Goal: Task Accomplishment & Management: Complete application form

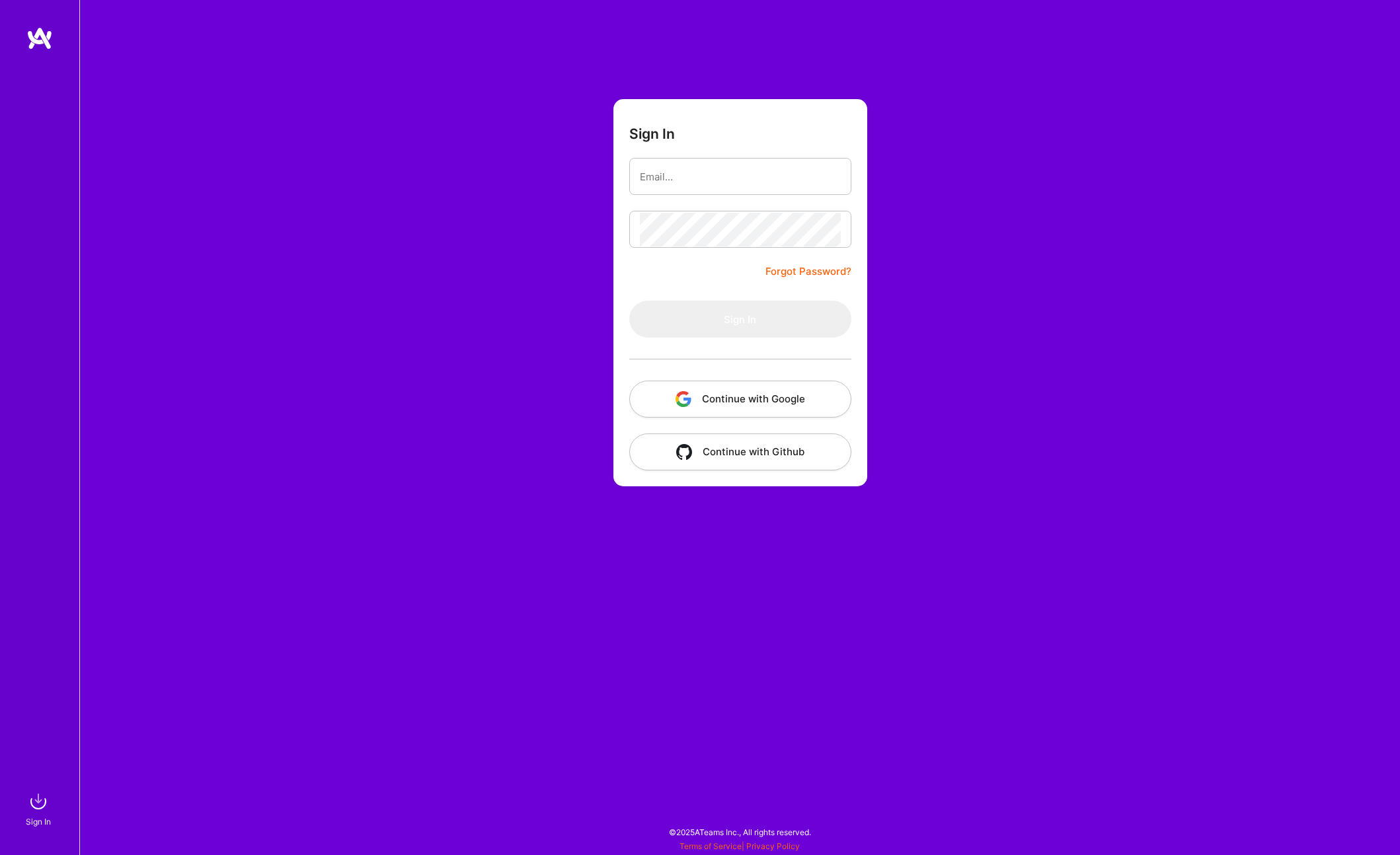
click at [736, 398] on button "Continue with Google" at bounding box center [740, 399] width 222 height 37
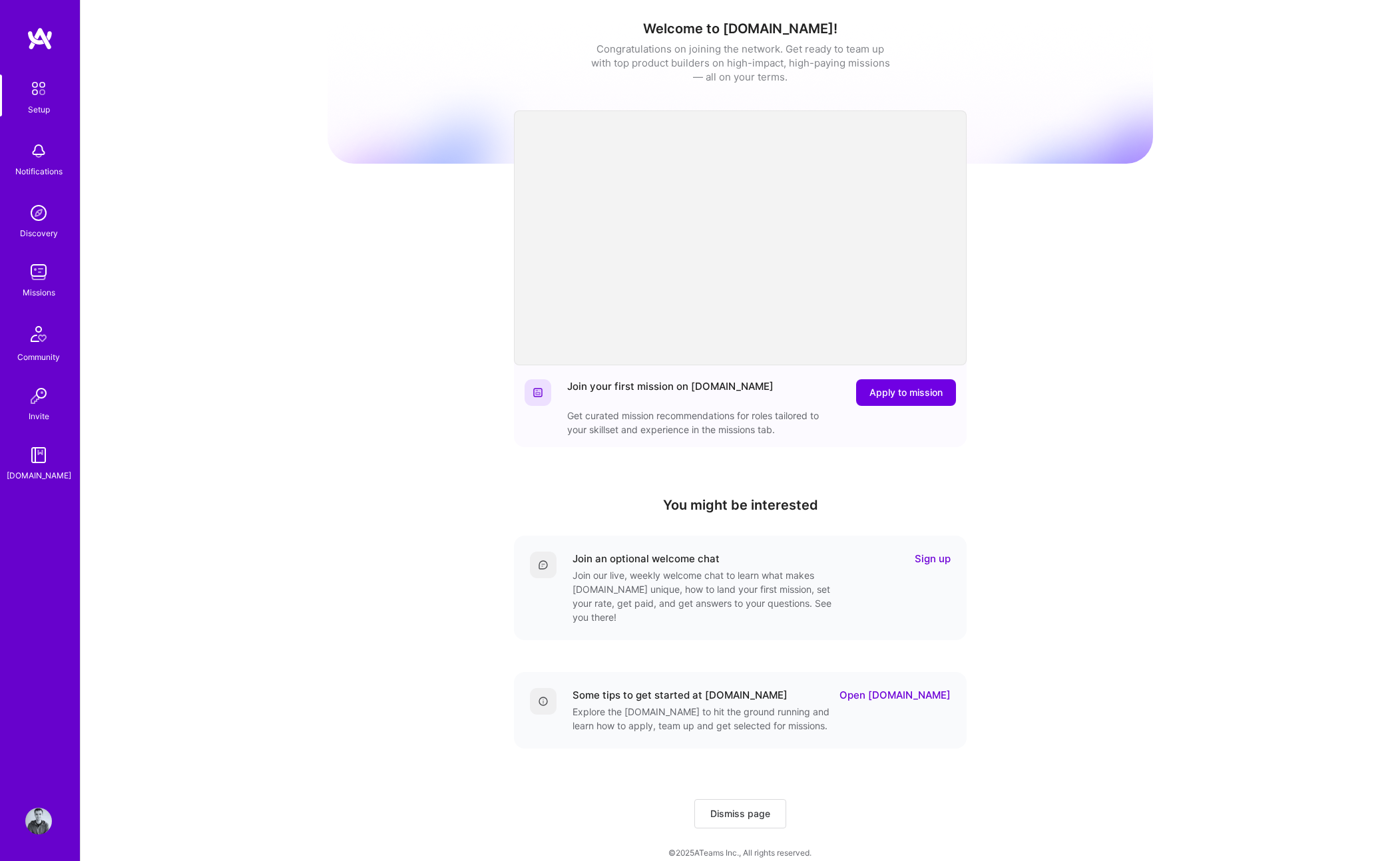
click at [20, 283] on link "Missions" at bounding box center [38, 279] width 82 height 41
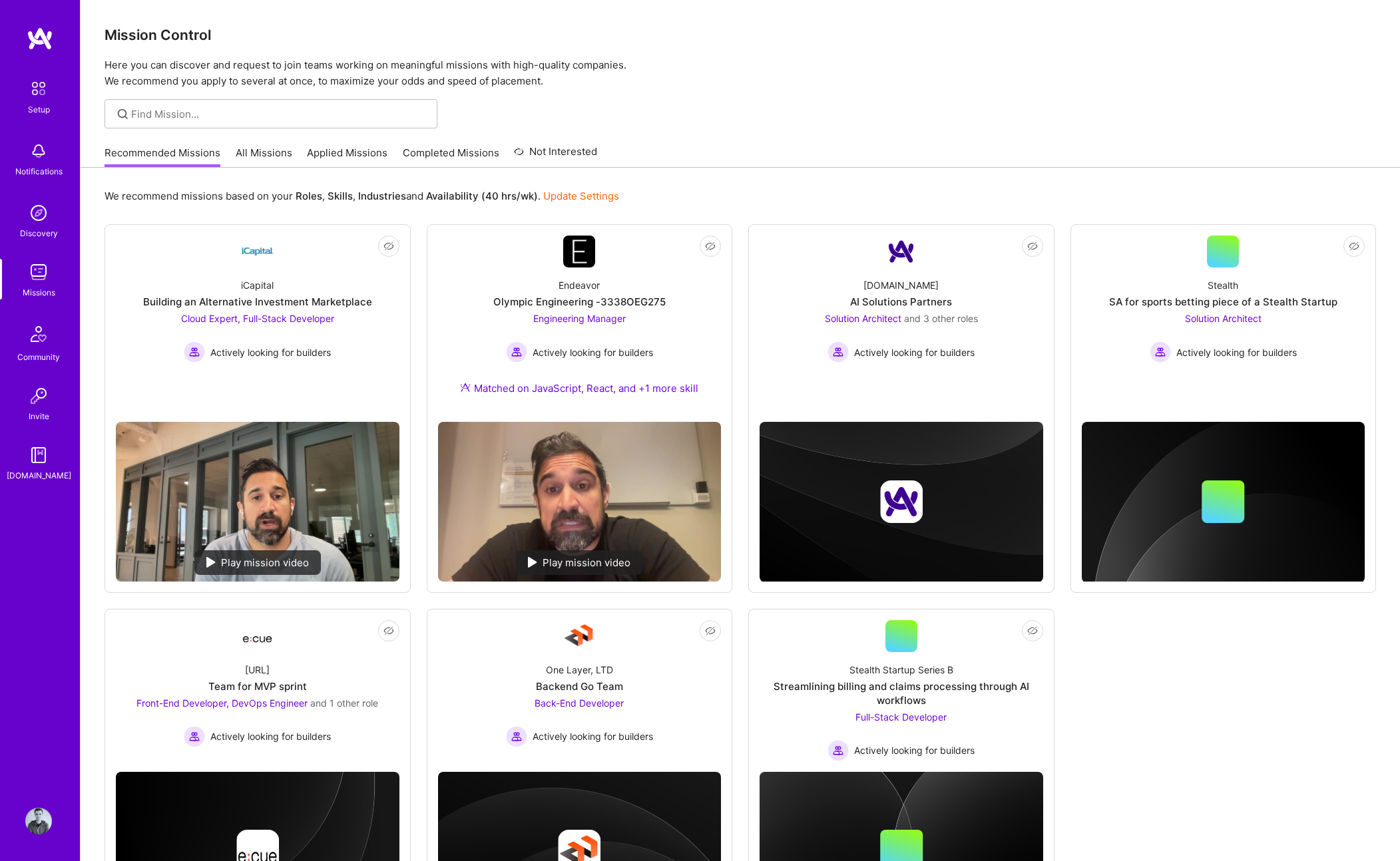
click at [252, 162] on link "All Missions" at bounding box center [264, 156] width 57 height 22
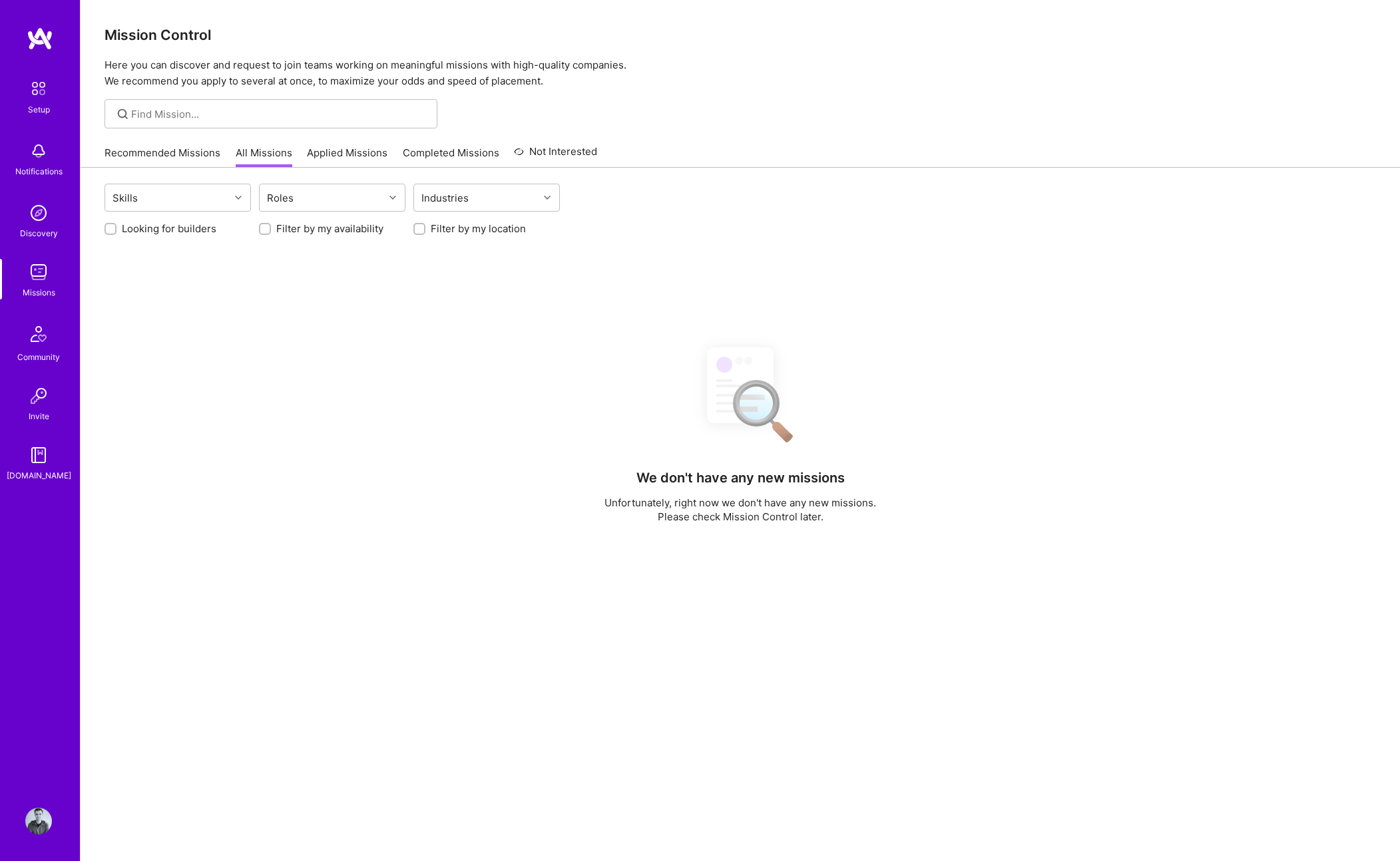
click at [341, 156] on link "Applied Missions" at bounding box center [347, 156] width 81 height 22
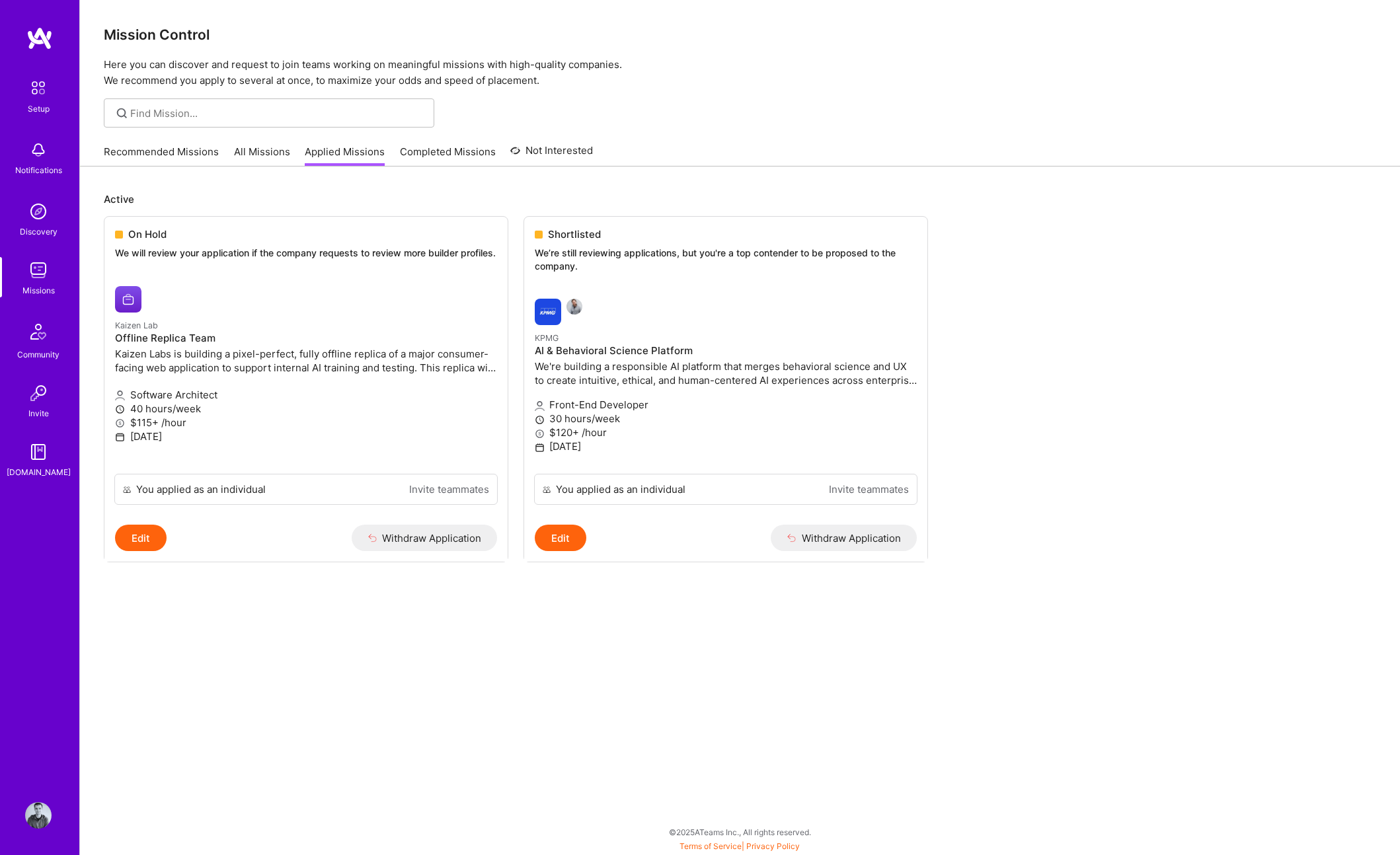
click at [199, 154] on link "Recommended Missions" at bounding box center [160, 155] width 115 height 22
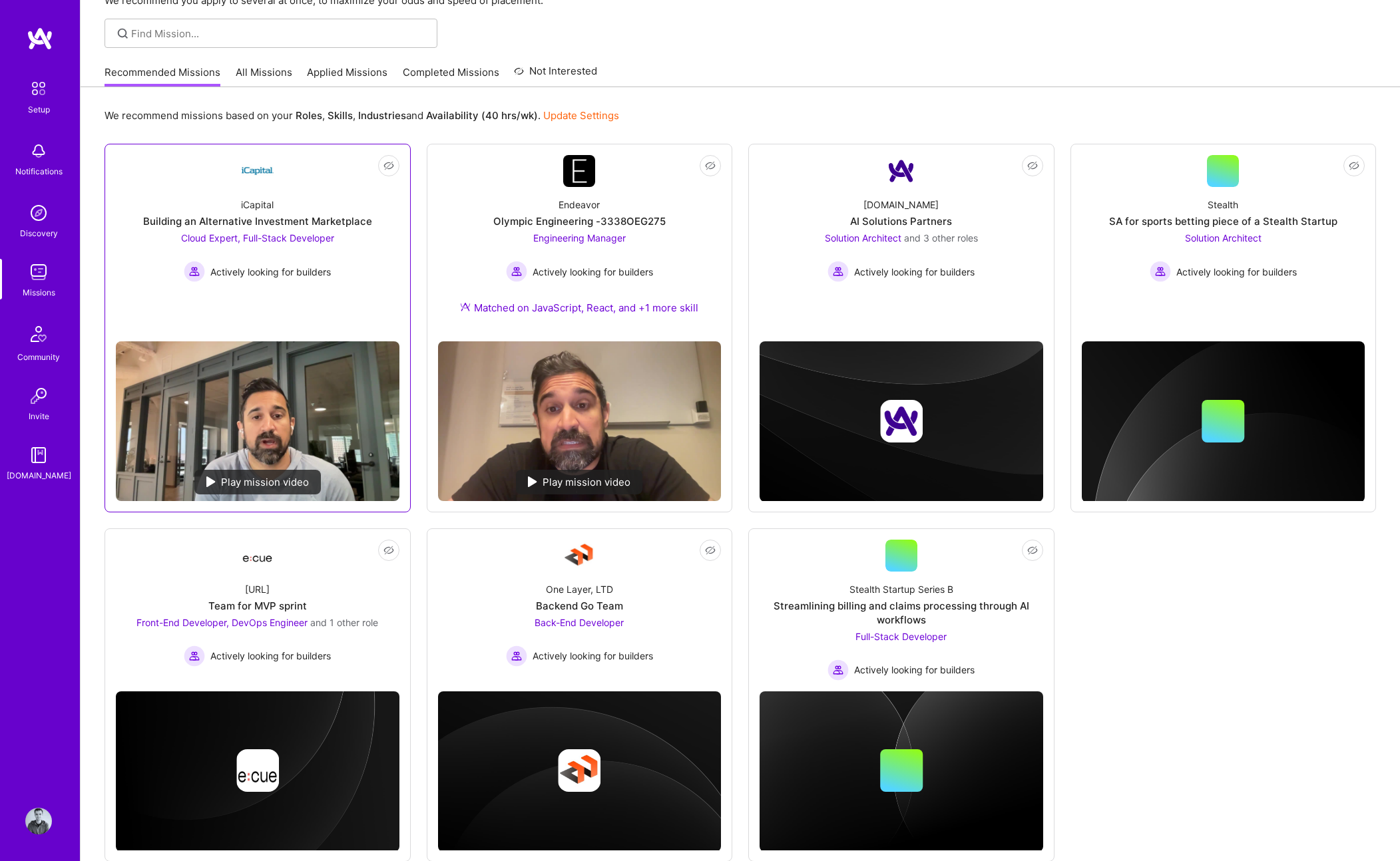
scroll to position [113, 0]
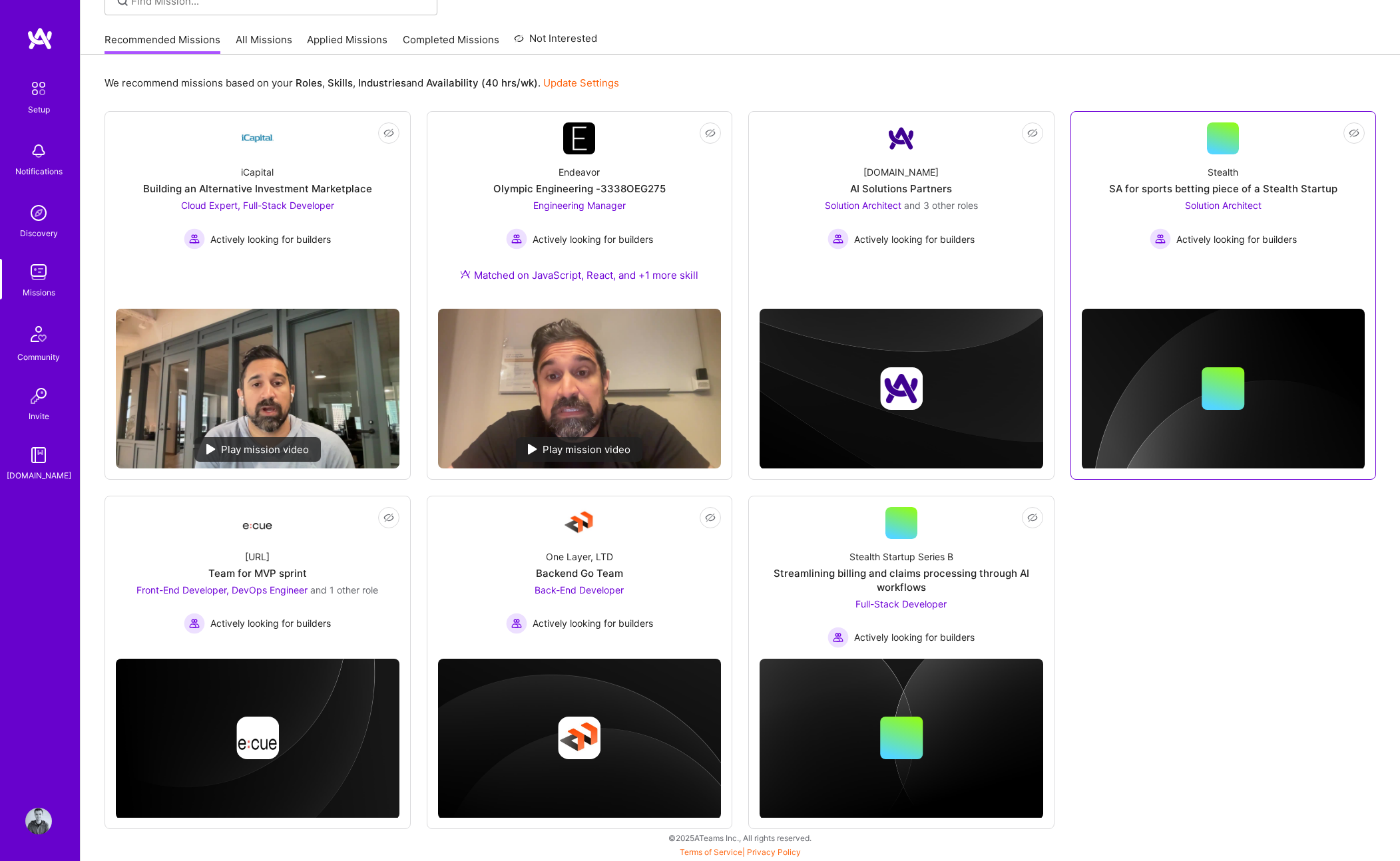
click at [1138, 194] on div "SA for sports betting piece of a Stealth Startup" at bounding box center [1223, 189] width 228 height 14
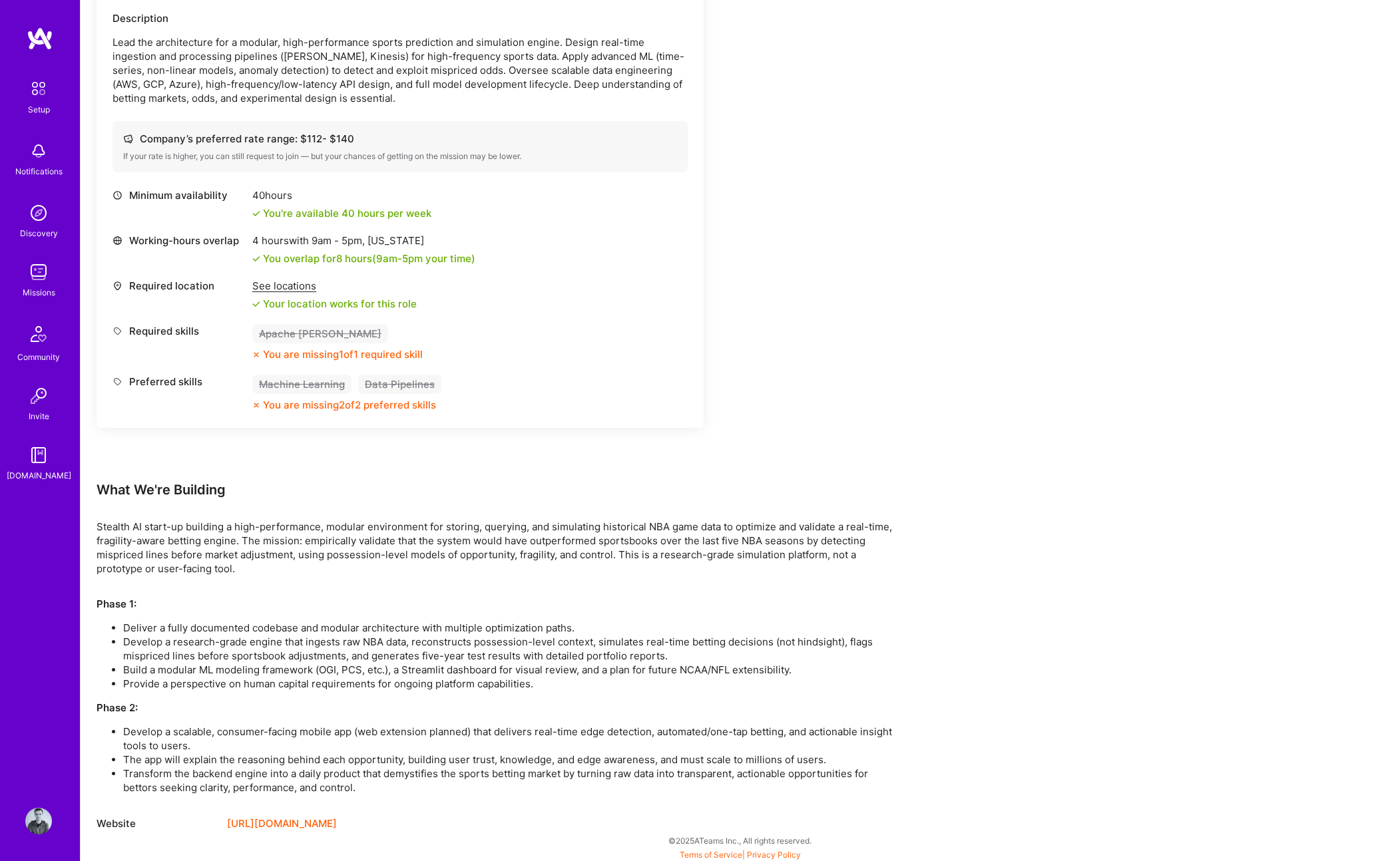
scroll to position [406, 0]
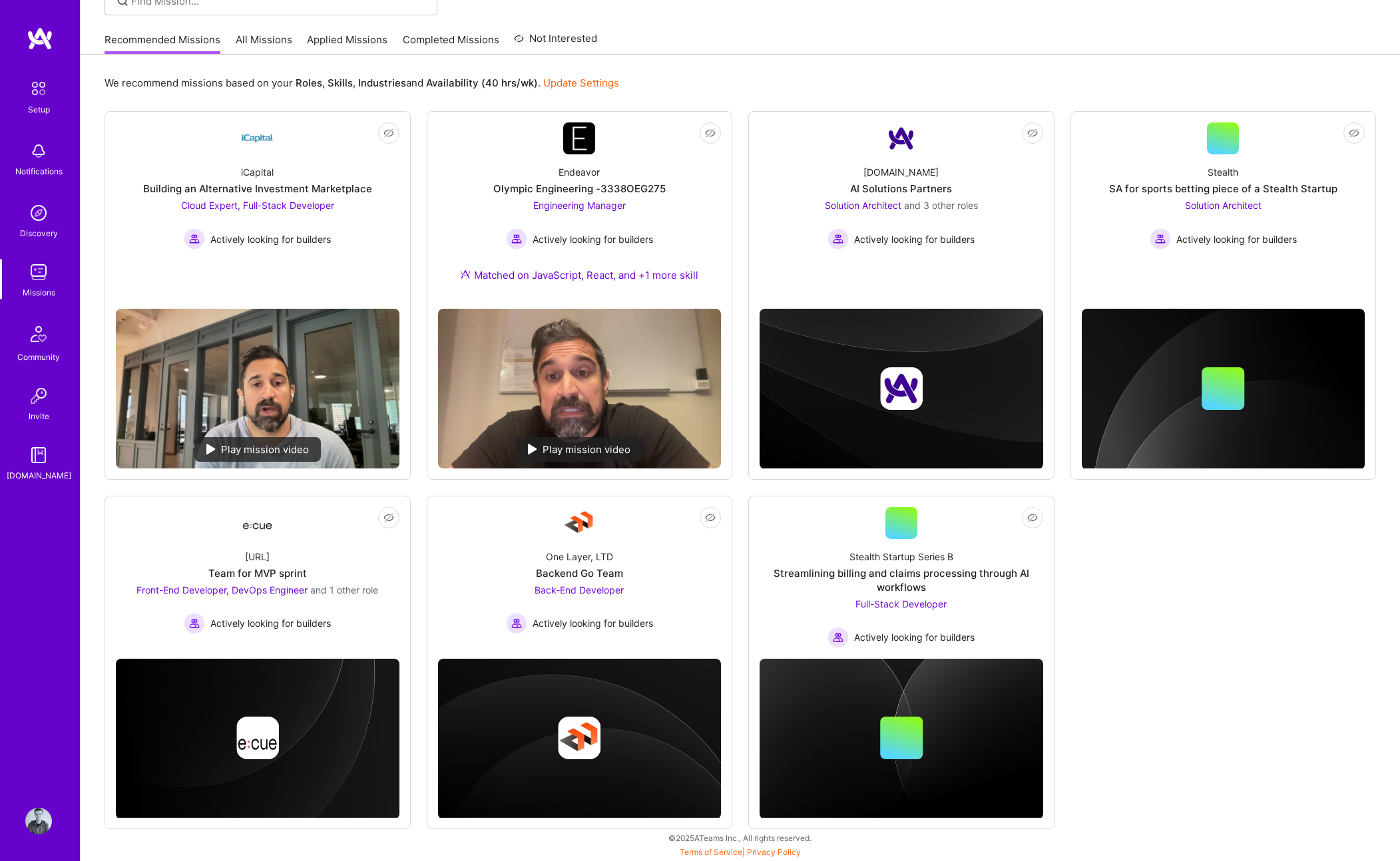
scroll to position [113, 0]
click at [323, 556] on div "[URL] Team for MVP sprint Front-End Developer, DevOps Engineer and 1 other role…" at bounding box center [257, 587] width 283 height 95
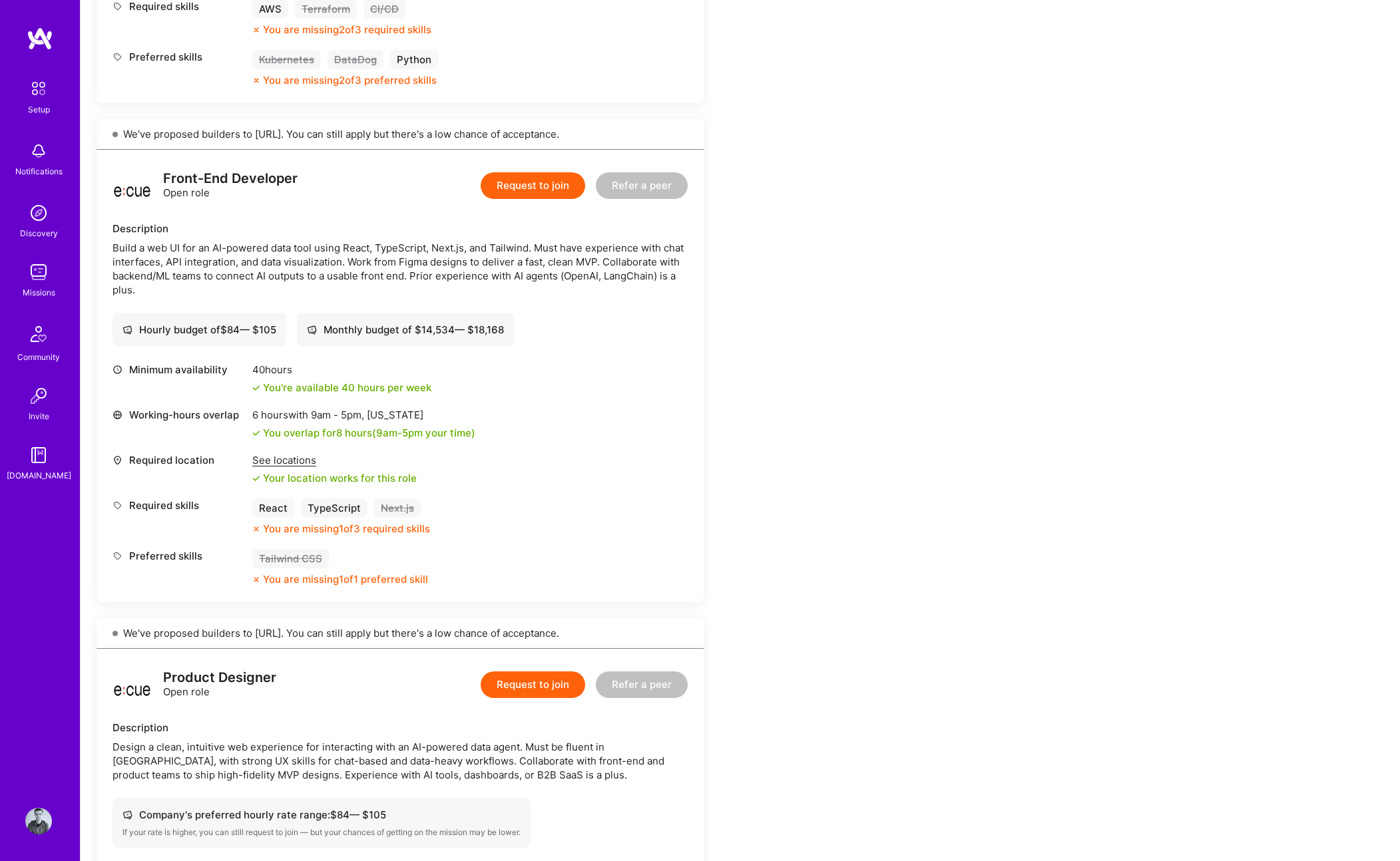
scroll to position [678, 0]
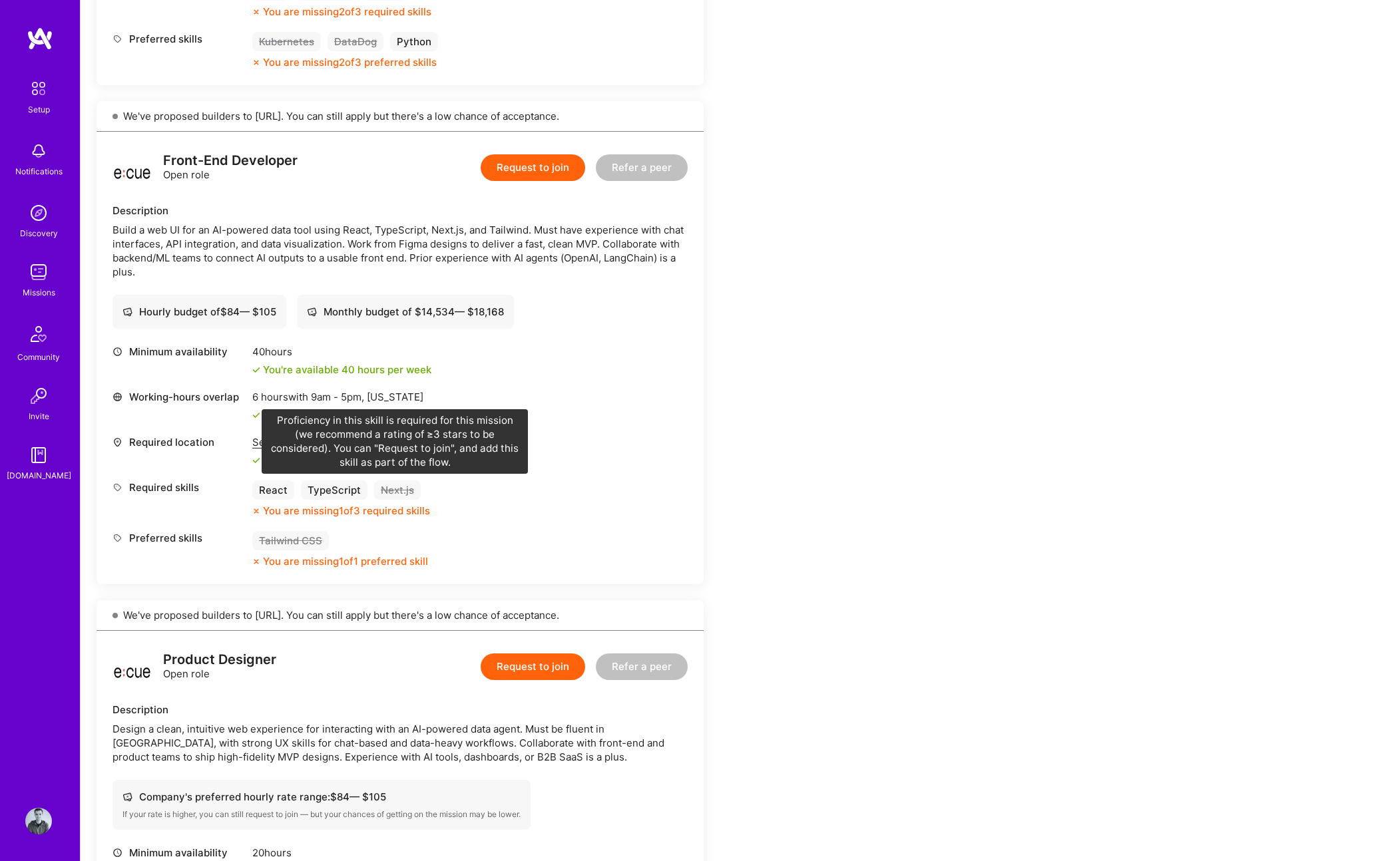
click at [402, 487] on div "Next.js" at bounding box center [397, 490] width 47 height 20
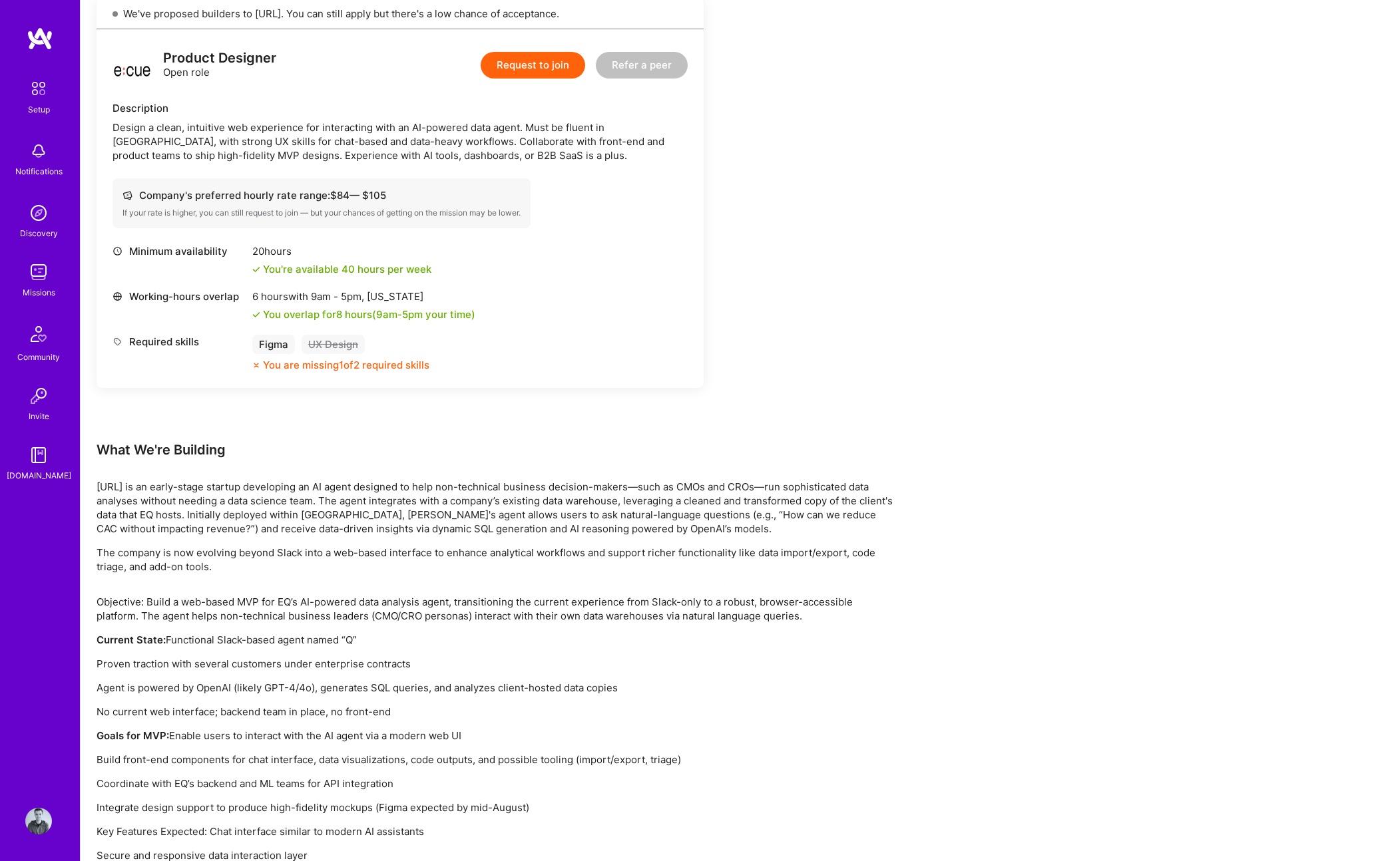
scroll to position [1371, 0]
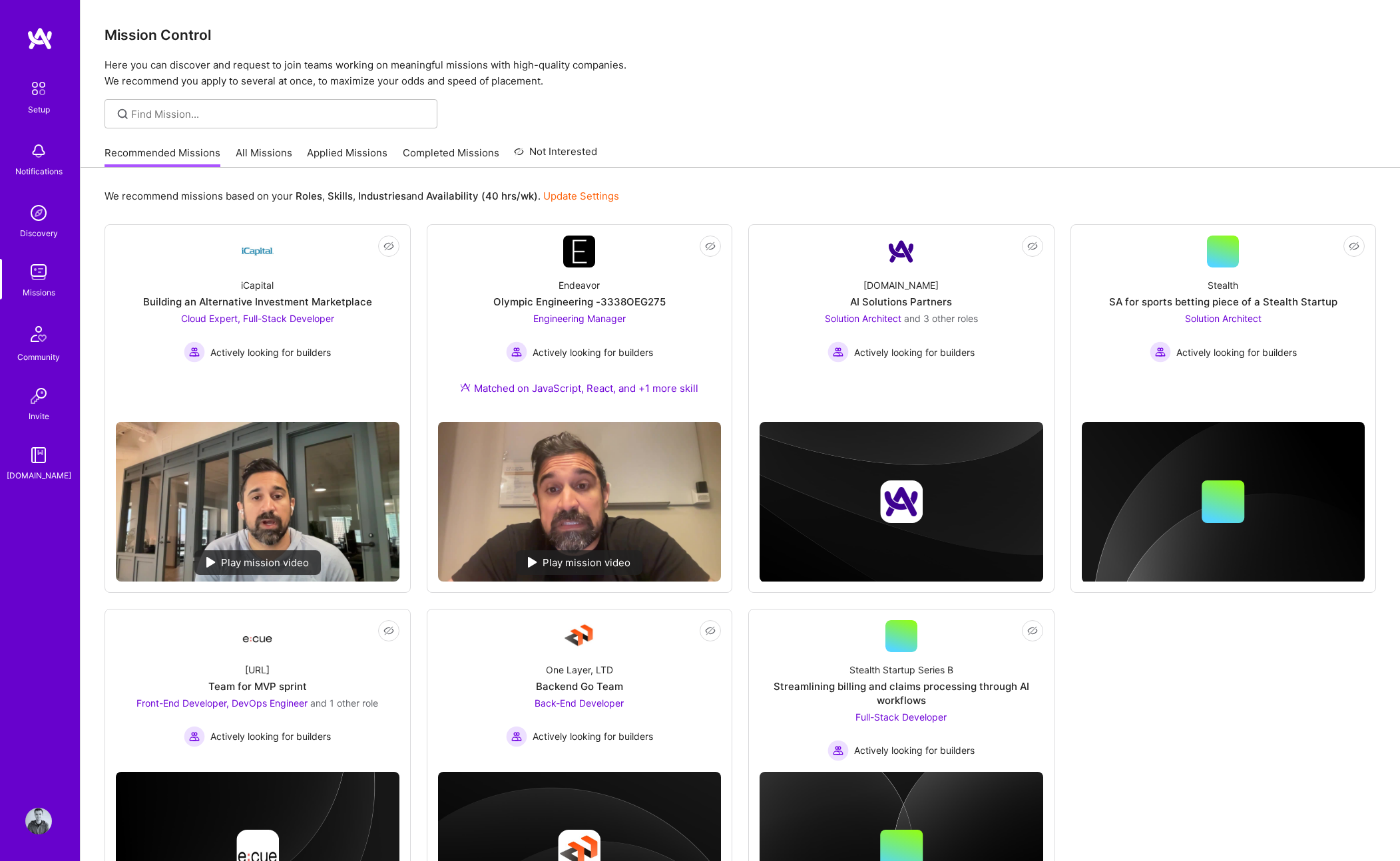
click at [294, 154] on div "Recommended Missions All Missions Applied Missions Completed Missions Not Inter…" at bounding box center [351, 153] width 493 height 29
click at [272, 154] on link "All Missions" at bounding box center [264, 156] width 57 height 22
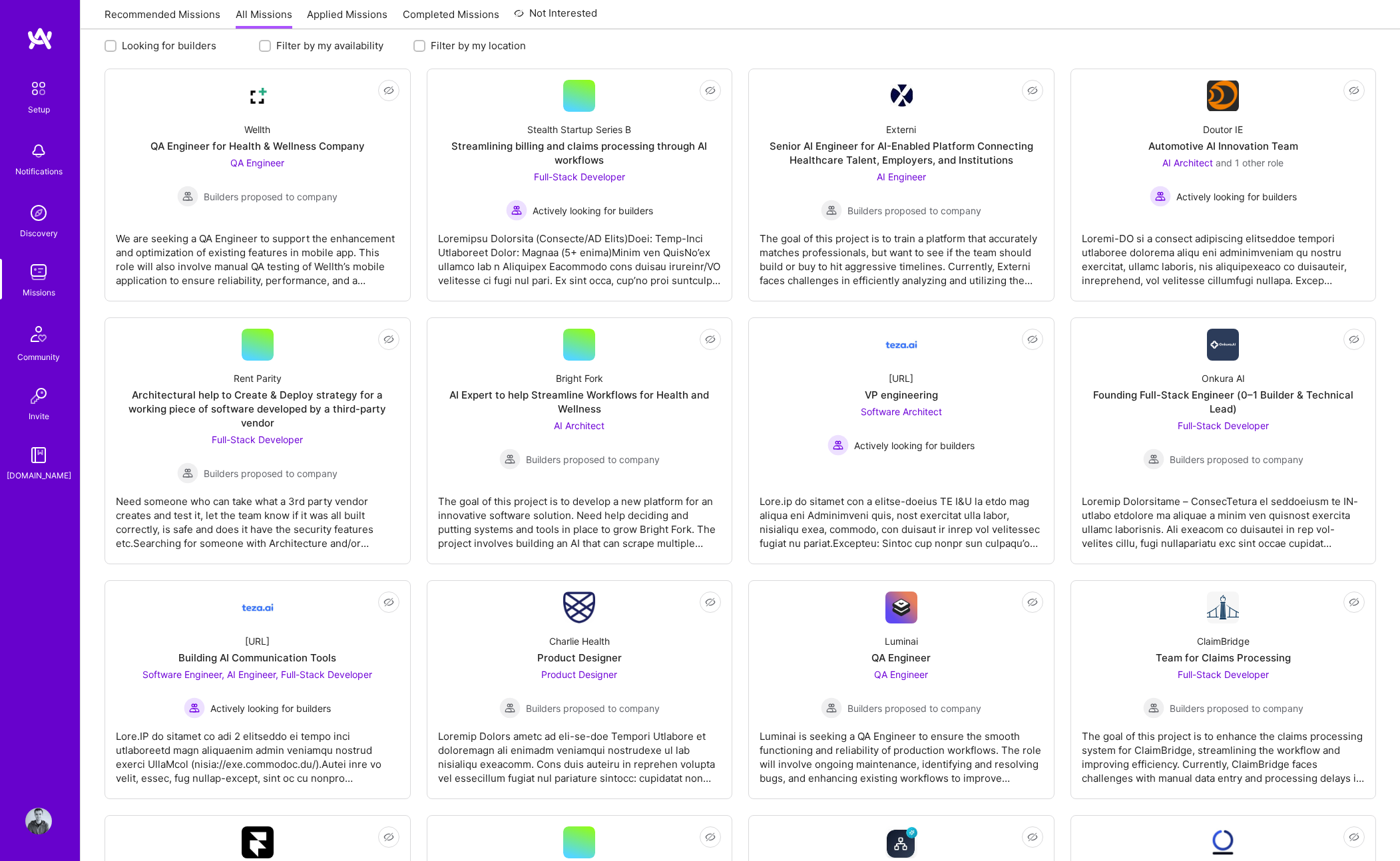
scroll to position [187, 0]
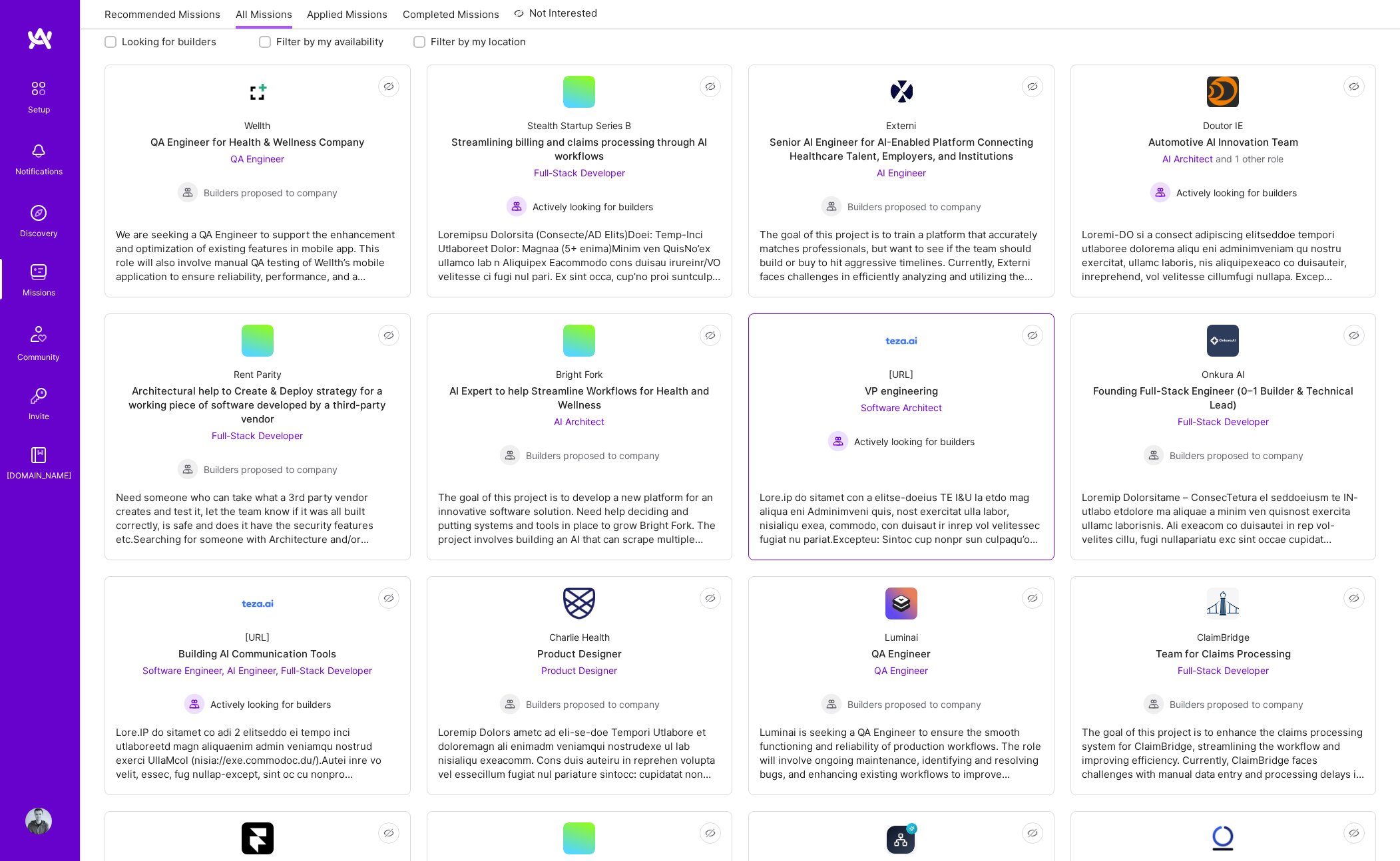
click at [901, 474] on link "Not Interested [URL] VP engineering Software Architect Actively looking for bui…" at bounding box center [901, 437] width 283 height 224
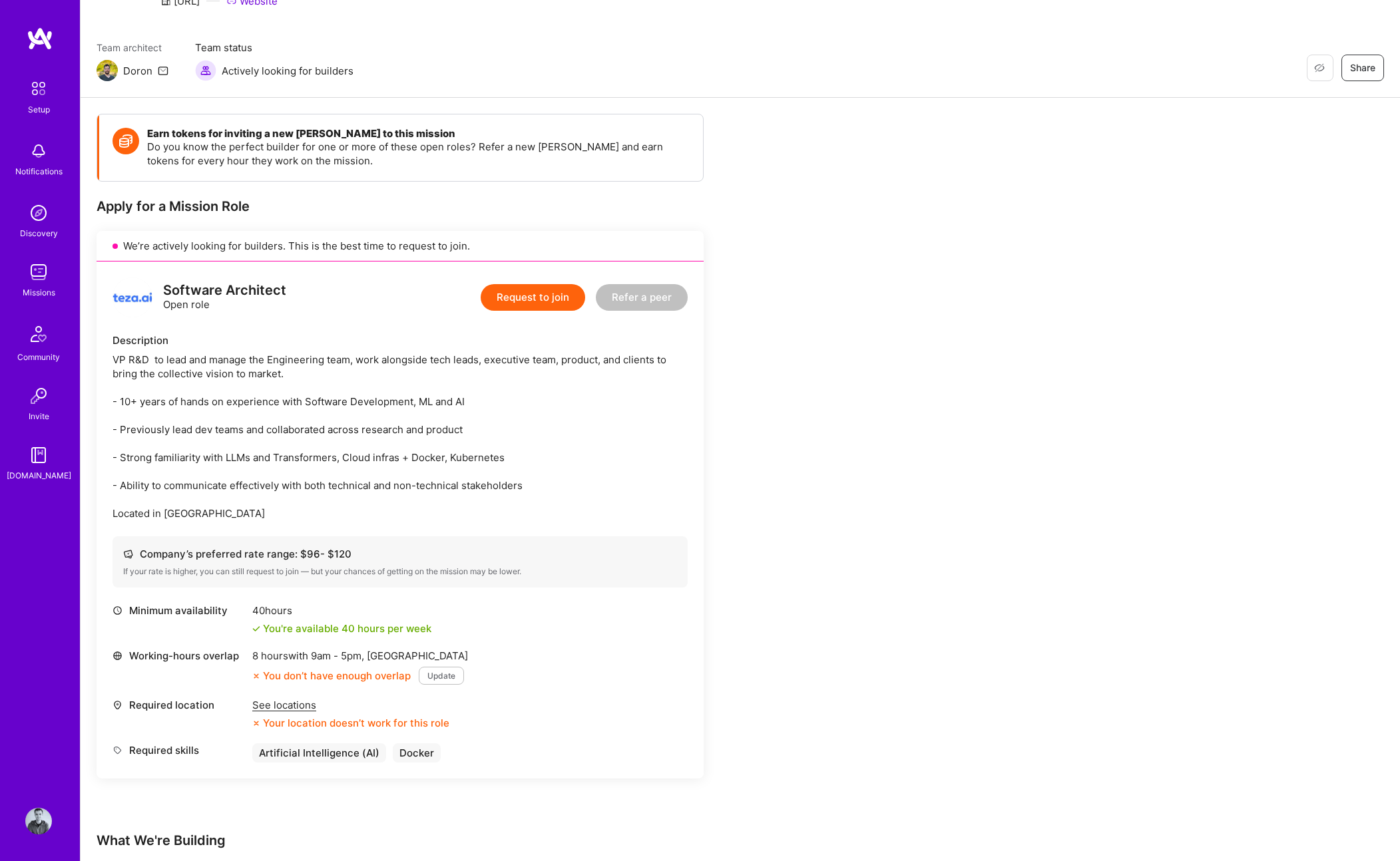
scroll to position [185, 0]
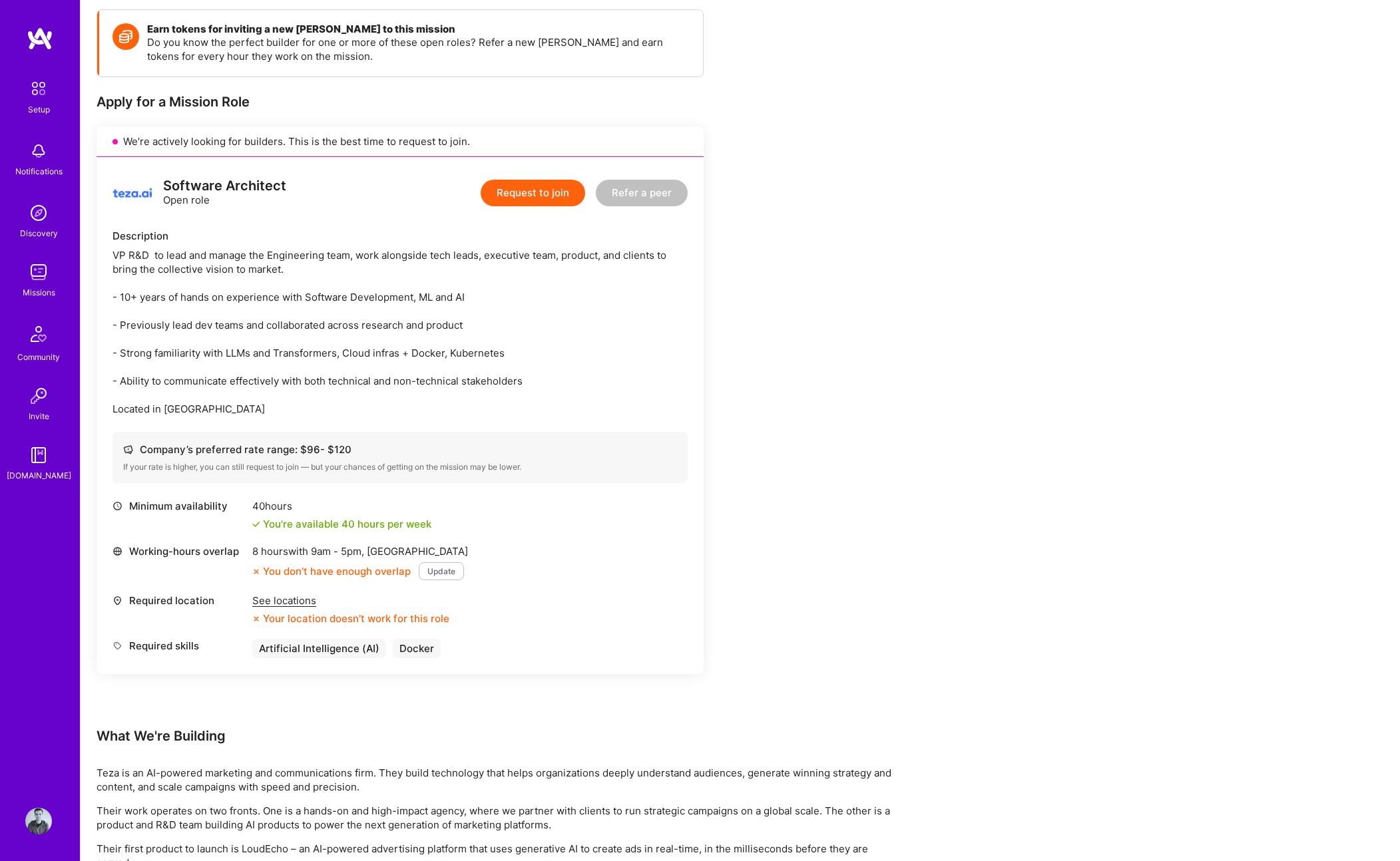
click at [256, 329] on div "VP R&D to lead and manage the Engineering team, work alongside tech leads, exec…" at bounding box center [400, 332] width 575 height 168
click at [230, 348] on div "VP R&D to lead and manage the Engineering team, work alongside tech leads, exec…" at bounding box center [400, 332] width 575 height 168
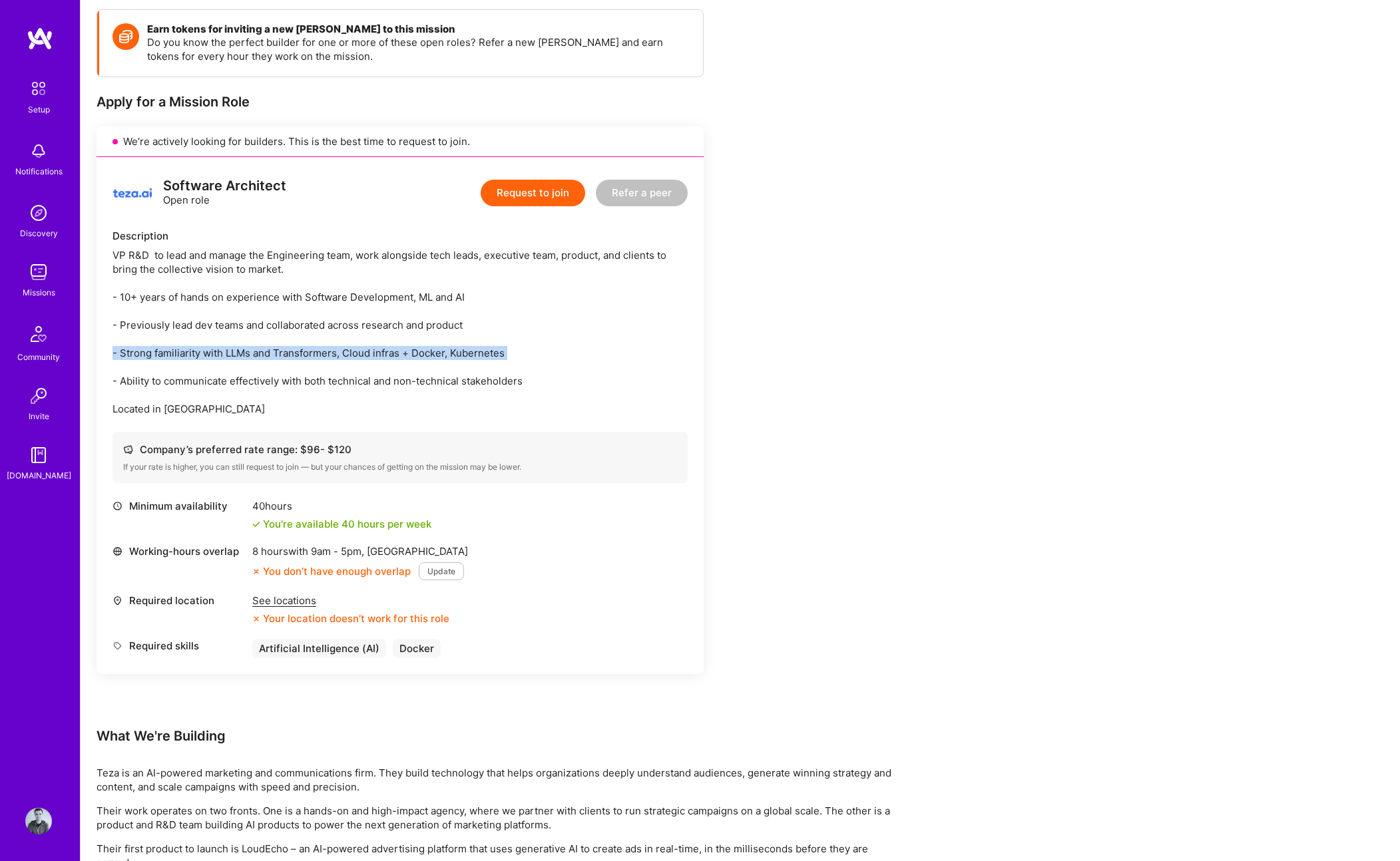
click at [230, 348] on div "VP R&D to lead and manage the Engineering team, work alongside tech leads, exec…" at bounding box center [400, 332] width 575 height 168
click at [283, 350] on div "VP R&D to lead and manage the Engineering team, work alongside tech leads, exec…" at bounding box center [400, 332] width 575 height 168
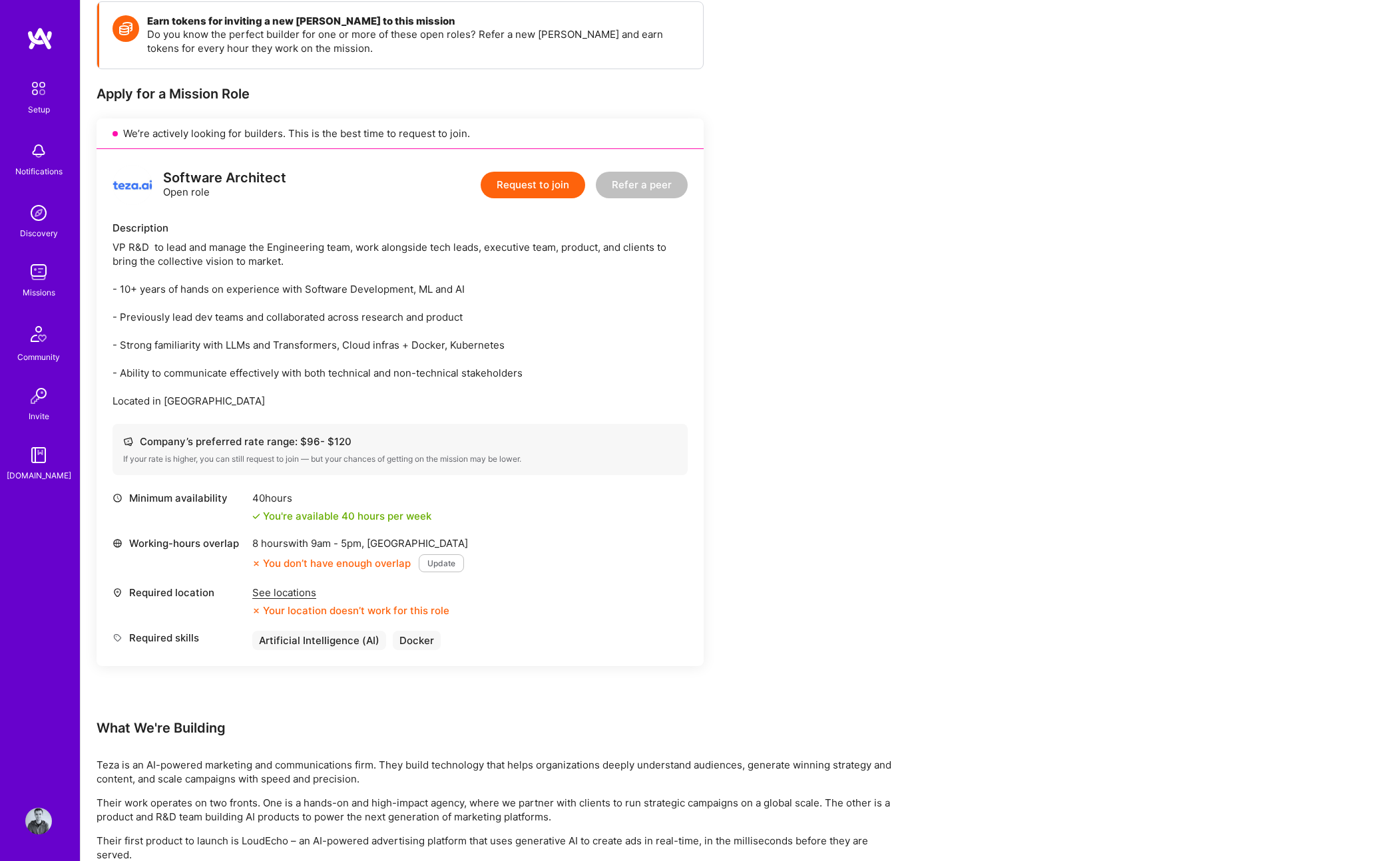
scroll to position [190, 0]
click at [204, 298] on div "VP R&D to lead and manage the Engineering team, work alongside tech leads, exec…" at bounding box center [400, 327] width 575 height 168
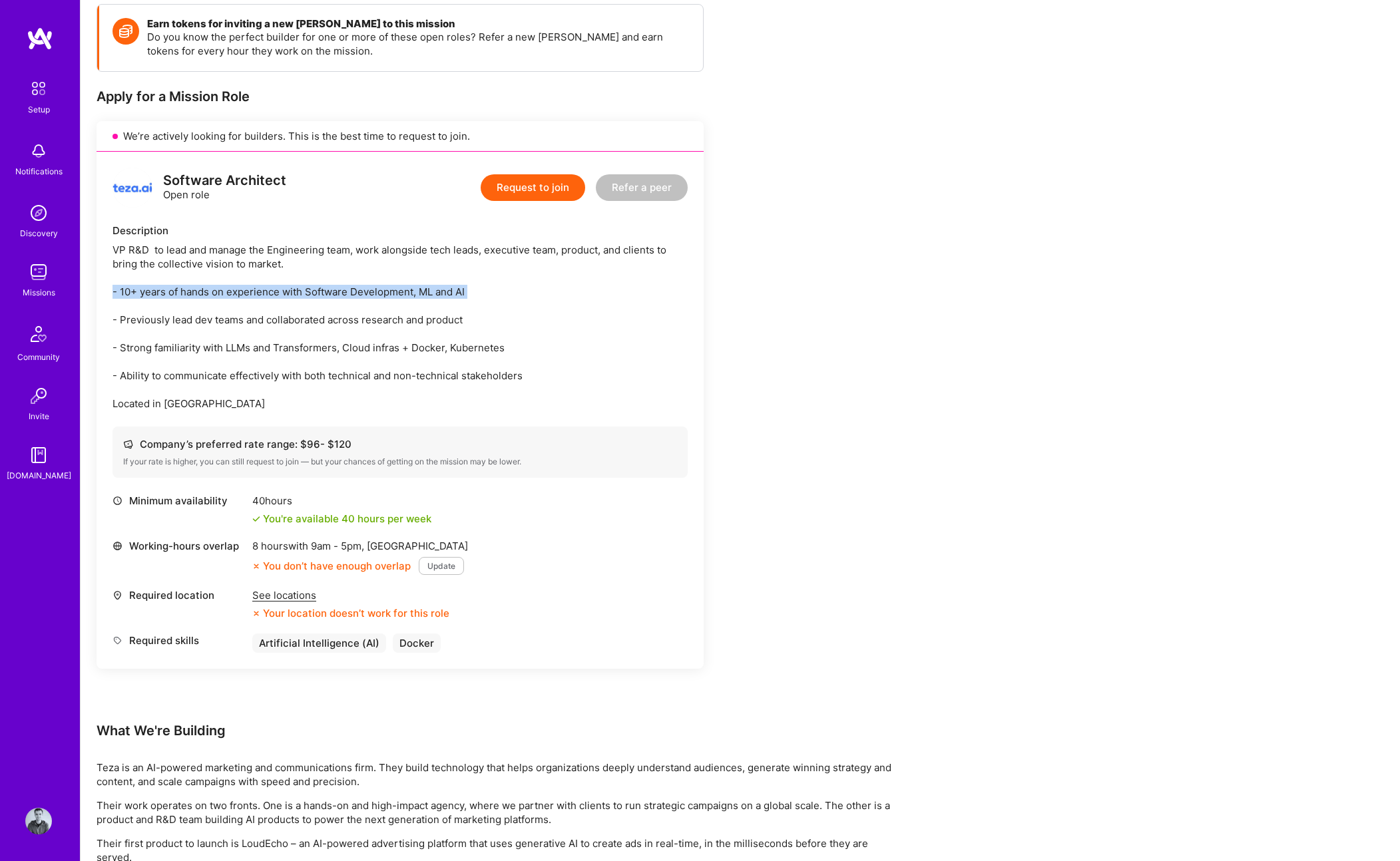
click at [204, 298] on div "VP R&D to lead and manage the Engineering team, work alongside tech leads, exec…" at bounding box center [400, 327] width 575 height 168
click at [295, 317] on div "VP R&D to lead and manage the Engineering team, work alongside tech leads, exec…" at bounding box center [400, 327] width 575 height 168
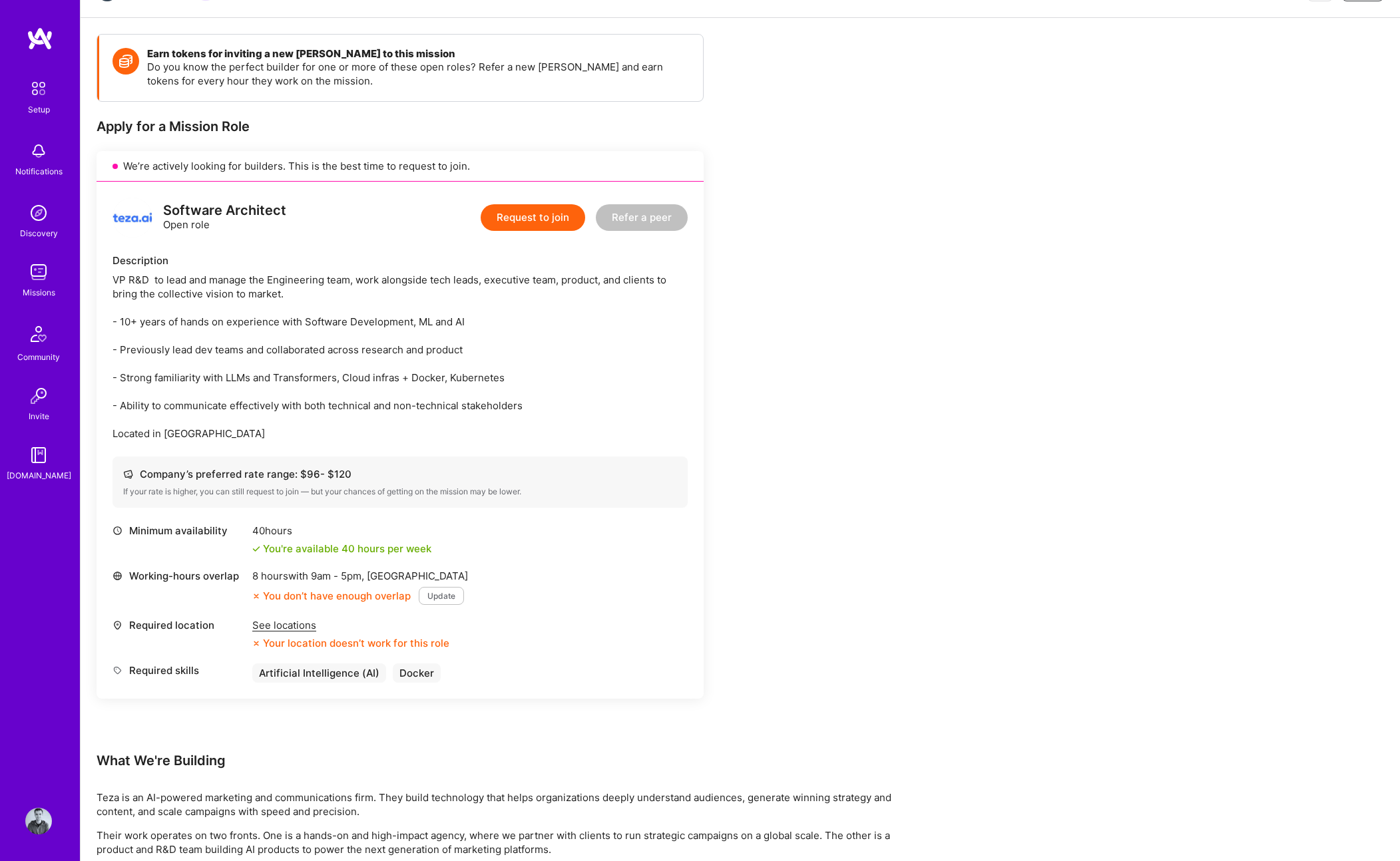
scroll to position [158, 0]
click at [533, 227] on button "Request to join" at bounding box center [533, 220] width 104 height 26
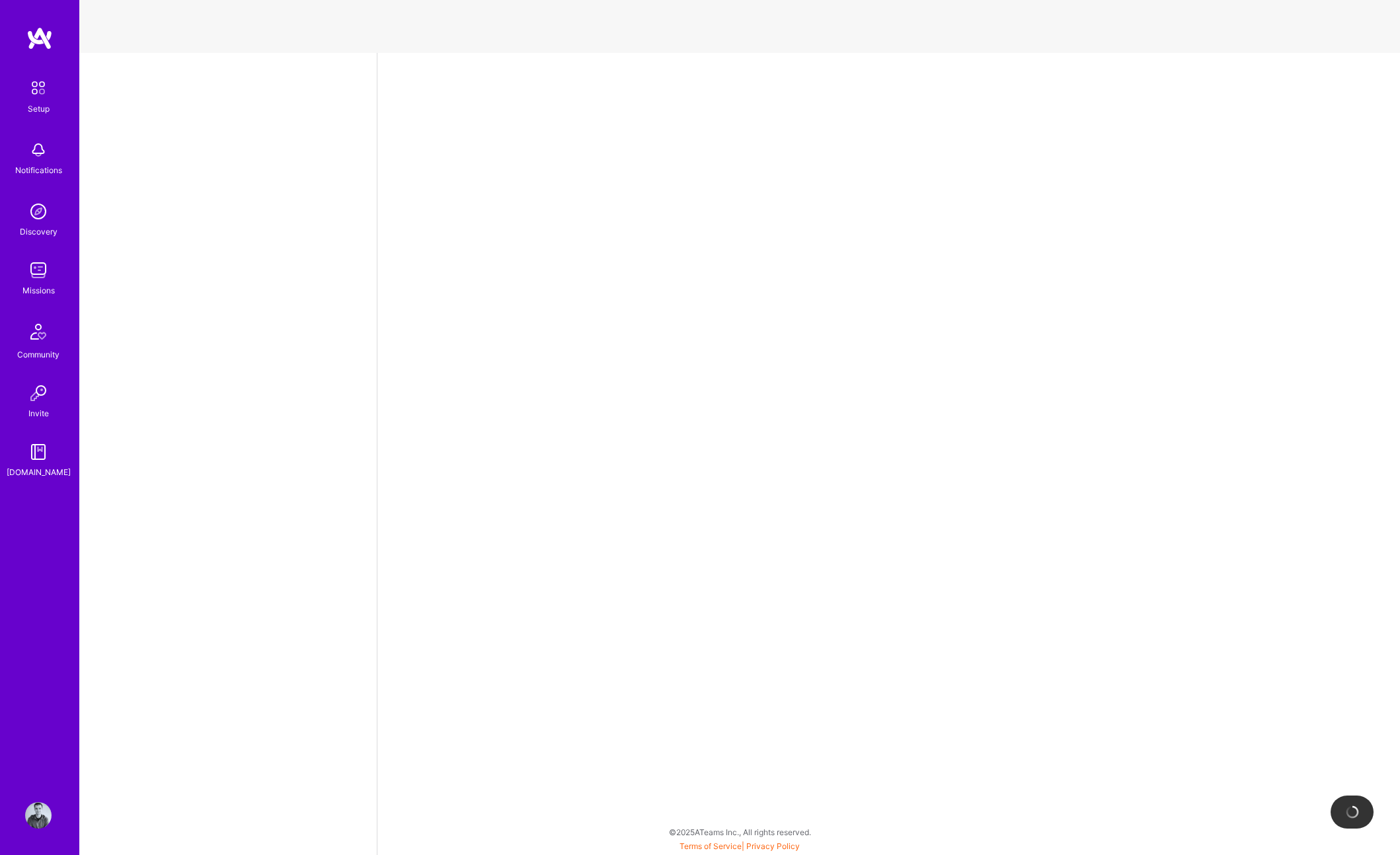
select select "US"
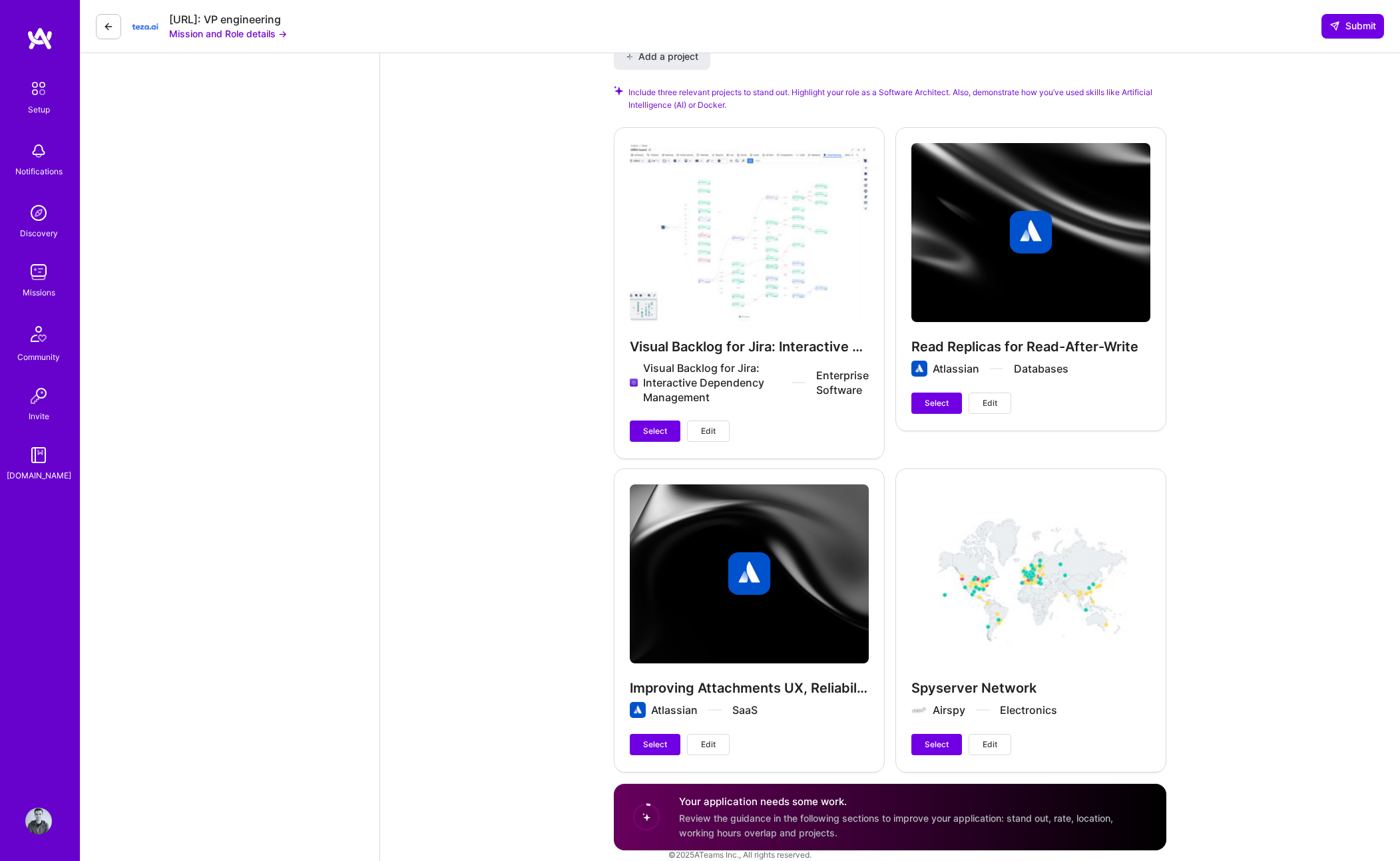
scroll to position [1501, 0]
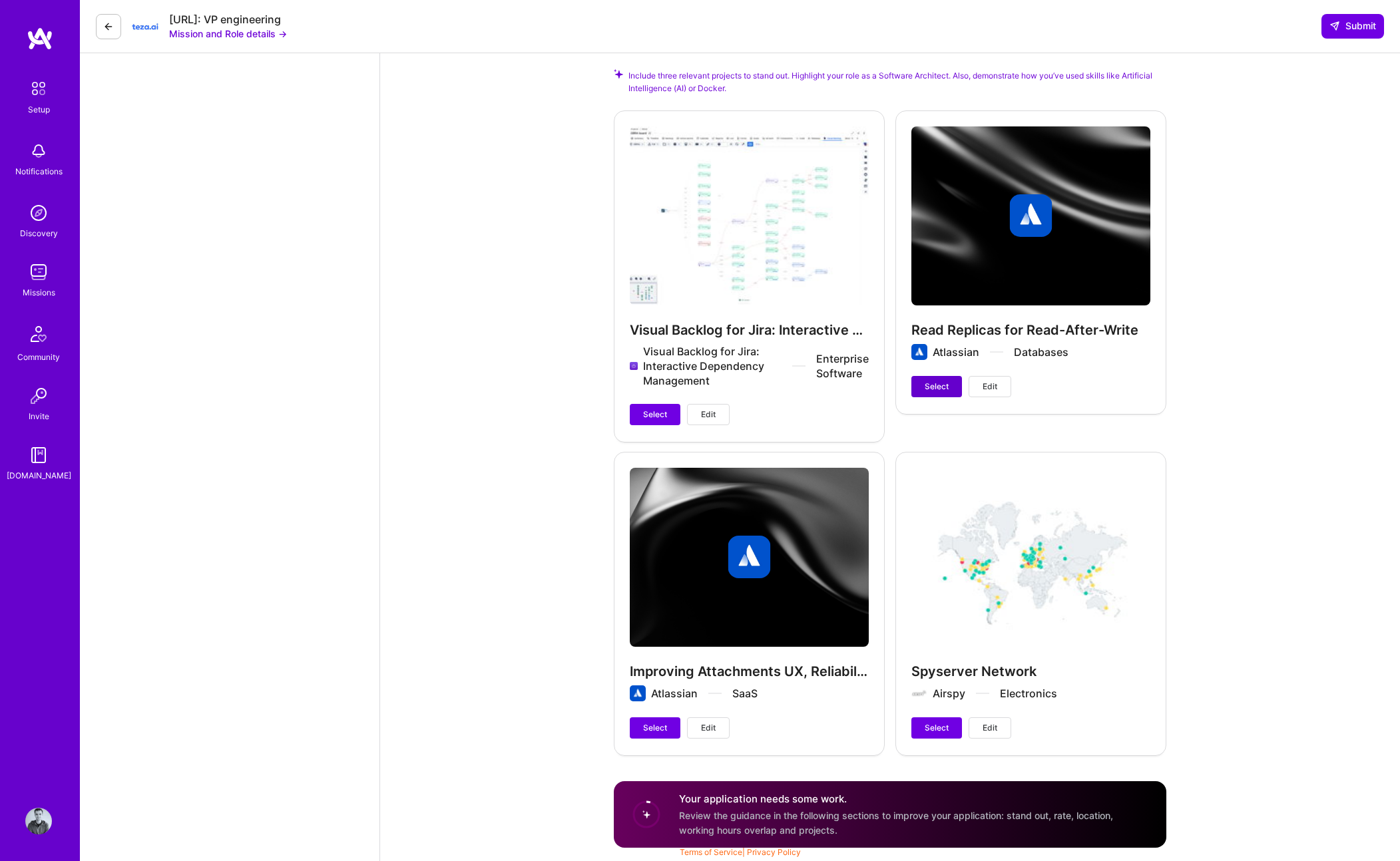
click at [932, 391] on span "Select" at bounding box center [937, 387] width 24 height 12
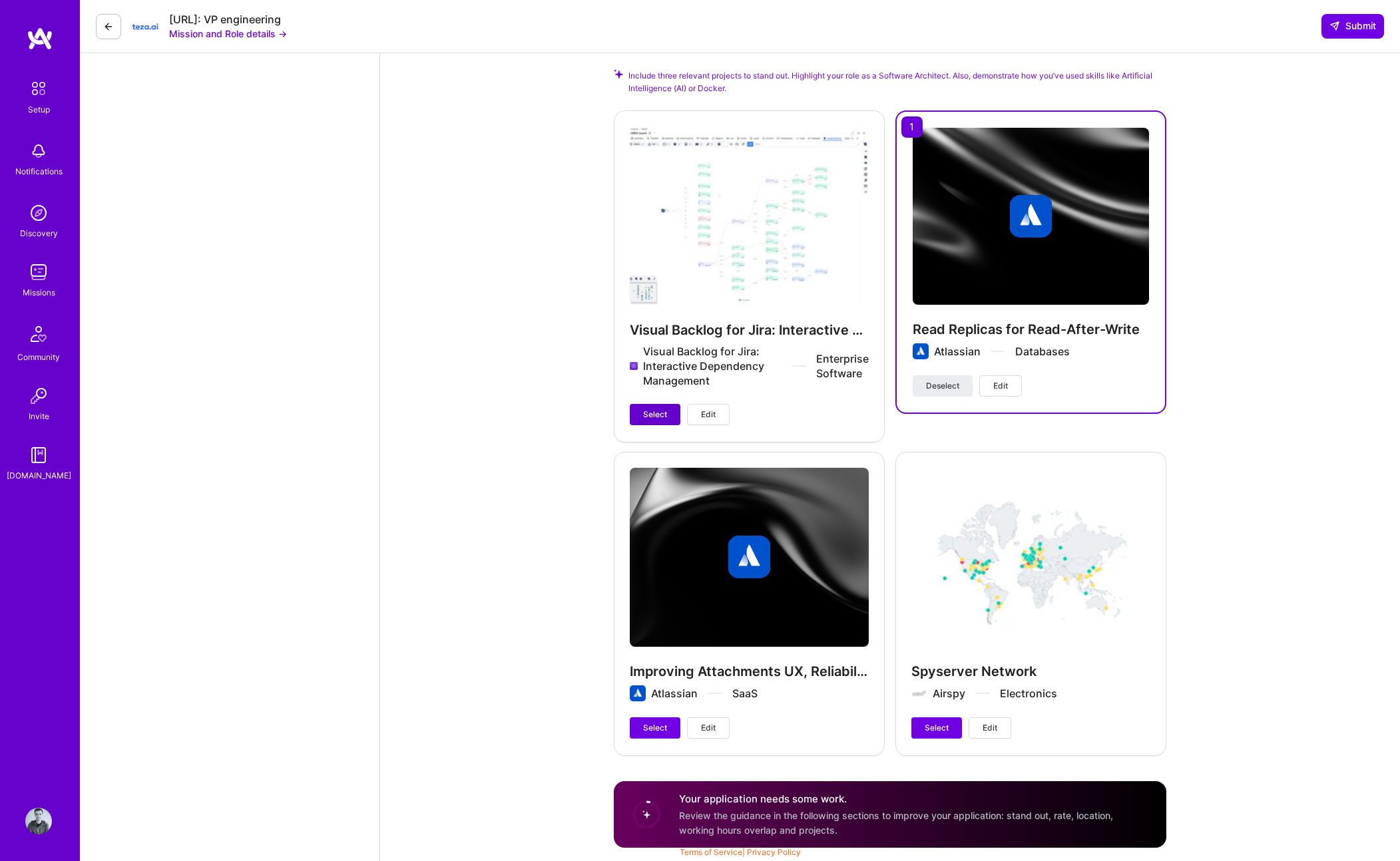
click at [651, 414] on span "Select" at bounding box center [655, 415] width 24 height 12
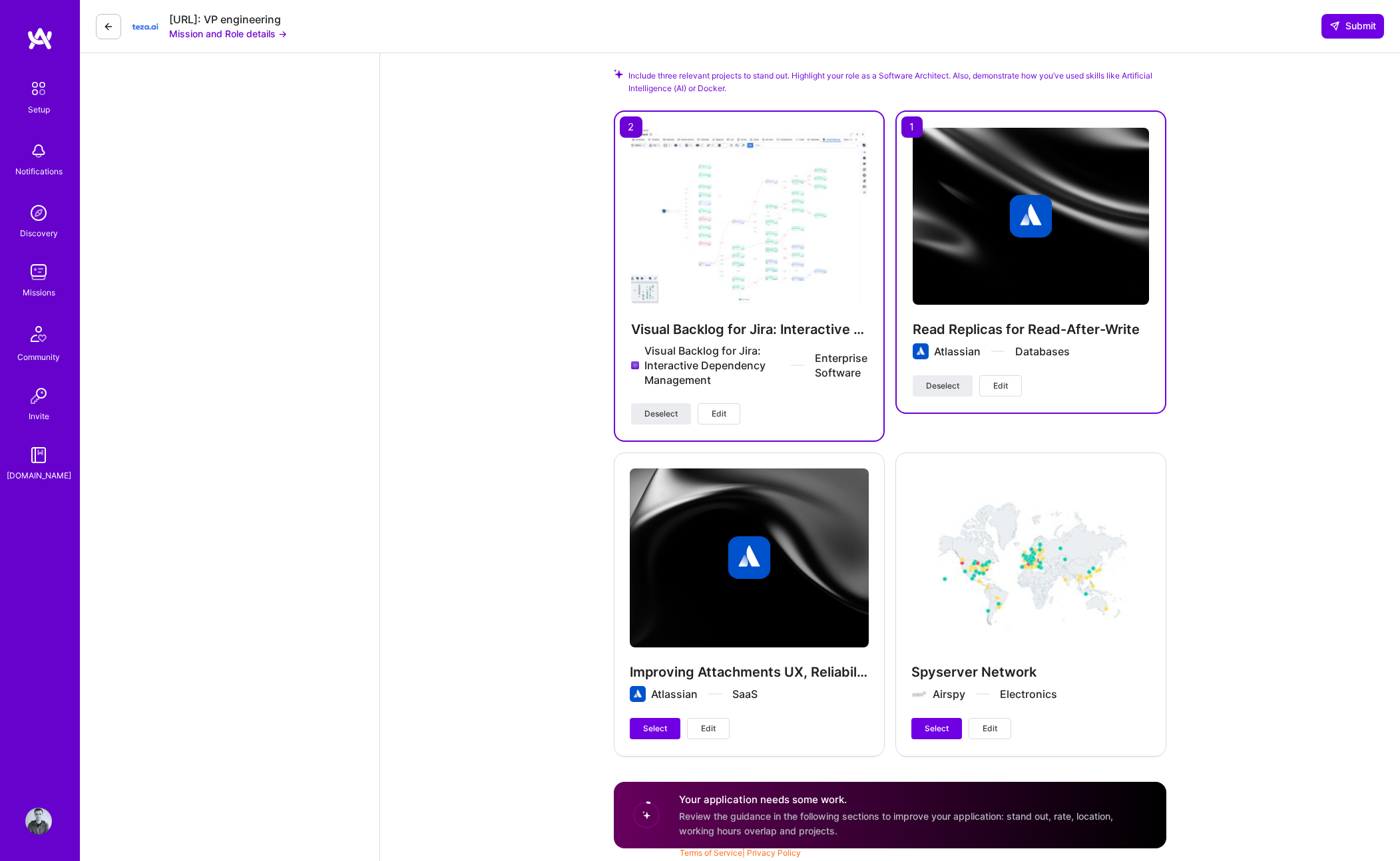
click at [902, 724] on div "Spyserver Network Airspy Electronics Select Edit" at bounding box center [1031, 603] width 271 height 303
click at [956, 728] on button "Select" at bounding box center [937, 729] width 51 height 21
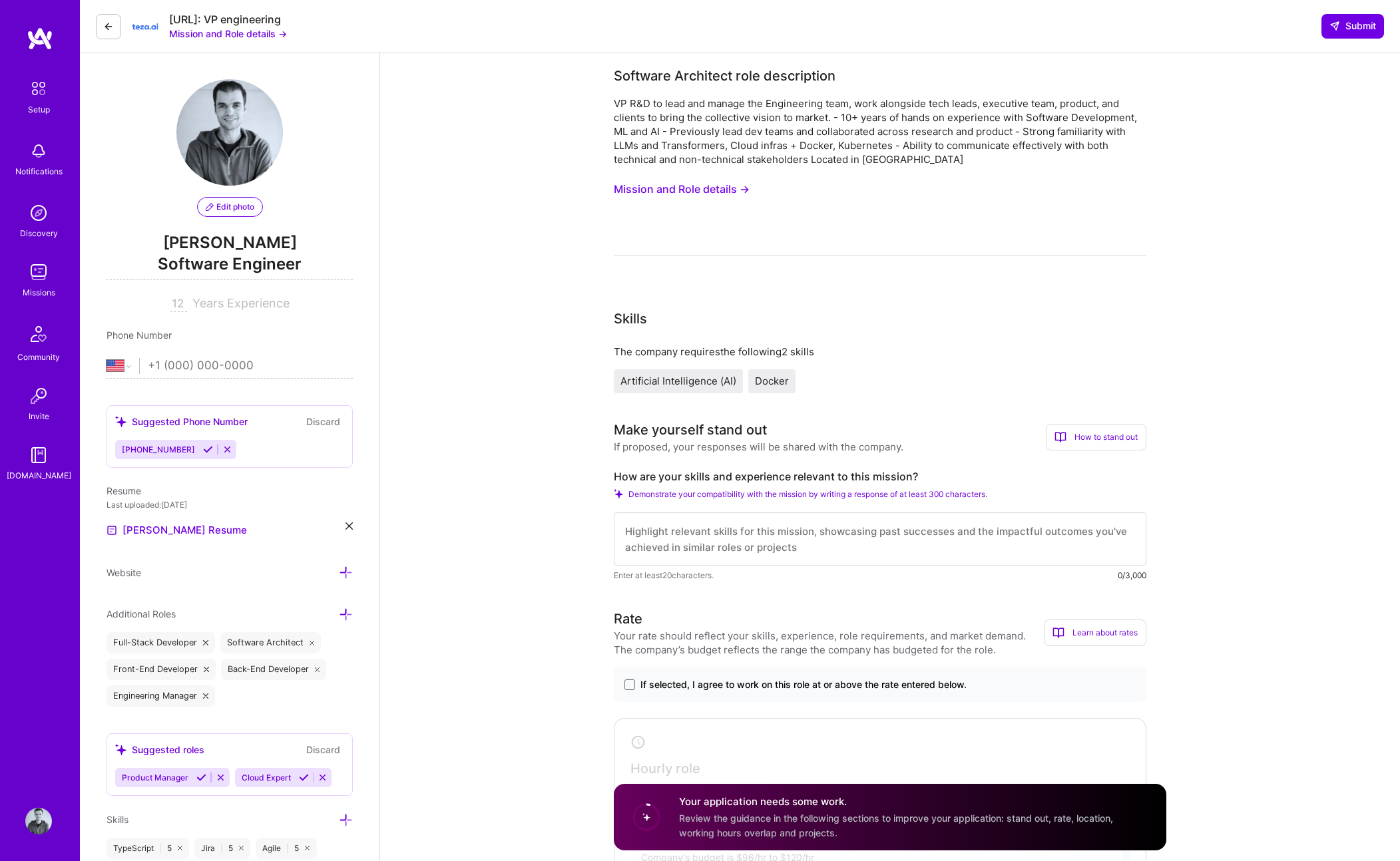
scroll to position [0, 0]
click at [678, 188] on button "Mission and Role details →" at bounding box center [682, 190] width 136 height 25
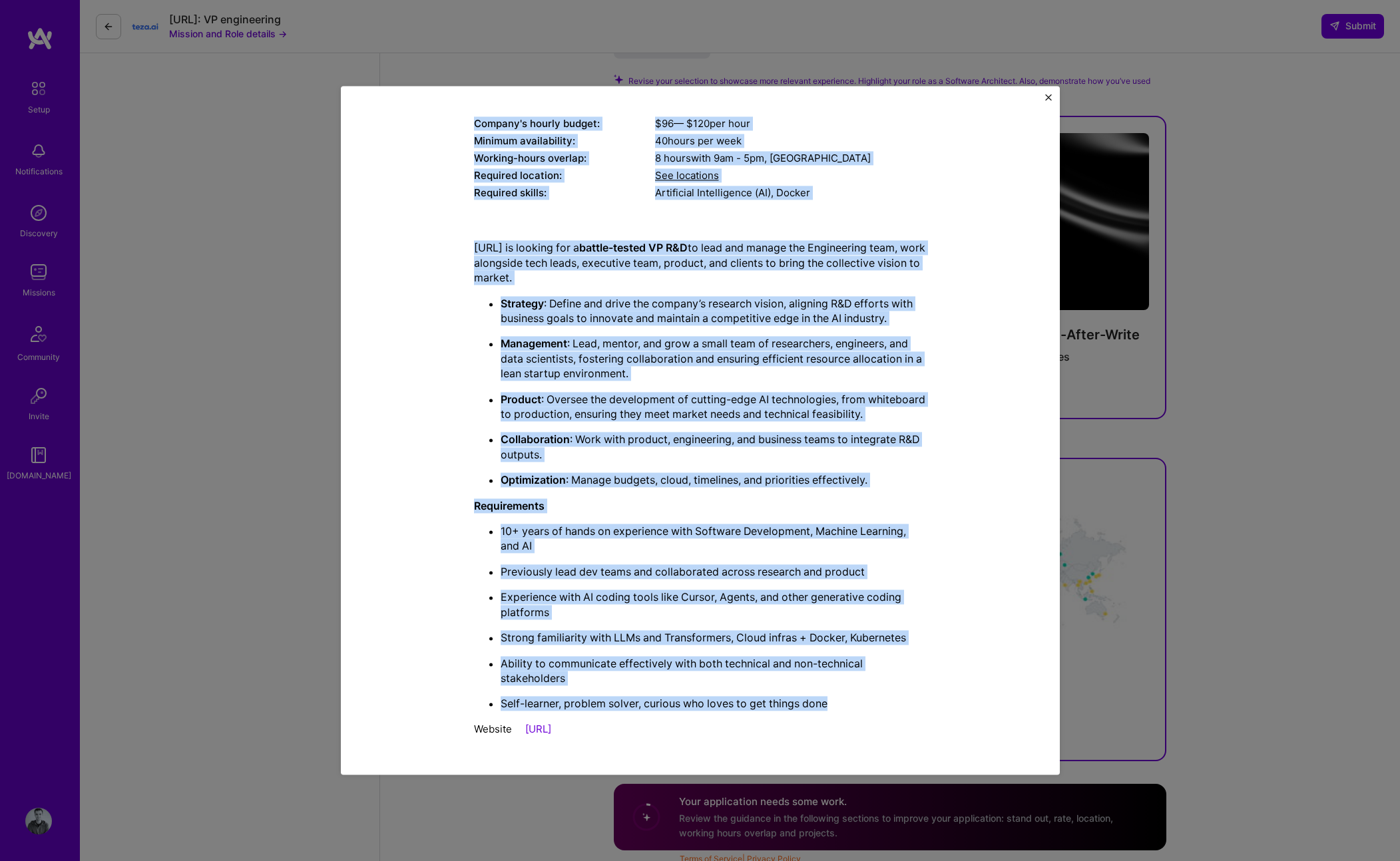
scroll to position [1503, 0]
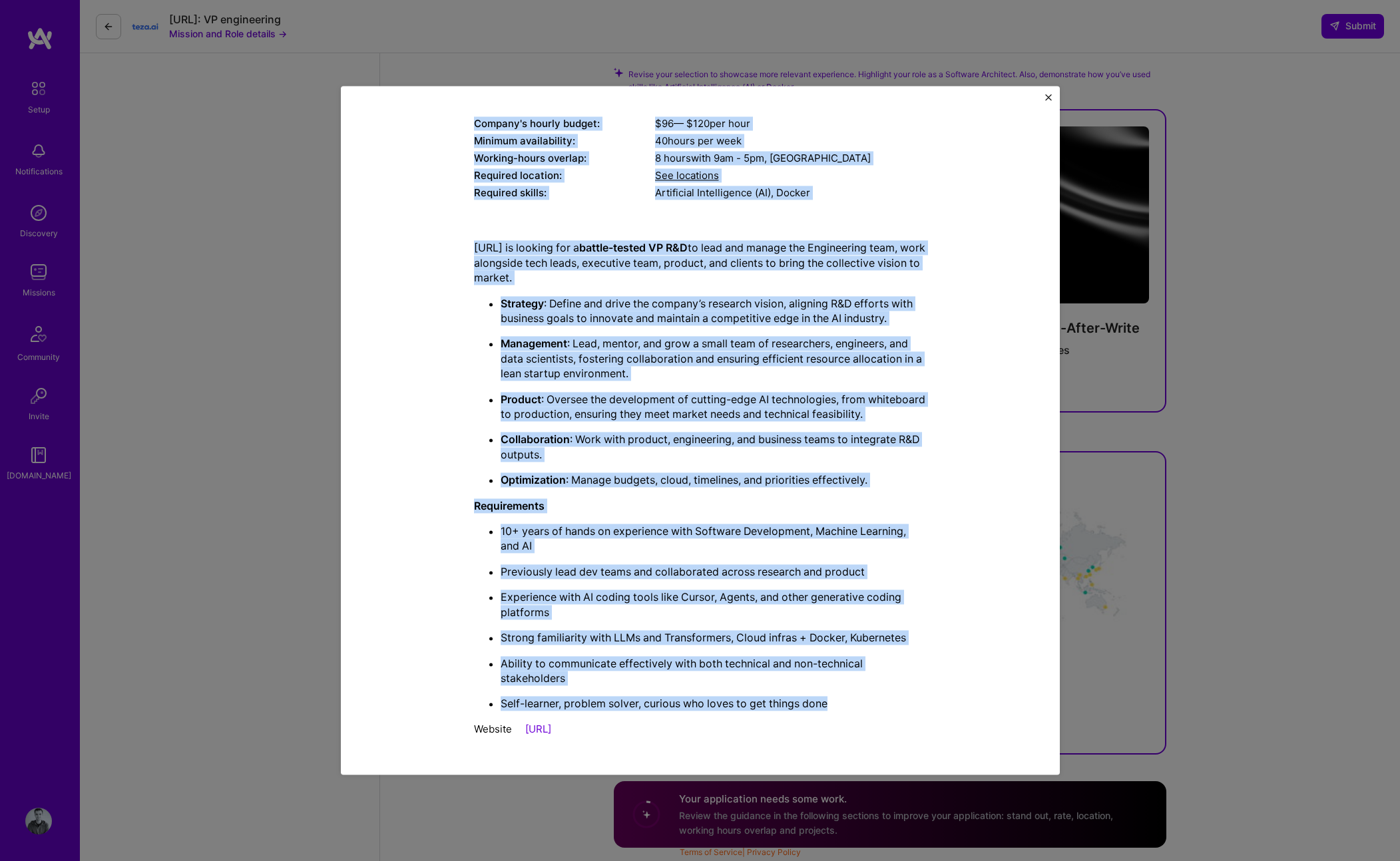
drag, startPoint x: 552, startPoint y: 125, endPoint x: 834, endPoint y: 716, distance: 654.8
click at [834, 716] on div "Mission Description and Role Details Software Architect role description VP R&D…" at bounding box center [700, 339] width 453 height 810
copy div "Loremip Dolorsitame con Adip Elitsed Doeiusmo Temporinc utla etdoloremag AL E&A…"
click at [1055, 94] on div "Mission Description and Role Details Software Architect role description VP R&D…" at bounding box center [700, 430] width 719 height 689
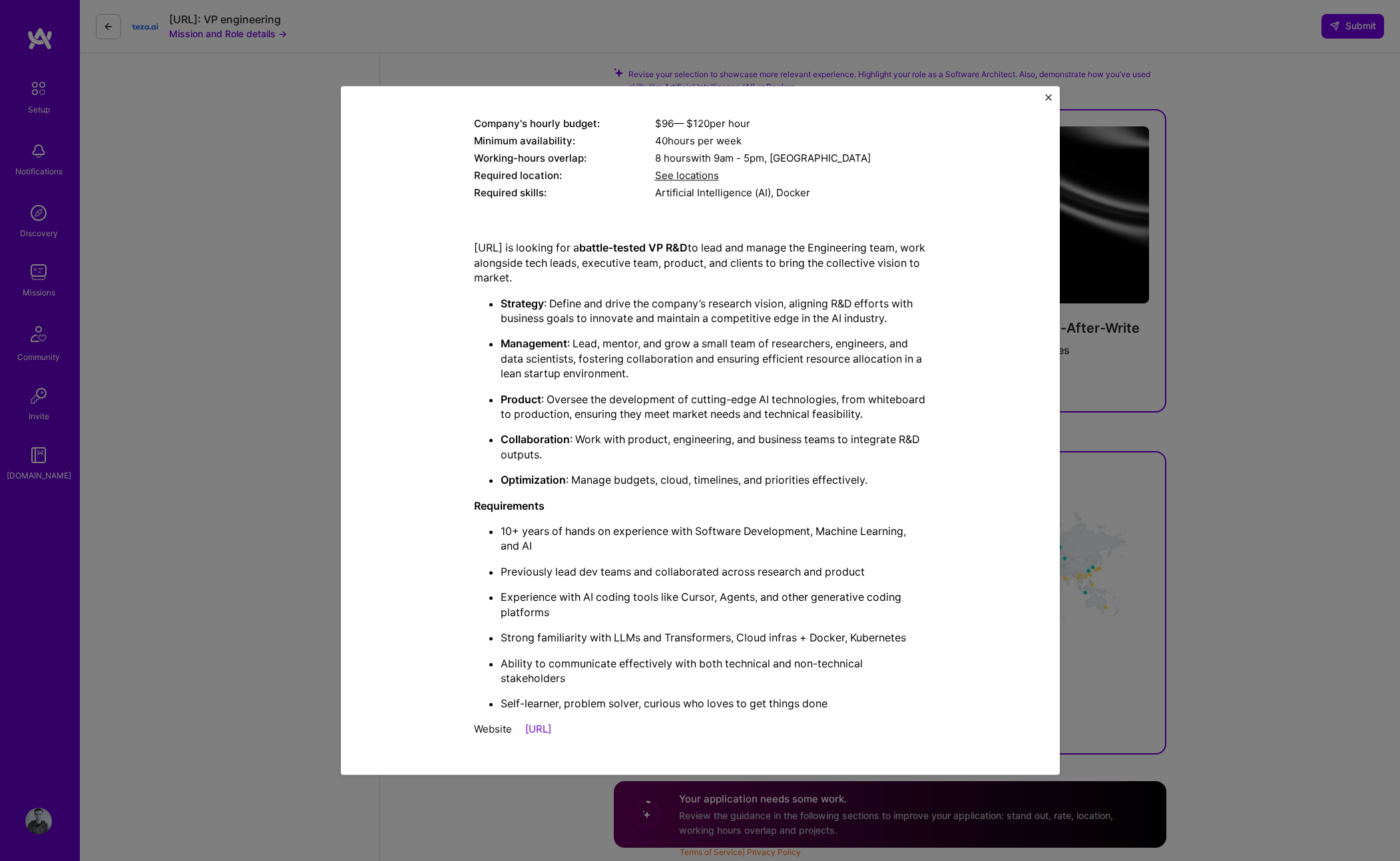
click at [1050, 97] on img "Close" at bounding box center [1049, 97] width 7 height 7
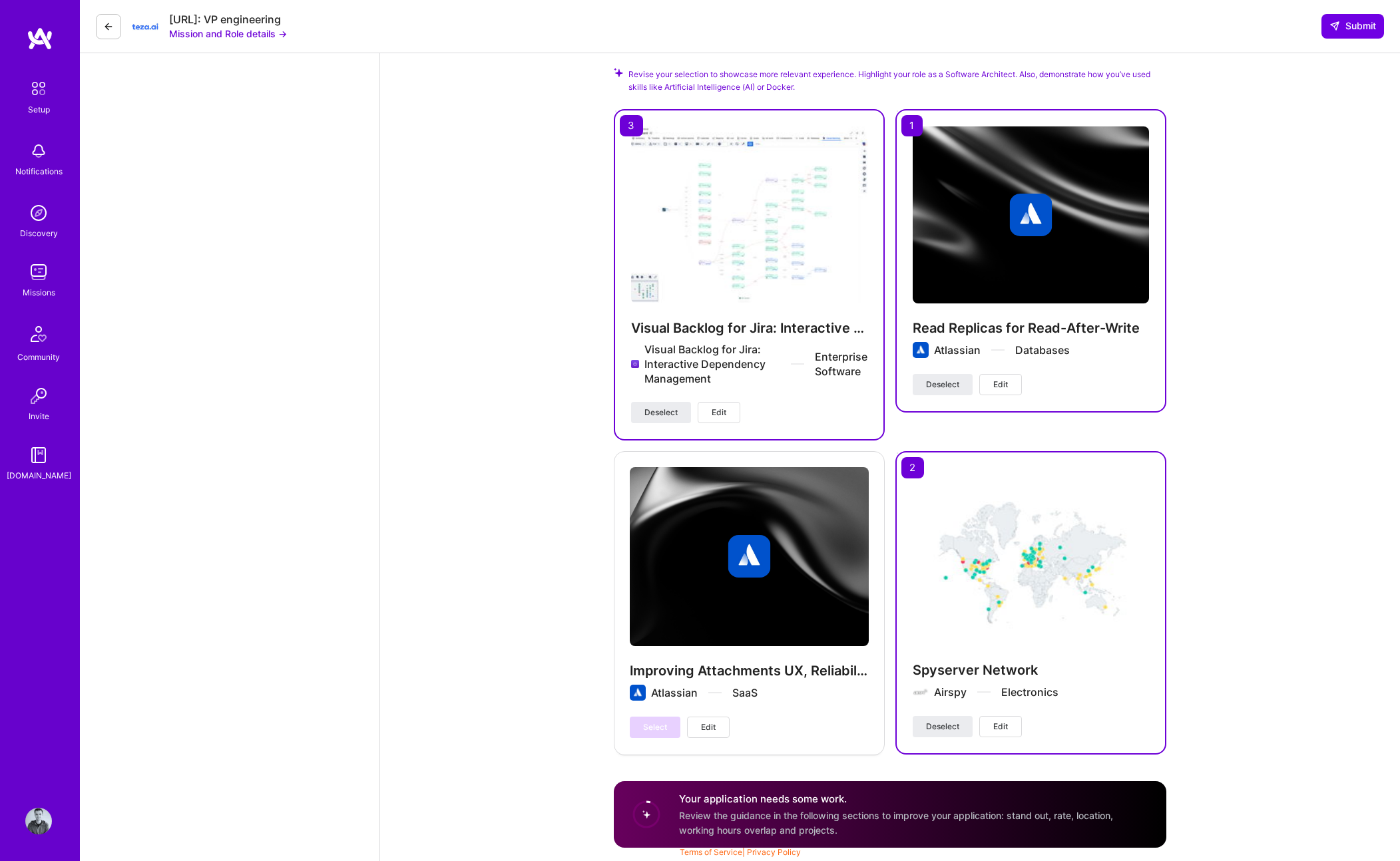
scroll to position [0, 0]
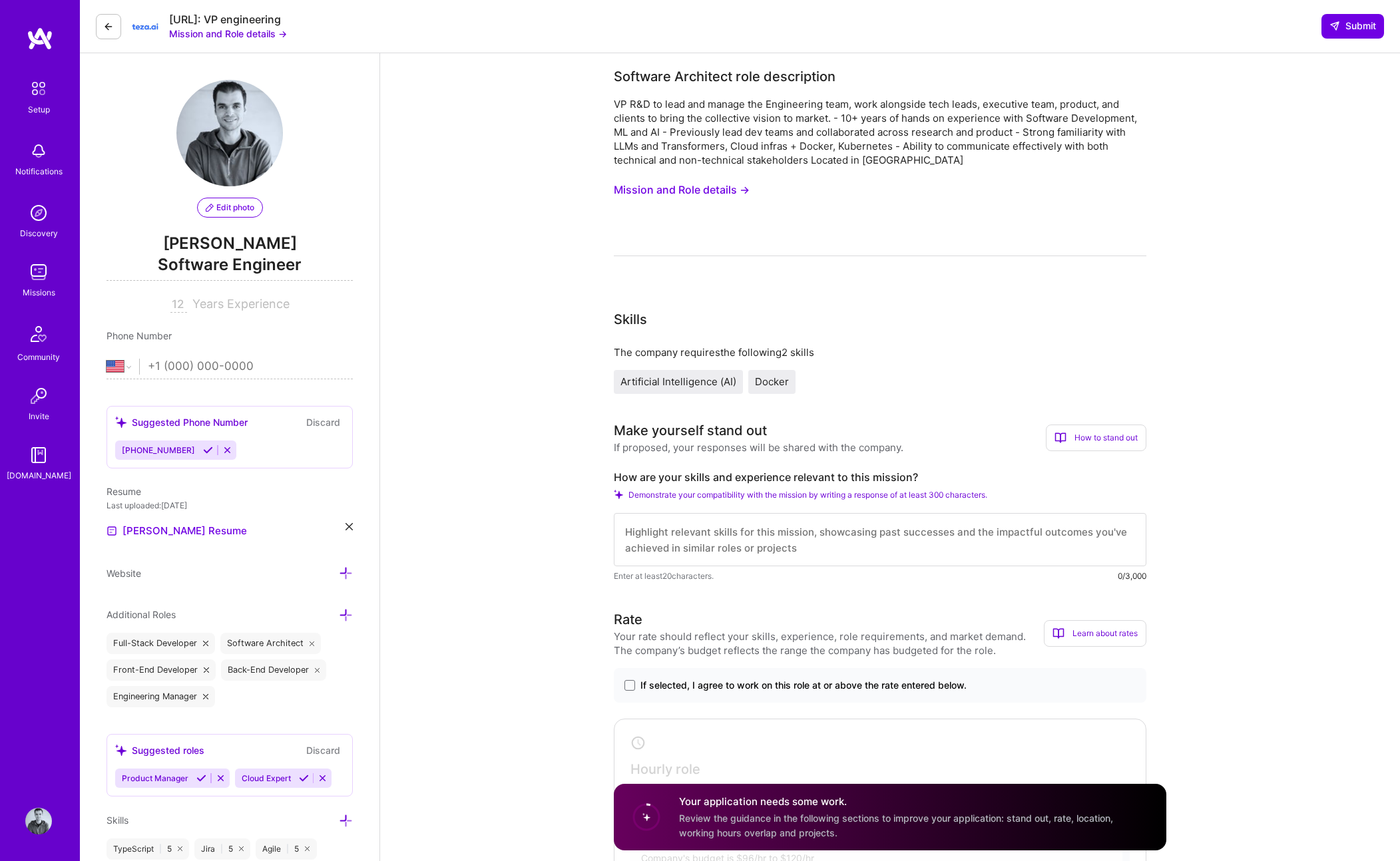
click at [701, 552] on textarea at bounding box center [880, 539] width 533 height 54
paste textarea "L ipsu dolo 53 sitam co adipiscing elitsed doeiusmodte incid utl etdolorema ali…"
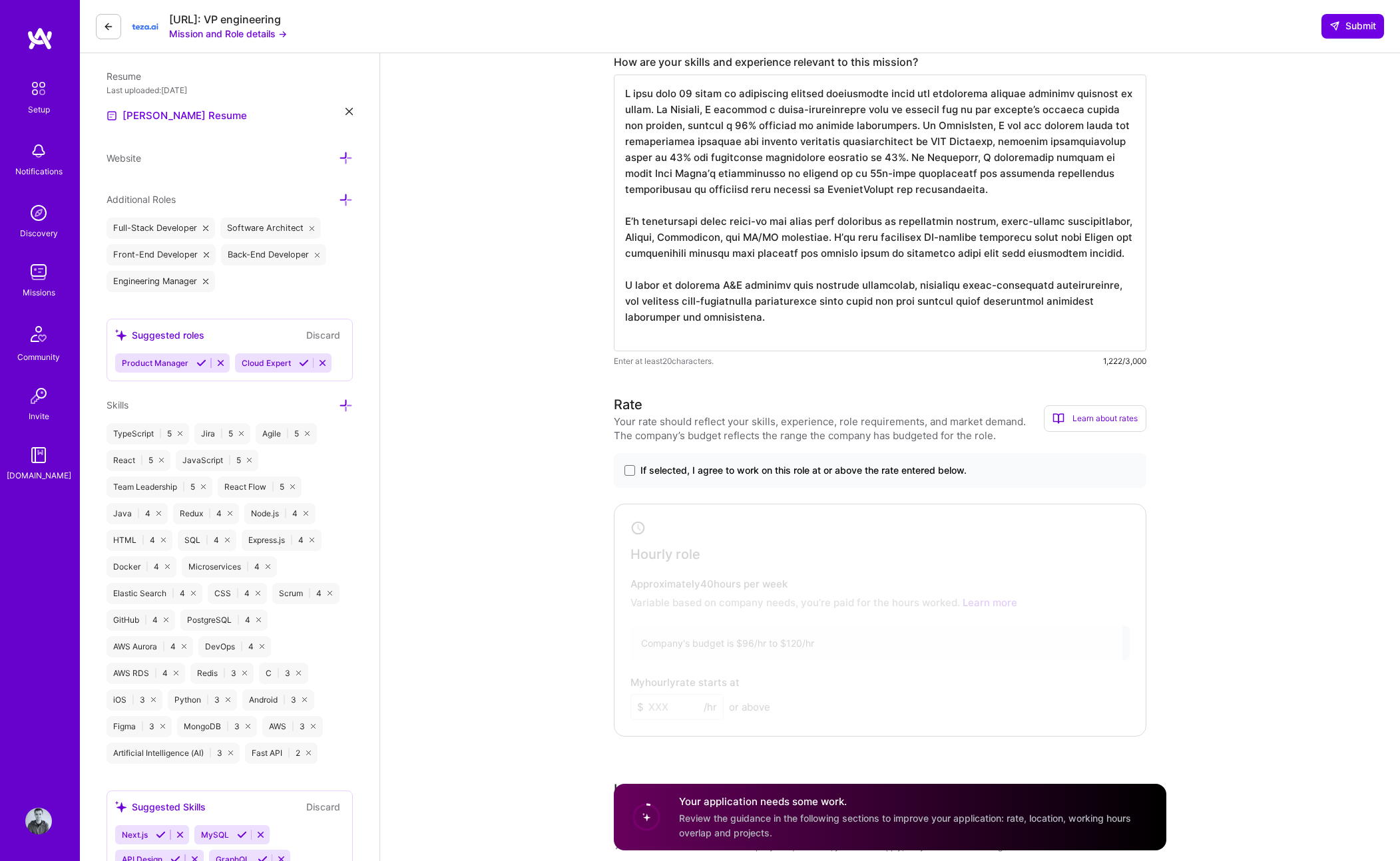
scroll to position [424, 0]
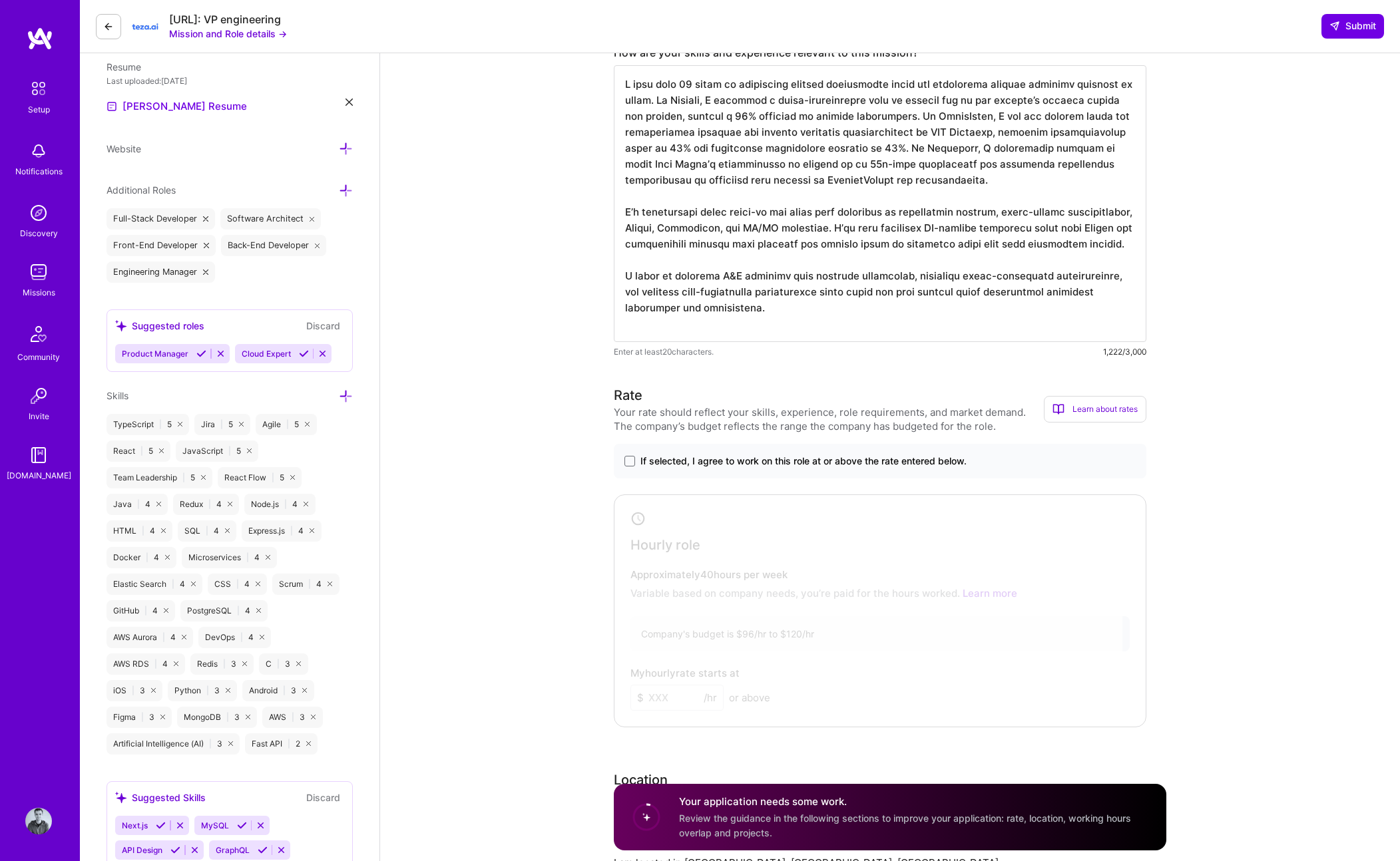
type textarea "L ipsu dolo 53 sitam co adipiscing elitsed doeiusmodte incid utl etdolorema ali…"
click at [629, 462] on span at bounding box center [630, 461] width 11 height 11
click at [0, 0] on input "If selected, I agree to work on this role at or above the rate entered below." at bounding box center [0, 0] width 0 height 0
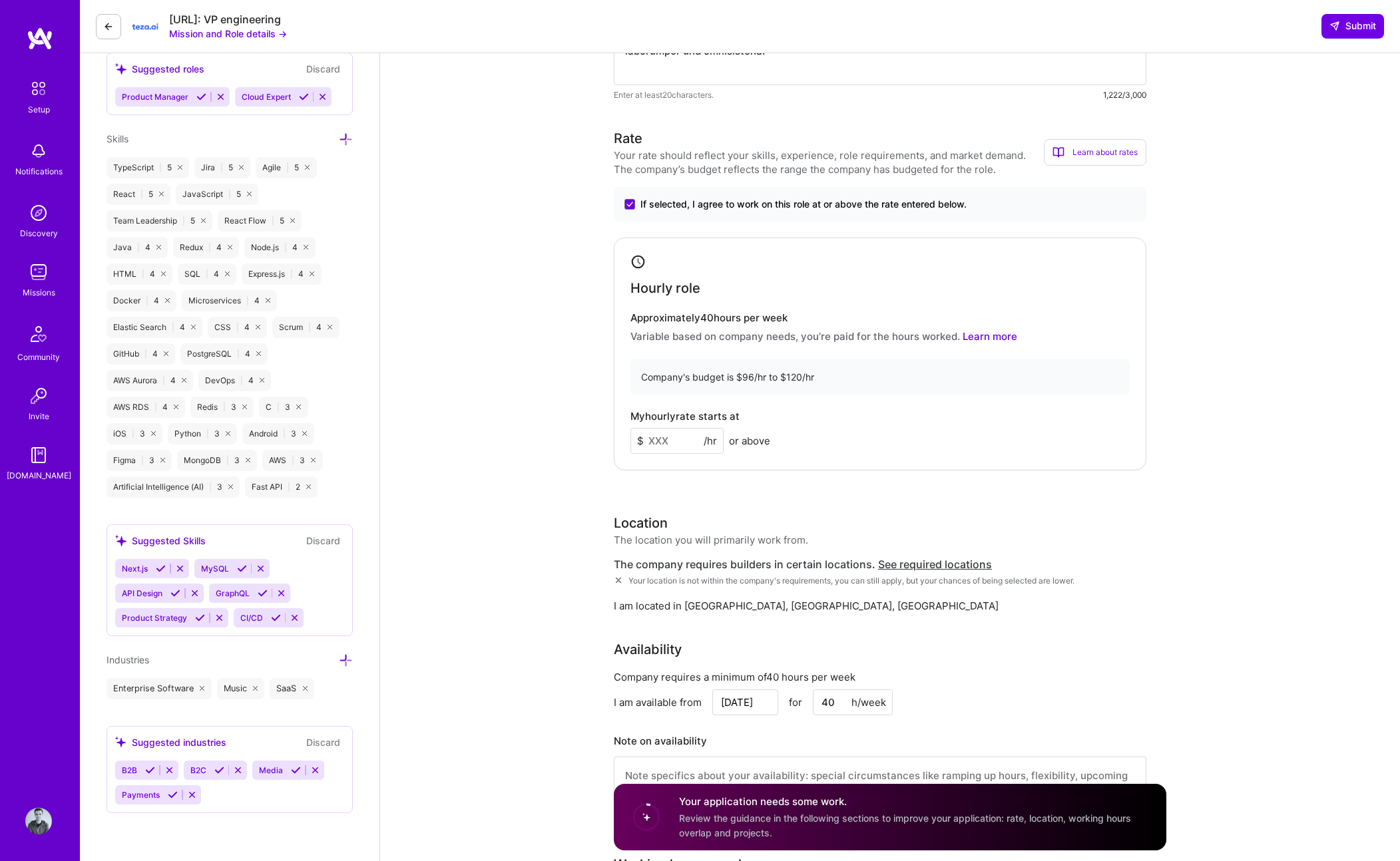
scroll to position [682, 0]
click at [670, 444] on input at bounding box center [677, 440] width 93 height 26
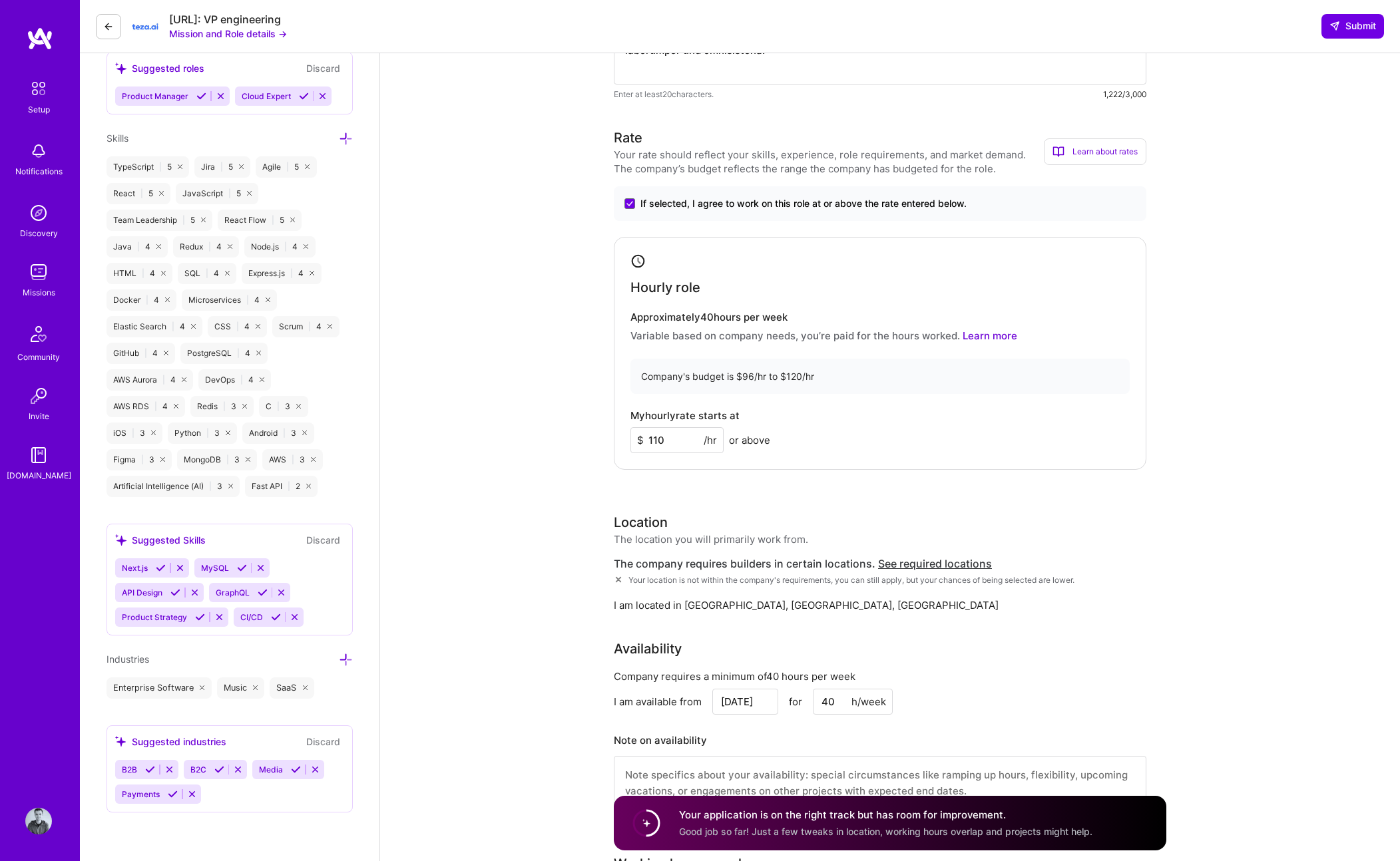
type input "110"
click at [463, 390] on div "Software Architect role description VP R&D to lead and manage the Engineering t…" at bounding box center [890, 620] width 1020 height 2499
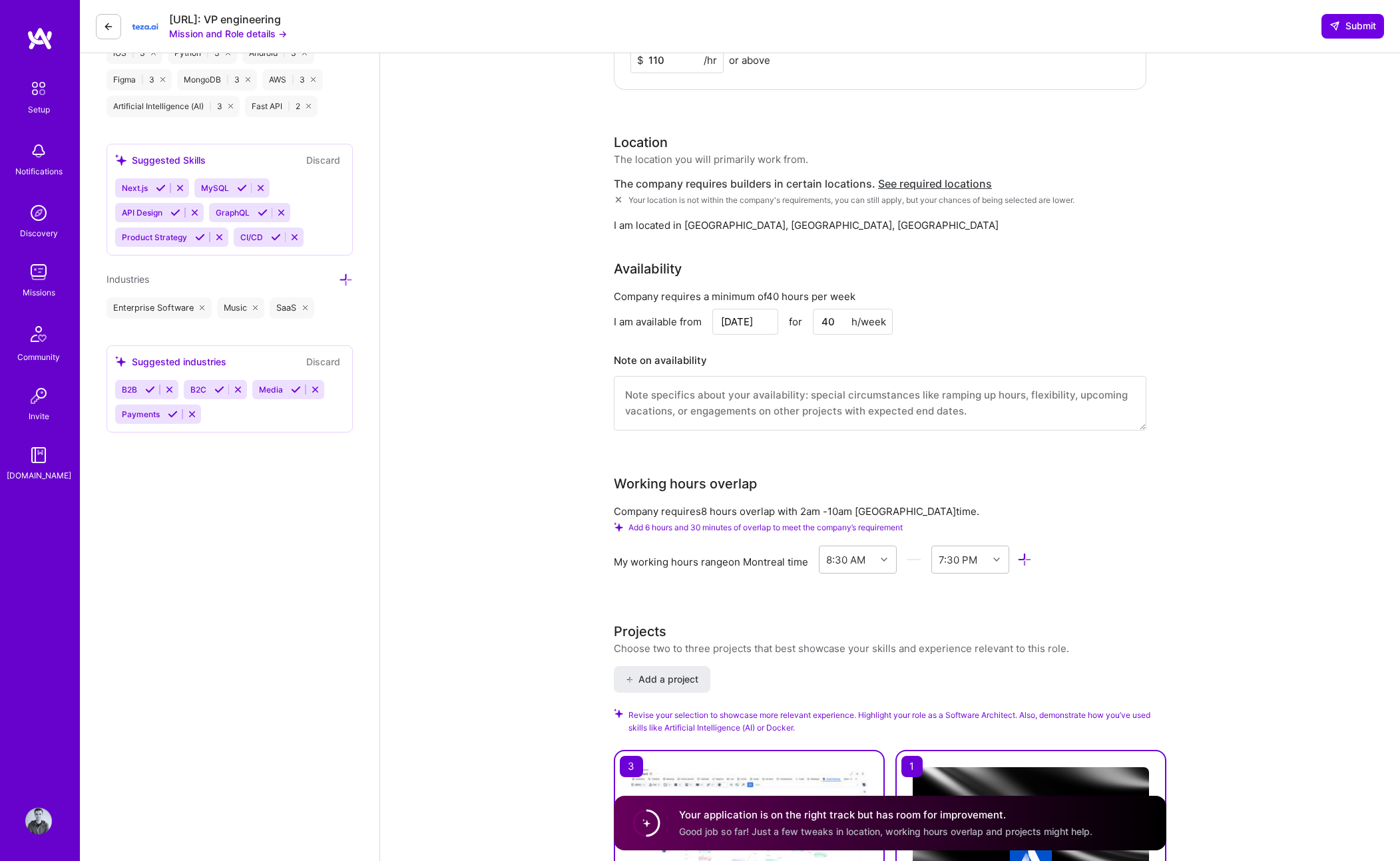
scroll to position [1072, 0]
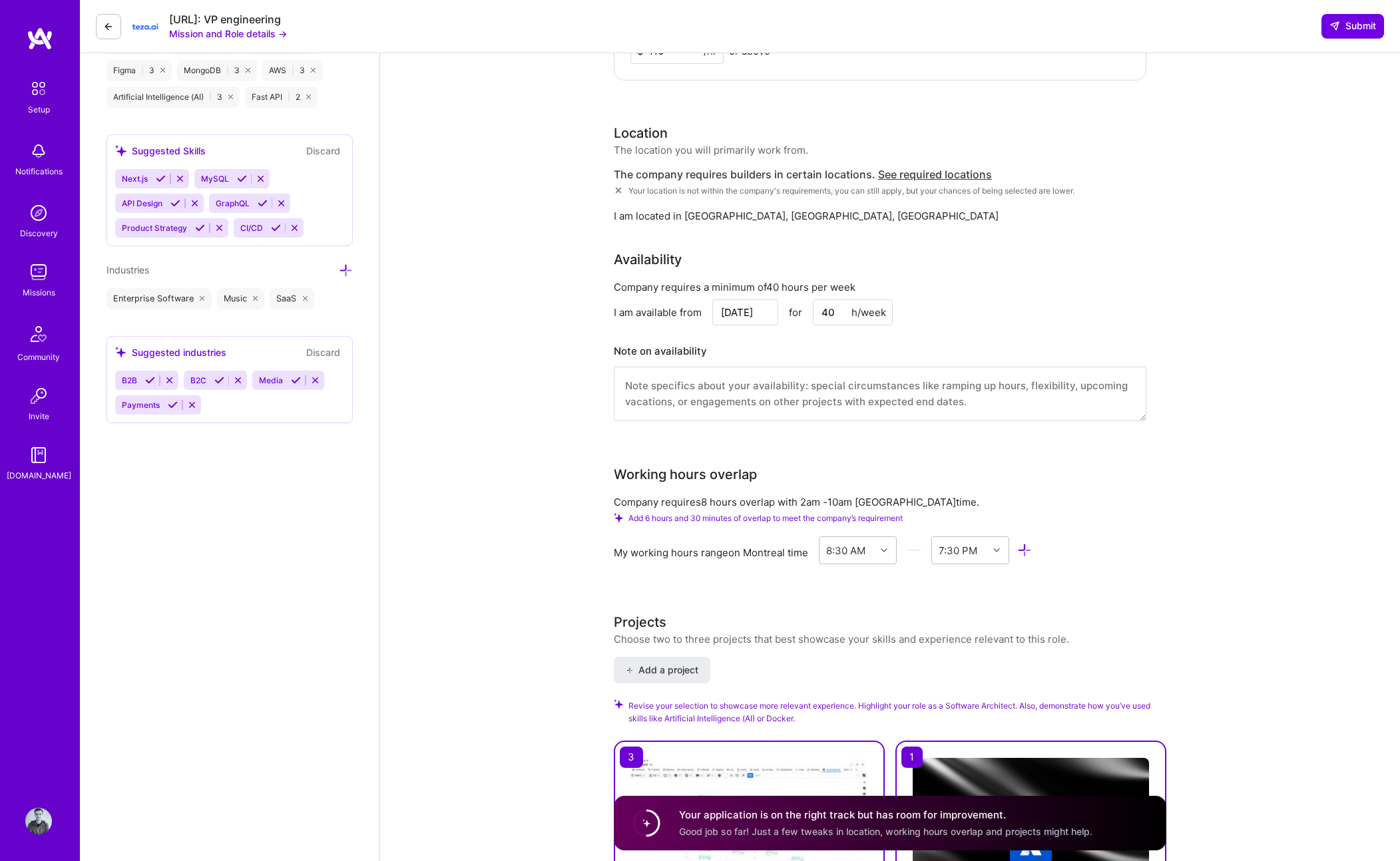
click at [737, 405] on textarea at bounding box center [880, 394] width 533 height 54
paste textarea "I will be on holidays from [DATE] to [DATE]"
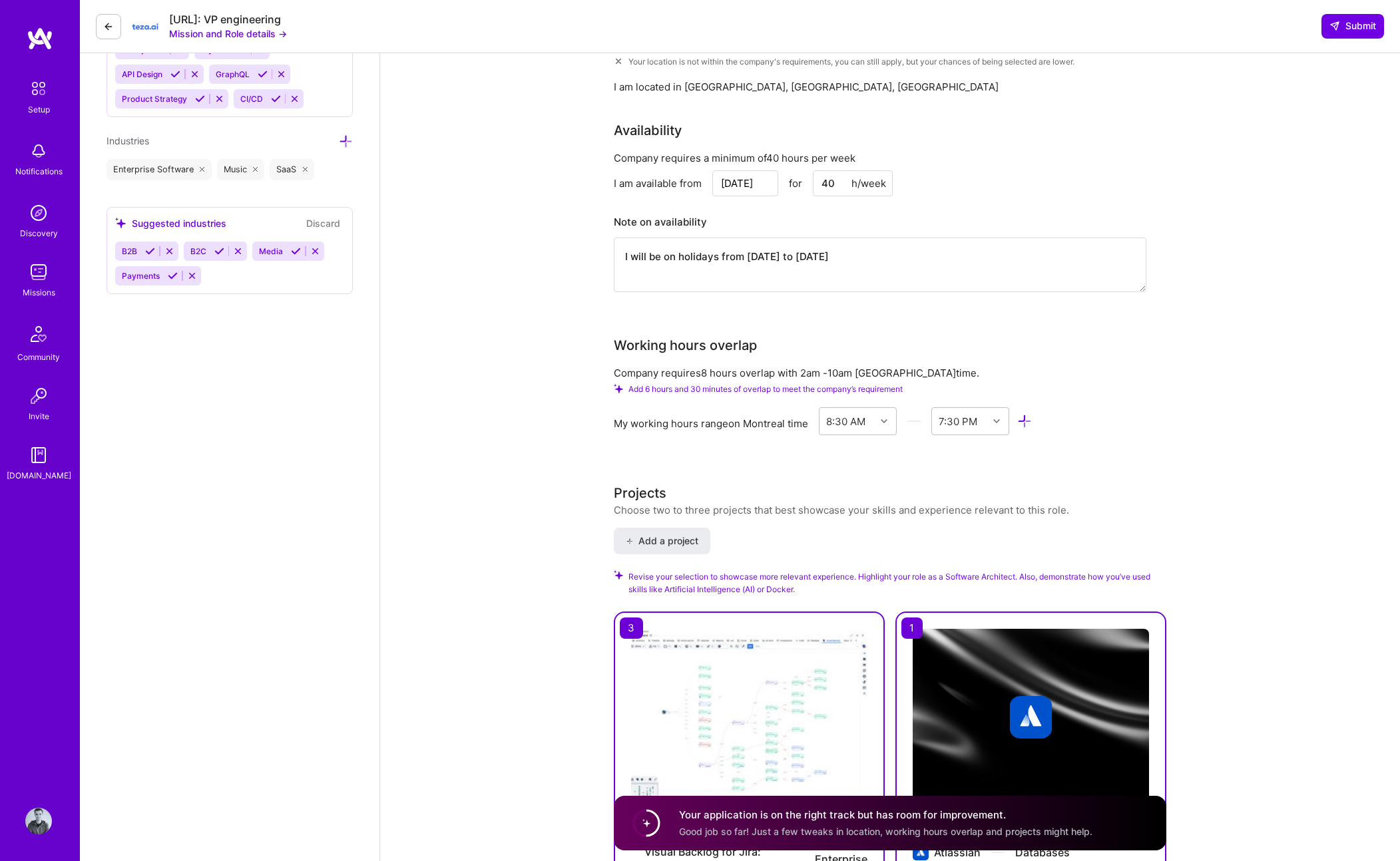
scroll to position [0, 0]
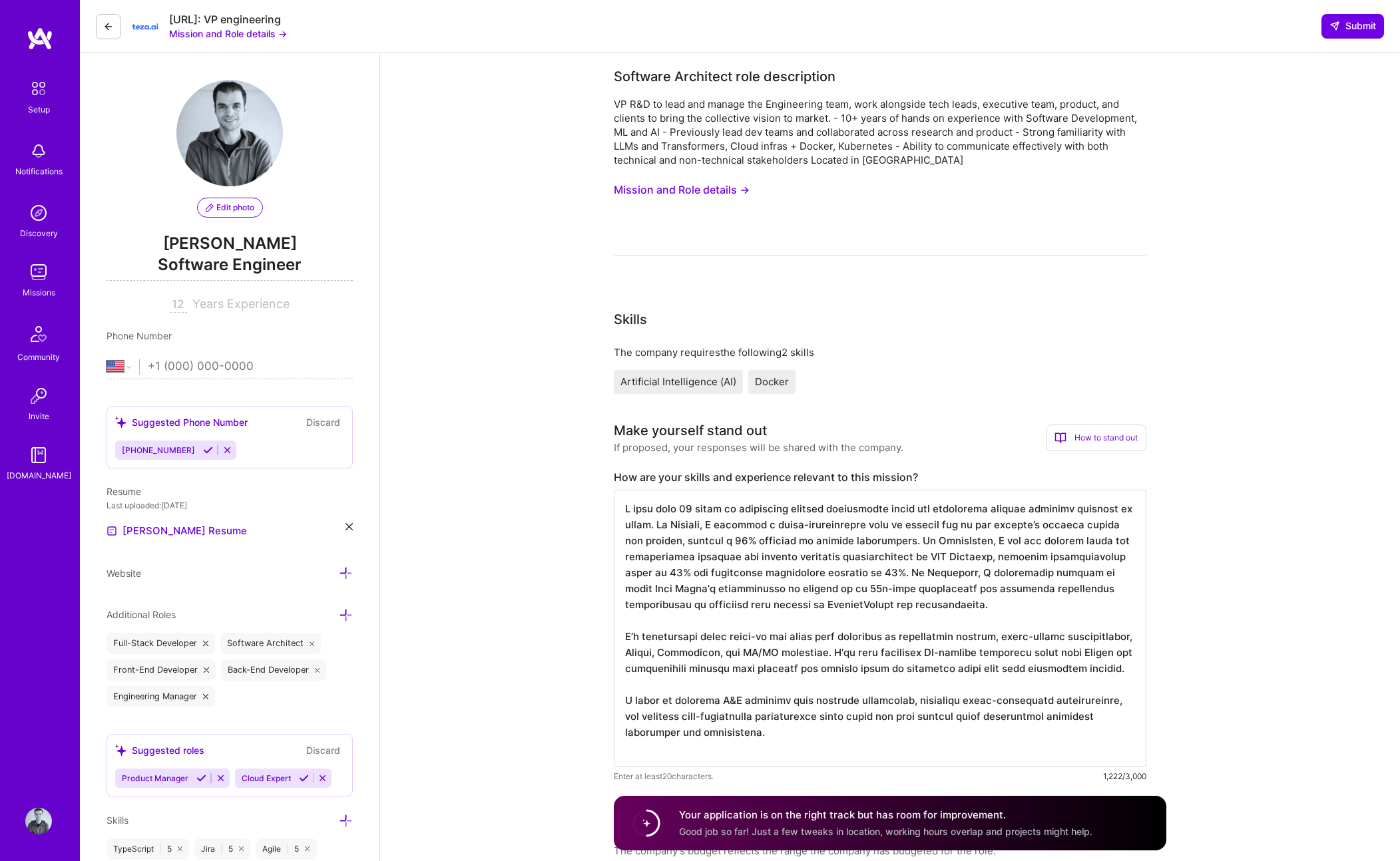
type textarea "I will be on holidays from [DATE] to [DATE]"
click at [725, 374] on div "Artificial Intelligence (AI)" at bounding box center [678, 382] width 129 height 24
click at [706, 378] on span "Artificial Intelligence (AI)" at bounding box center [678, 381] width 116 height 13
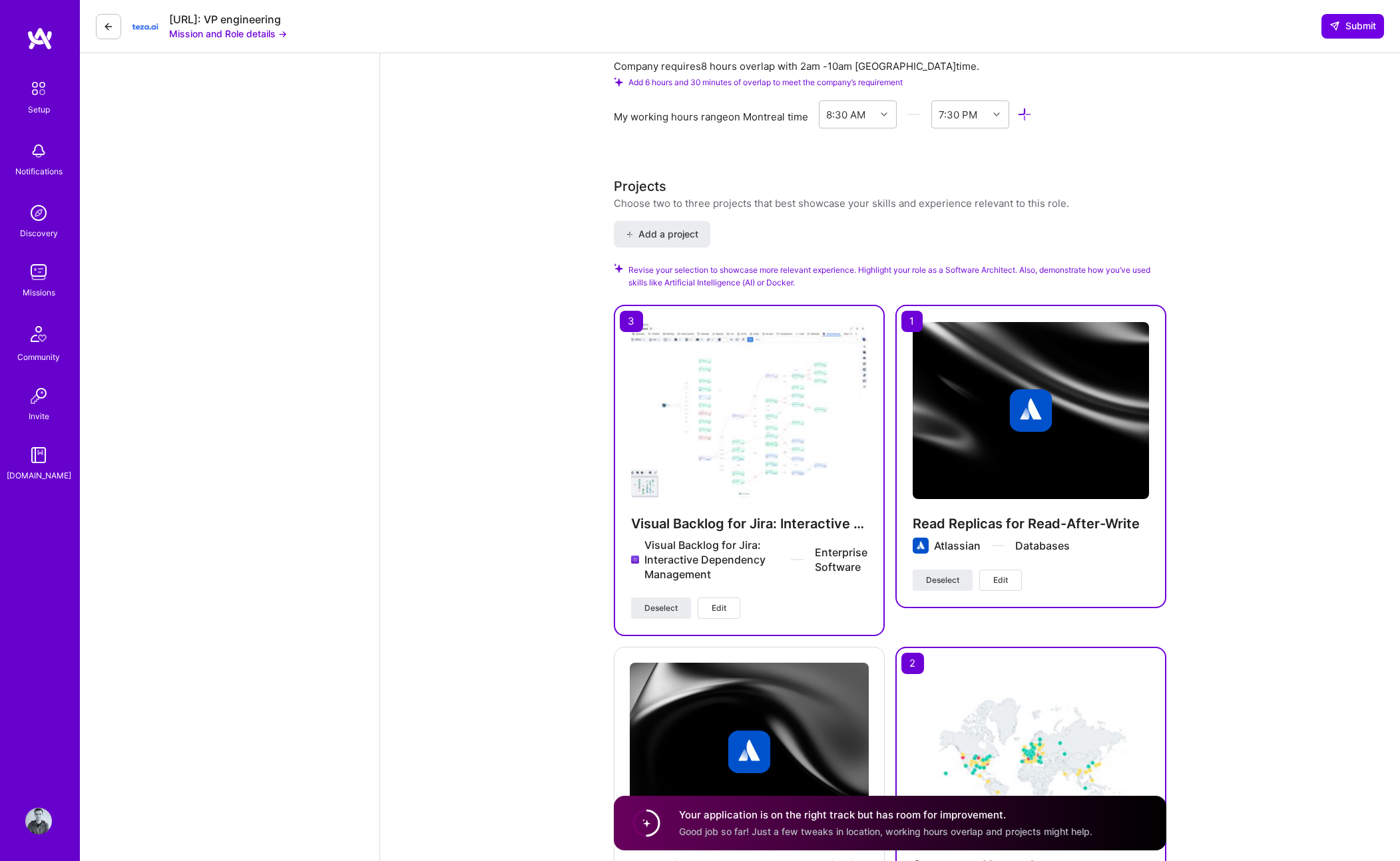
scroll to position [1691, 0]
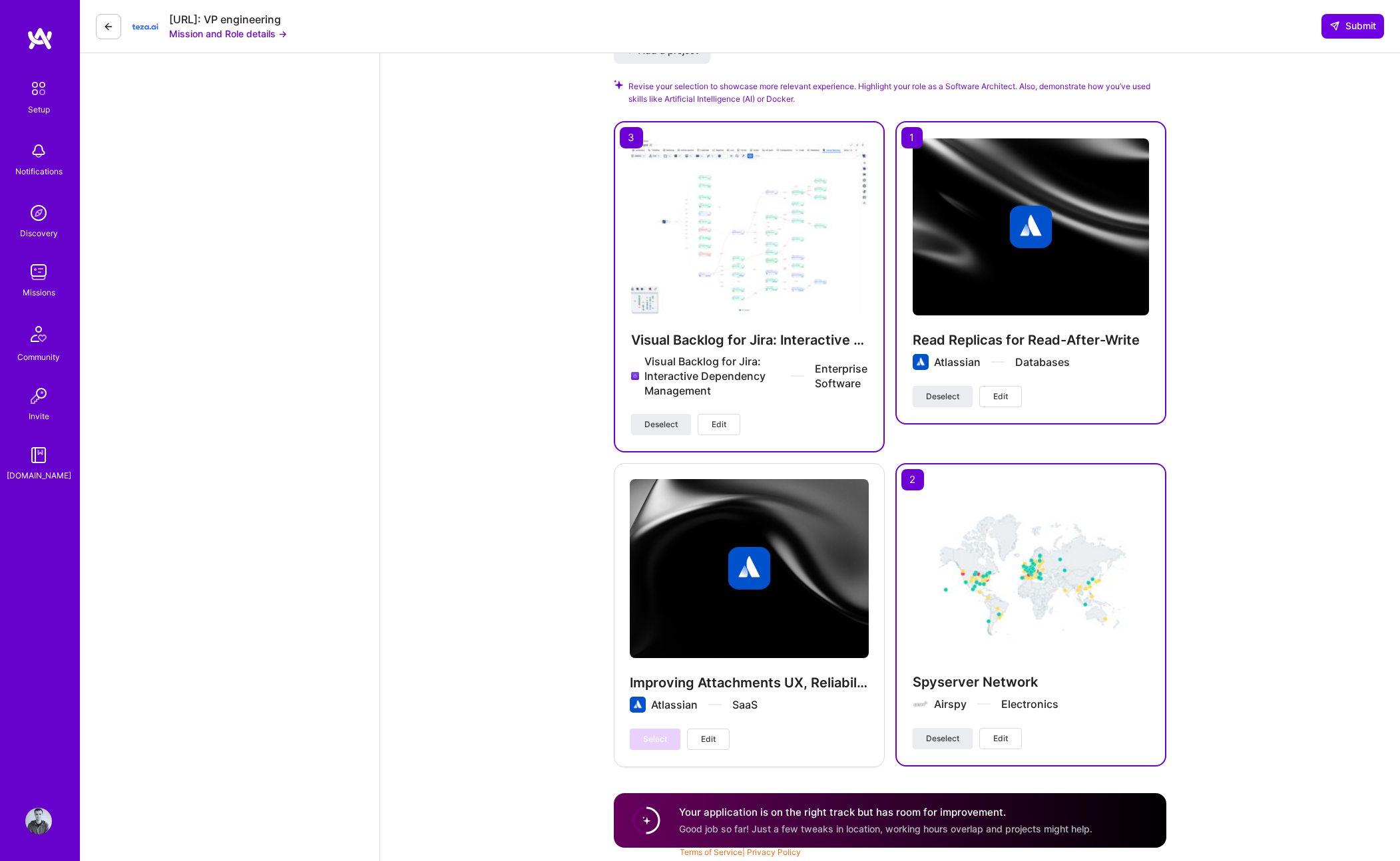
click at [626, 738] on div "Improving Attachments UX, Reliability, and Durability for Jira Cloud Atlassian …" at bounding box center [749, 614] width 271 height 303
click at [643, 736] on div "Select Edit" at bounding box center [680, 739] width 100 height 21
click at [917, 745] on button "Deselect" at bounding box center [942, 739] width 60 height 21
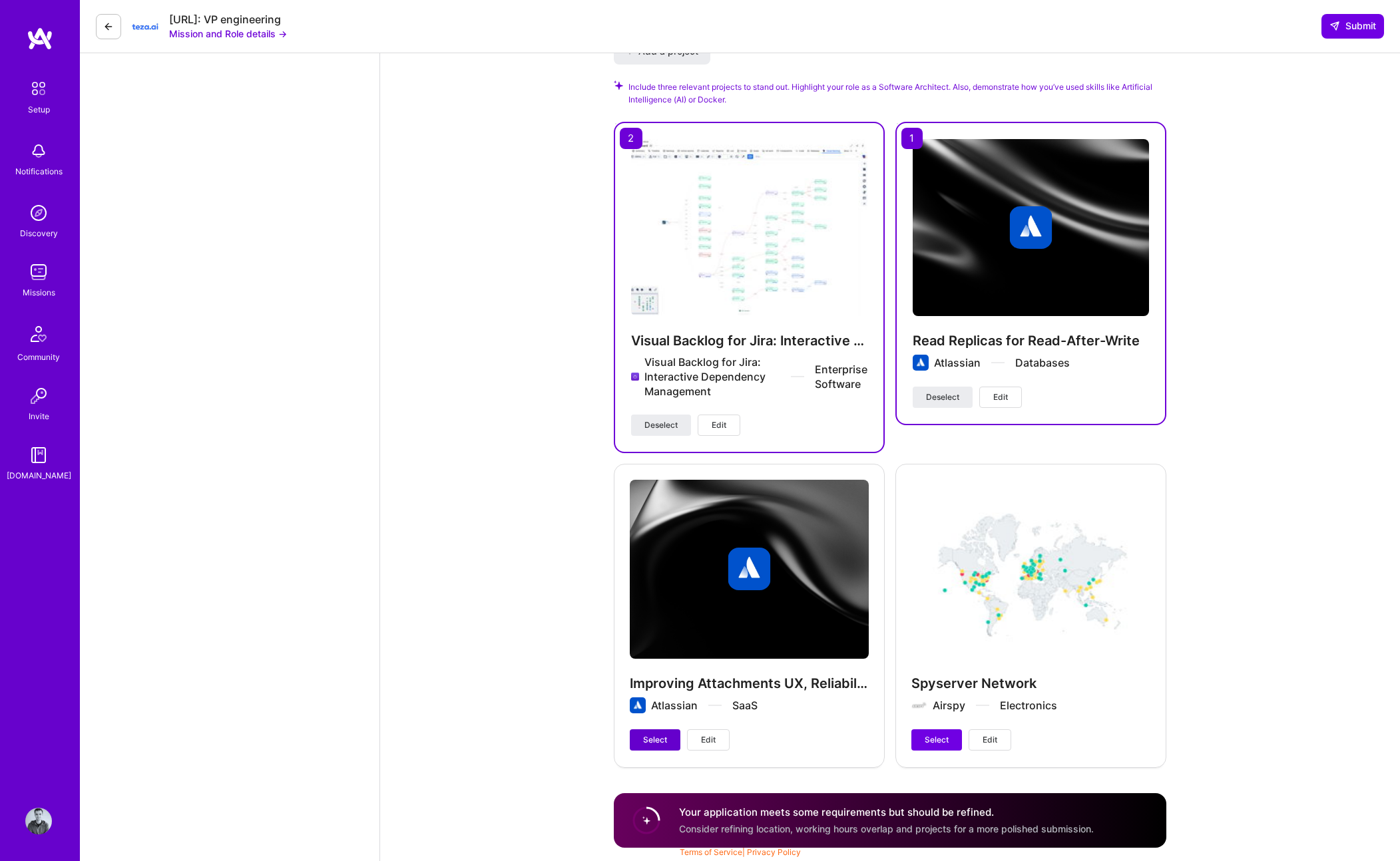
click at [644, 736] on span "Select" at bounding box center [655, 740] width 24 height 12
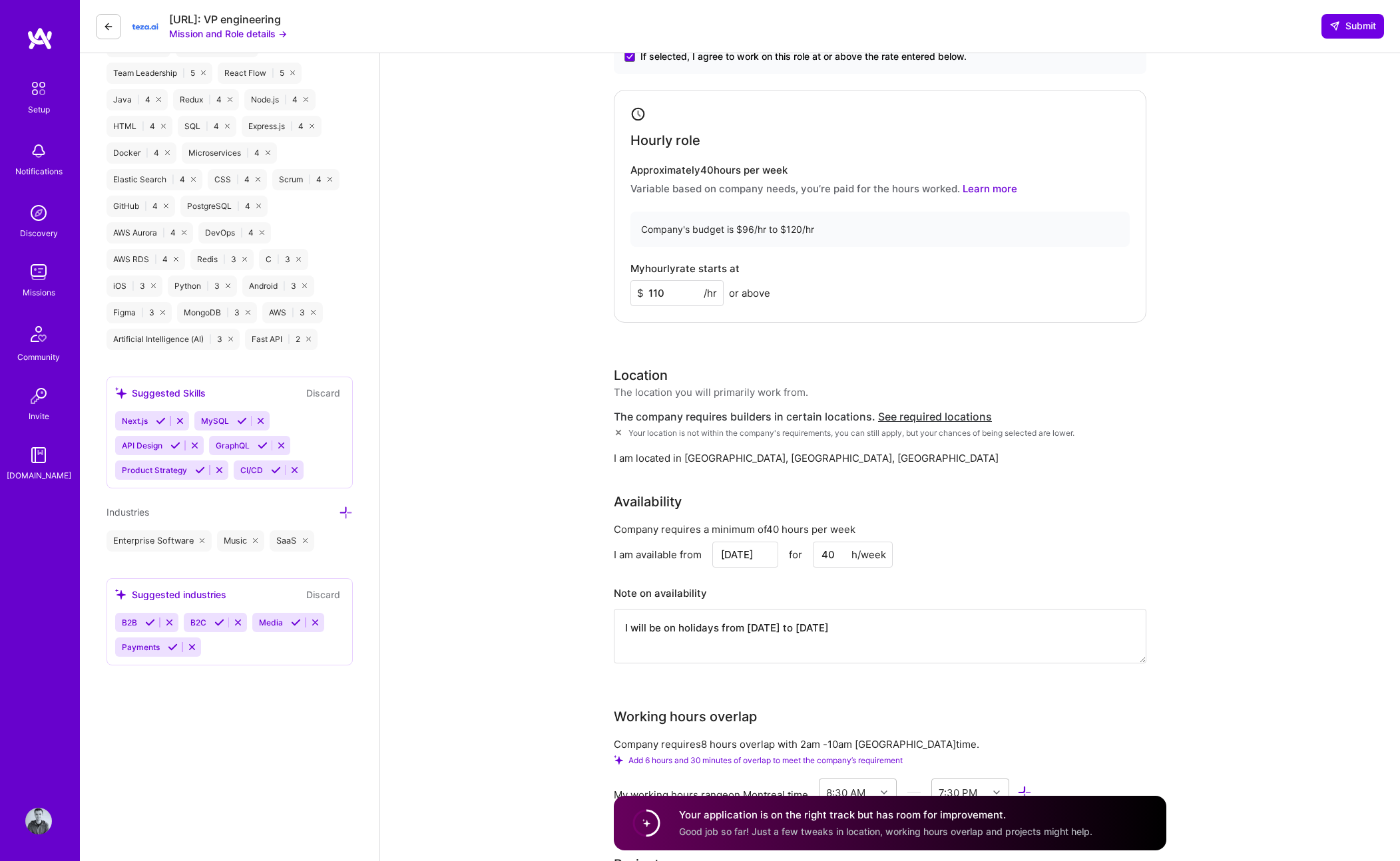
scroll to position [748, 0]
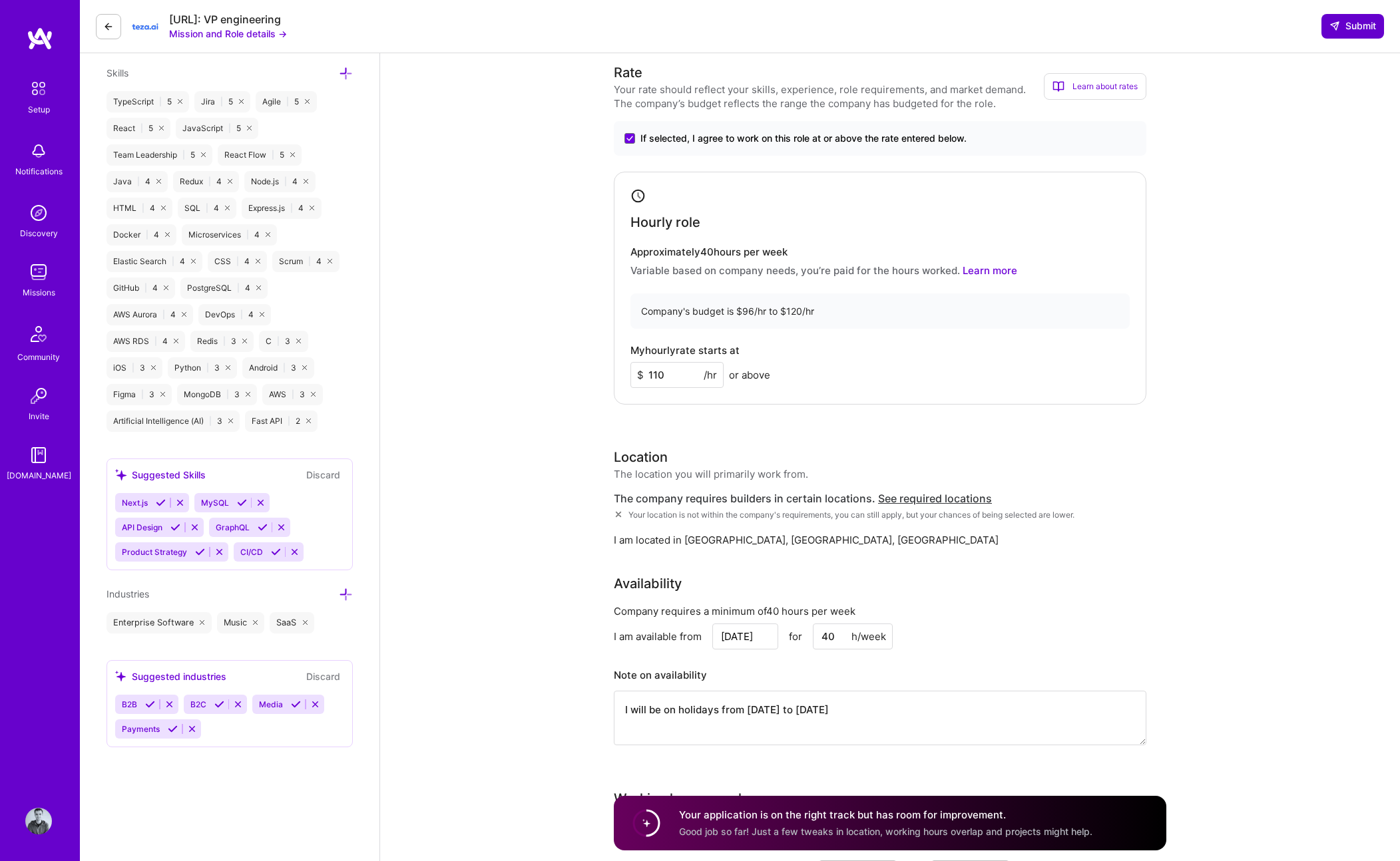
click at [1354, 31] on span "Submit" at bounding box center [1353, 26] width 47 height 14
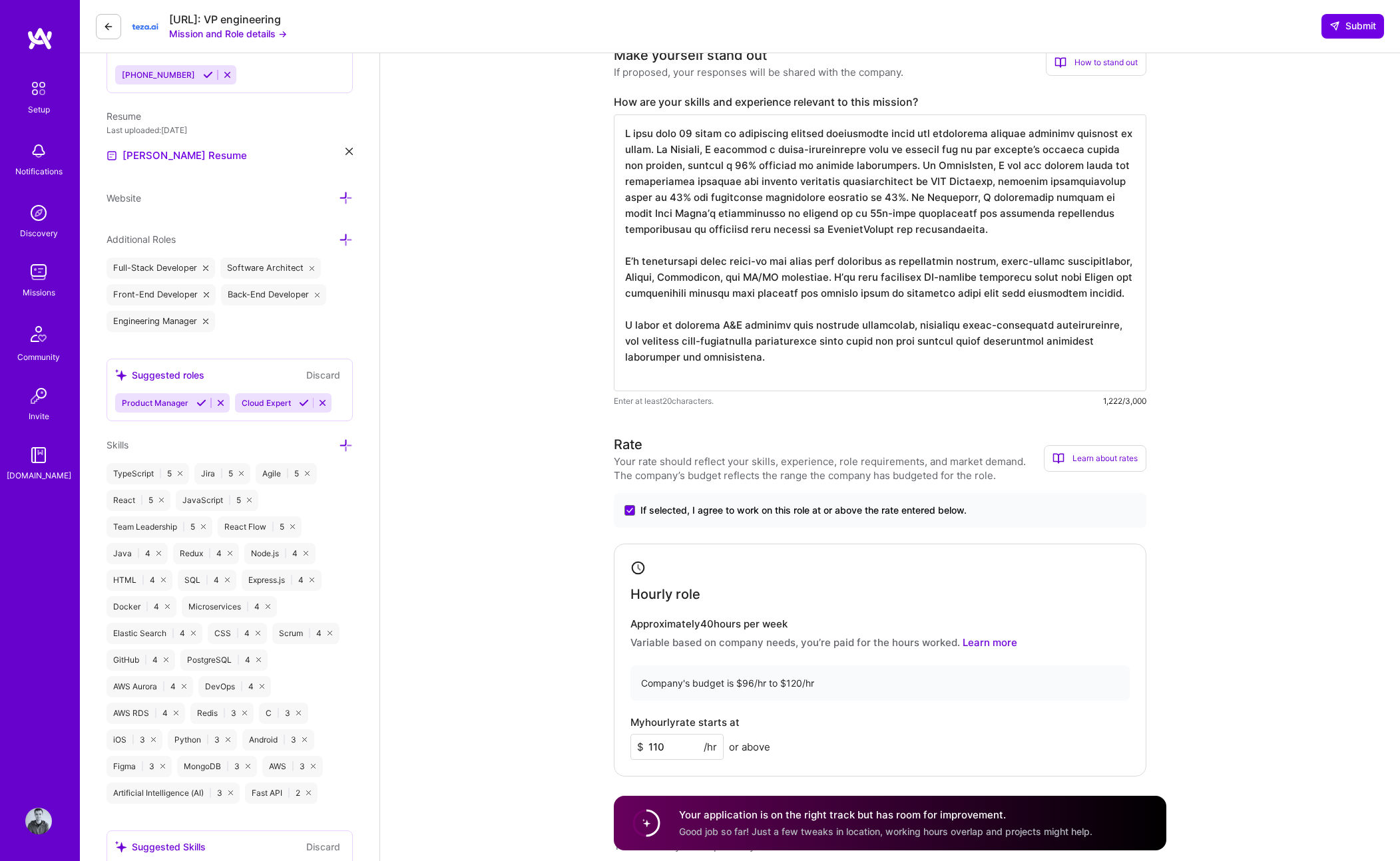
scroll to position [339, 0]
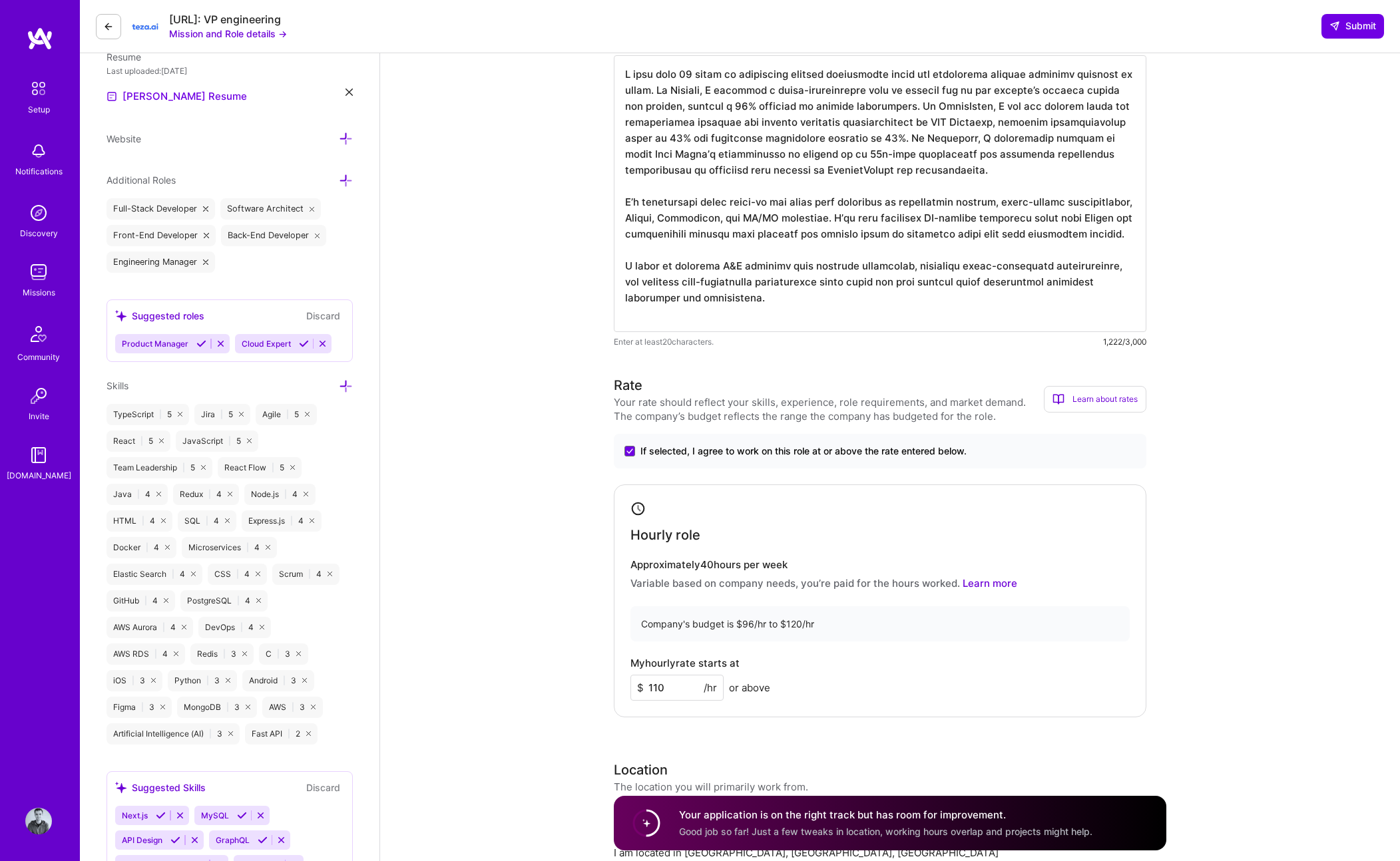
scroll to position [446, 0]
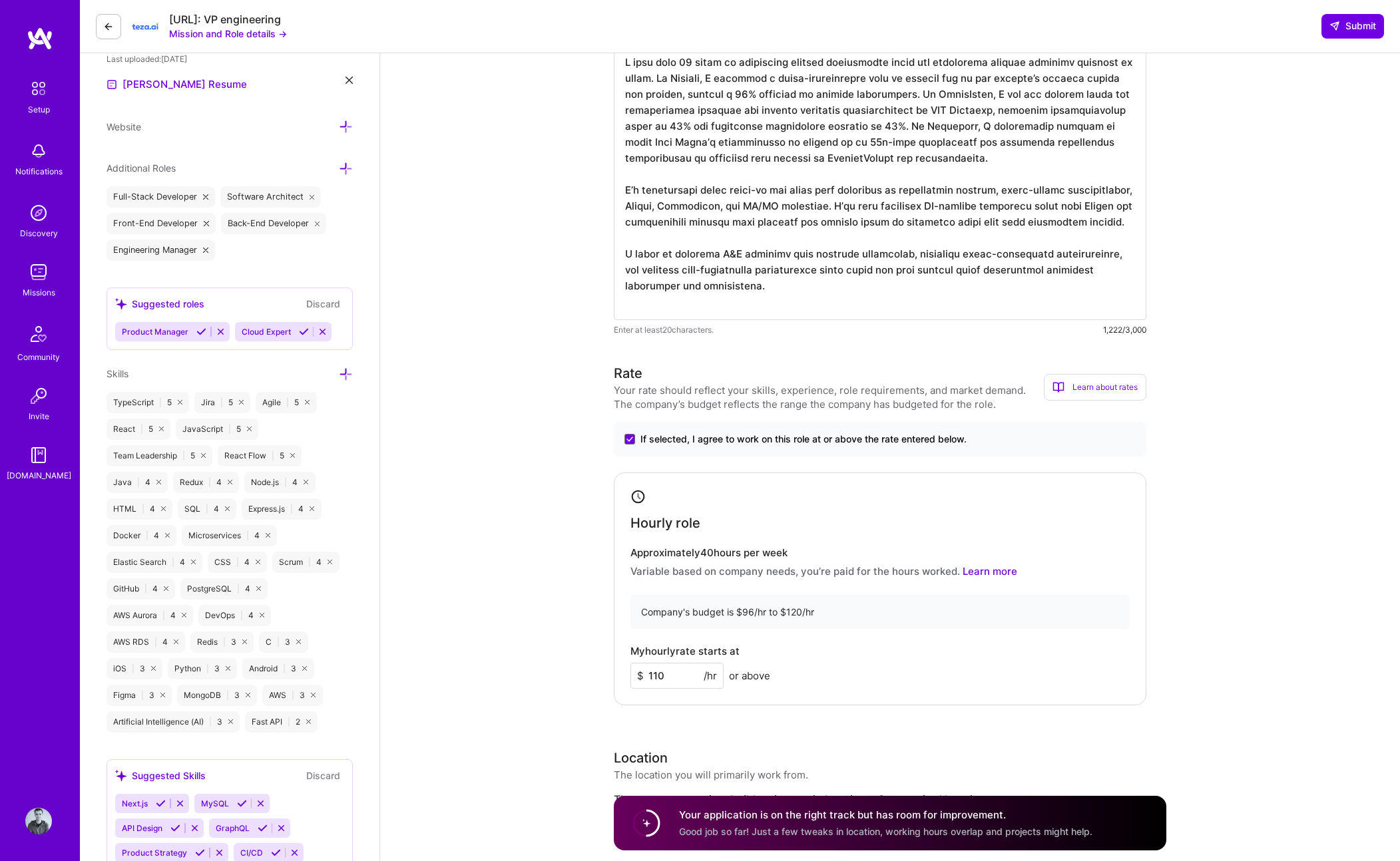
click at [138, 546] on div "Docker | 4" at bounding box center [141, 535] width 70 height 21
click at [131, 542] on div "Docker | 4" at bounding box center [141, 535] width 70 height 21
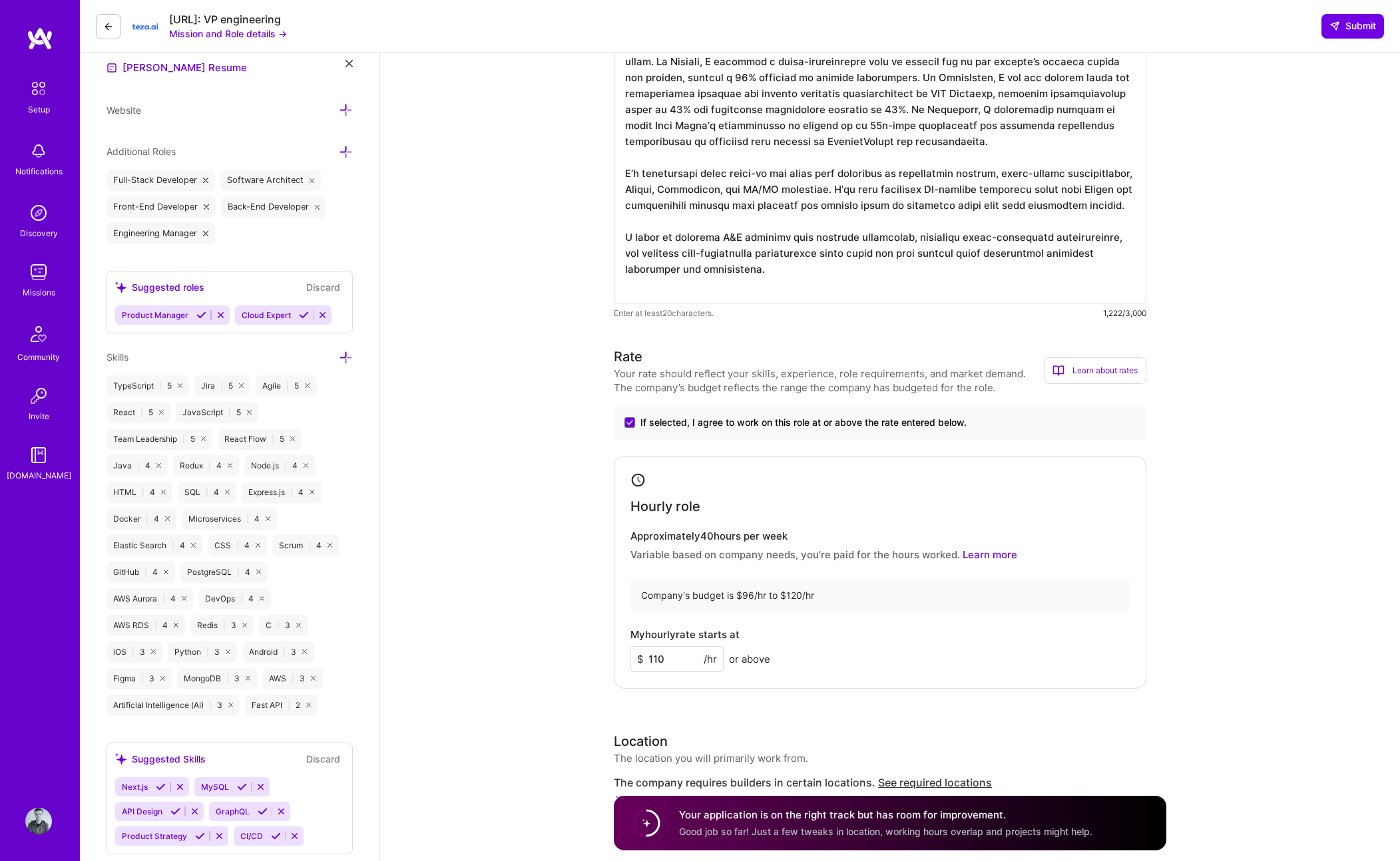
scroll to position [477, 0]
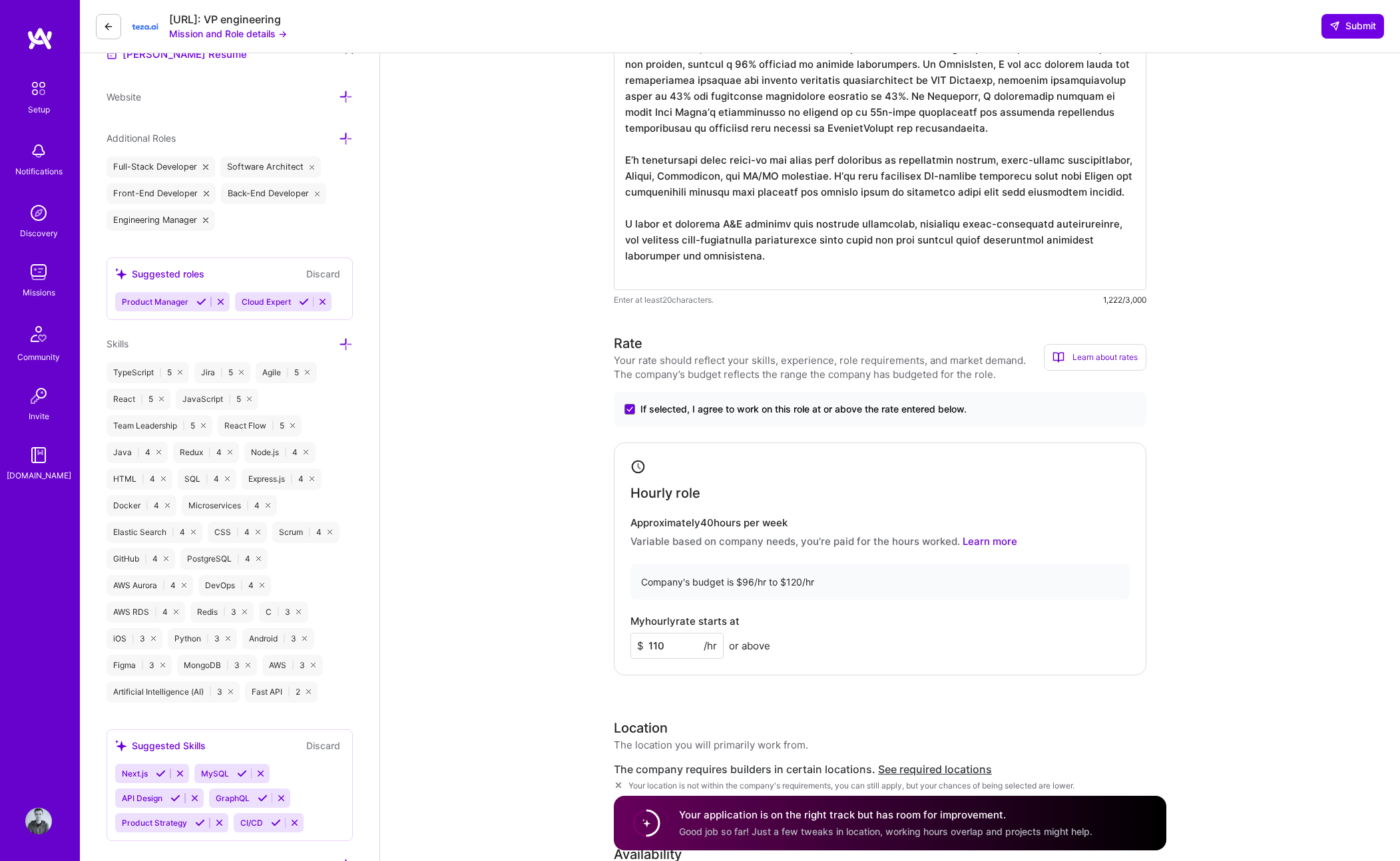
click at [340, 341] on icon at bounding box center [346, 344] width 14 height 14
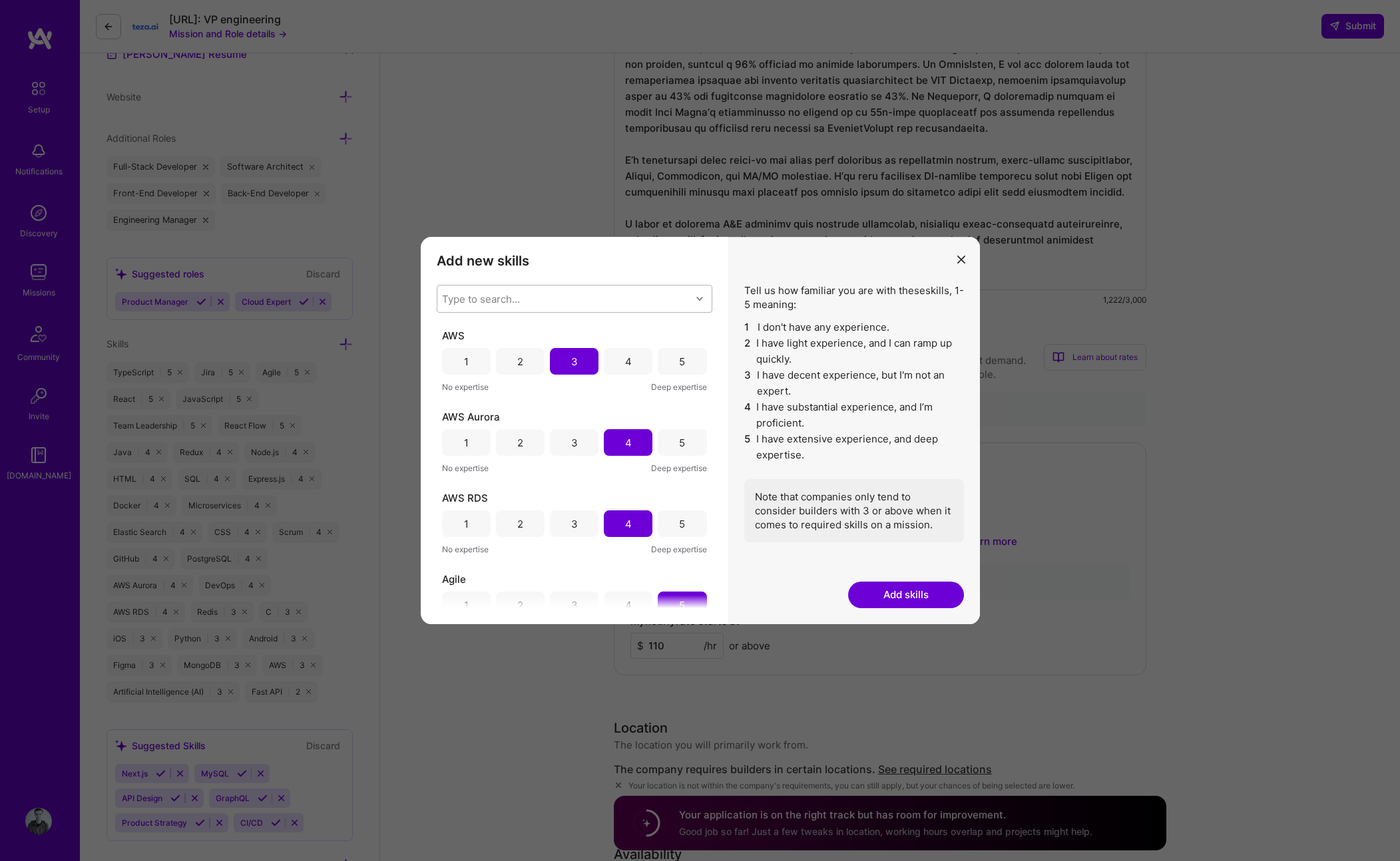
click at [547, 297] on div "Type to search..." at bounding box center [564, 298] width 254 height 26
type input "docker"
click at [620, 266] on h3 "Add new skills" at bounding box center [574, 261] width 276 height 16
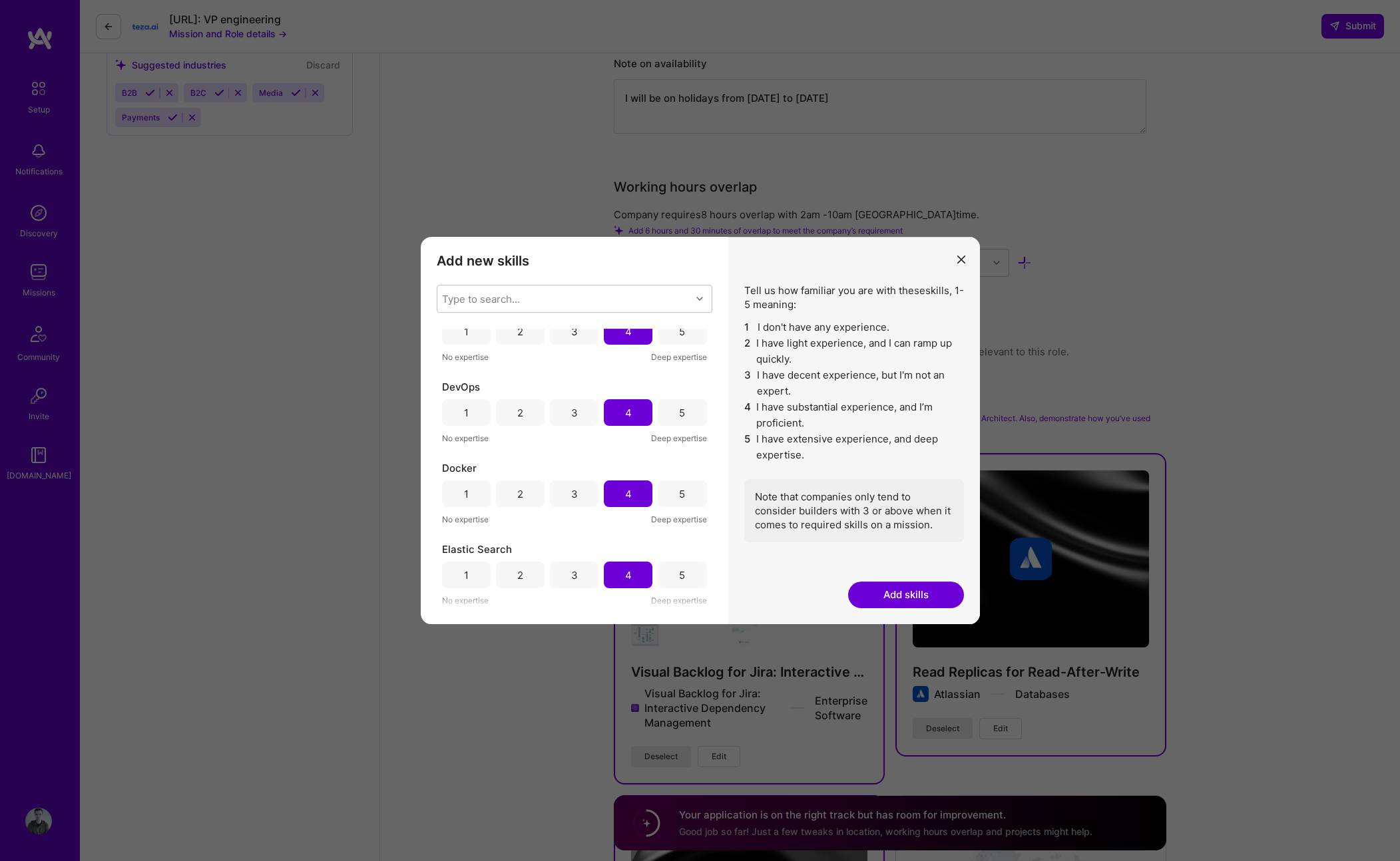
scroll to position [551, 0]
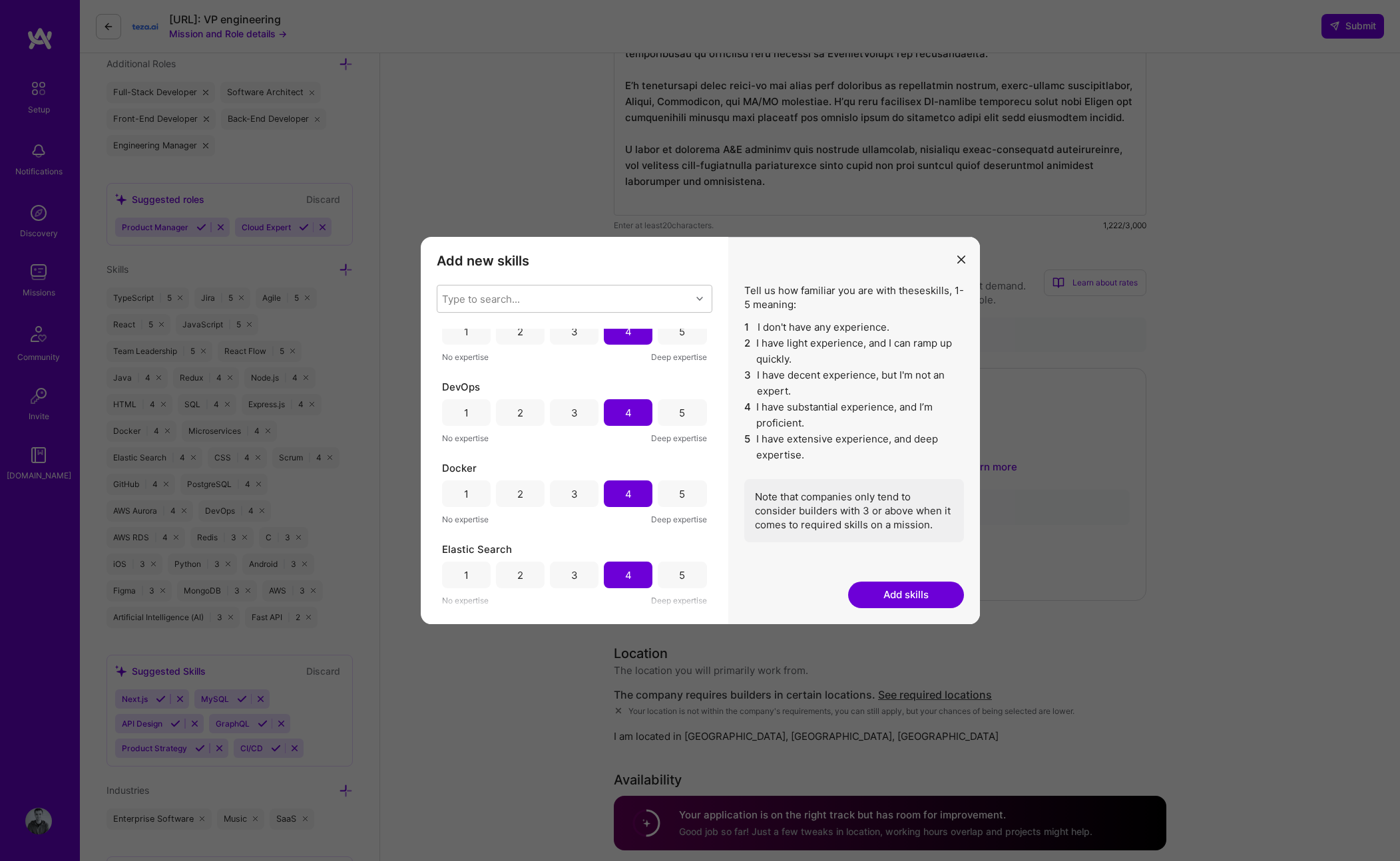
click at [587, 314] on div "Type to search... AWS 1 2 3 4 5 No expertise Deep expertise AWS Aurora 1 2 3 4 …" at bounding box center [574, 446] width 276 height 323
click at [587, 303] on div "Type to search..." at bounding box center [564, 298] width 254 height 26
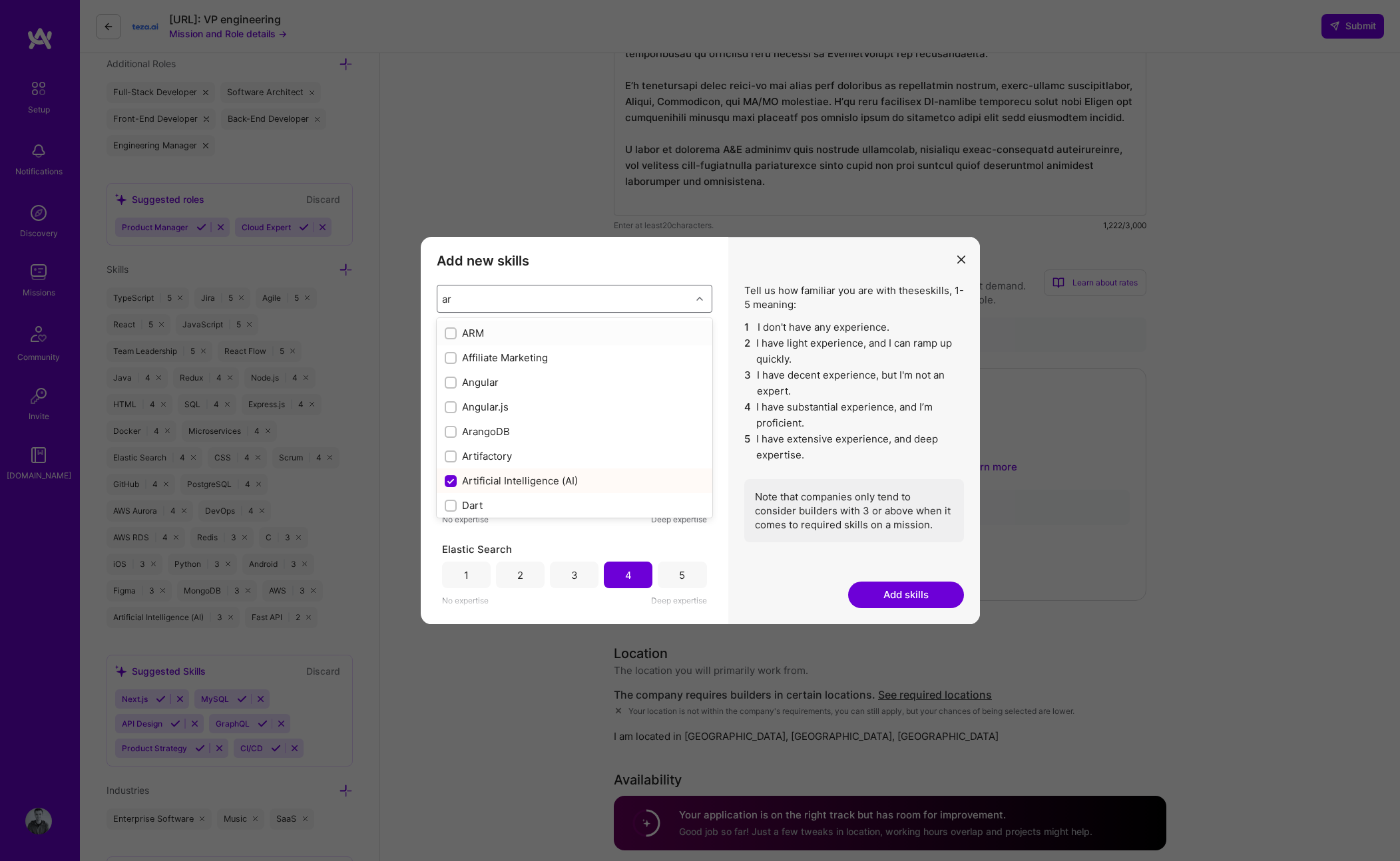
type input "art"
checkbox input "true"
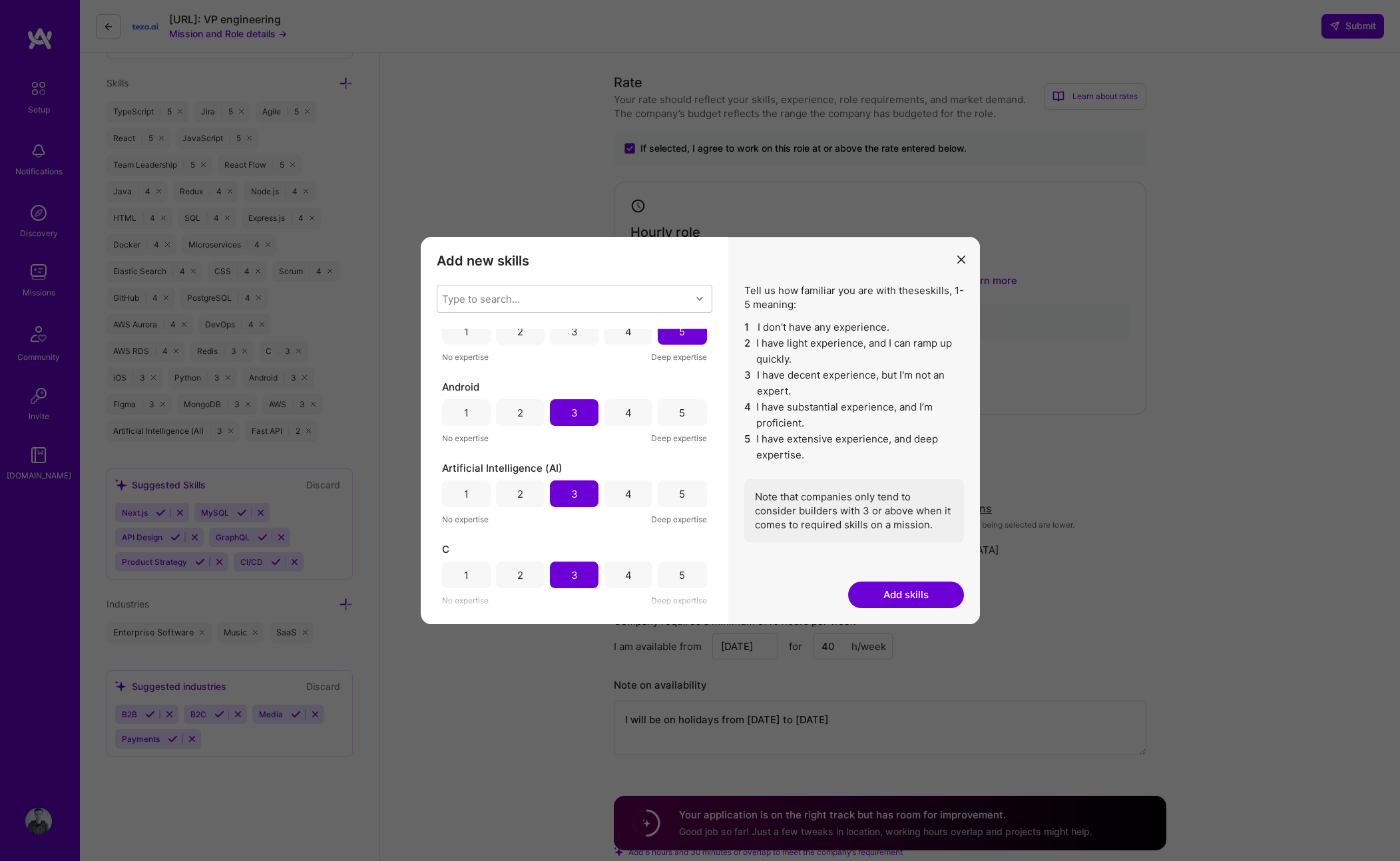
scroll to position [0, 0]
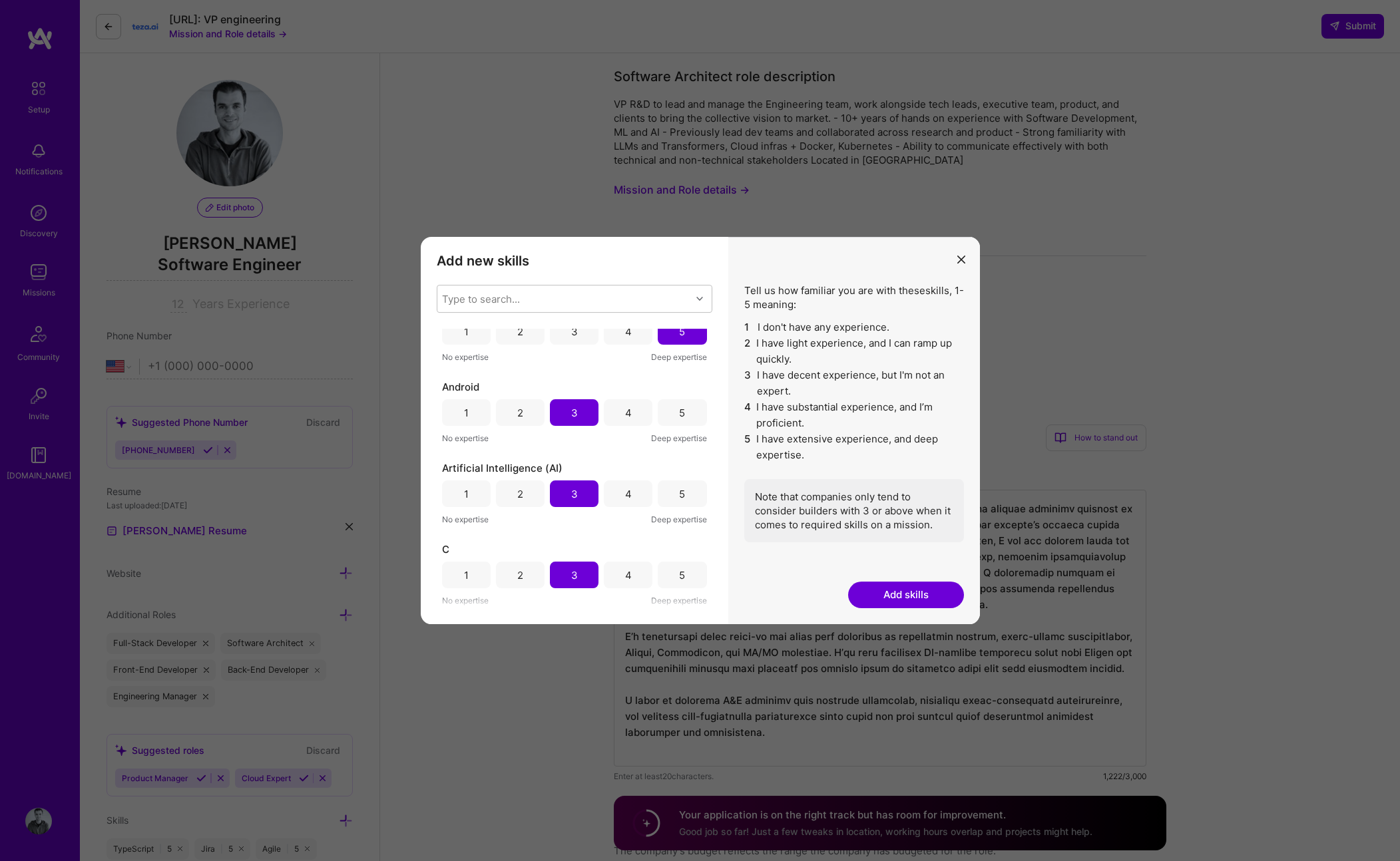
click at [909, 601] on button "Add skills" at bounding box center [906, 594] width 116 height 26
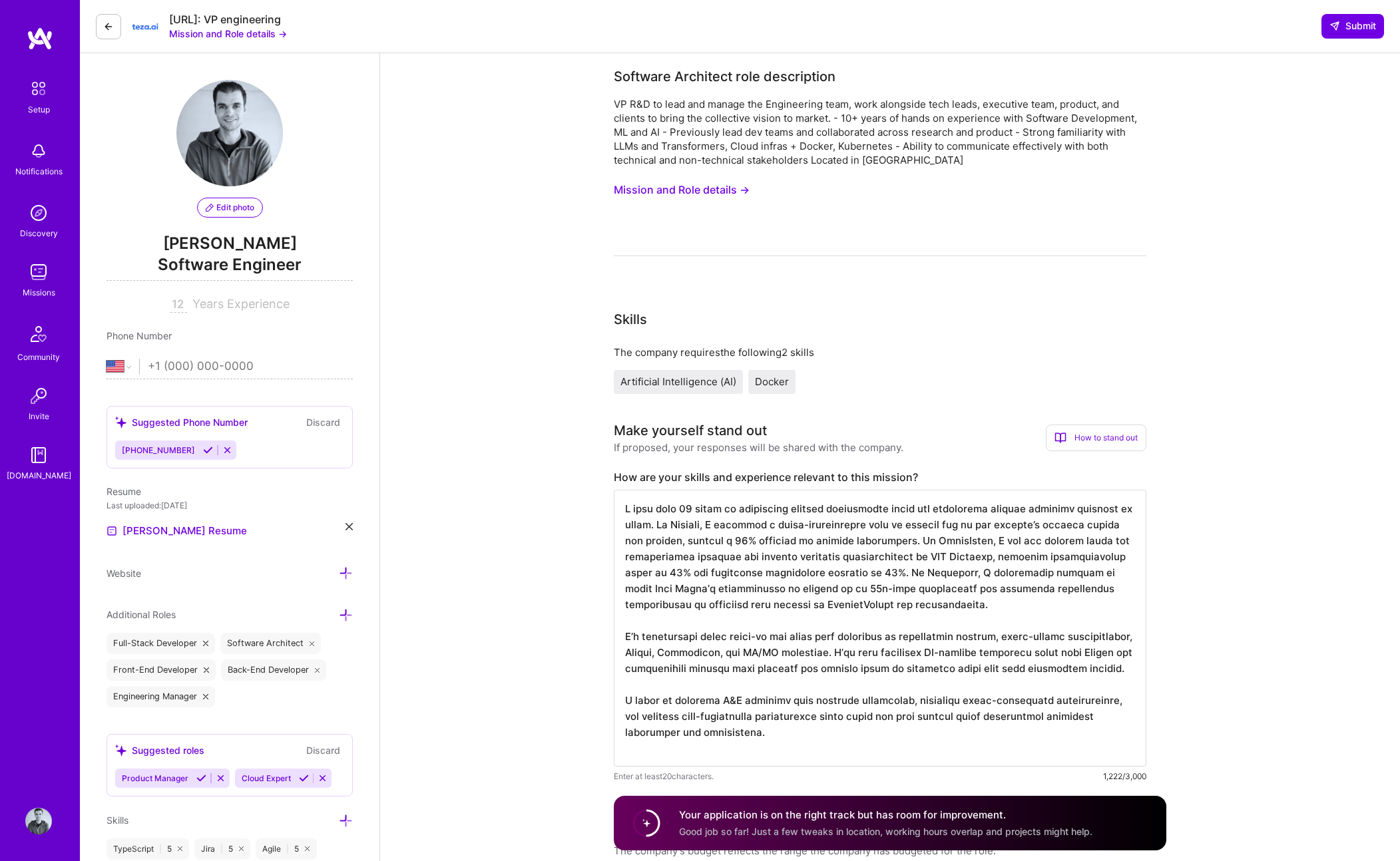
click at [715, 378] on span "Artificial Intelligence (AI)" at bounding box center [678, 381] width 116 height 13
click at [756, 378] on span "Docker" at bounding box center [771, 381] width 34 height 13
click at [636, 371] on div "Artificial Intelligence (AI)" at bounding box center [678, 382] width 129 height 24
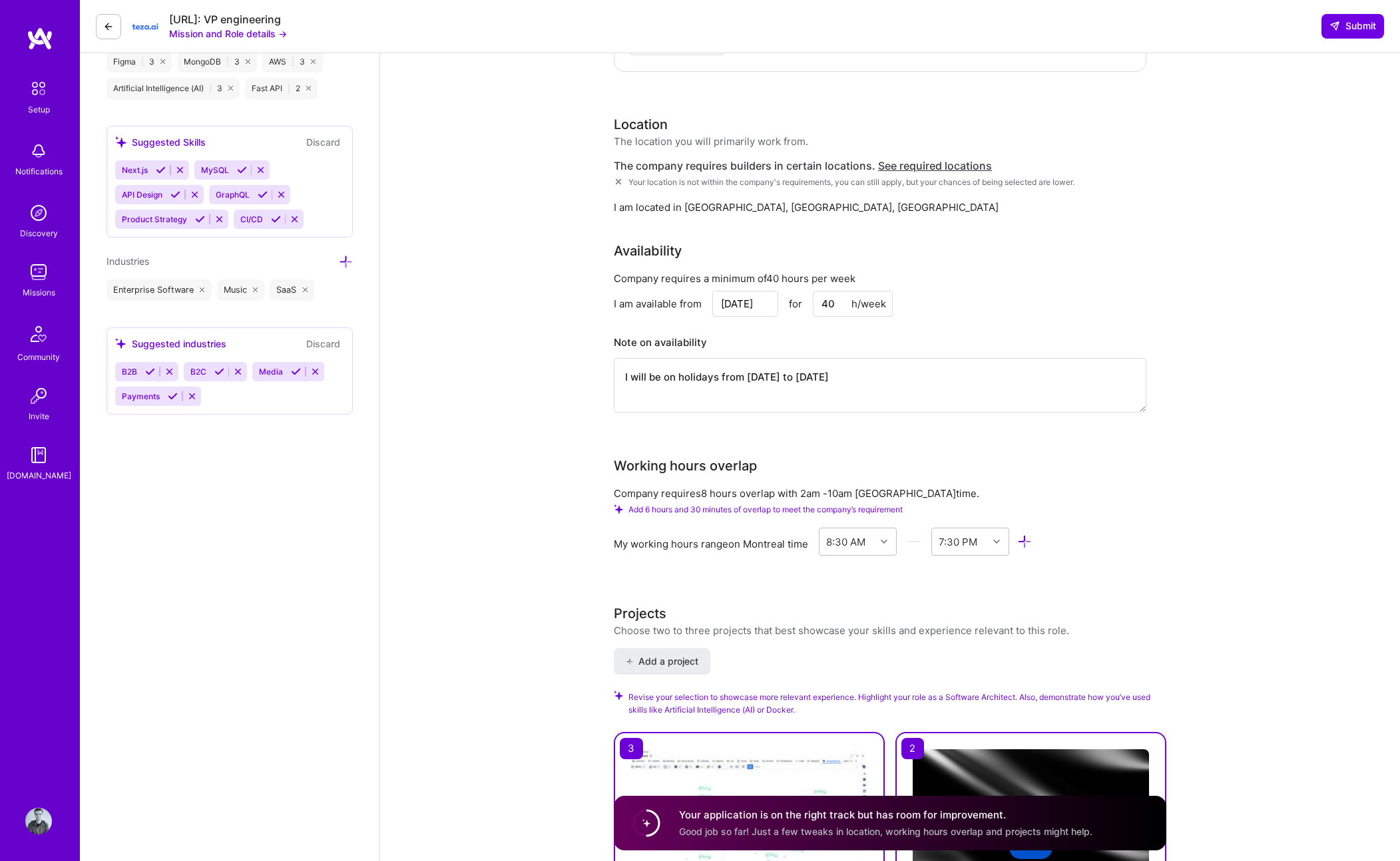
scroll to position [1079, 0]
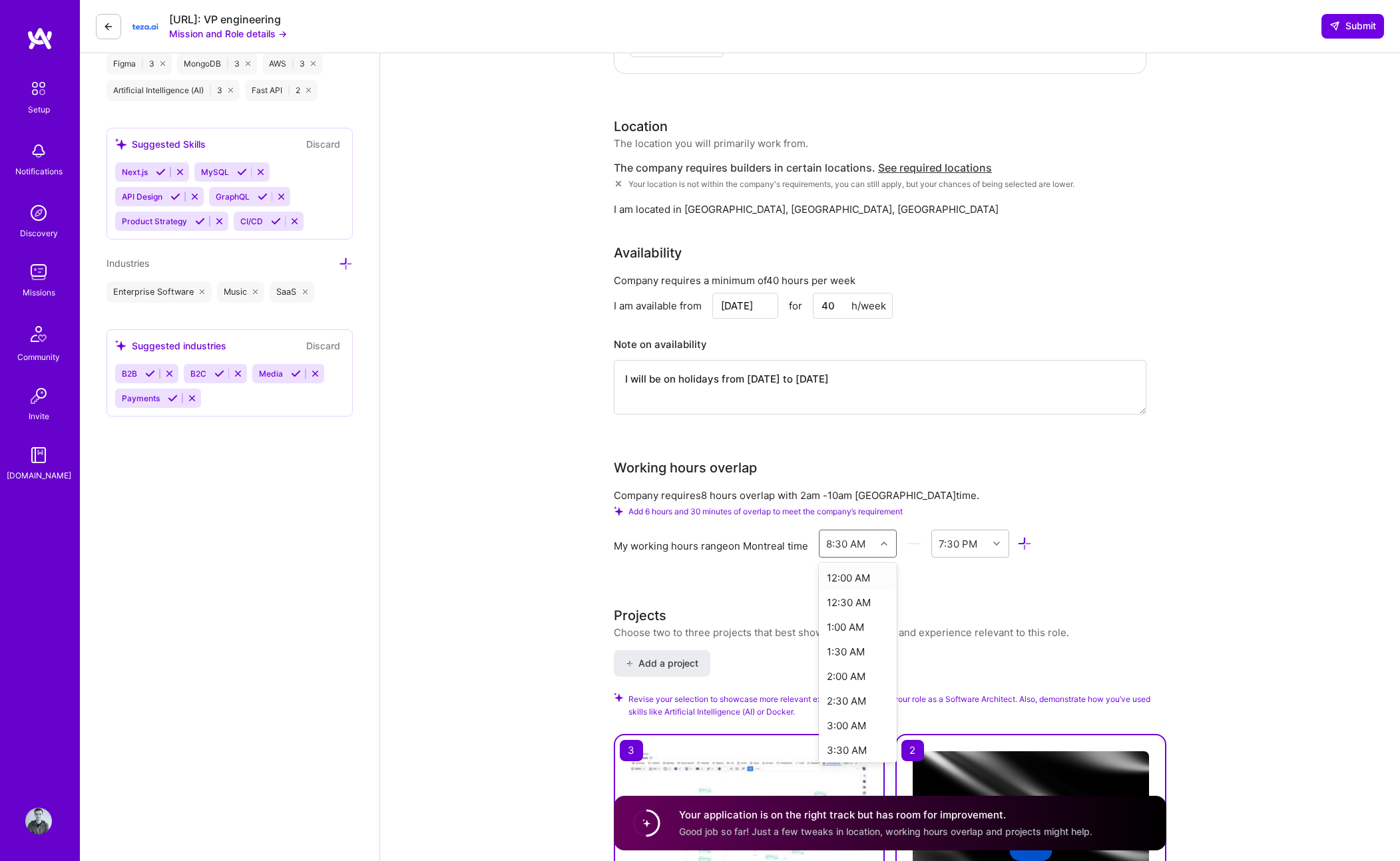
click at [845, 539] on div "8:30 AM" at bounding box center [846, 543] width 39 height 14
click at [867, 566] on div "5:00 AM" at bounding box center [858, 578] width 78 height 25
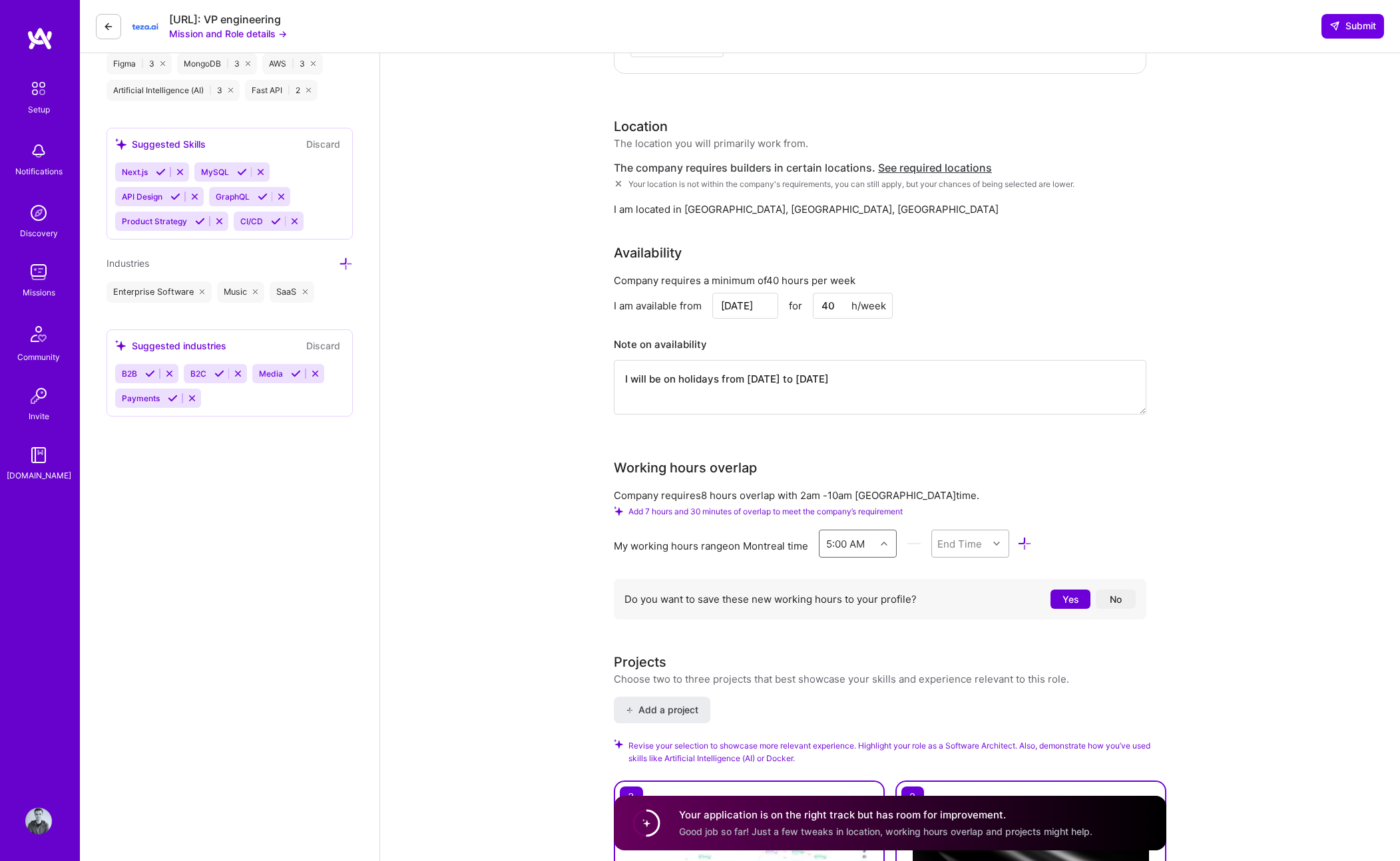
click at [975, 542] on div "End Time" at bounding box center [960, 543] width 45 height 14
click at [966, 597] on div "1:00 PM" at bounding box center [970, 594] width 78 height 25
click at [1096, 508] on div "Add 3 hours of overlap to meet the company’s requirement" at bounding box center [880, 511] width 533 height 10
click at [887, 551] on div at bounding box center [885, 544] width 20 height 17
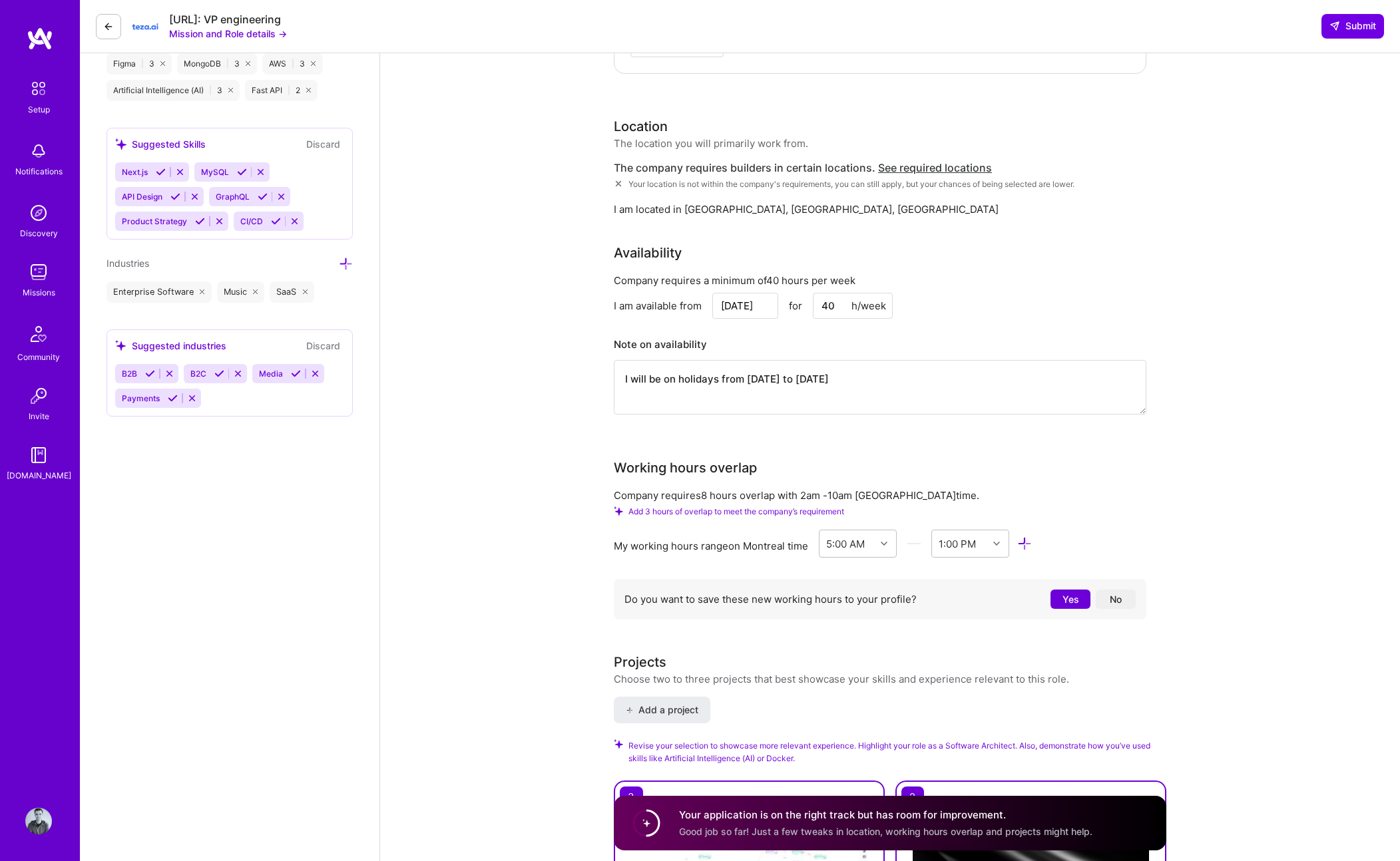
click at [982, 467] on div "Working hours overlap" at bounding box center [880, 468] width 533 height 20
click at [1100, 596] on button "No" at bounding box center [1116, 600] width 40 height 20
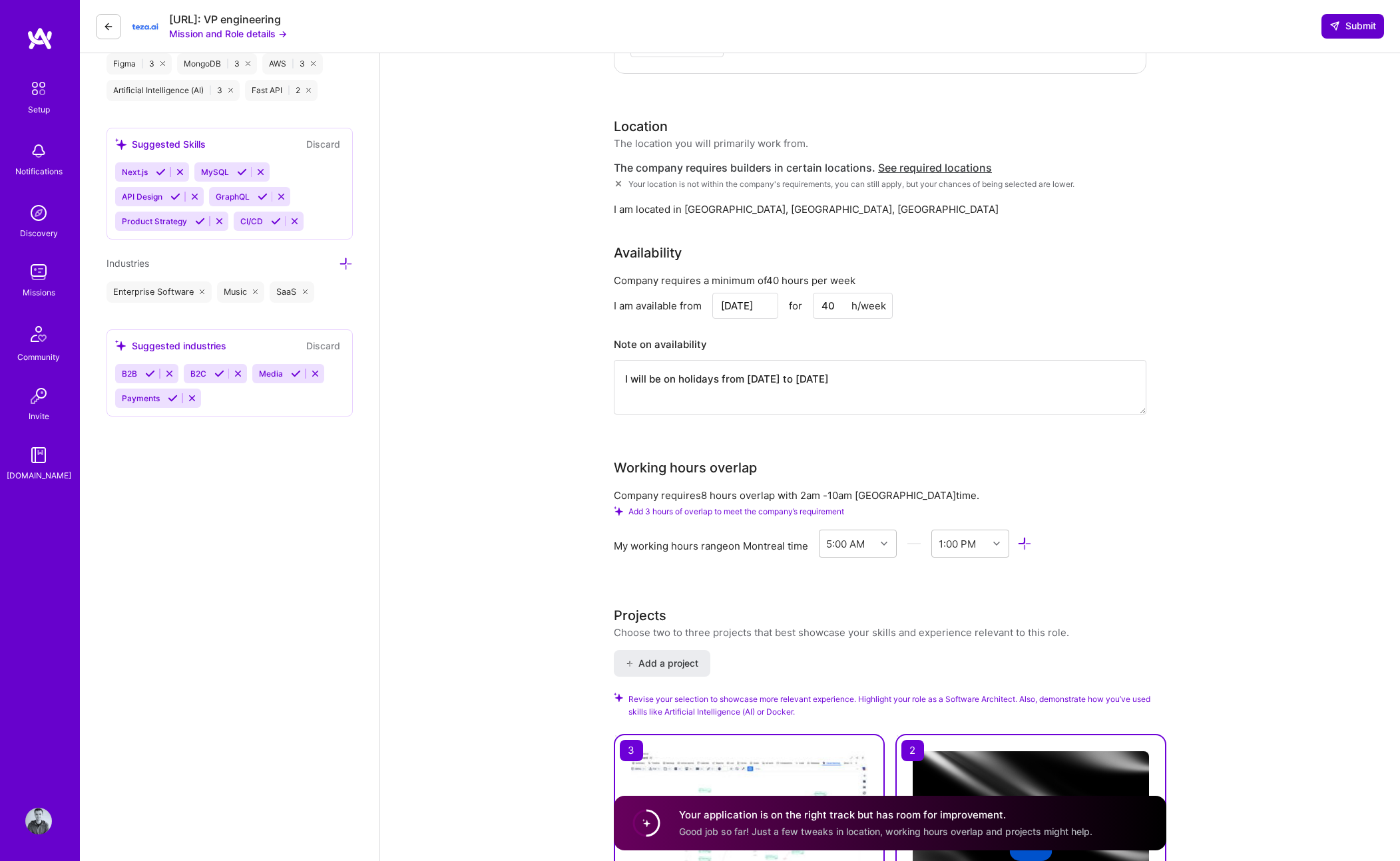
click at [1345, 28] on span "Submit" at bounding box center [1353, 26] width 47 height 14
click at [861, 539] on div "5:00 AM" at bounding box center [845, 543] width 39 height 14
click at [858, 677] on div "2:00 AM" at bounding box center [858, 677] width 78 height 25
click at [975, 537] on div "End Time" at bounding box center [960, 543] width 45 height 14
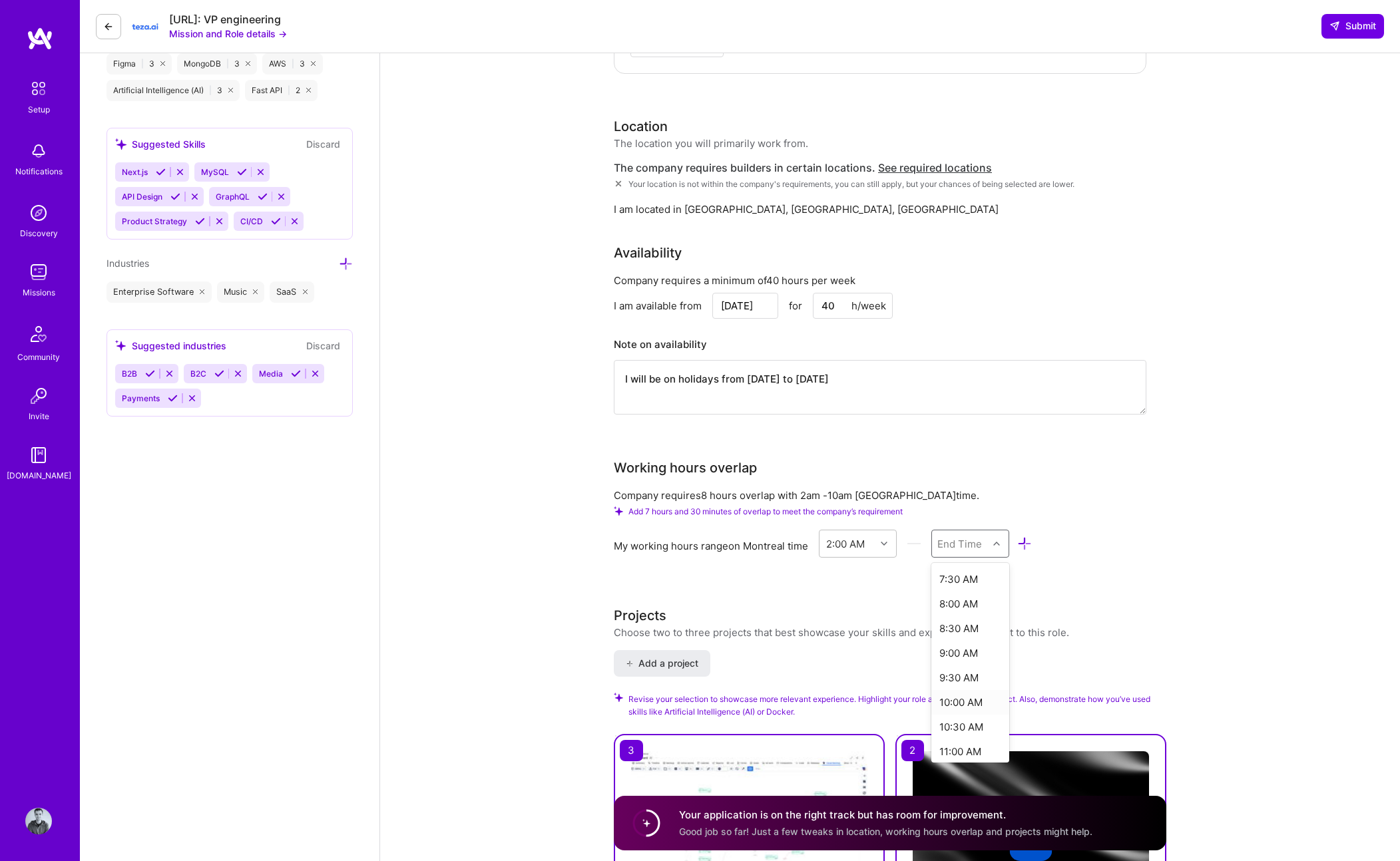
click at [954, 698] on div "10:00 AM" at bounding box center [970, 702] width 78 height 25
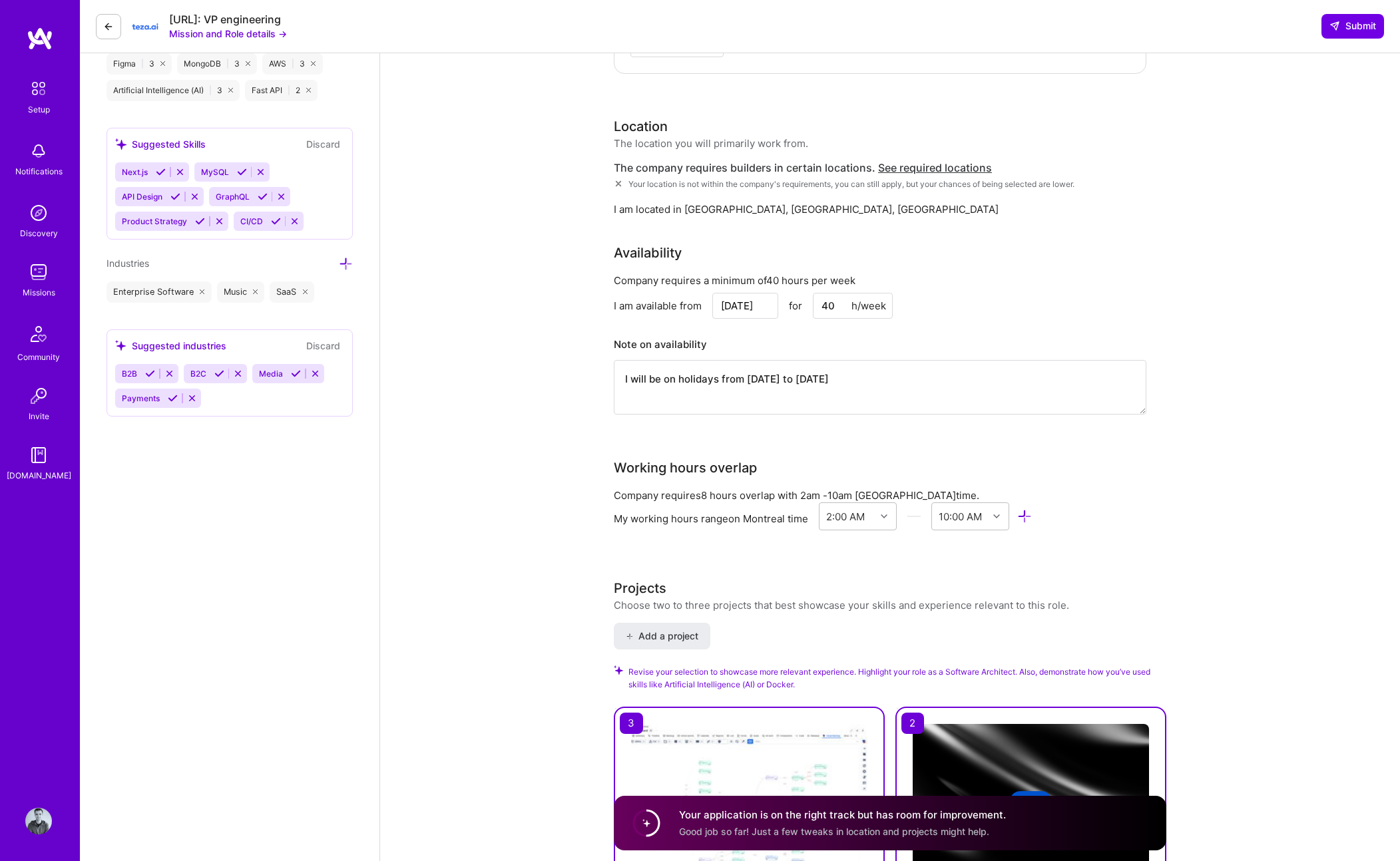
click at [1108, 529] on div "My working hours range on [GEOGRAPHIC_DATA] time 2:00 AM 10:00 AM" at bounding box center [880, 519] width 533 height 33
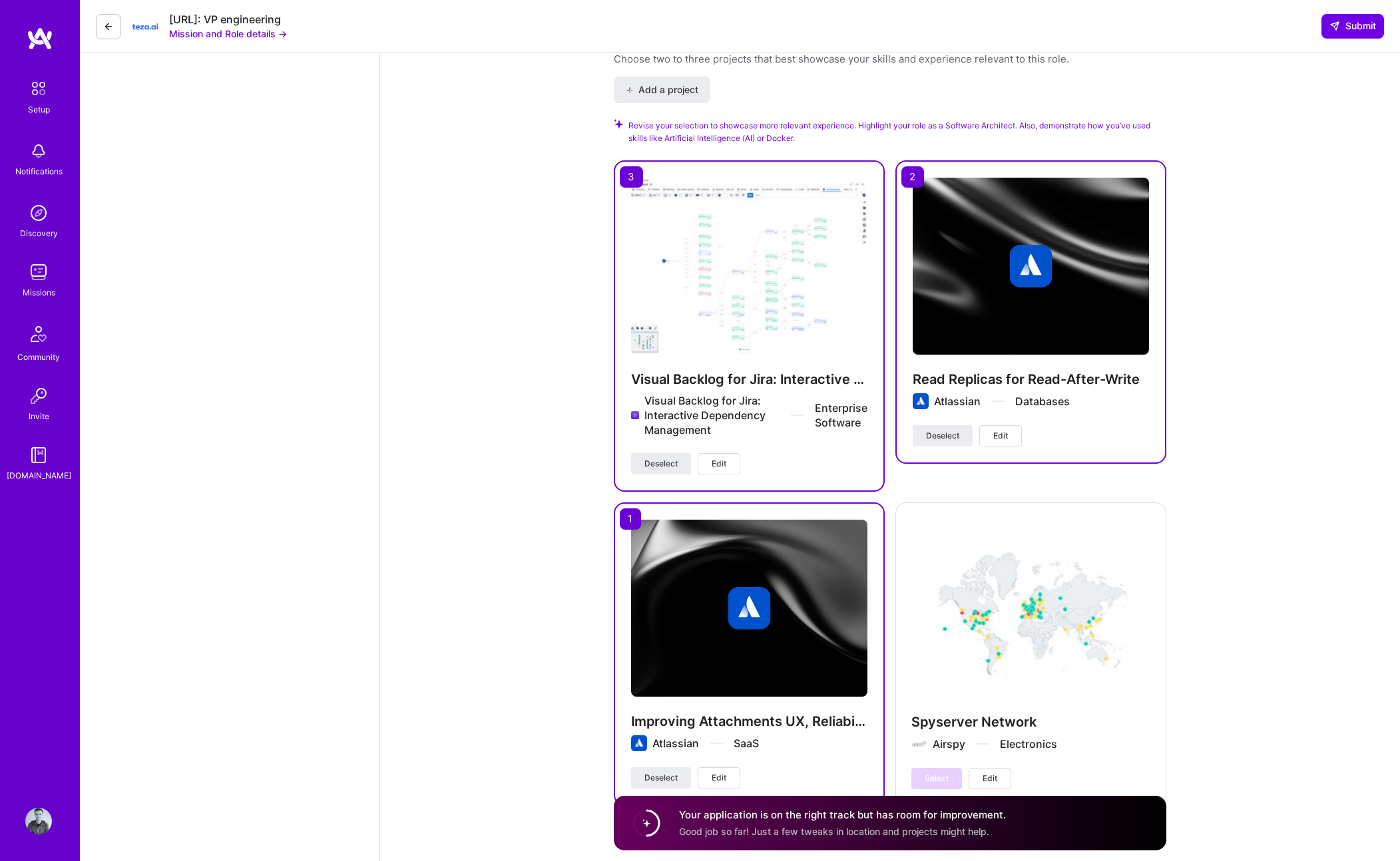
scroll to position [1664, 0]
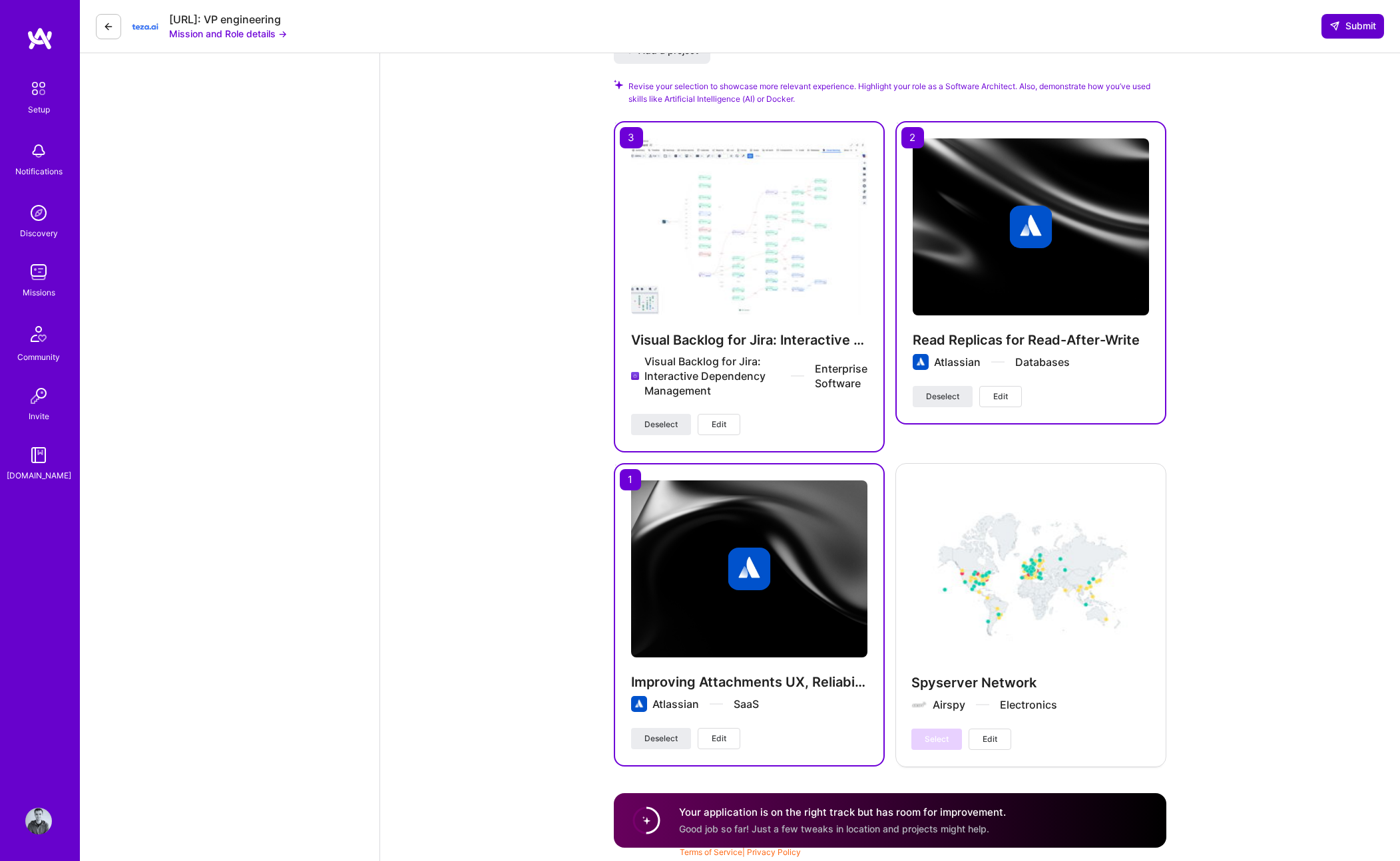
click at [1350, 29] on span "Submit" at bounding box center [1353, 26] width 47 height 14
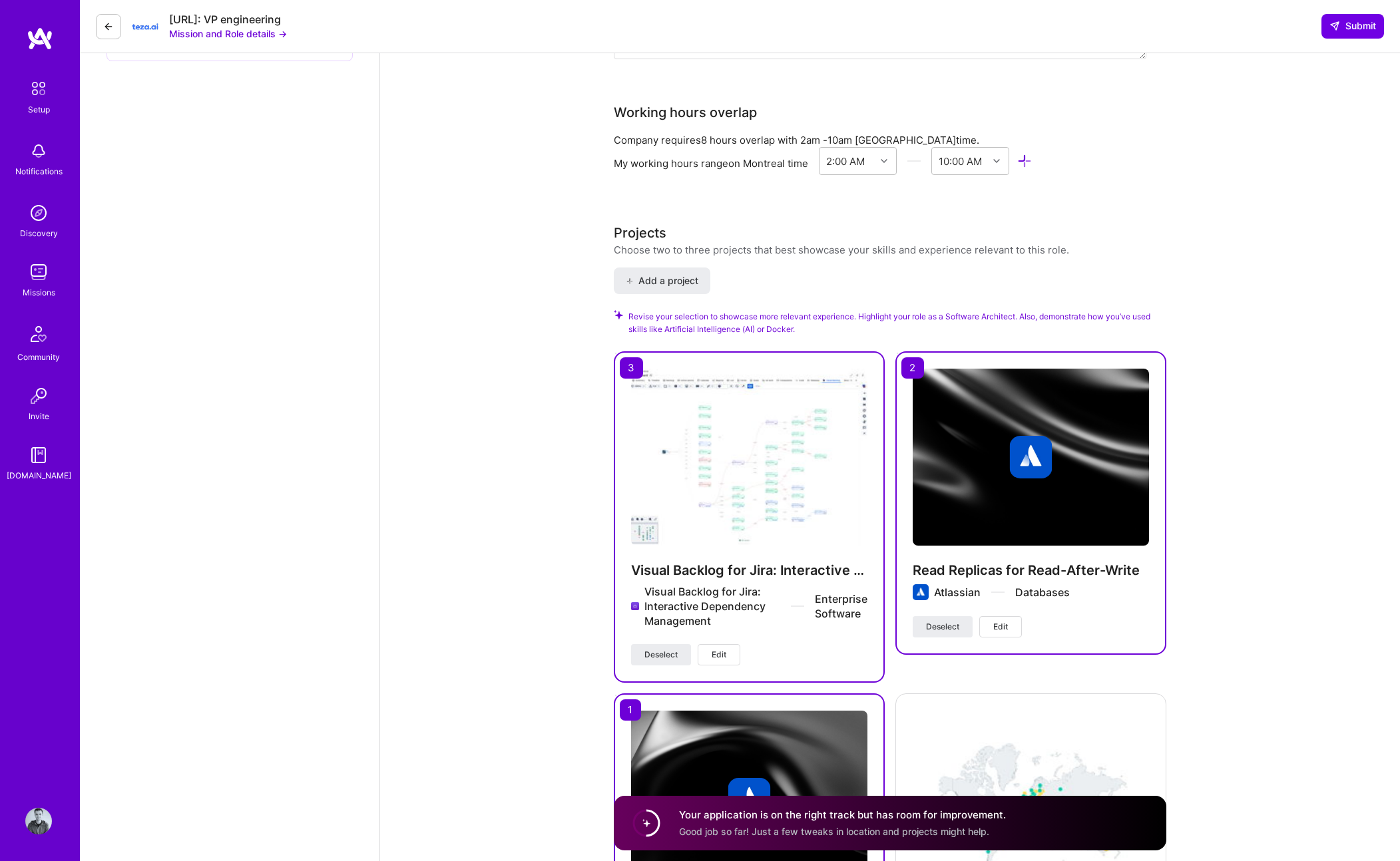
scroll to position [1433, 0]
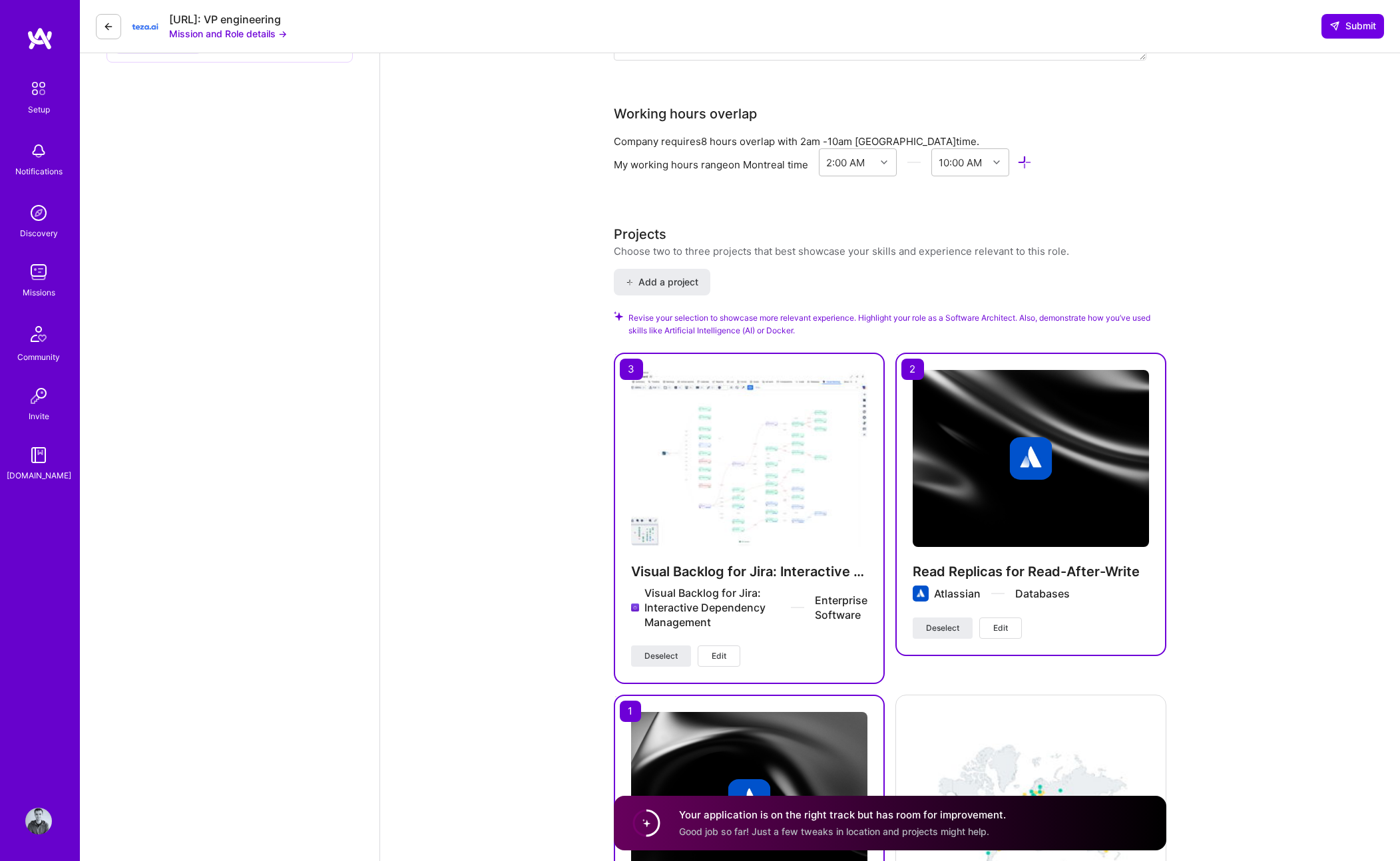
click at [657, 316] on span "Revise your selection to showcase more relevant experience. Highlight your role…" at bounding box center [898, 323] width 538 height 25
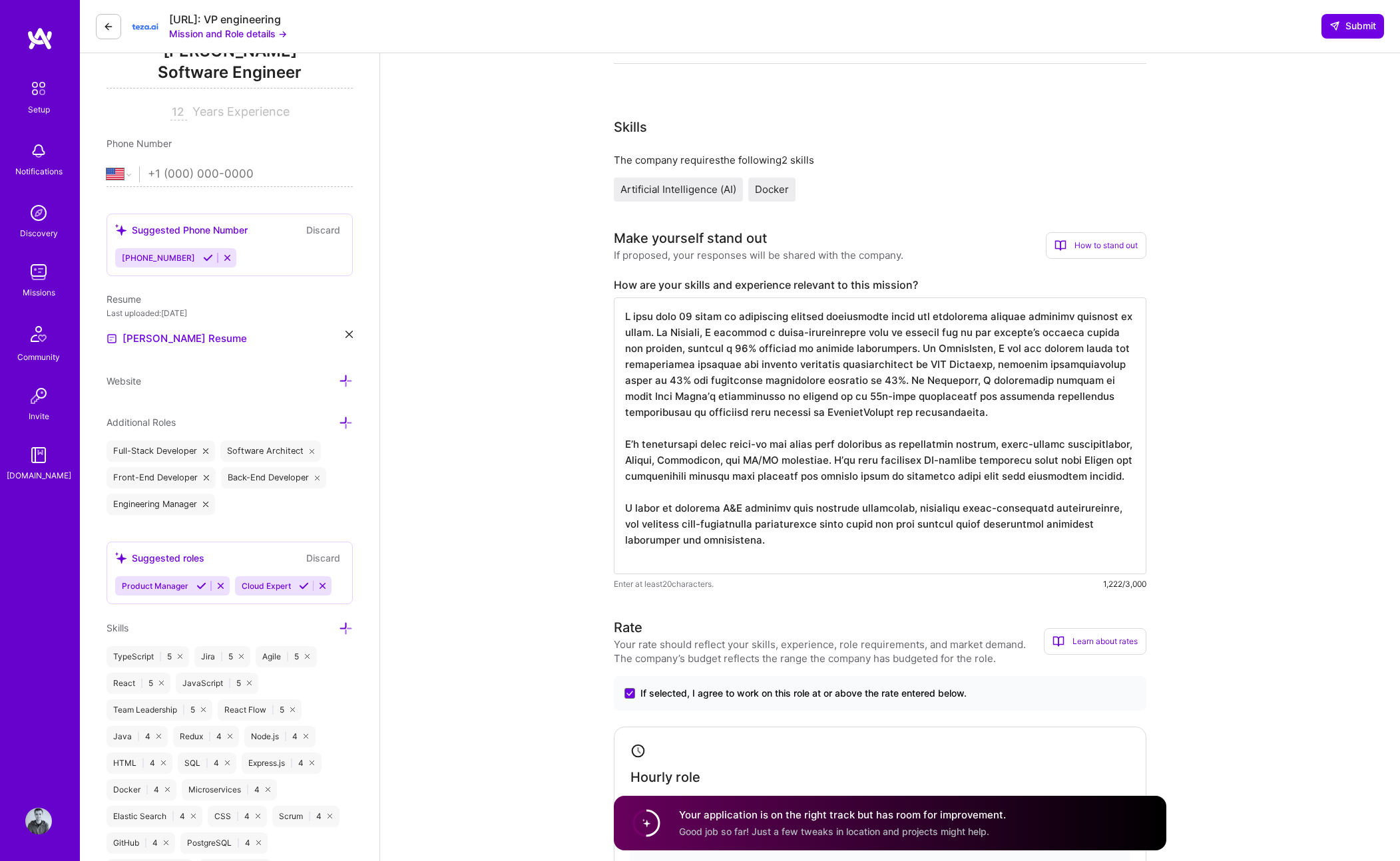
scroll to position [188, 0]
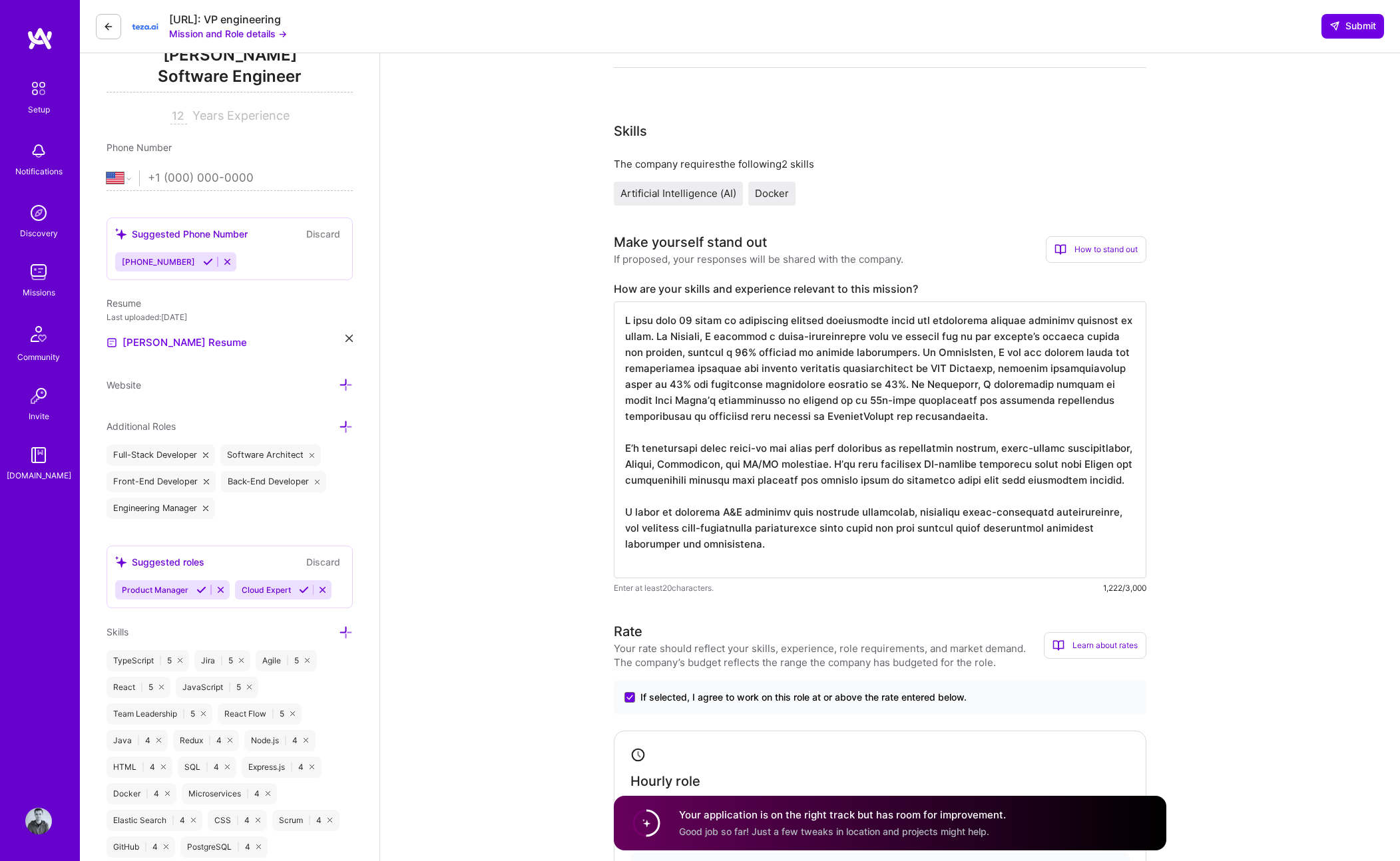
click at [706, 196] on span "Artificial Intelligence (AI)" at bounding box center [678, 193] width 116 height 13
click at [801, 199] on div "Artificial Intelligence (AI) Docker" at bounding box center [880, 194] width 533 height 24
click at [26, 284] on img at bounding box center [38, 272] width 26 height 26
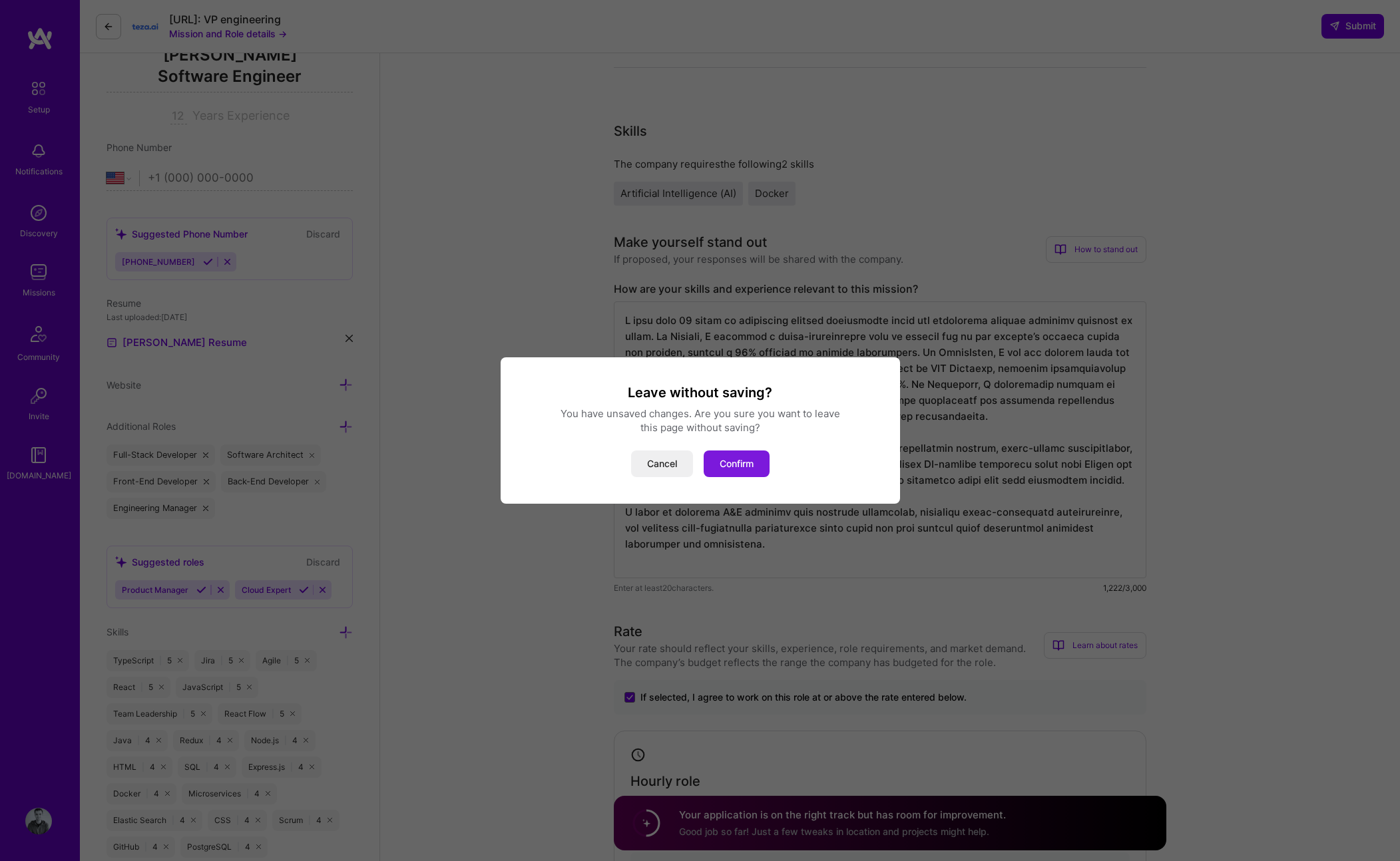
click at [737, 460] on button "Confirm" at bounding box center [737, 464] width 66 height 26
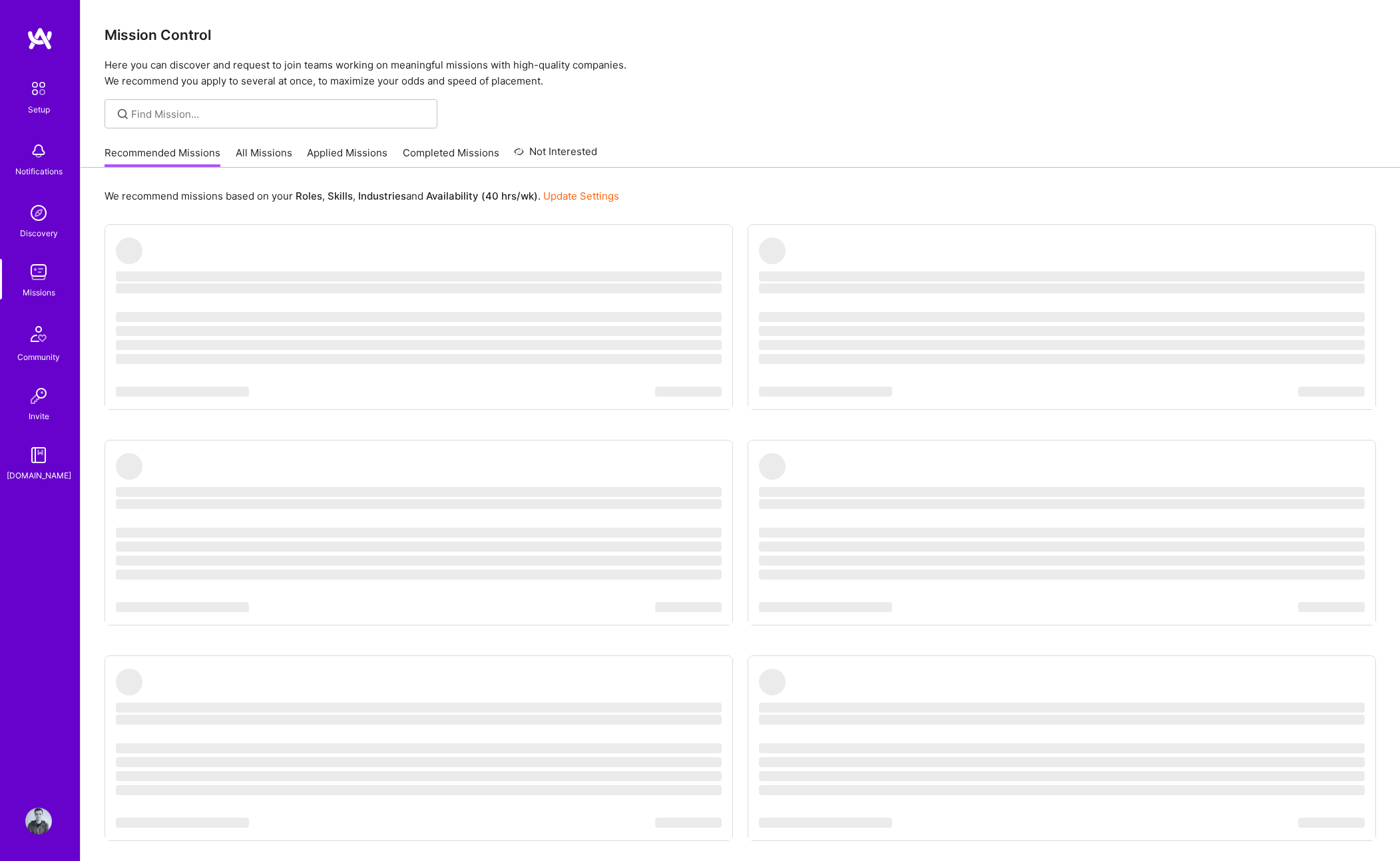
click at [251, 151] on link "All Missions" at bounding box center [264, 156] width 57 height 22
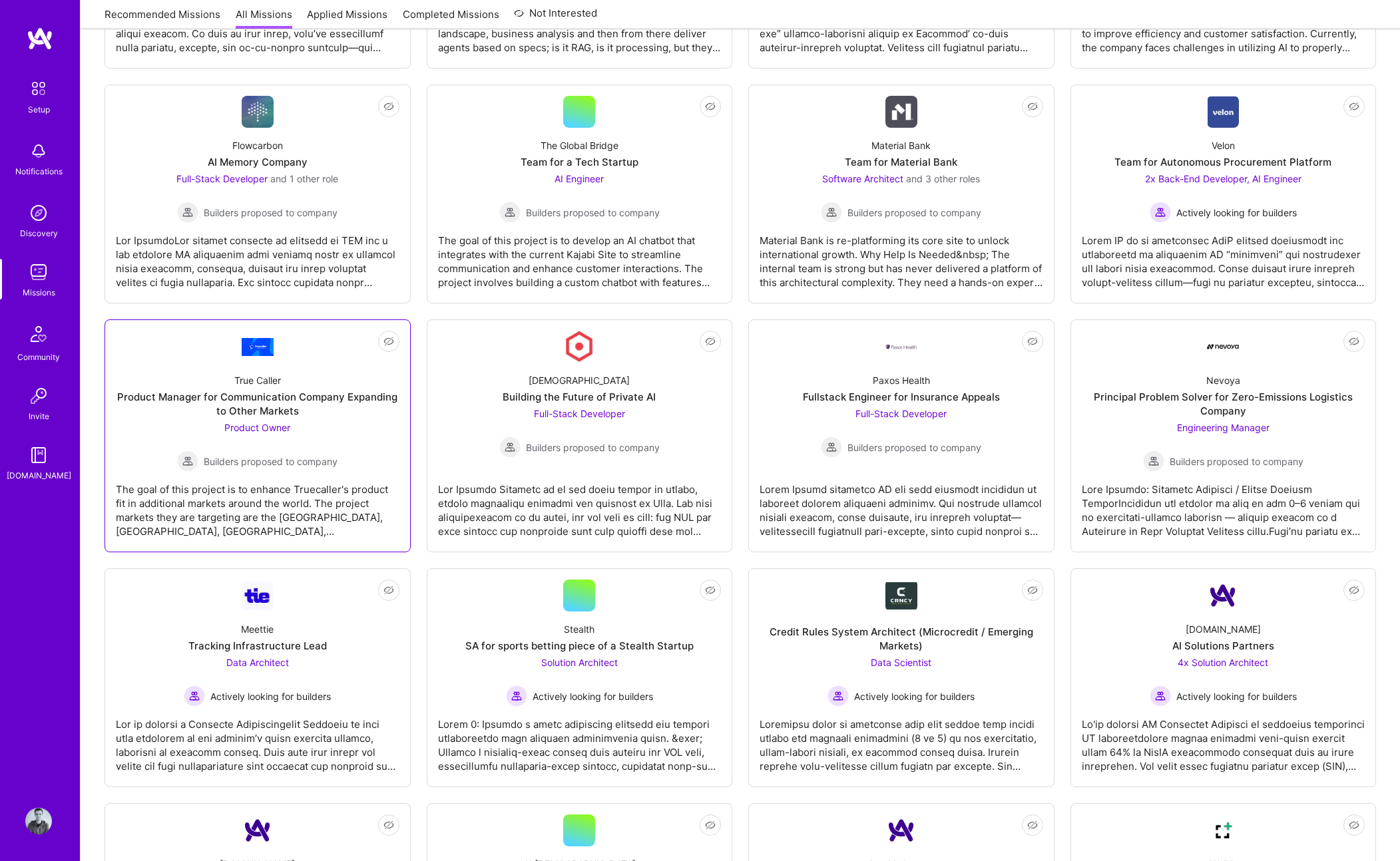
scroll to position [1986, 0]
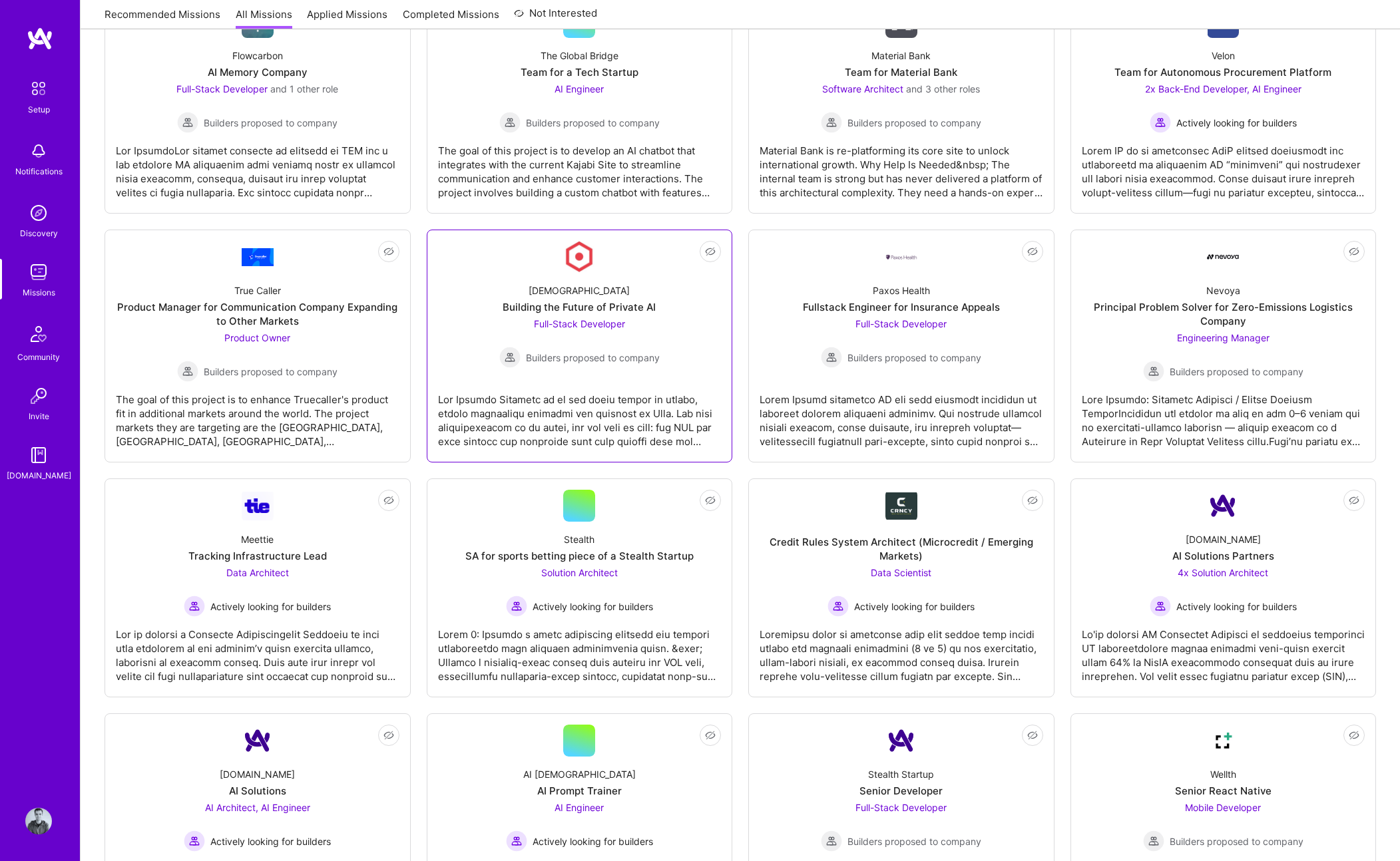
click at [616, 315] on div "[DEMOGRAPHIC_DATA] Building the Future of Private AI Full-Stack Developer Build…" at bounding box center [579, 320] width 283 height 95
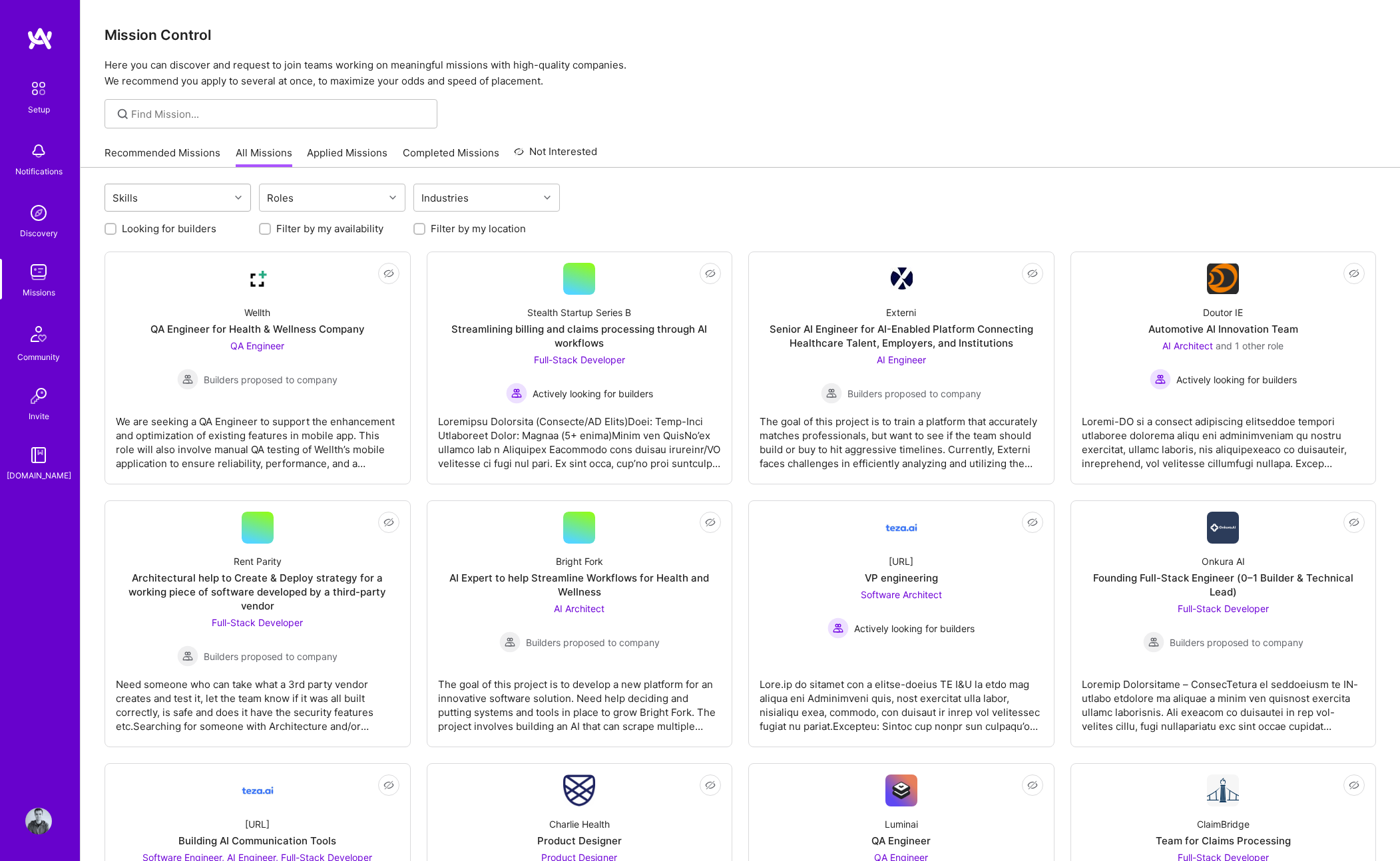
click at [193, 197] on div "Skills" at bounding box center [167, 197] width 125 height 26
type input "t"
type input "ty"
click at [111, 317] on div "TypeScript" at bounding box center [178, 306] width 147 height 25
checkbox input "true"
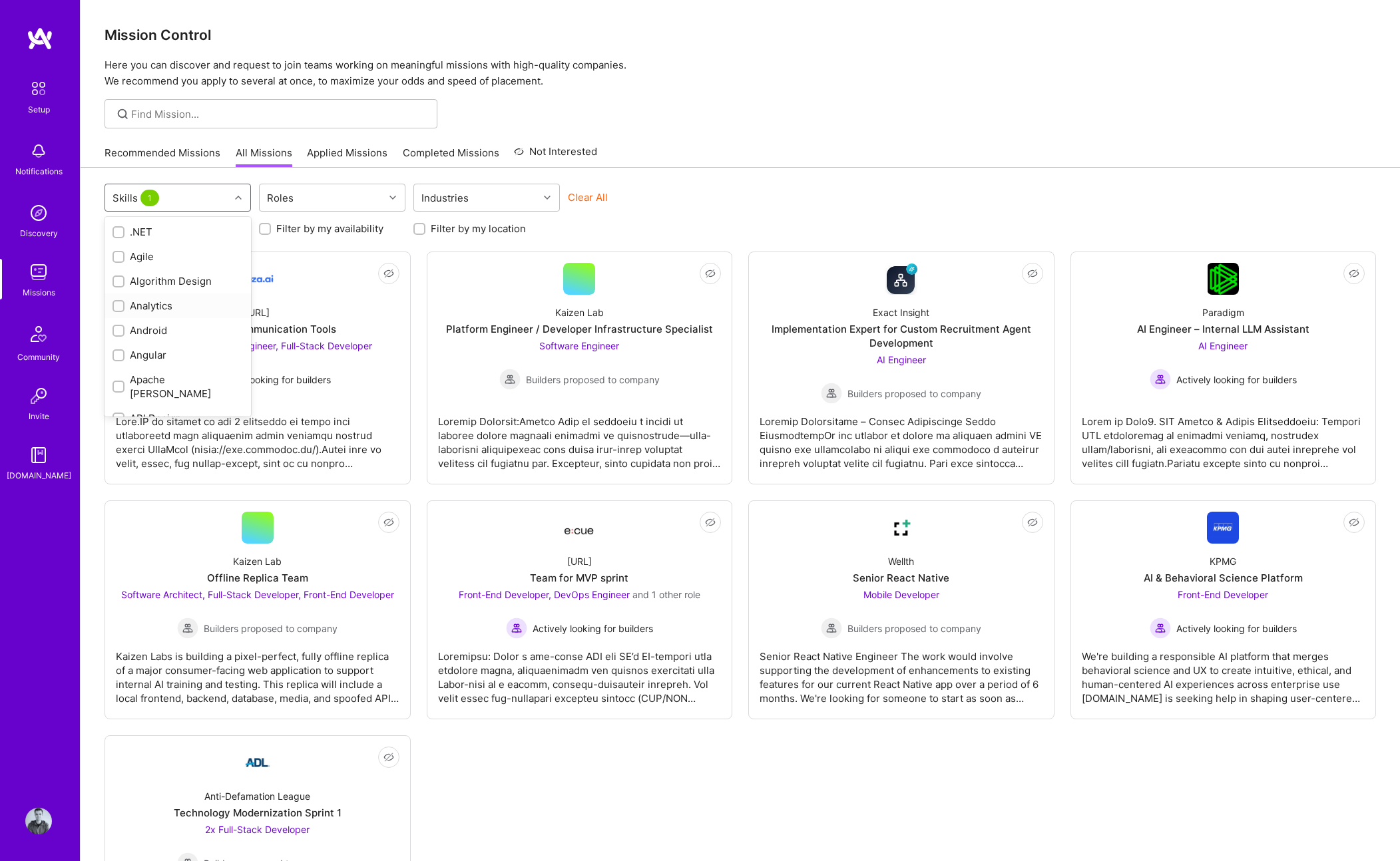
click at [121, 304] on input "checkbox" at bounding box center [119, 307] width 9 height 9
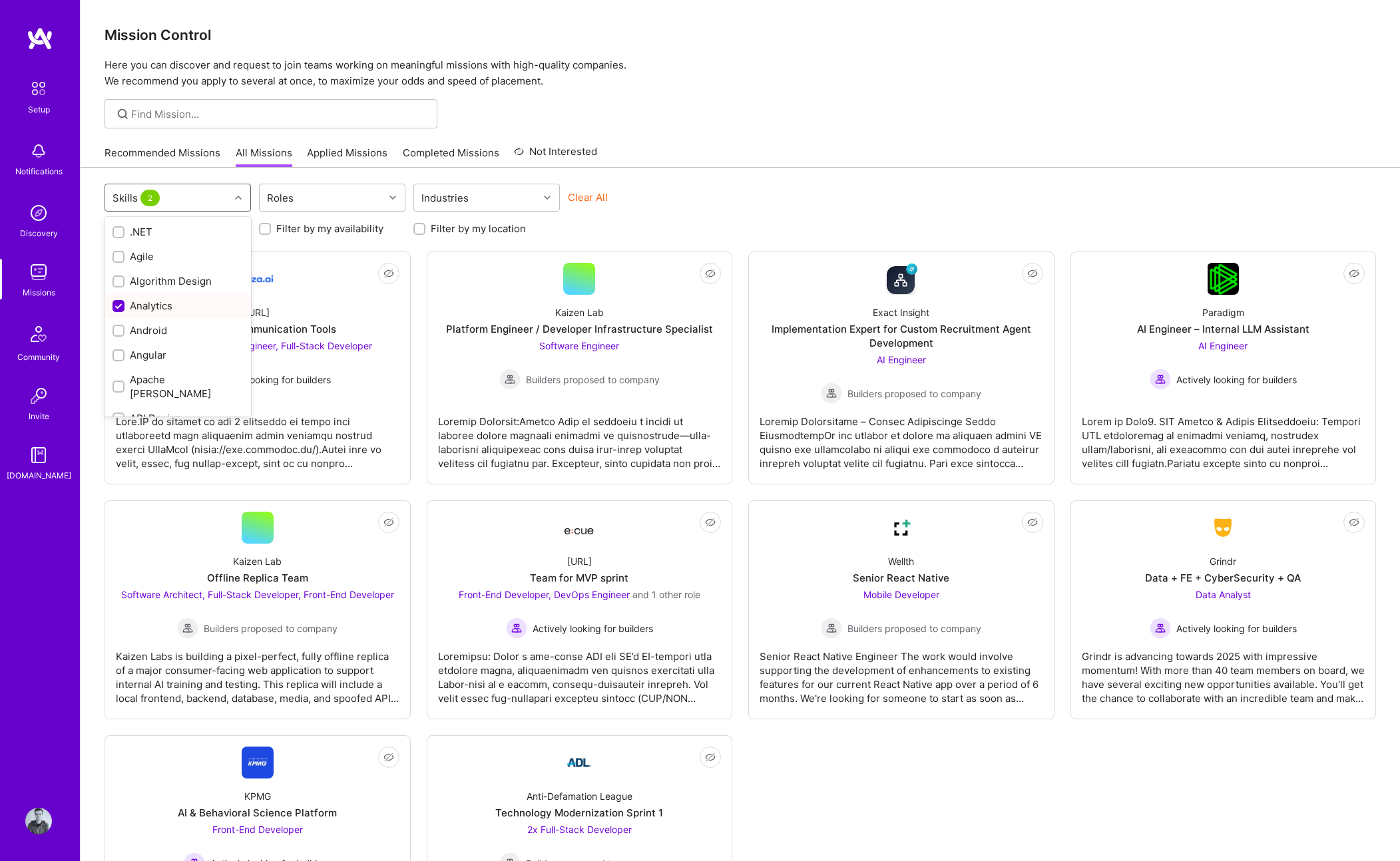
click at [116, 301] on input "checkbox" at bounding box center [120, 307] width 12 height 12
checkbox input "false"
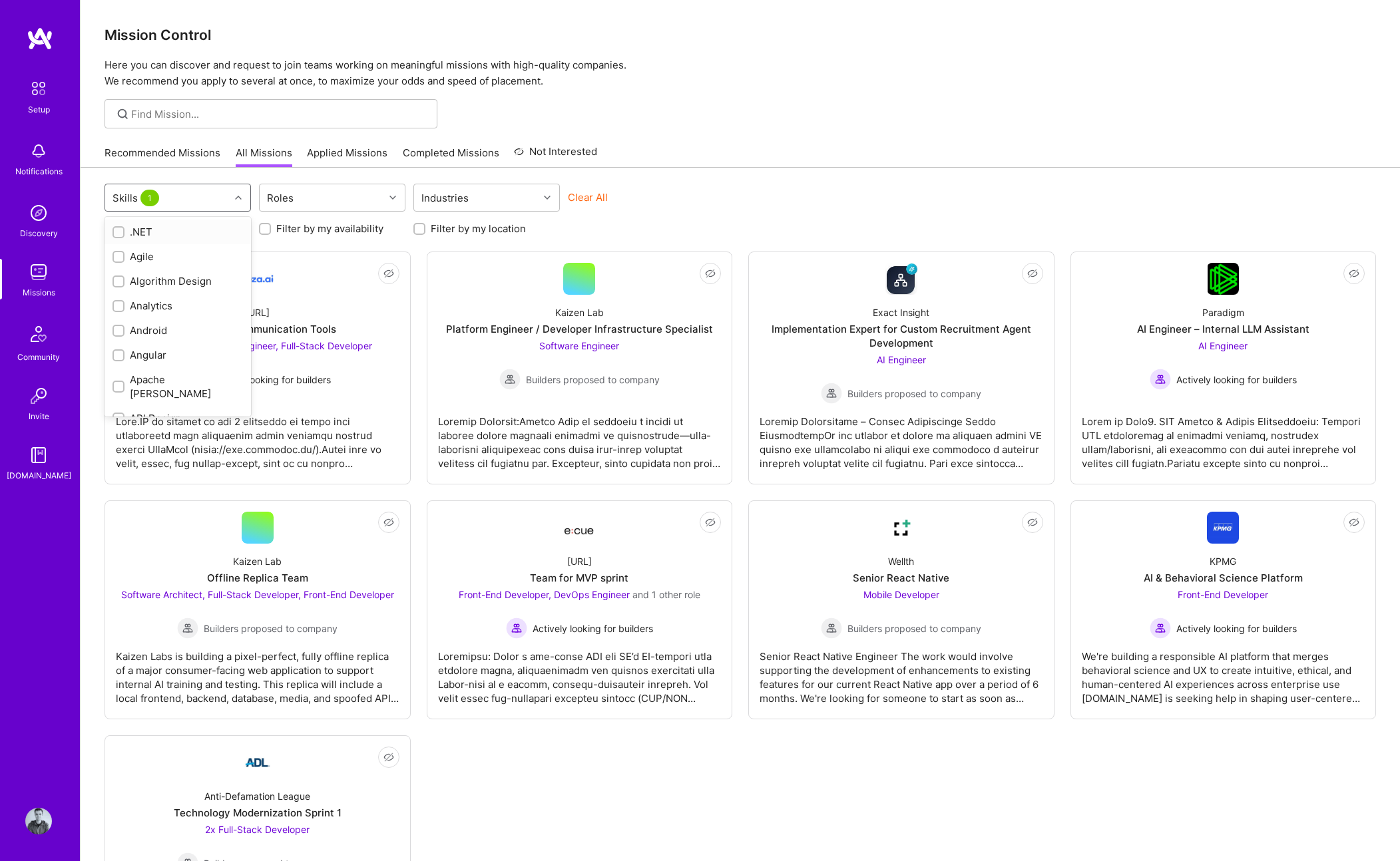
checkbox input "false"
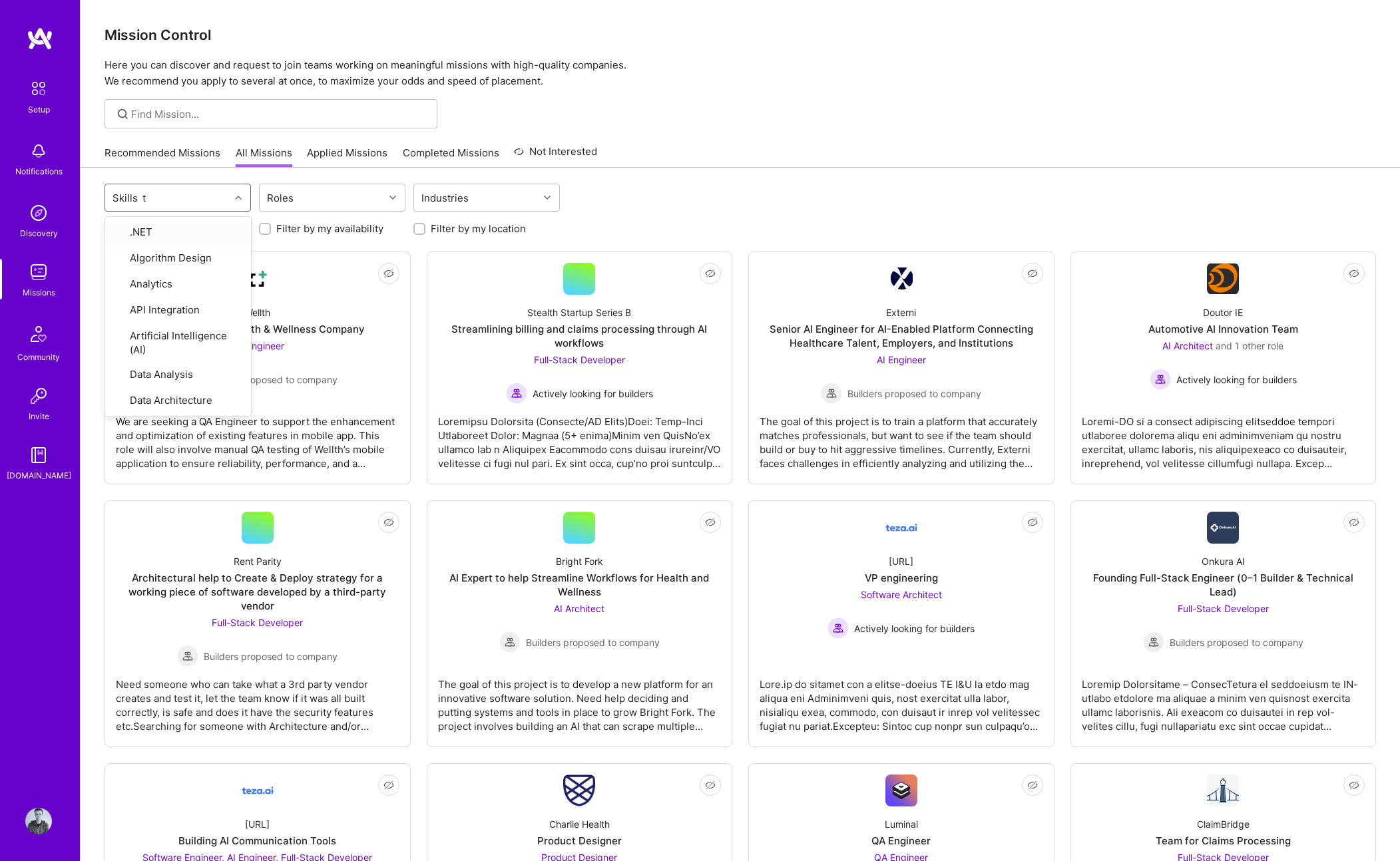
type input "ty"
click at [119, 306] on input "checkbox" at bounding box center [119, 307] width 9 height 9
checkbox input "true"
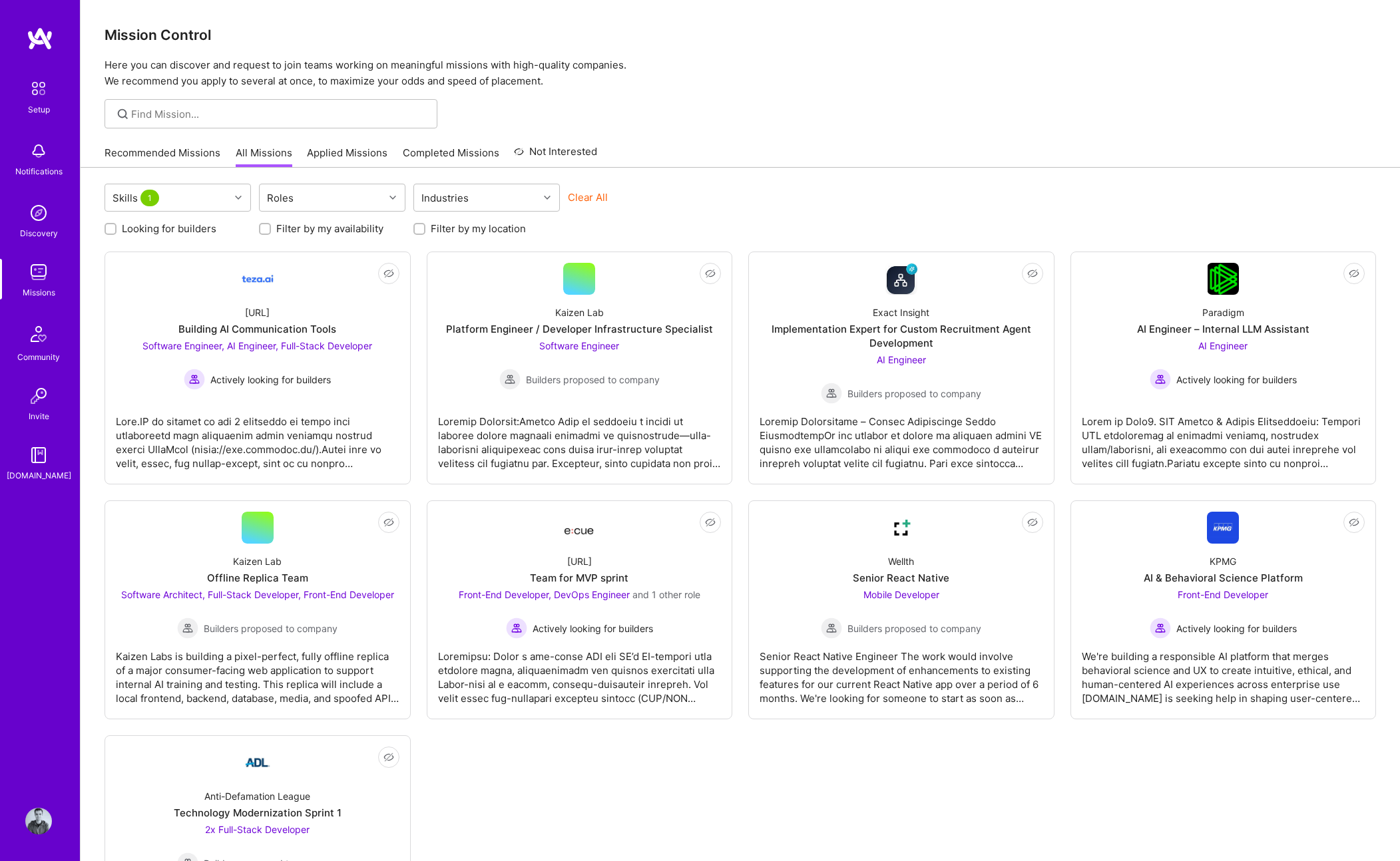
click at [830, 144] on div "Recommended Missions All Missions Applied Missions Completed Missions Not Inter…" at bounding box center [740, 153] width 1272 height 29
click at [168, 206] on div "Skills 1" at bounding box center [167, 197] width 125 height 26
type input "javasc"
click at [145, 236] on div "JavaScript" at bounding box center [178, 232] width 131 height 14
checkbox input "true"
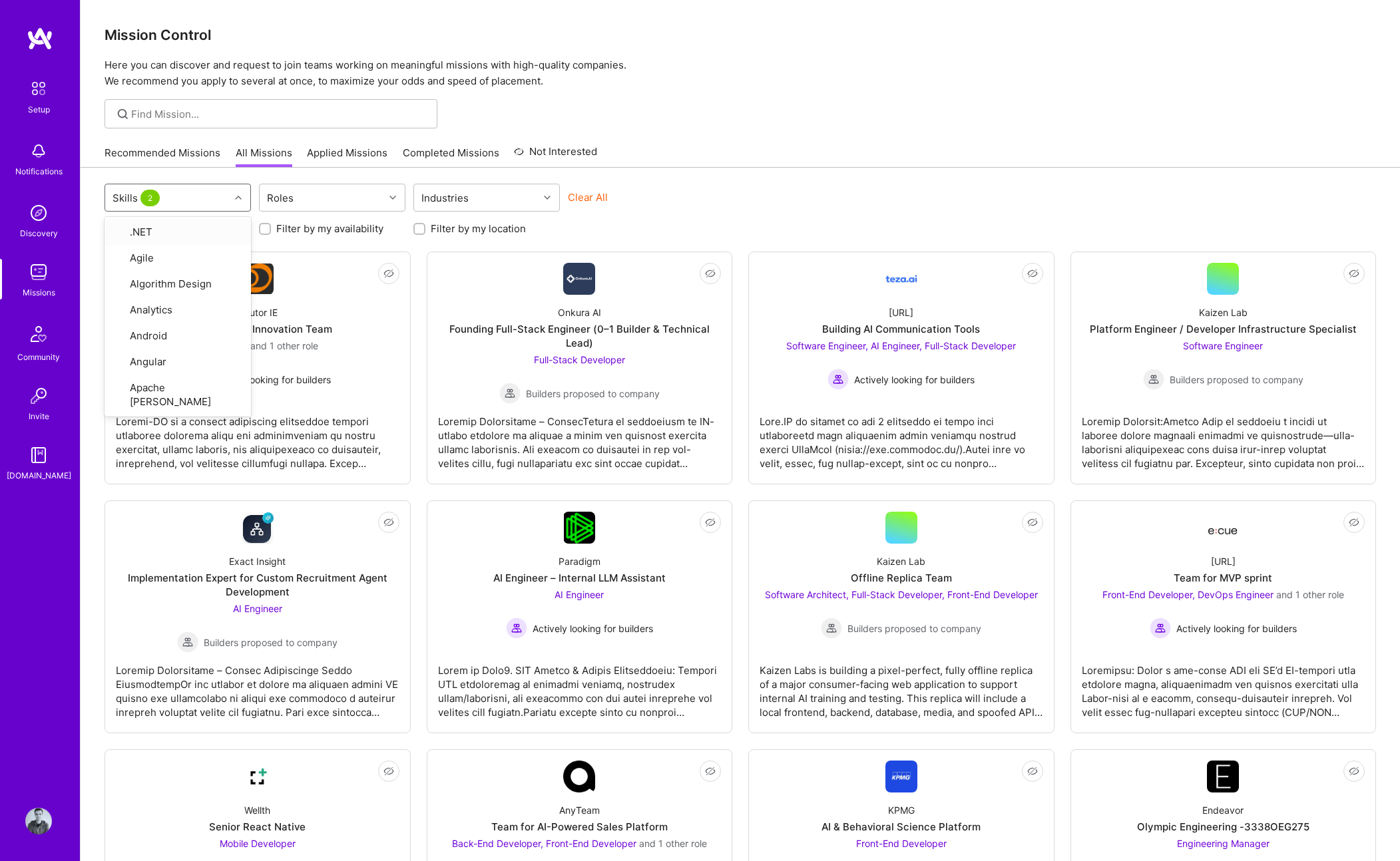
click at [794, 135] on div "Mission Control Here you can discover and request to join teams working on mean…" at bounding box center [740, 618] width 1320 height 1236
click at [359, 342] on div "Doutor IE Automotive AI Innovation Team AI Architect and 1 other role Actively …" at bounding box center [257, 342] width 283 height 95
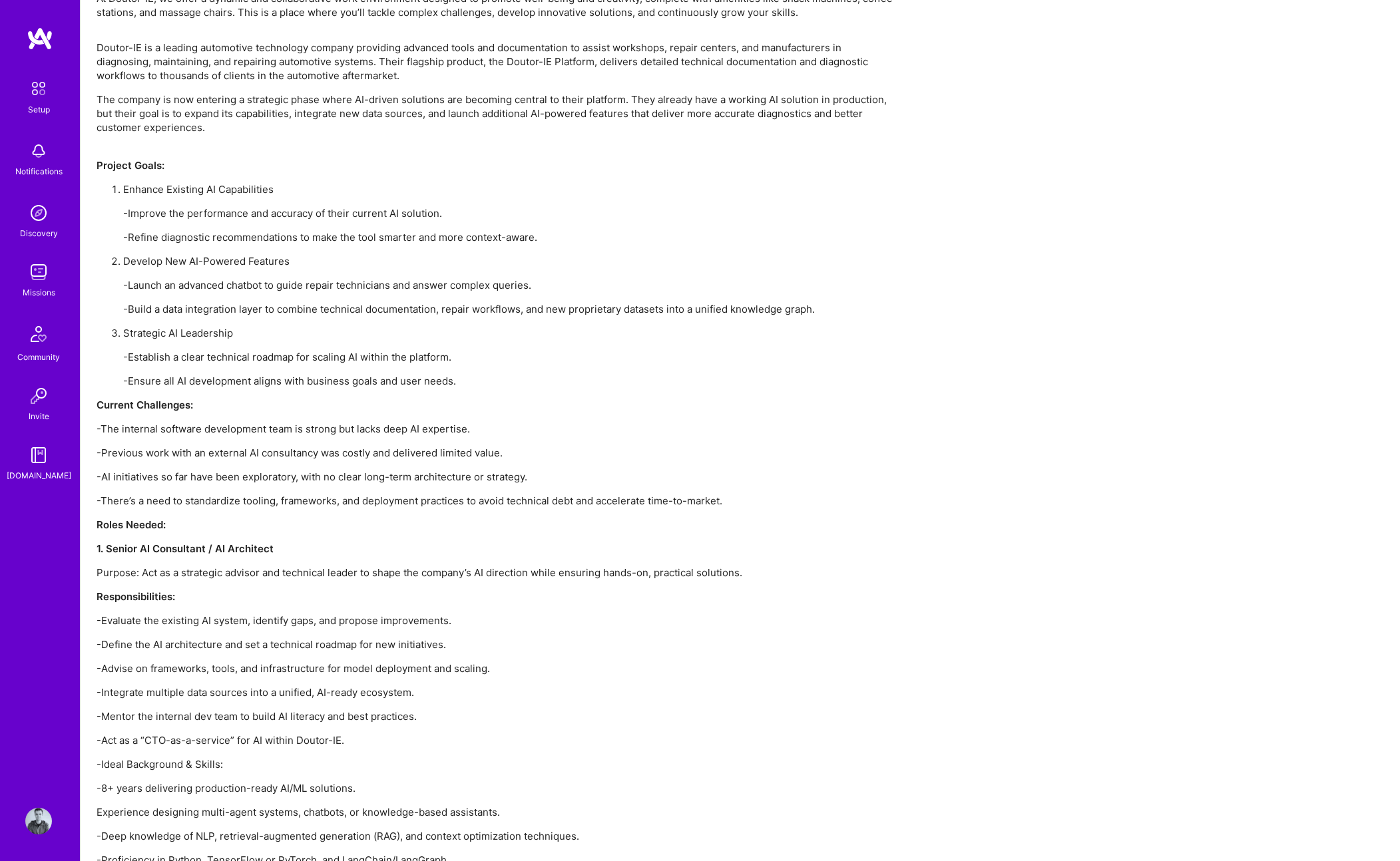
scroll to position [1584, 0]
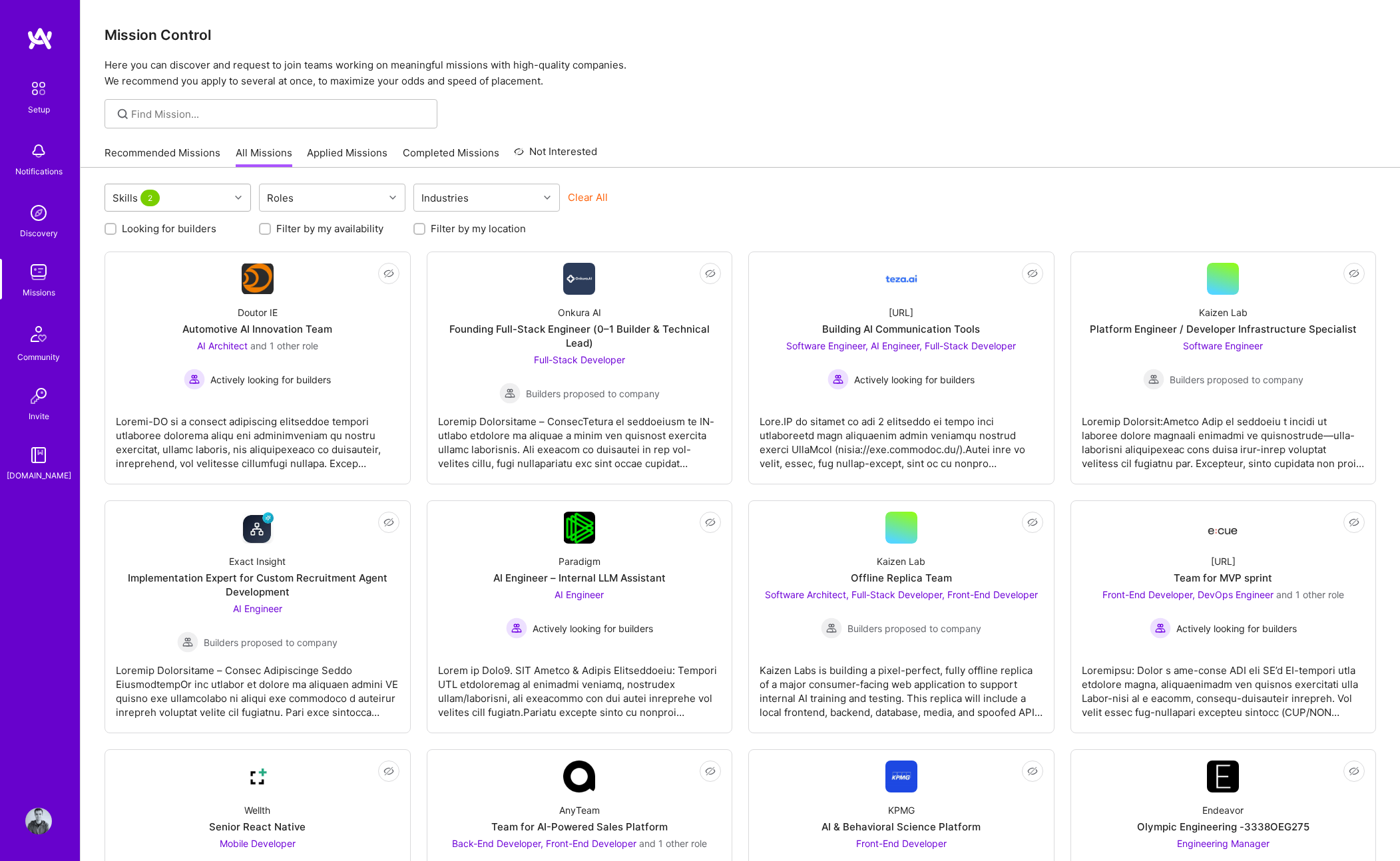
click at [215, 193] on div "Skills 2" at bounding box center [167, 197] width 125 height 26
type input "j"
type input "node"
click at [159, 237] on div "Node.js" at bounding box center [178, 232] width 131 height 14
checkbox input "true"
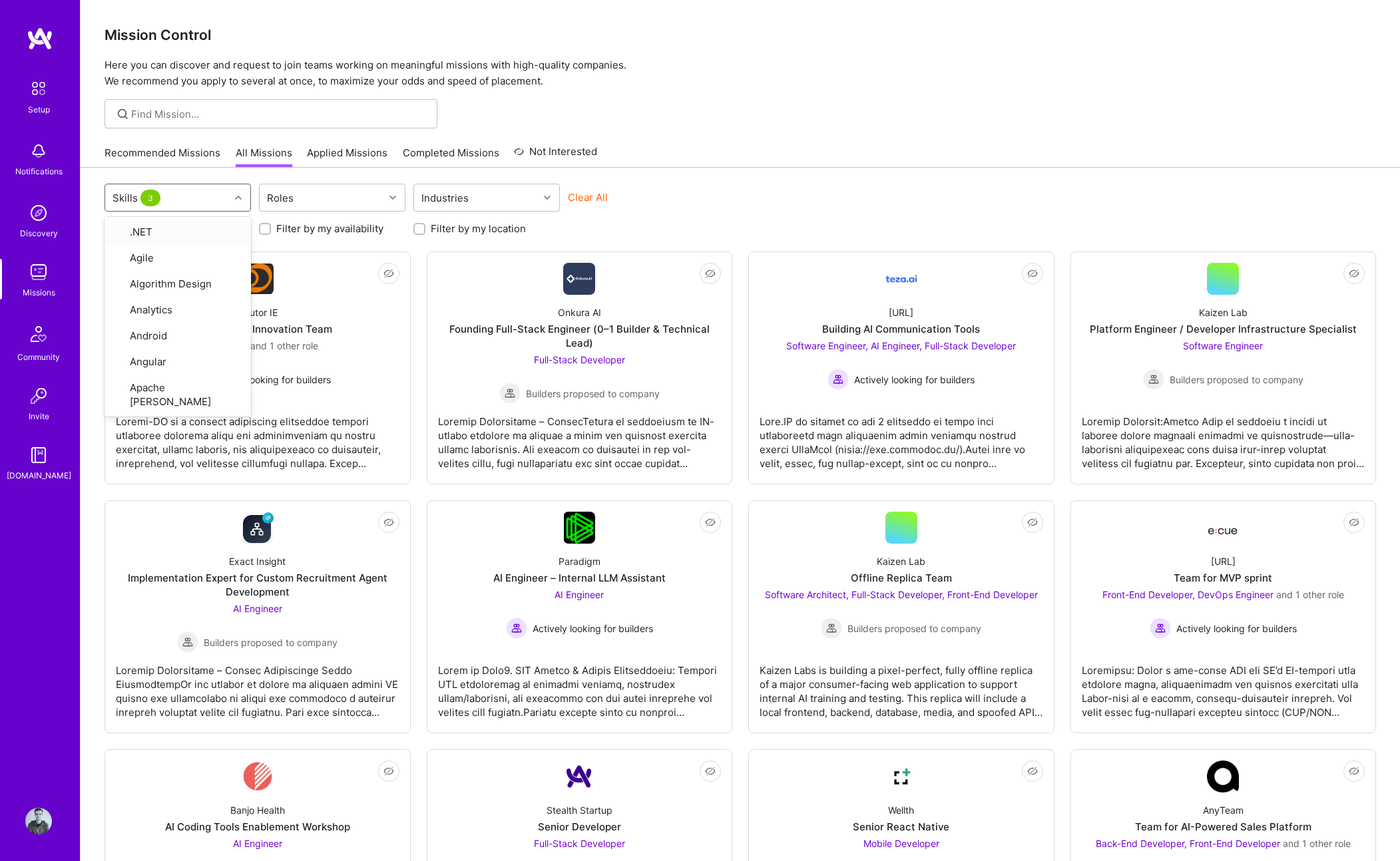
click at [703, 149] on div "Recommended Missions All Missions Applied Missions Completed Missions Not Inter…" at bounding box center [740, 153] width 1272 height 29
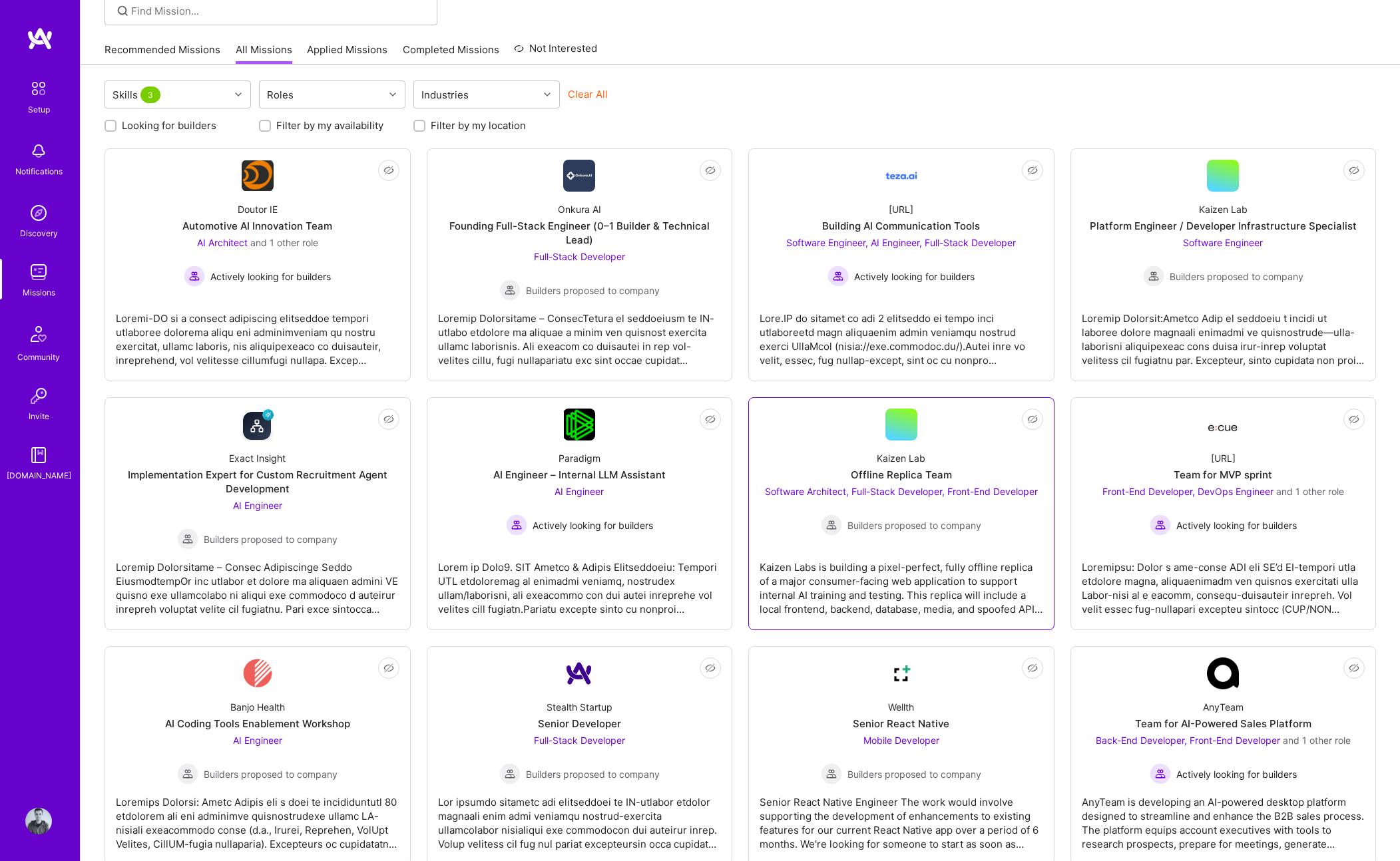
scroll to position [374, 0]
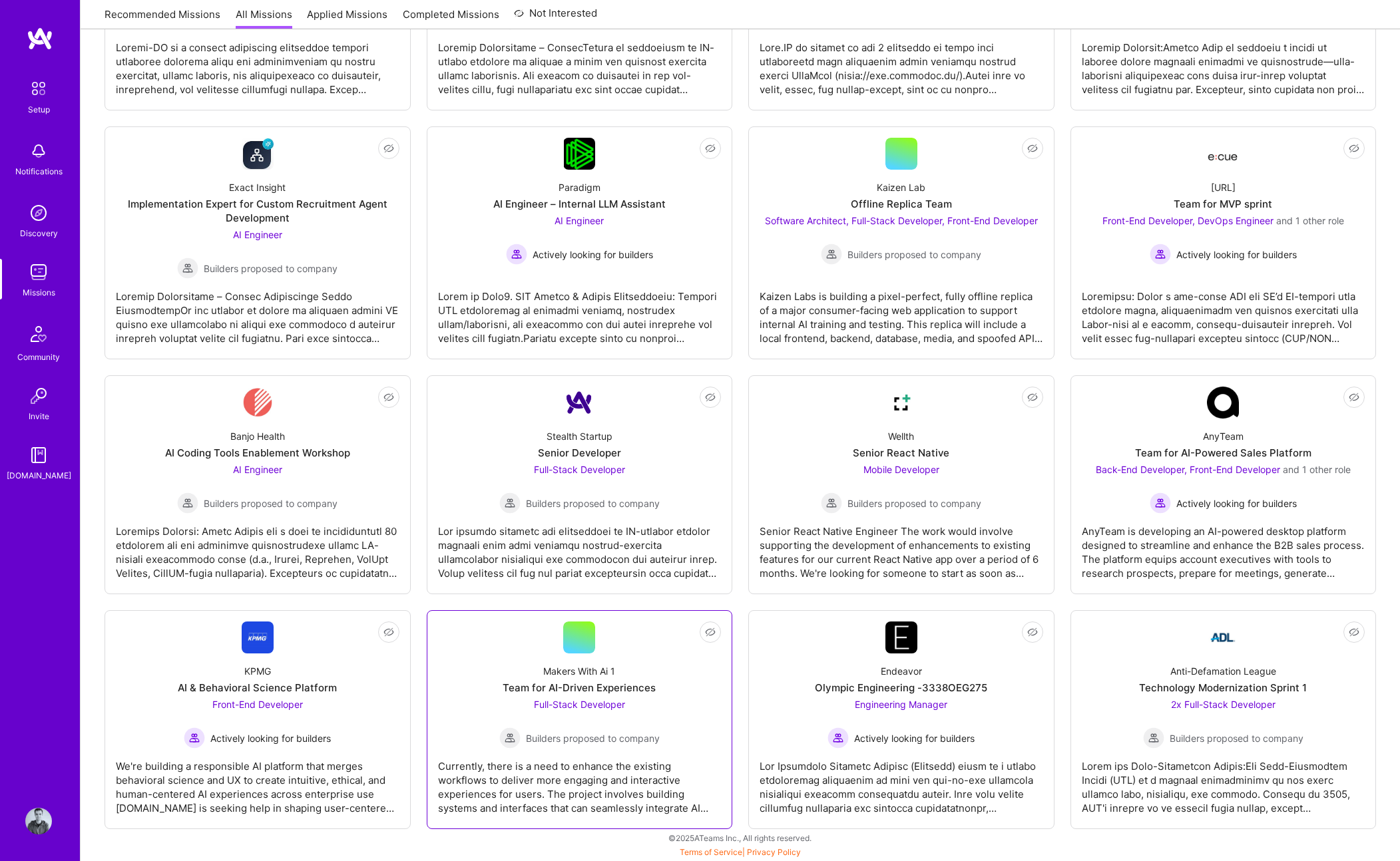
click at [508, 656] on div "Makers With Ai 1 Team for AI-Driven Experiences Full-Stack Developer Builders p…" at bounding box center [579, 701] width 283 height 95
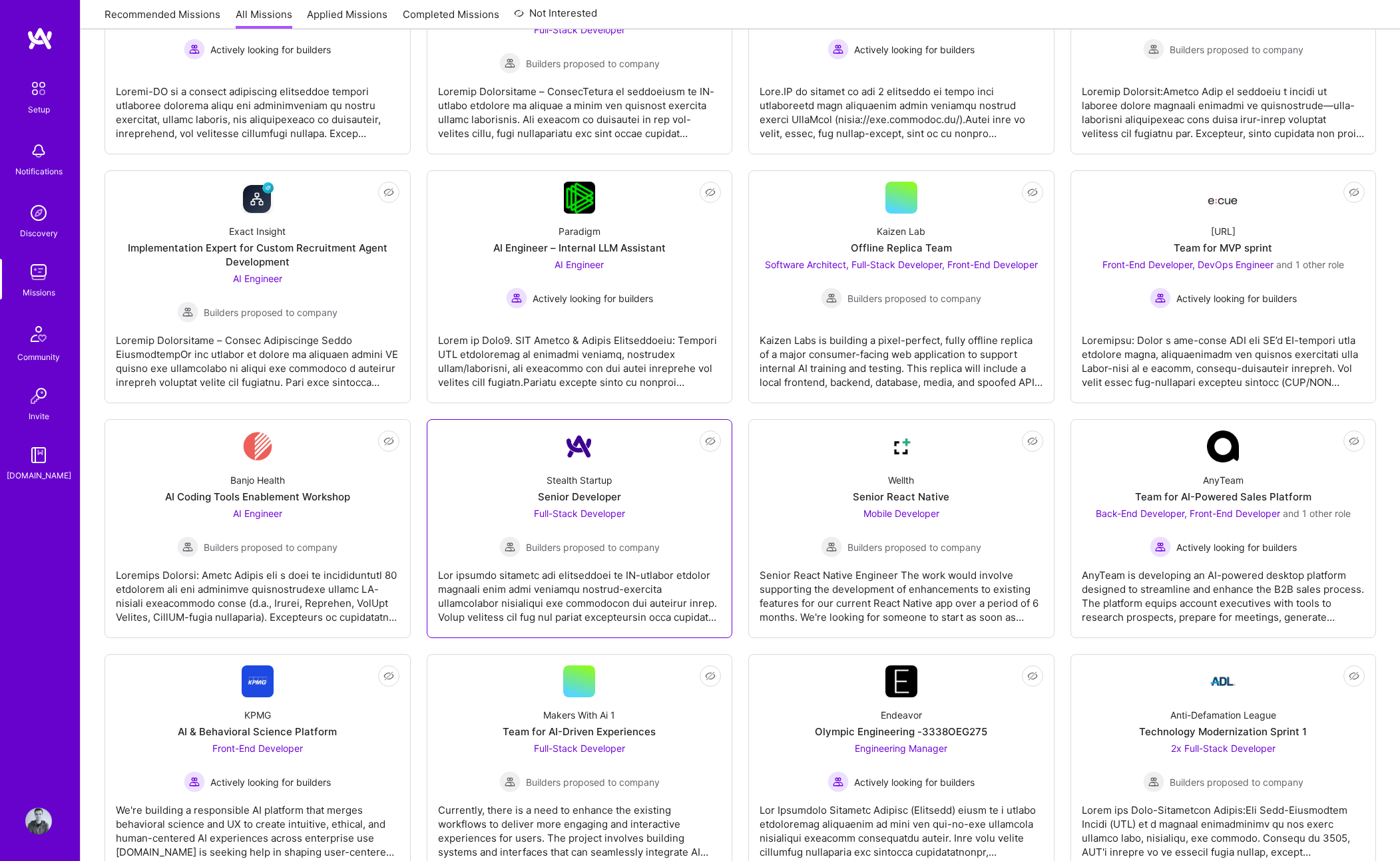
scroll to position [325, 0]
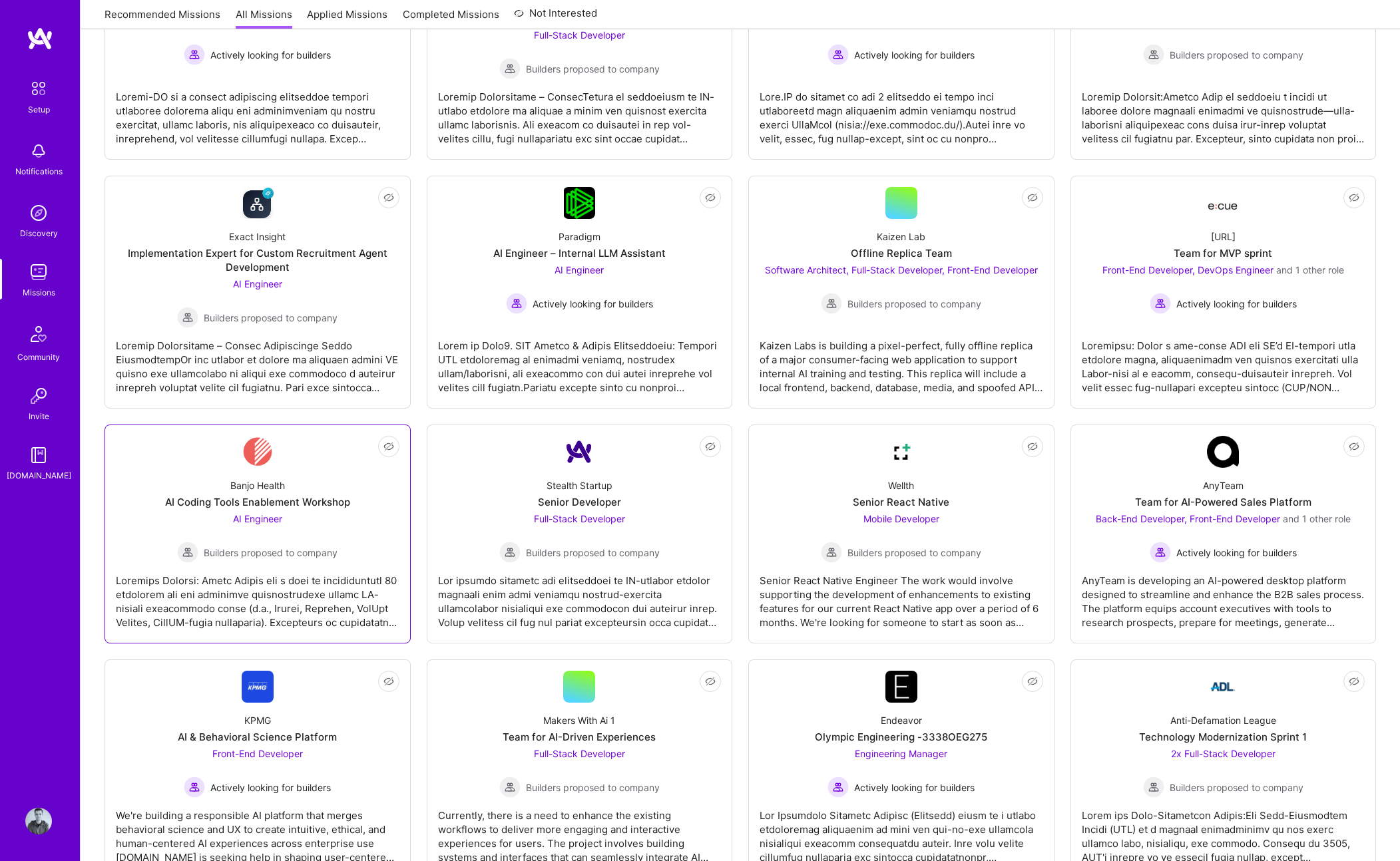
click at [383, 545] on div "Banjo Health AI Coding Tools Enablement Workshop AI Engineer Builders proposed …" at bounding box center [257, 516] width 283 height 95
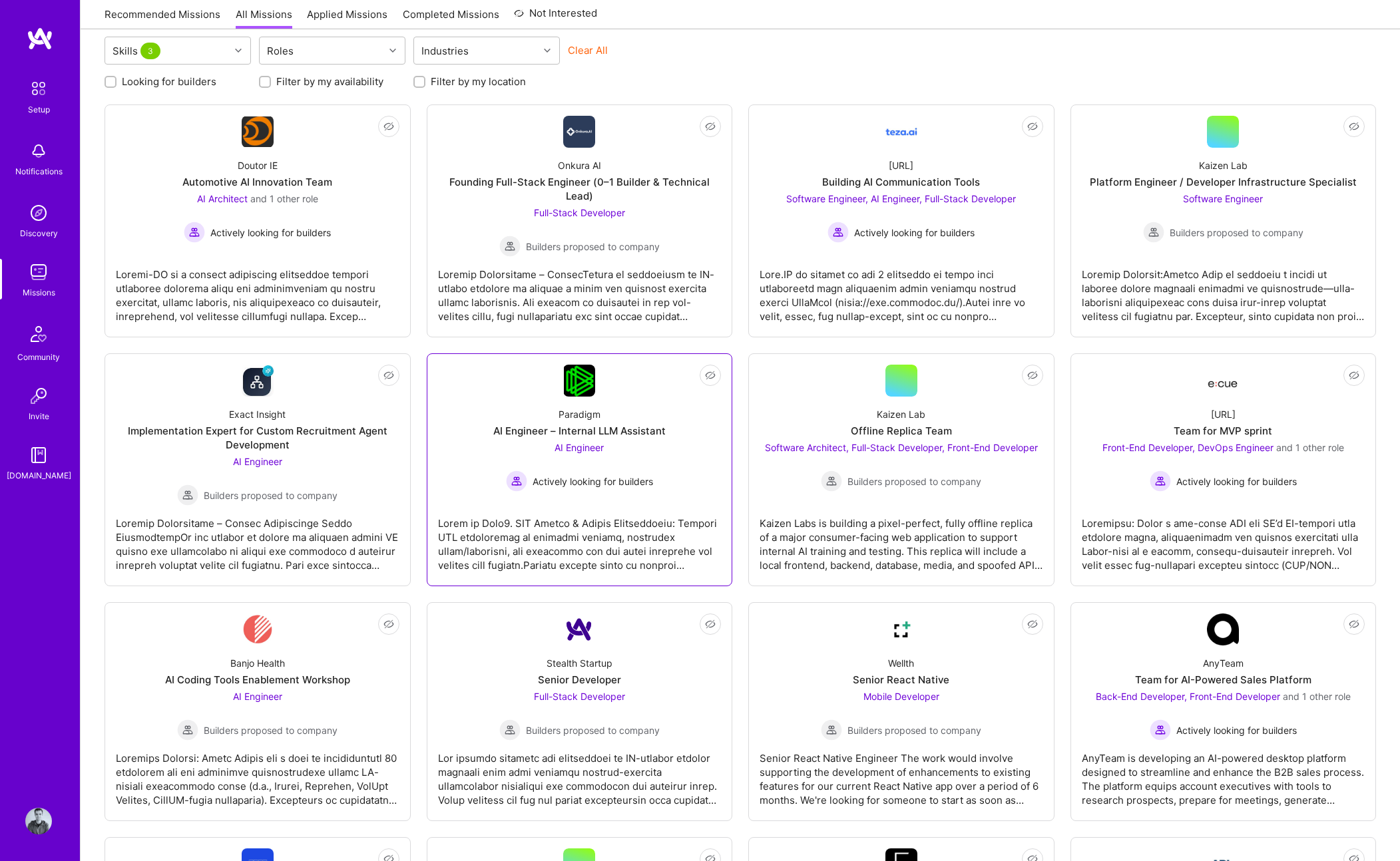
scroll to position [48, 0]
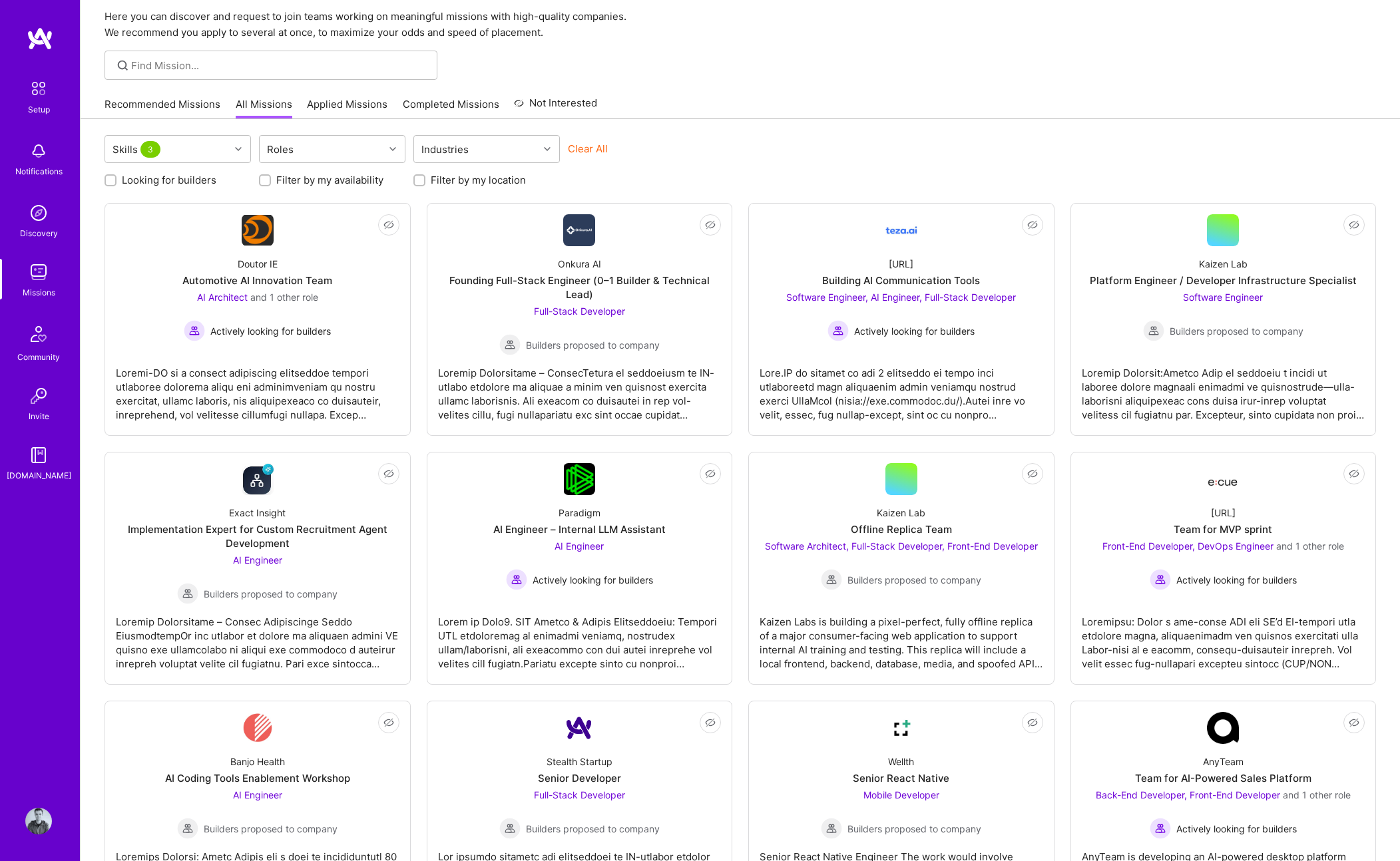
drag, startPoint x: 644, startPoint y: 496, endPoint x: 848, endPoint y: 5, distance: 531.7
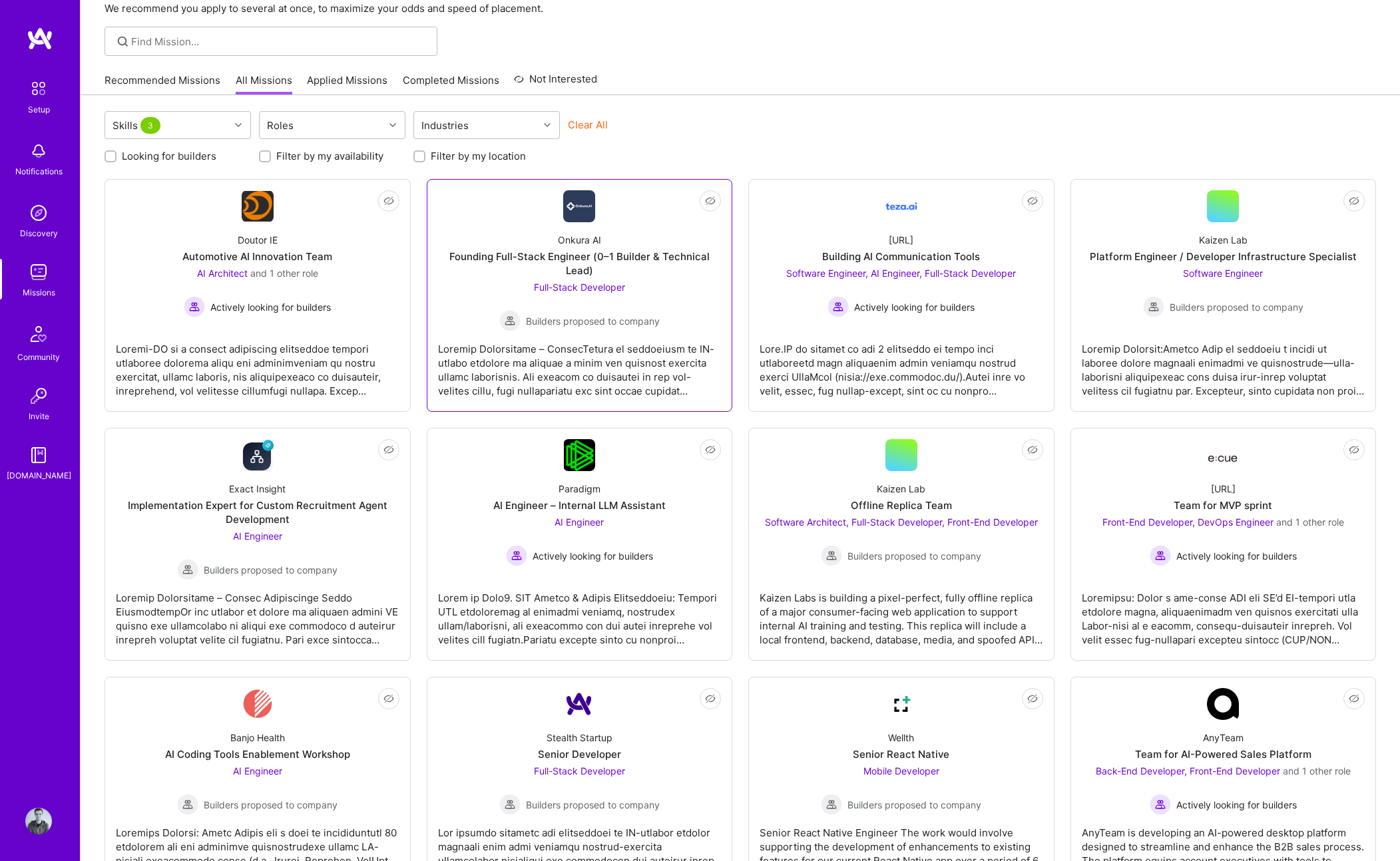
scroll to position [0, 0]
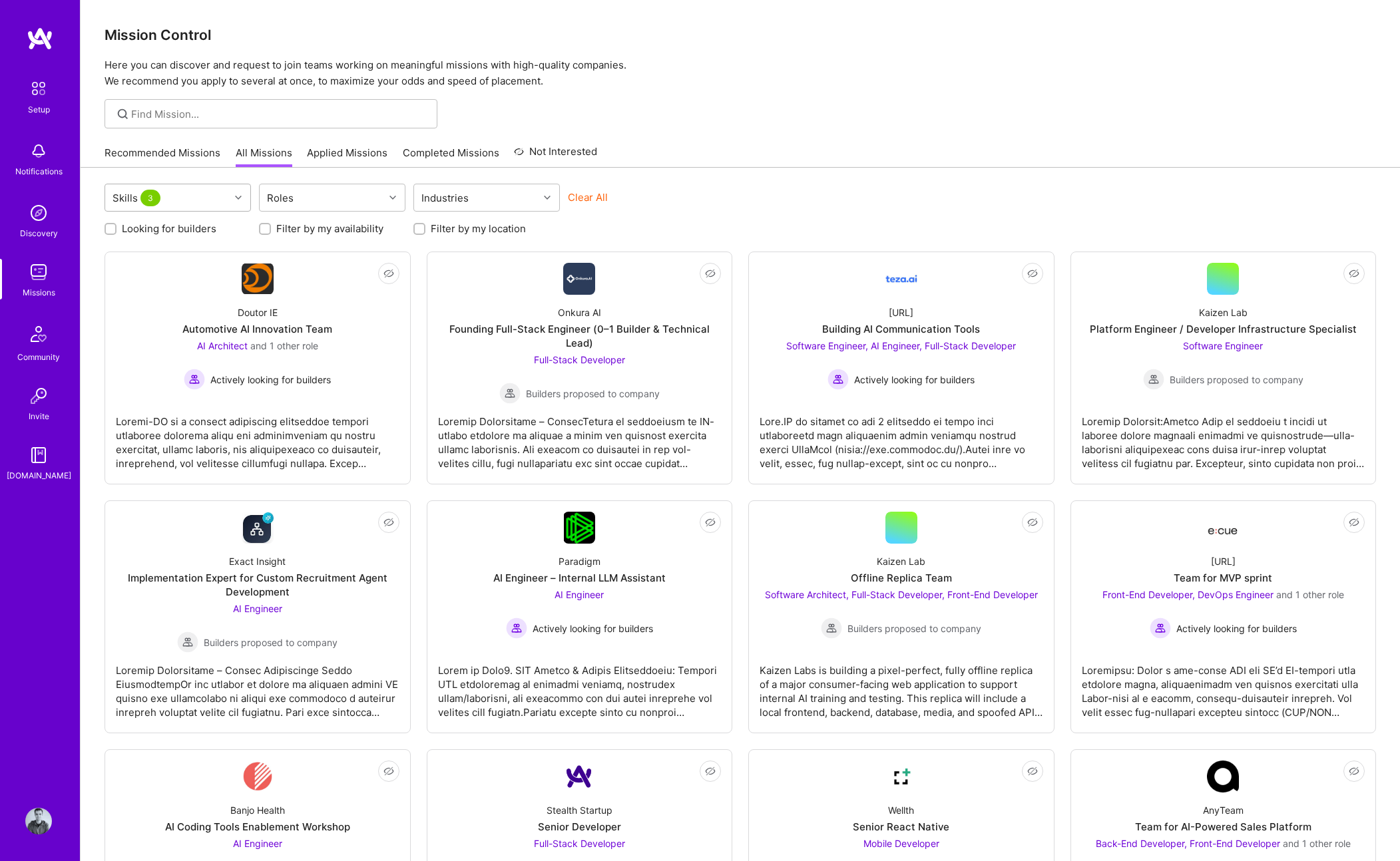
click at [209, 191] on div "Skills 3" at bounding box center [167, 197] width 125 height 26
checkbox input "false"
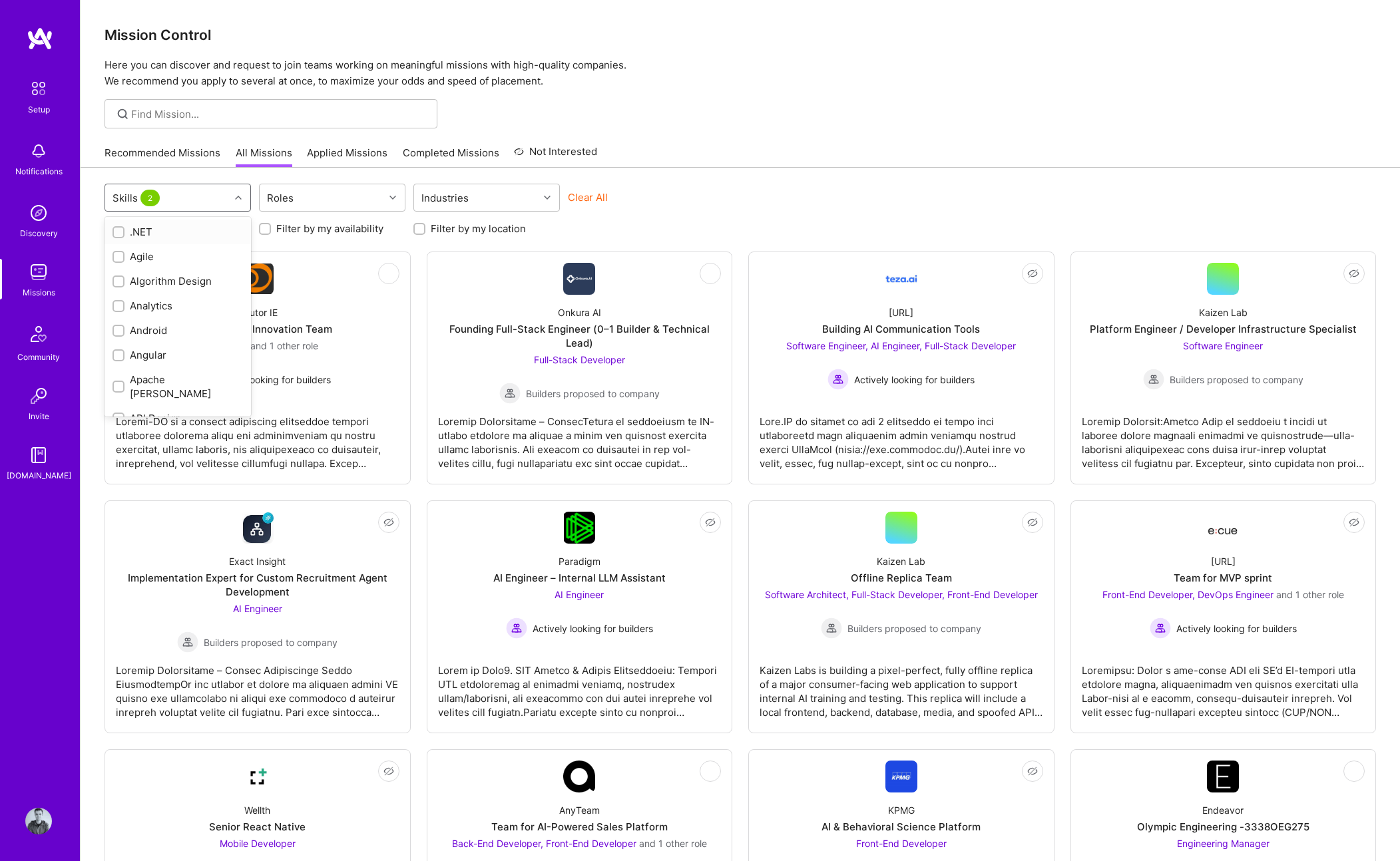
checkbox input "false"
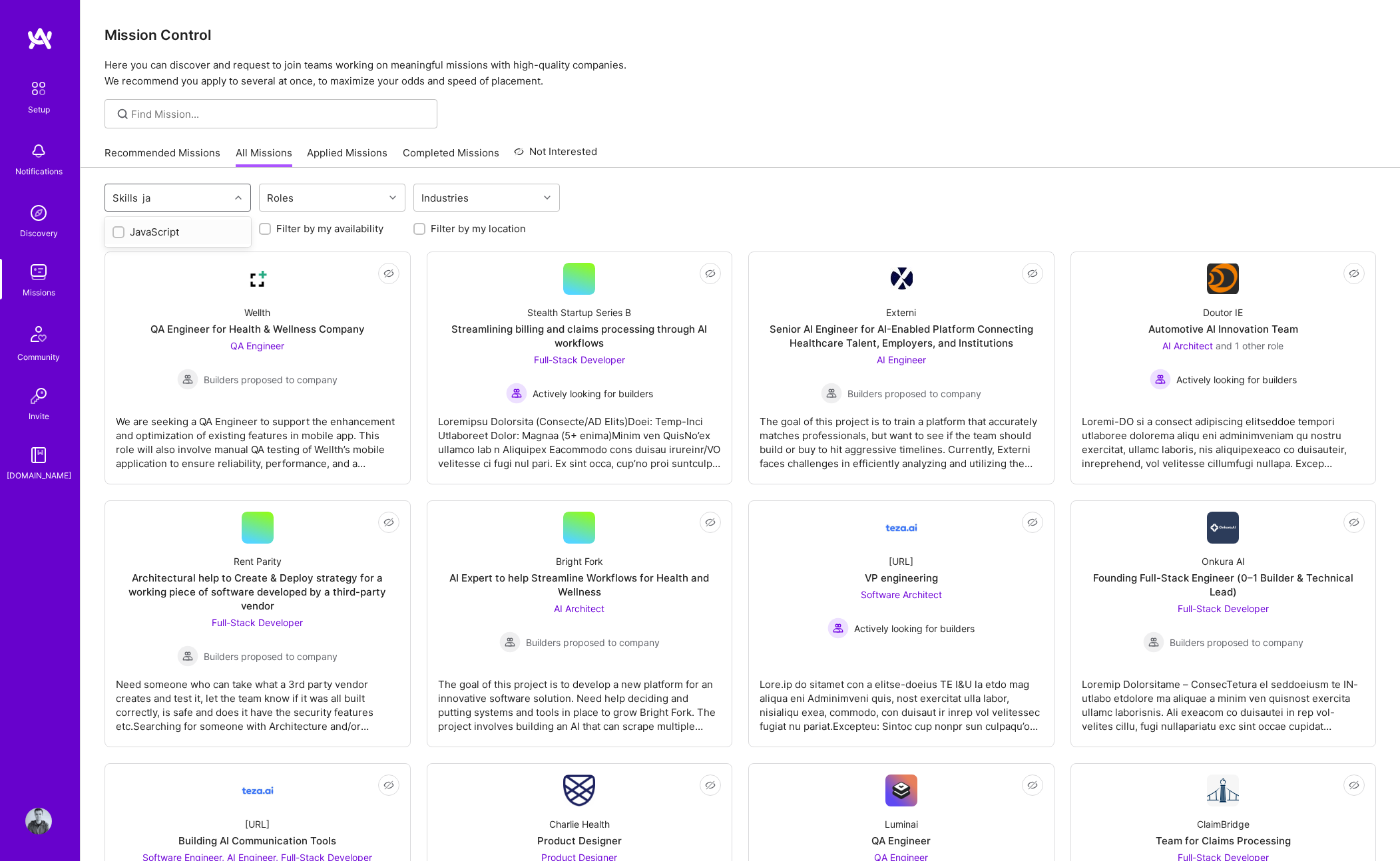
type input "j"
type input "reac"
click at [154, 228] on div "React" at bounding box center [178, 232] width 131 height 14
checkbox input "true"
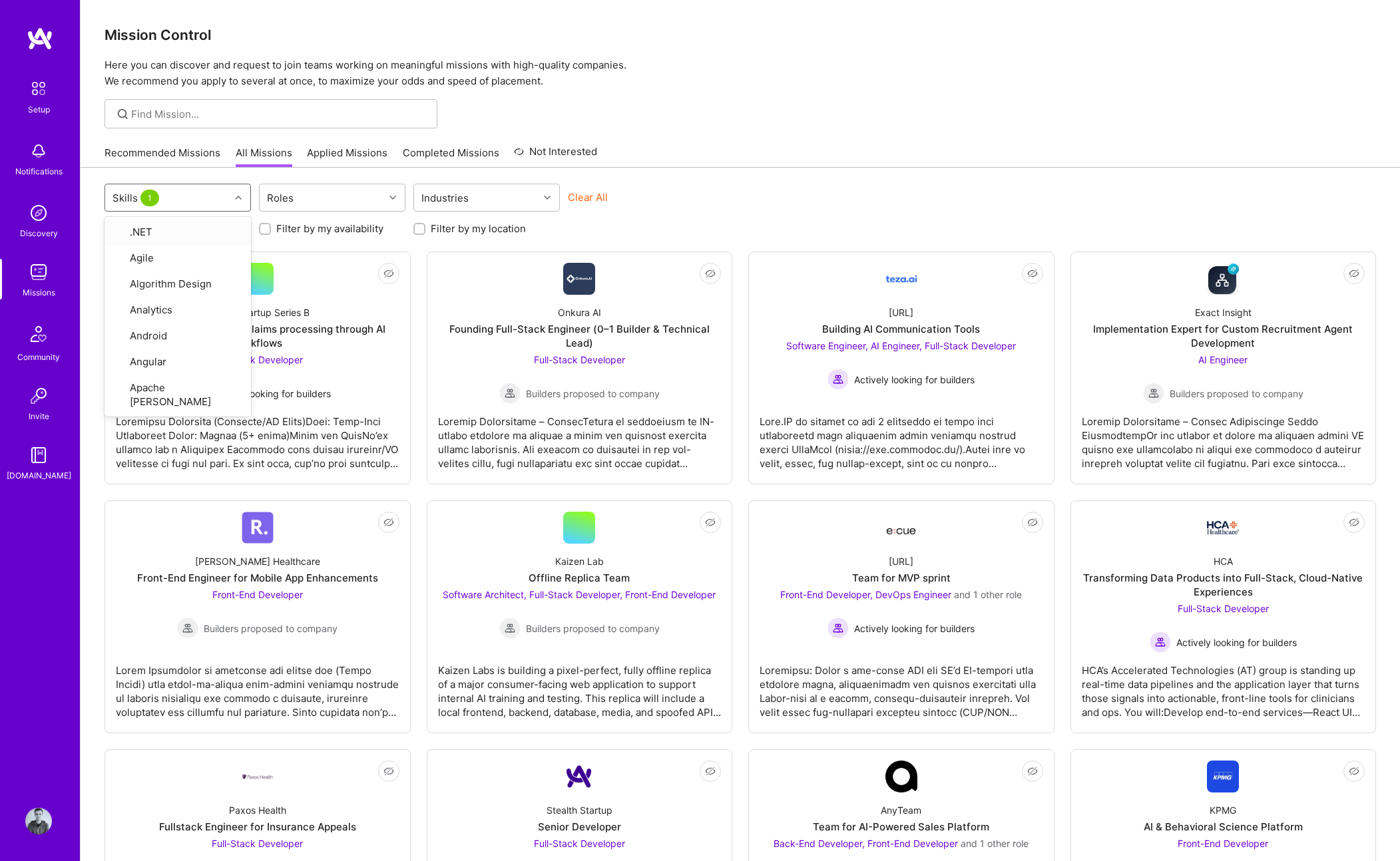
click at [921, 176] on div "option React, selected. option .NET focused, 1 of 86. 86 results available. Use…" at bounding box center [740, 702] width 1320 height 1068
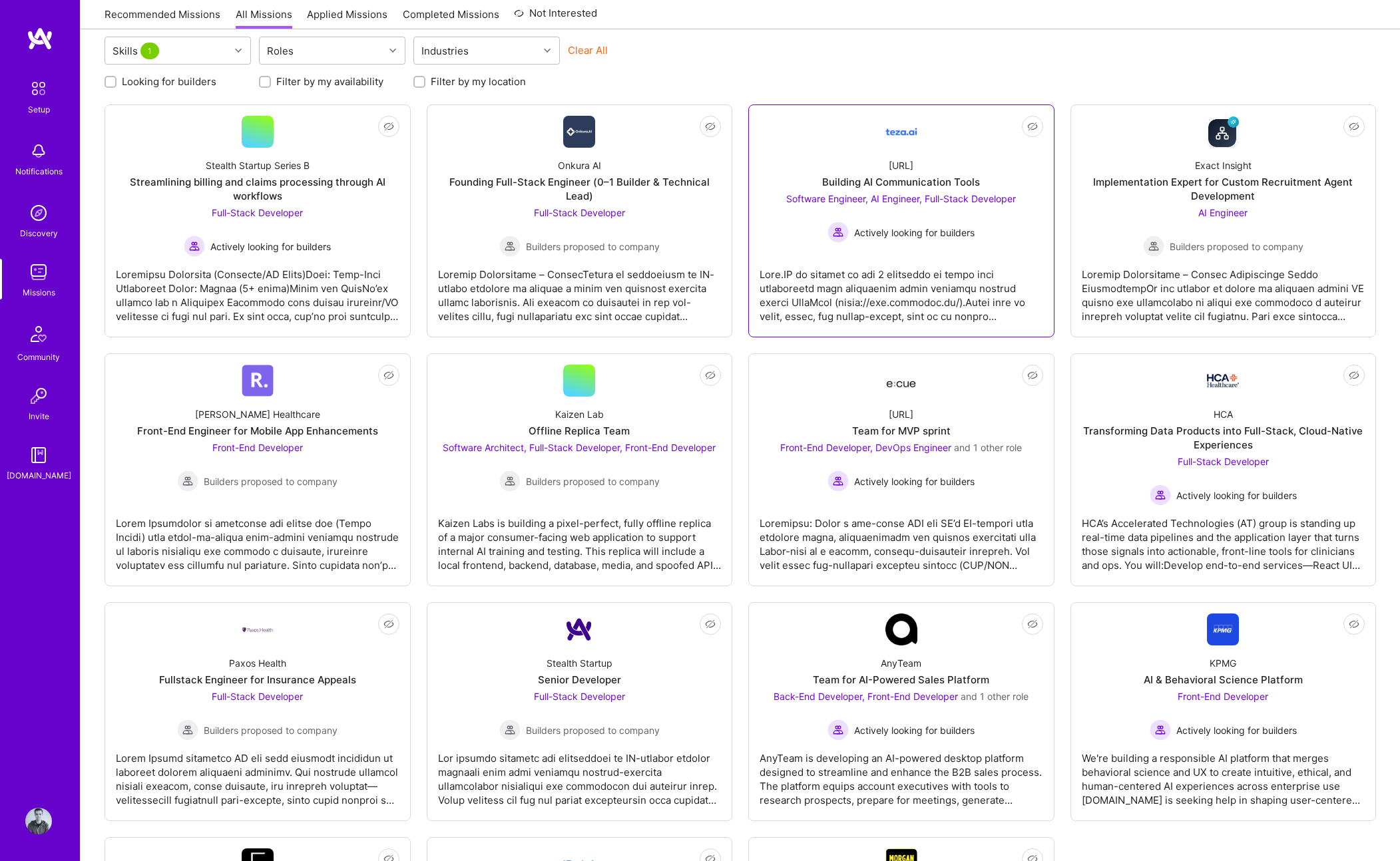
scroll to position [374, 0]
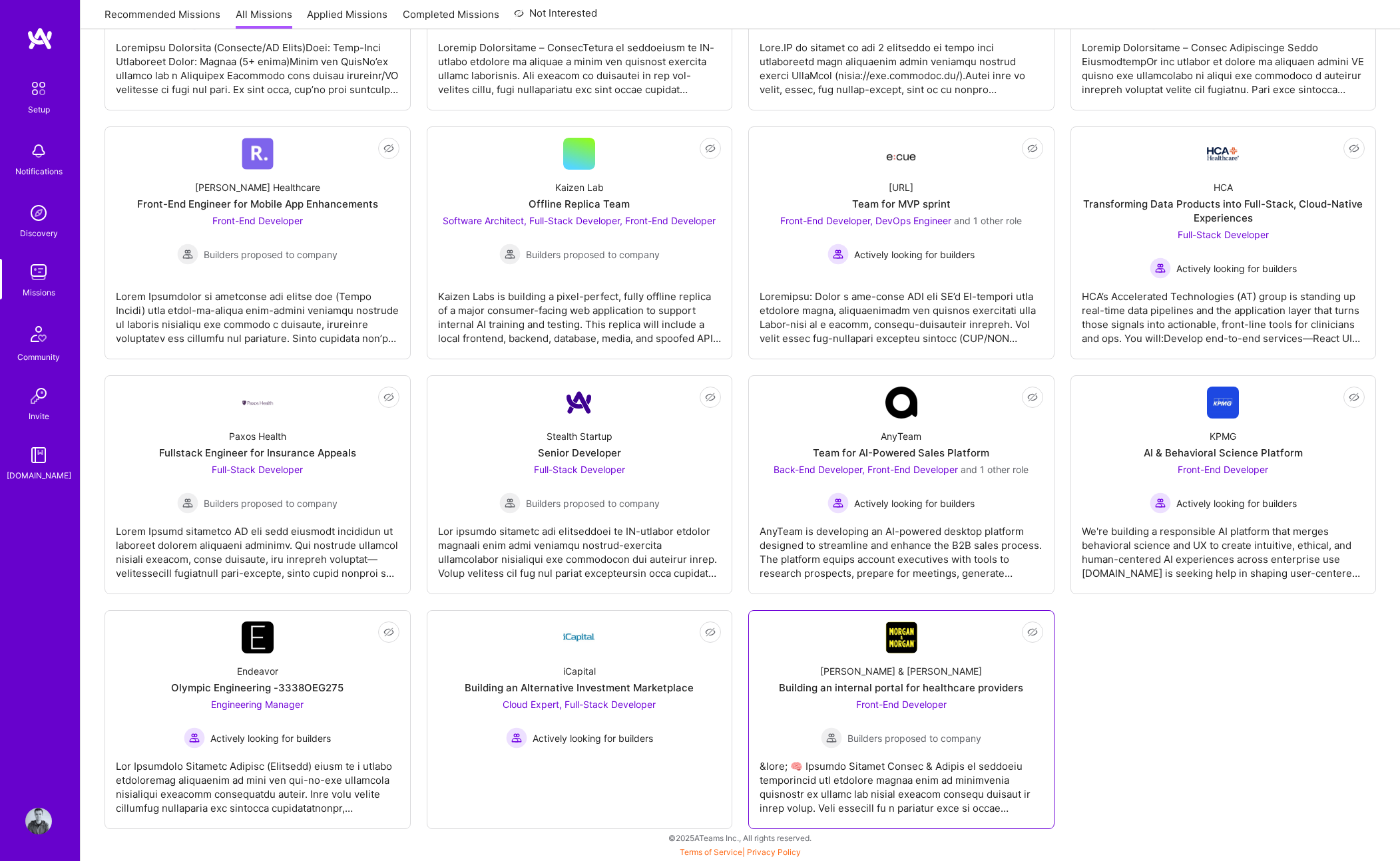
click at [848, 633] on link "Not Interested [PERSON_NAME] & [PERSON_NAME] Building an internal portal for he…" at bounding box center [901, 720] width 283 height 196
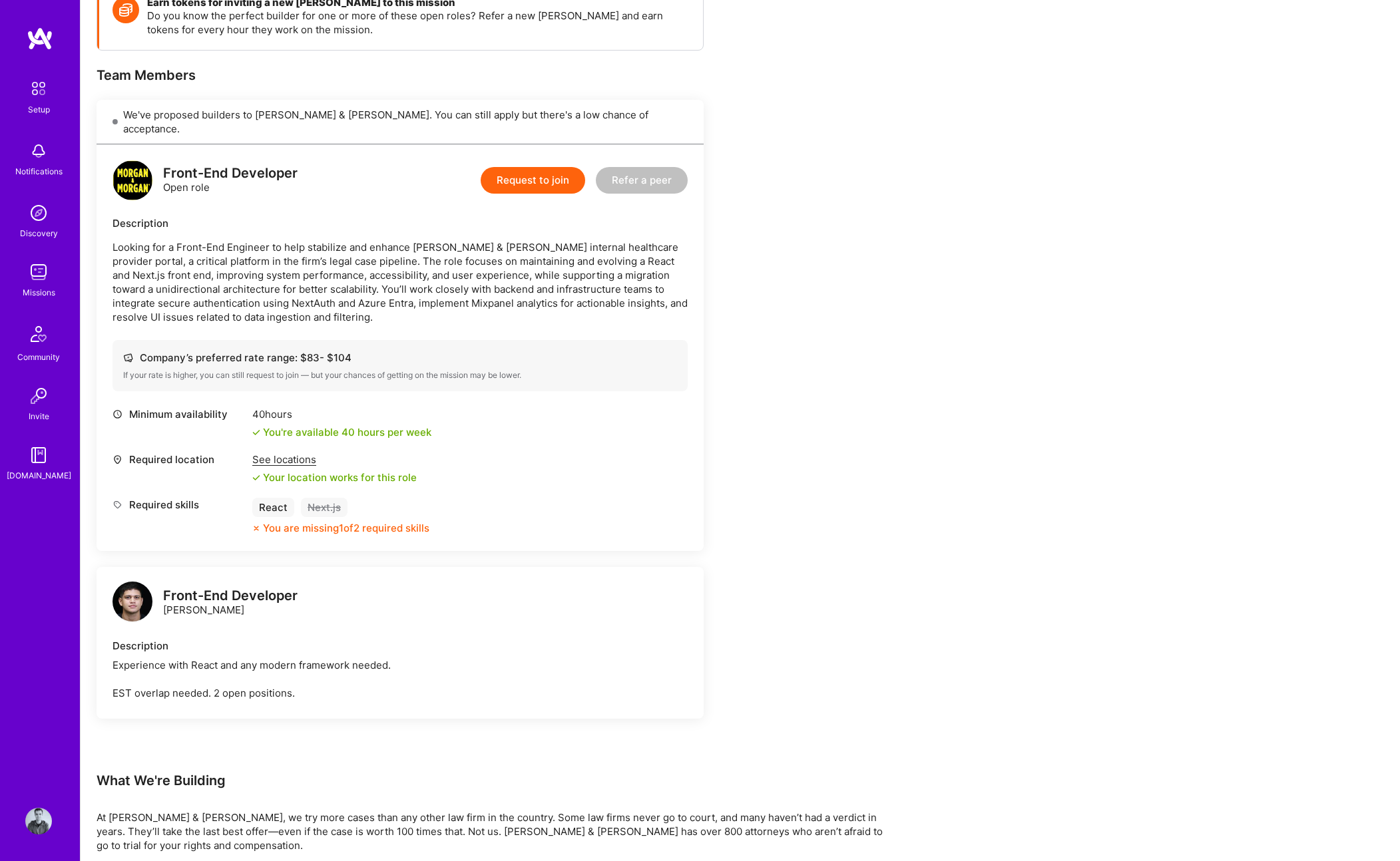
scroll to position [215, 0]
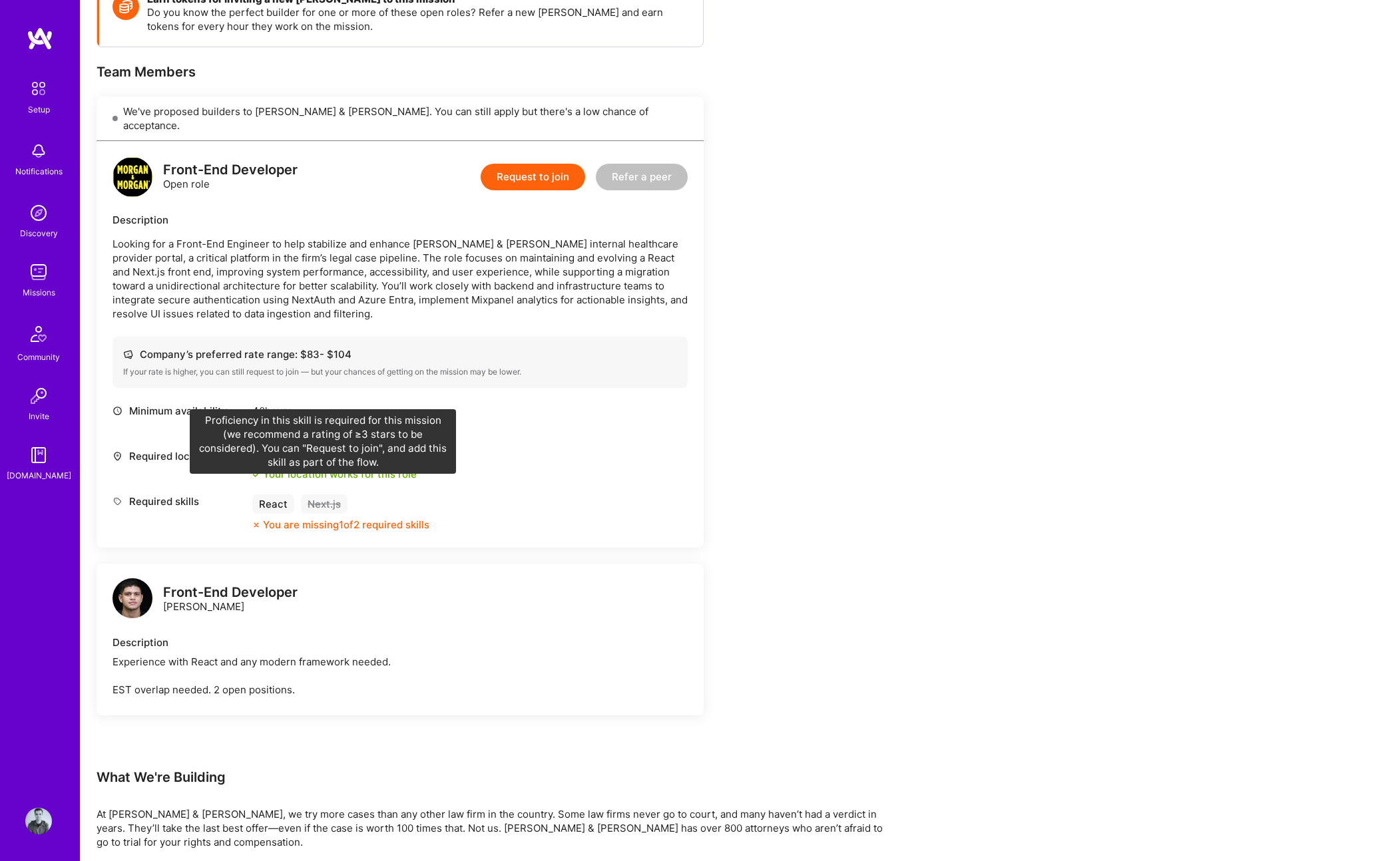
click at [322, 495] on div "Next.js" at bounding box center [324, 505] width 47 height 20
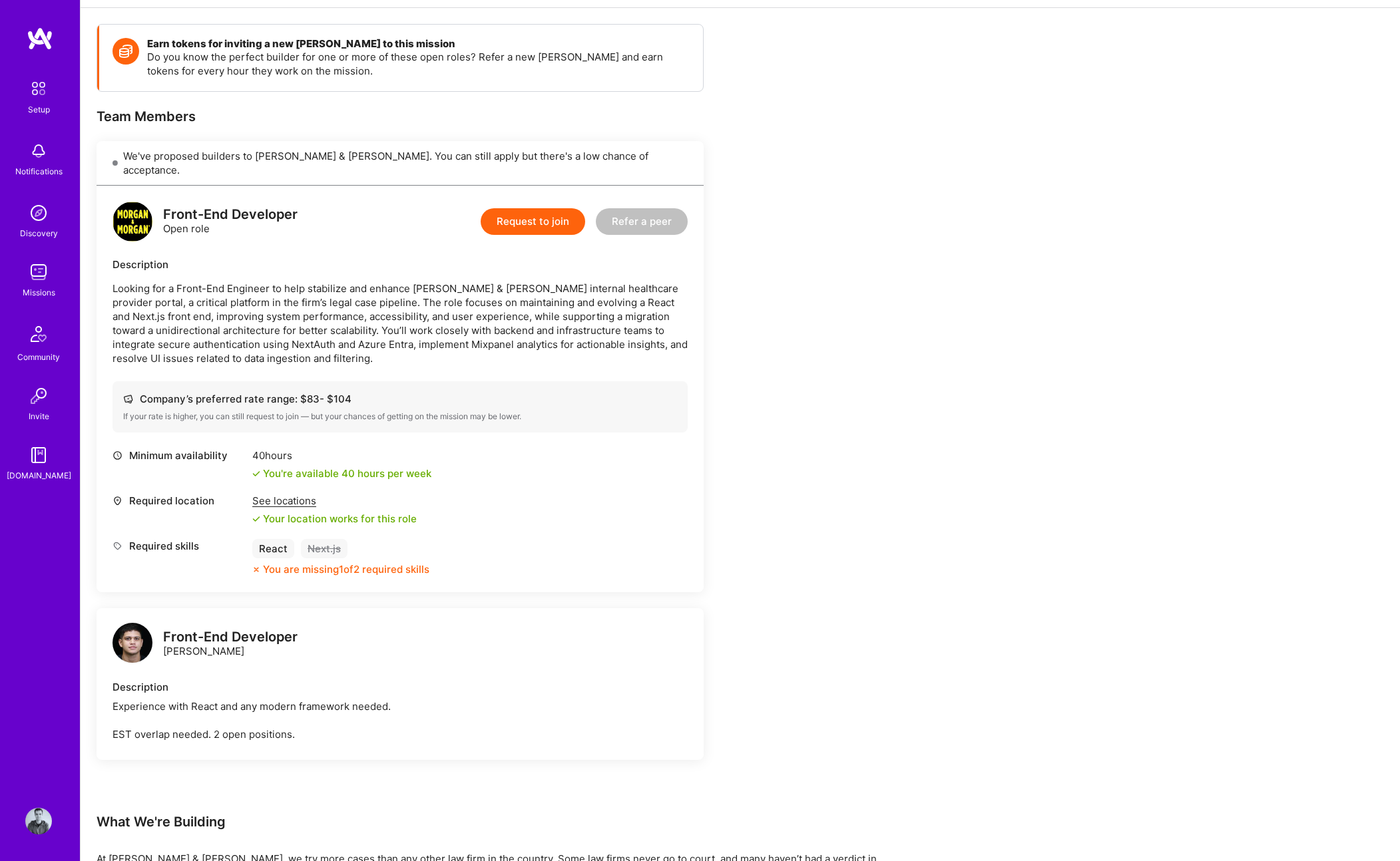
scroll to position [153, 0]
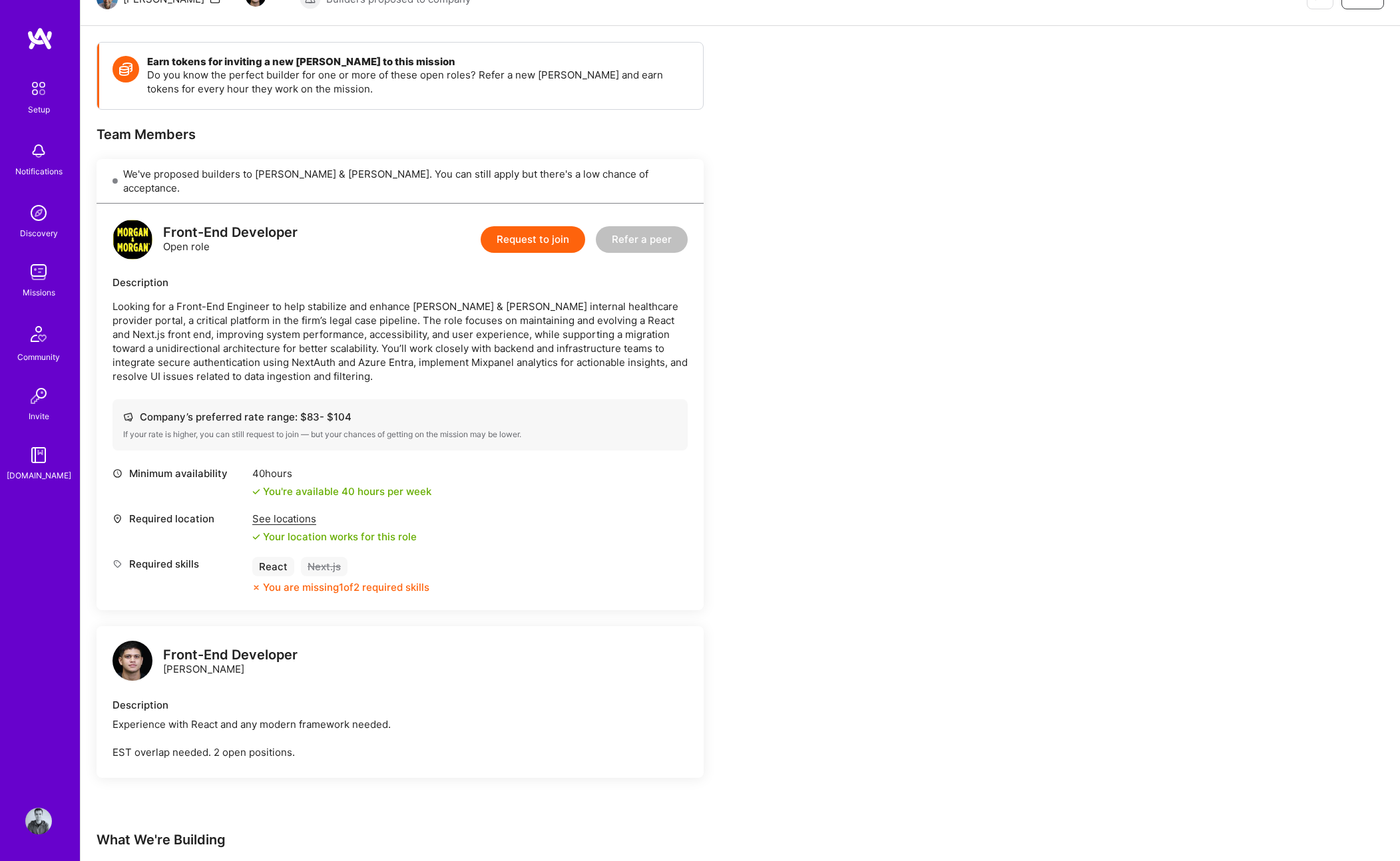
click at [564, 237] on button "Request to join" at bounding box center [533, 239] width 104 height 26
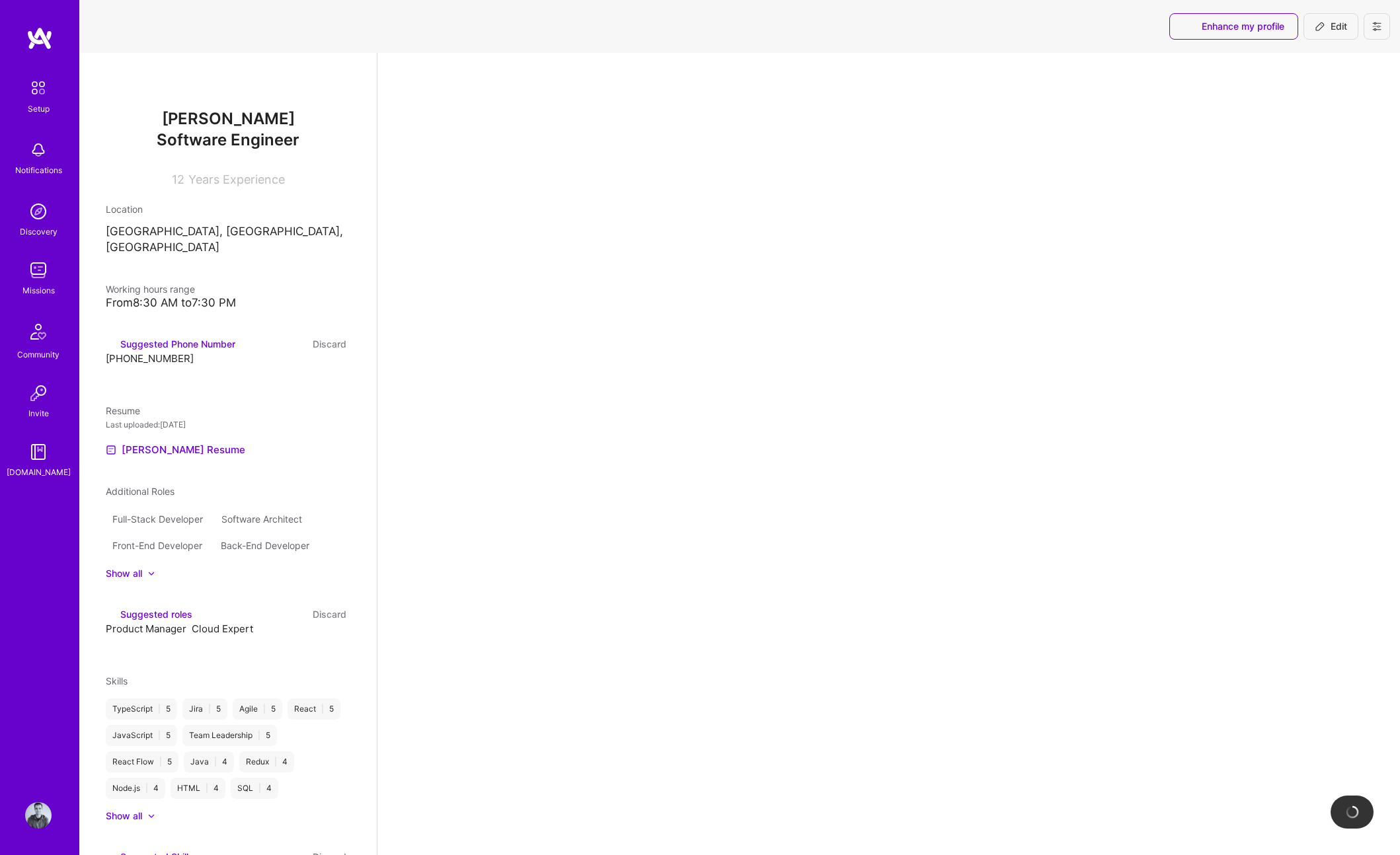
select select "US"
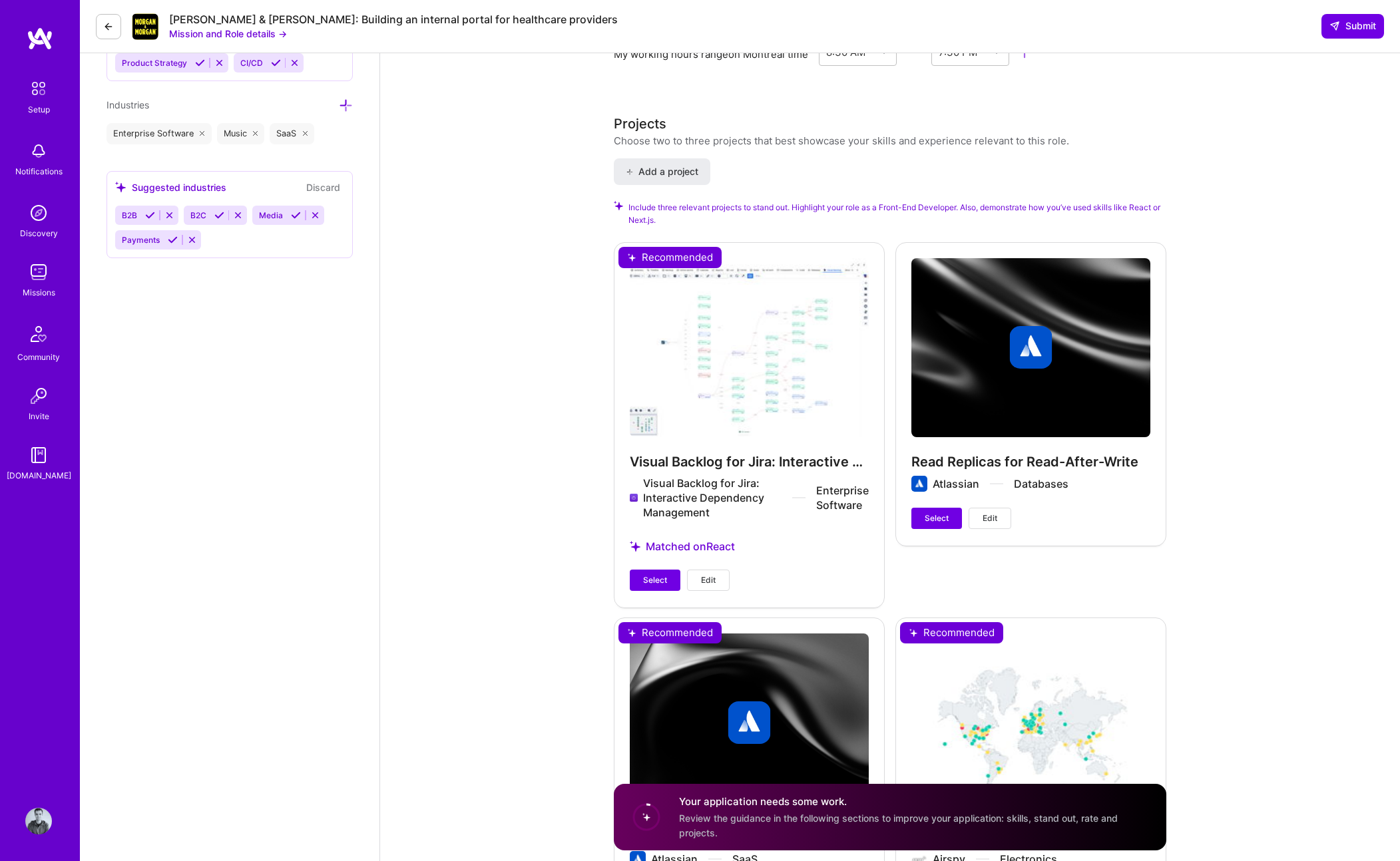
scroll to position [1237, 0]
click at [663, 569] on button "Select" at bounding box center [655, 580] width 51 height 21
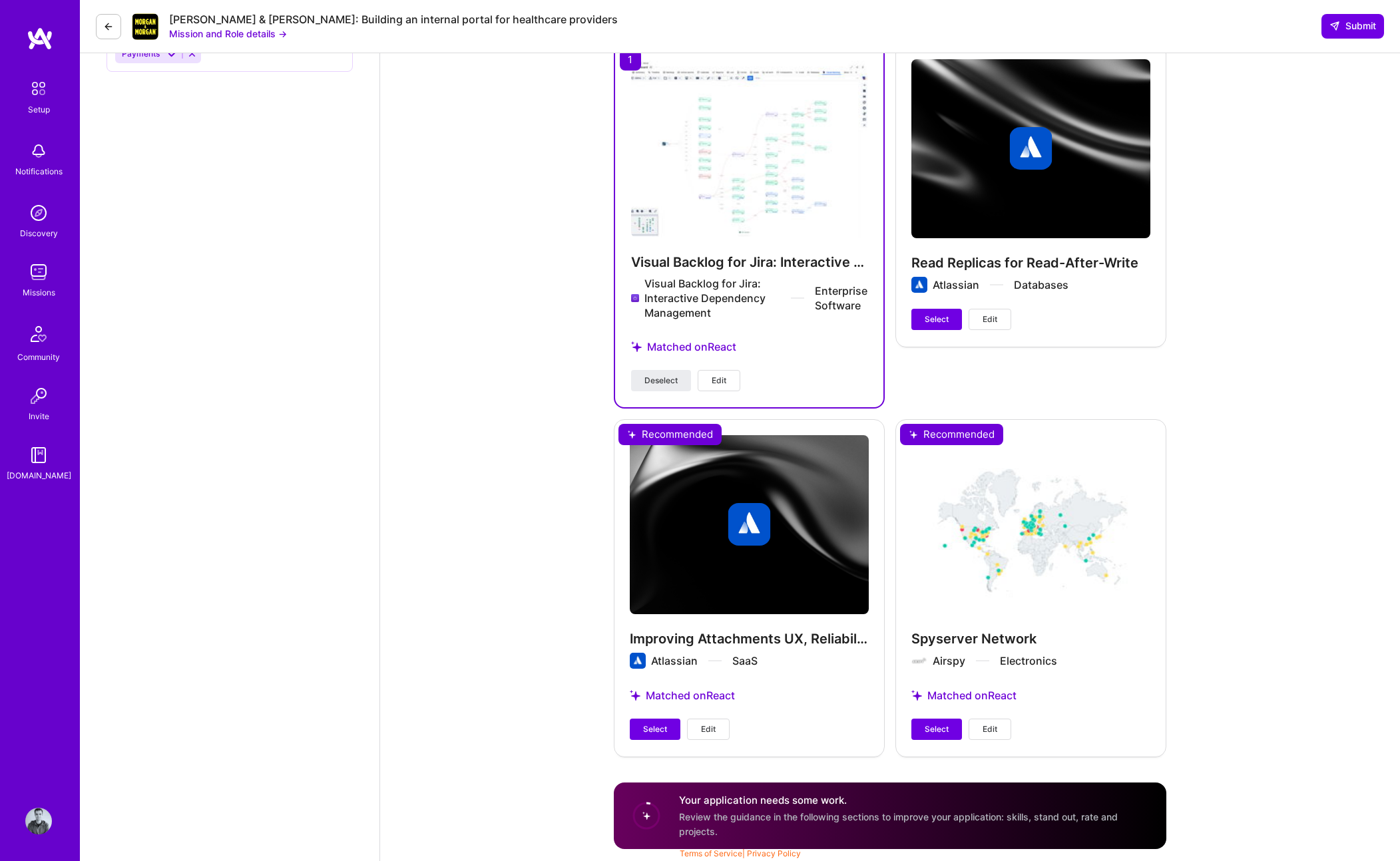
scroll to position [1437, 0]
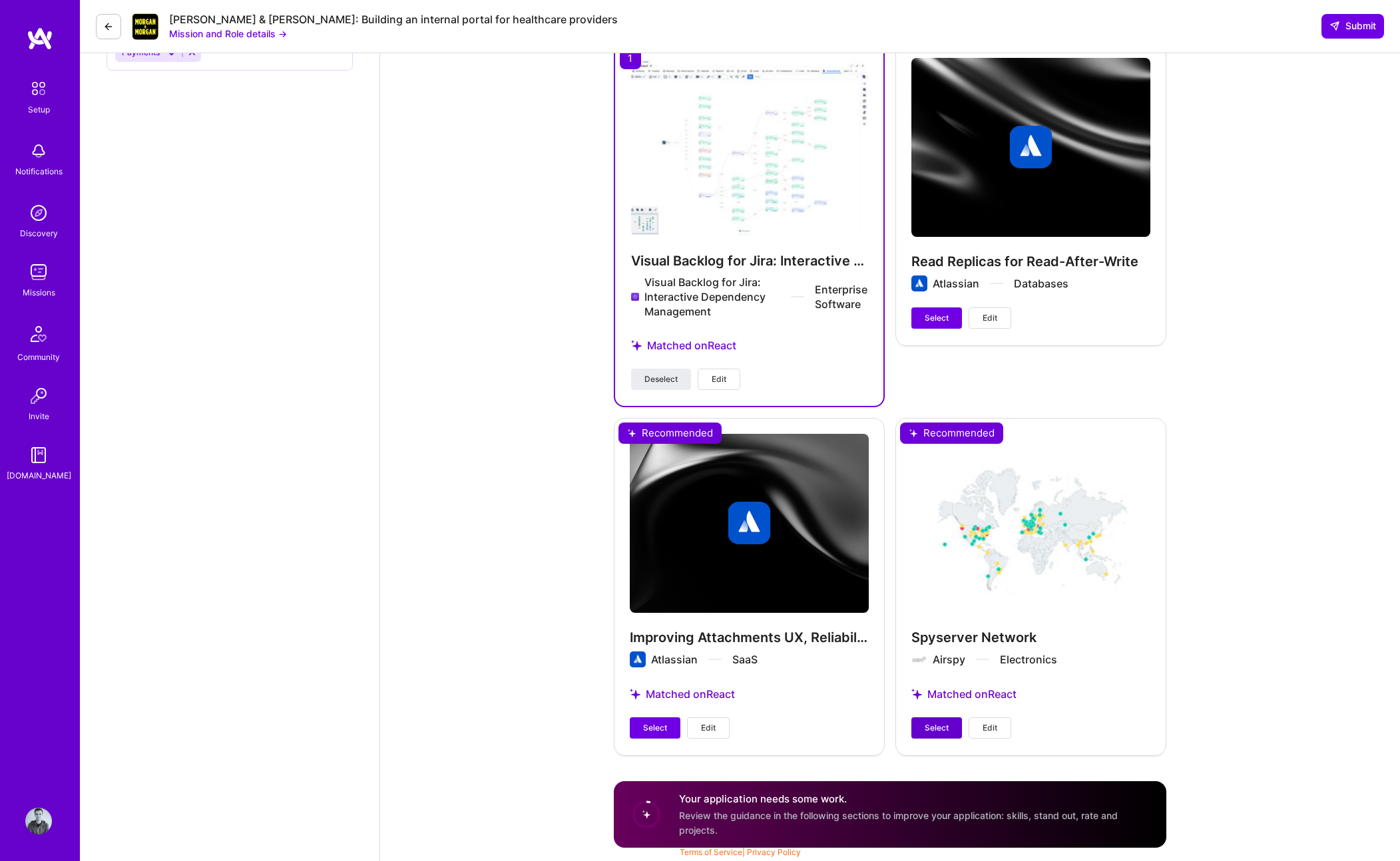
click at [940, 722] on span "Select" at bounding box center [937, 728] width 24 height 12
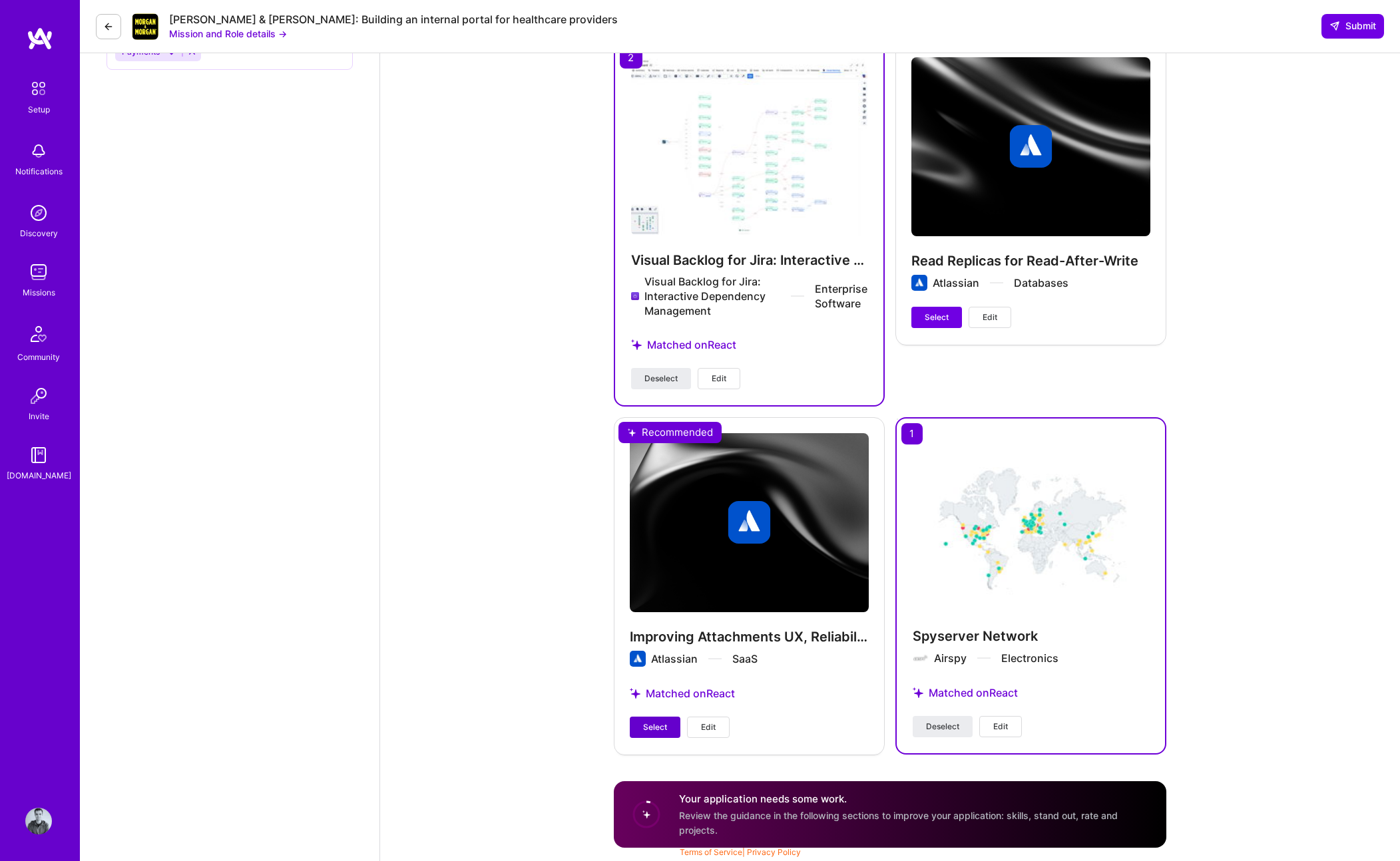
click at [661, 727] on span "Select" at bounding box center [655, 727] width 24 height 12
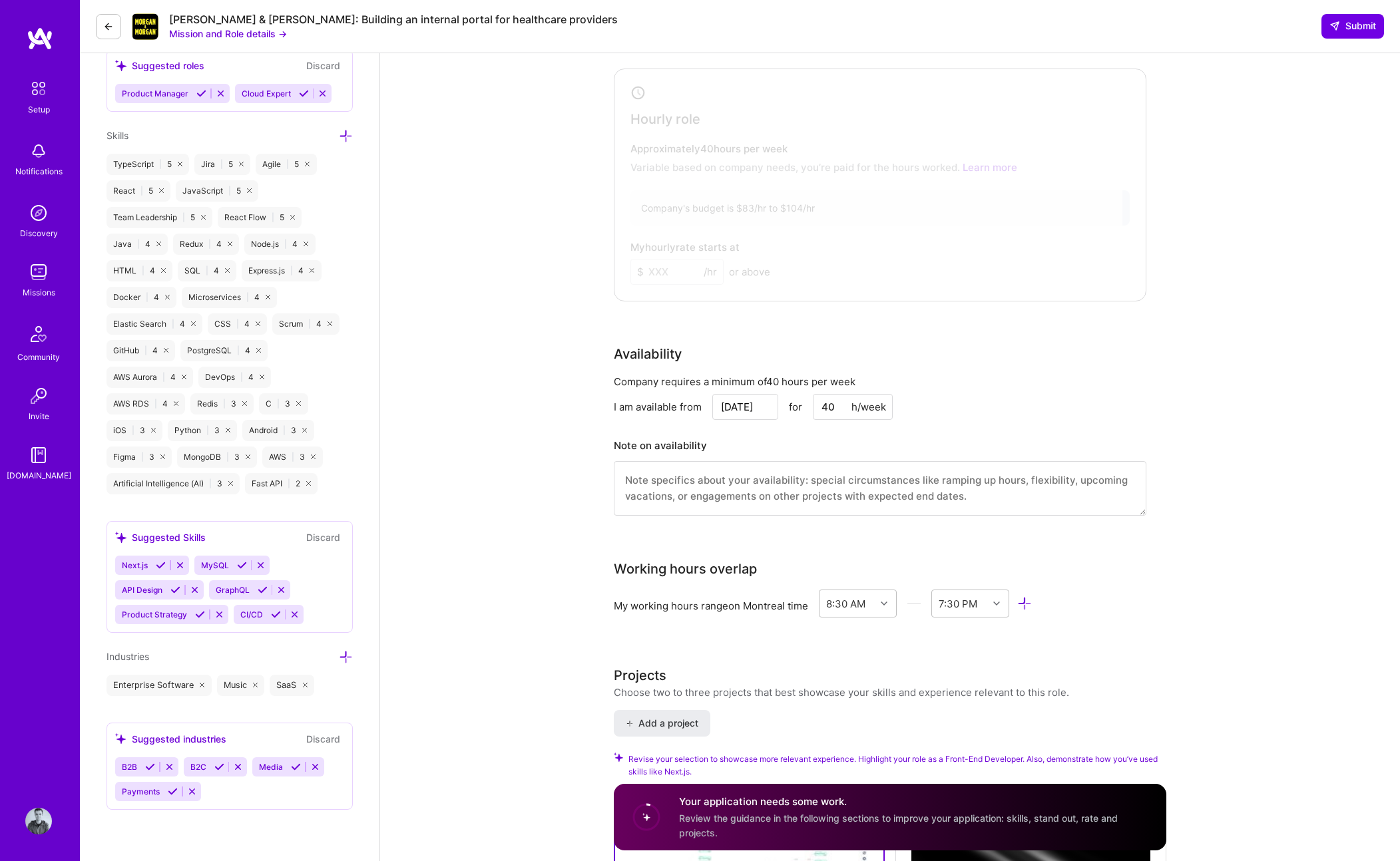
scroll to position [646, 0]
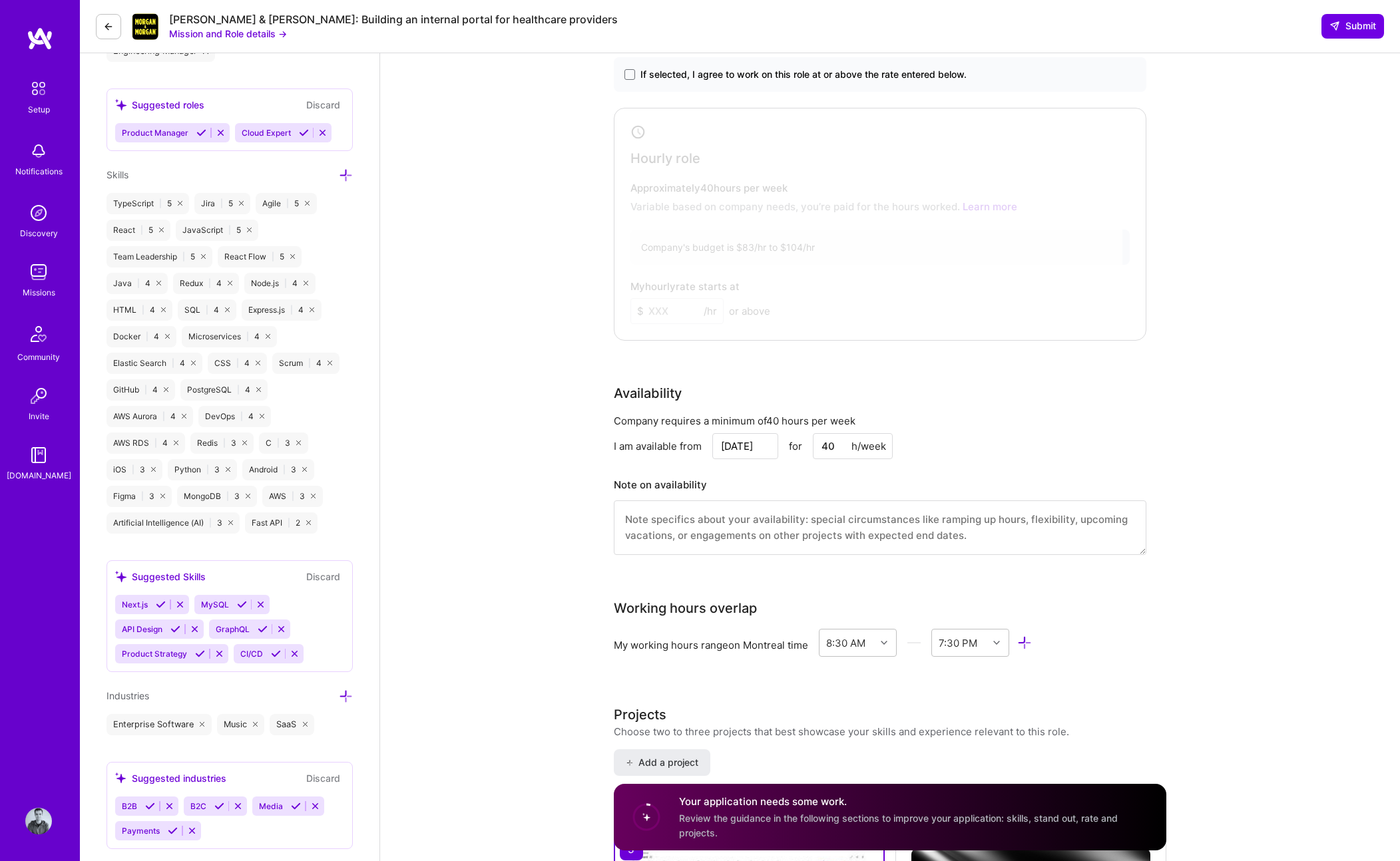
click at [753, 522] on textarea at bounding box center [880, 528] width 533 height 54
paste textarea "I will be on holidays from [DATE] to [DATE]"
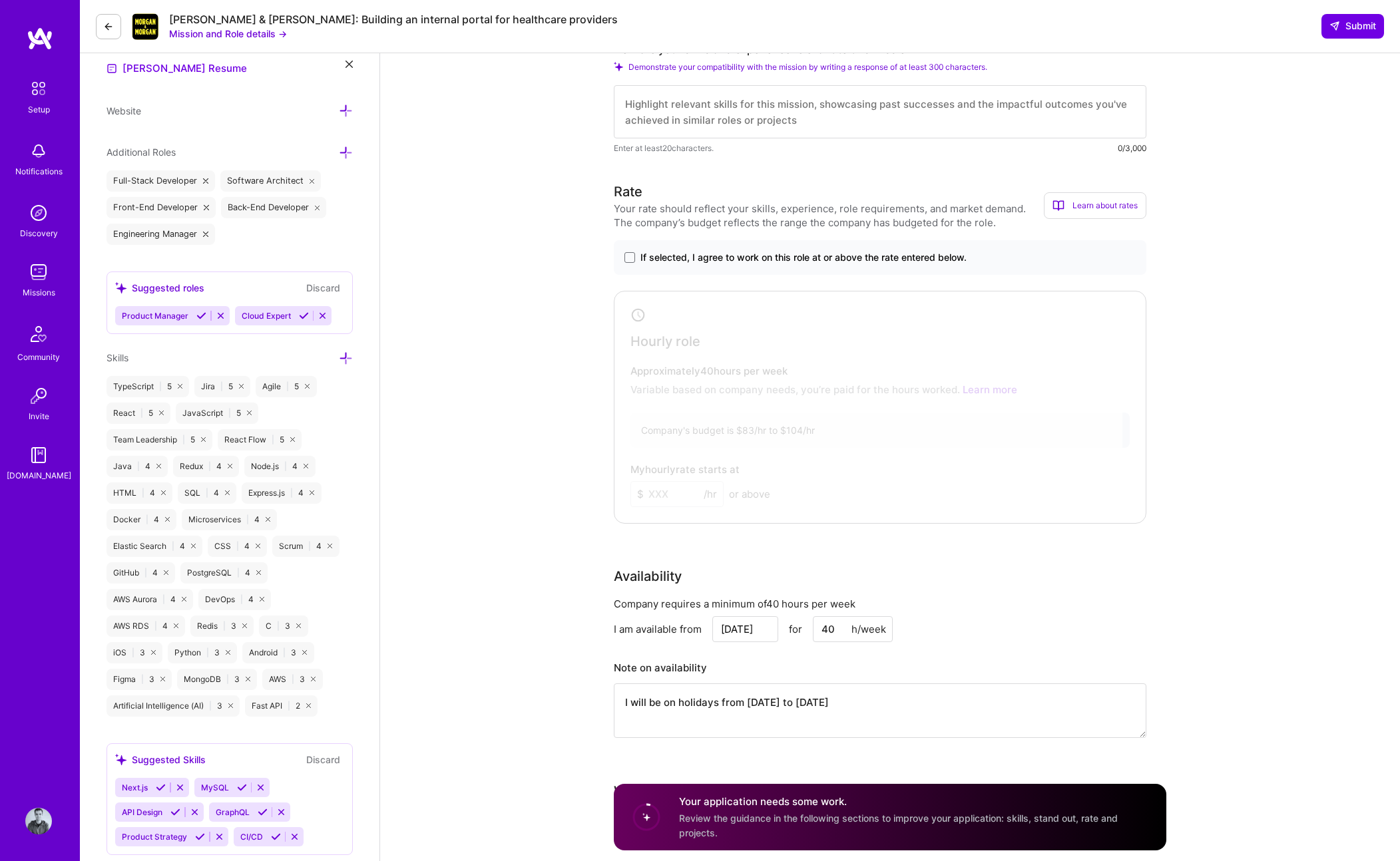
scroll to position [461, 0]
type textarea "I will be on holidays from [DATE] to [DATE]"
click at [703, 261] on span "If selected, I agree to work on this role at or above the rate entered below." at bounding box center [804, 260] width 326 height 14
click at [0, 0] on input "If selected, I agree to work on this role at or above the rate entered below." at bounding box center [0, 0] width 0 height 0
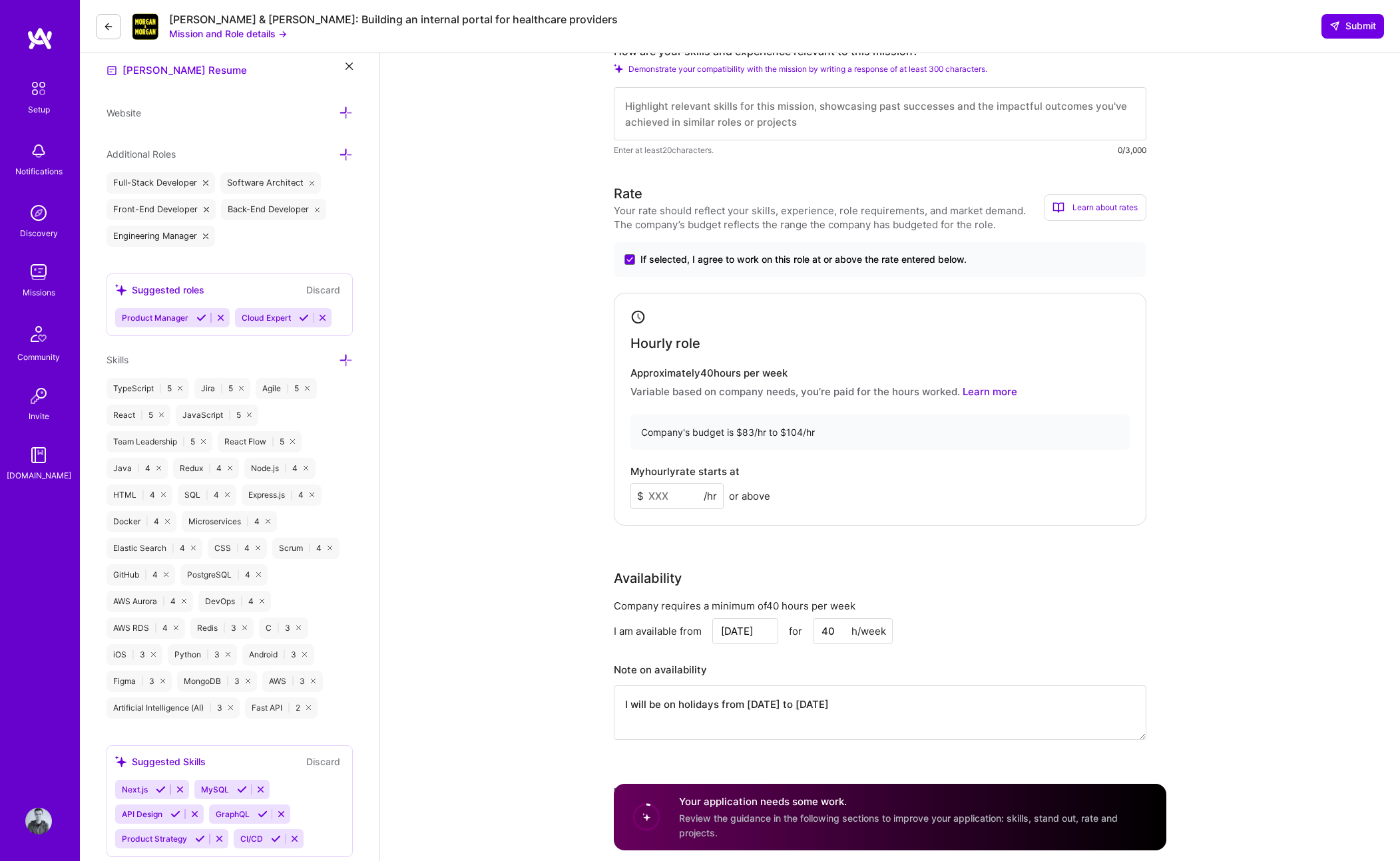
click at [668, 495] on input at bounding box center [677, 496] width 93 height 26
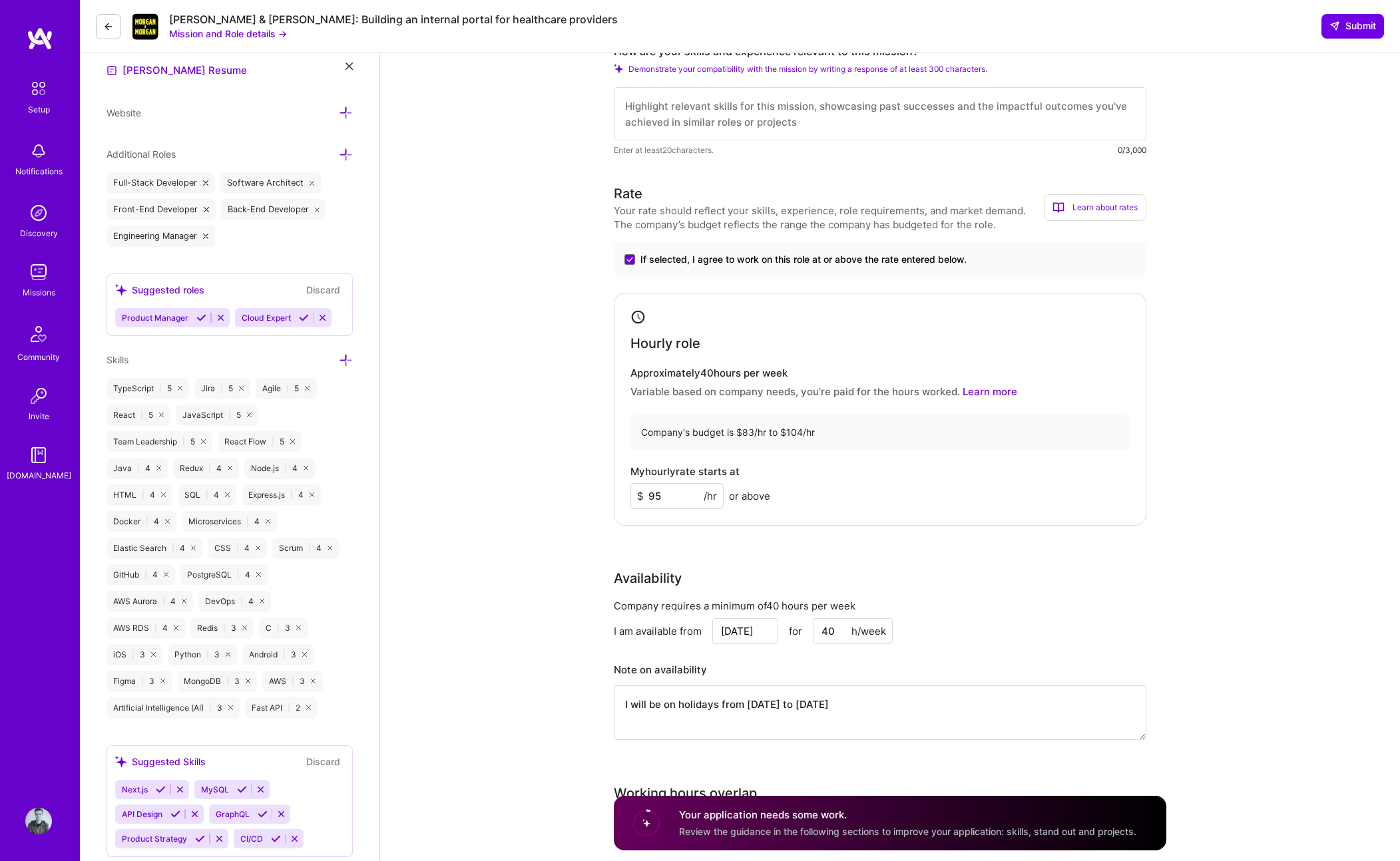
type input "95"
click at [1155, 599] on div "Availability Company requires a minimum of 40 hours per week I am available fro…" at bounding box center [890, 662] width 552 height 188
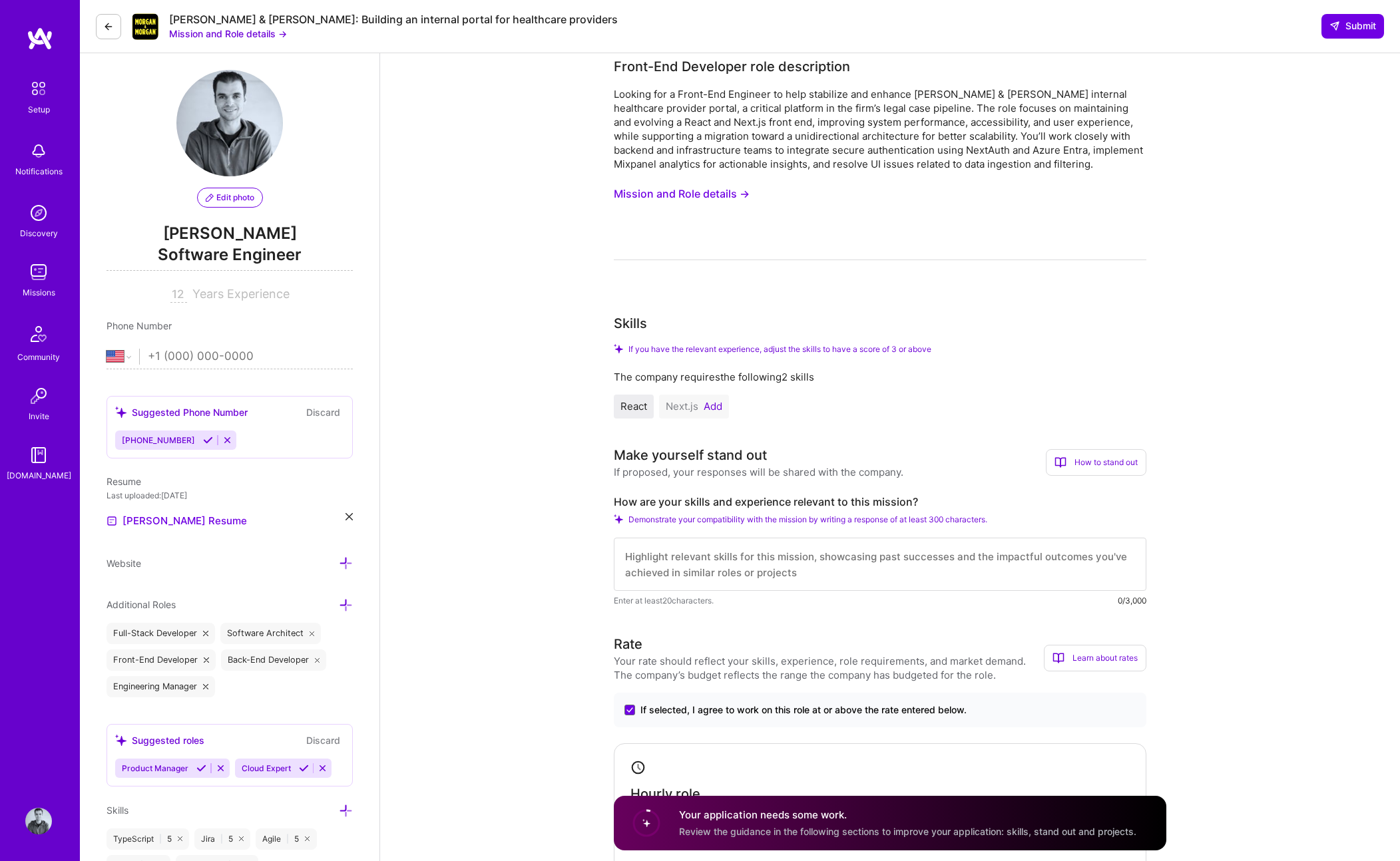
scroll to position [0, 0]
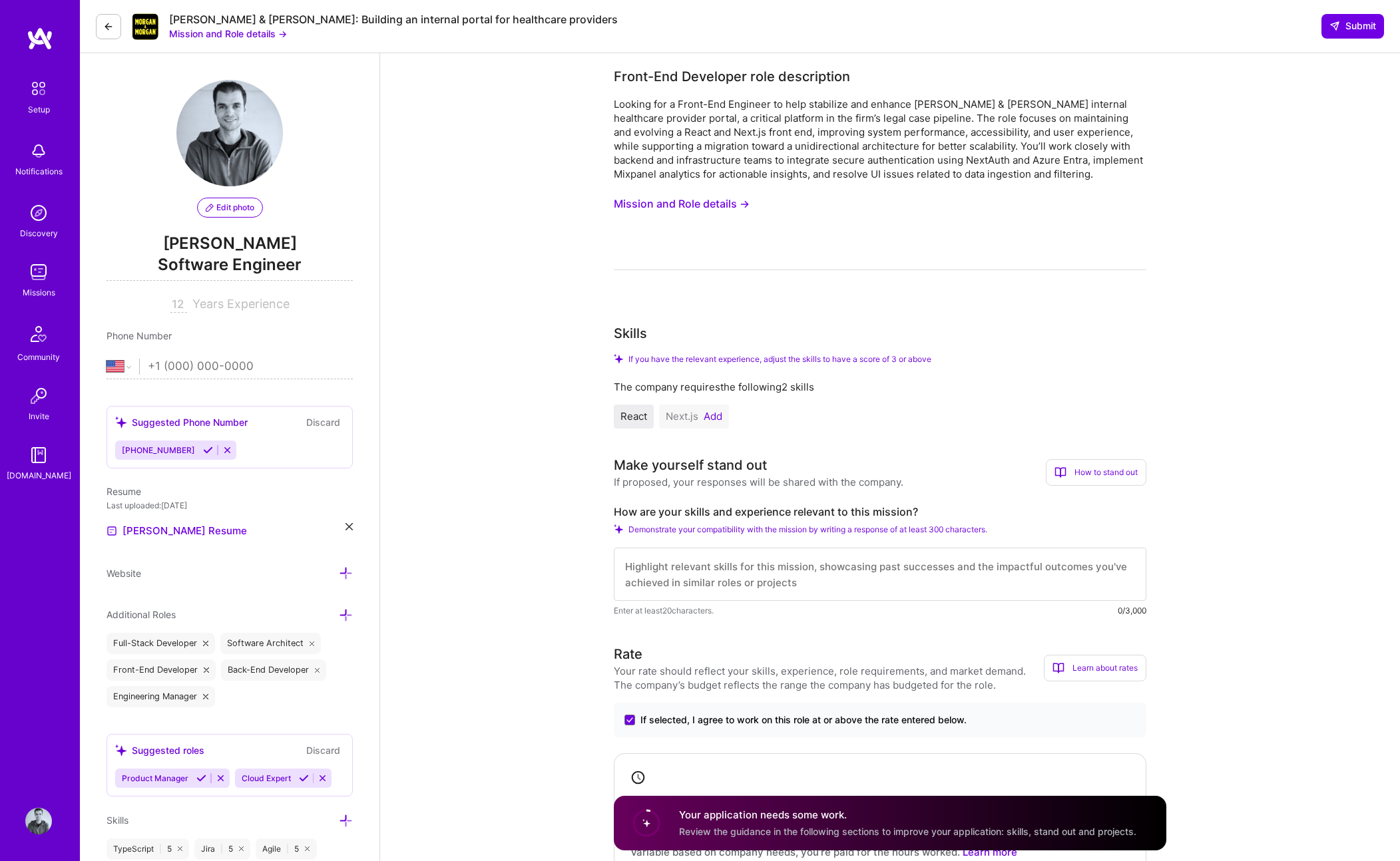
click at [703, 212] on button "Mission and Role details →" at bounding box center [682, 204] width 136 height 25
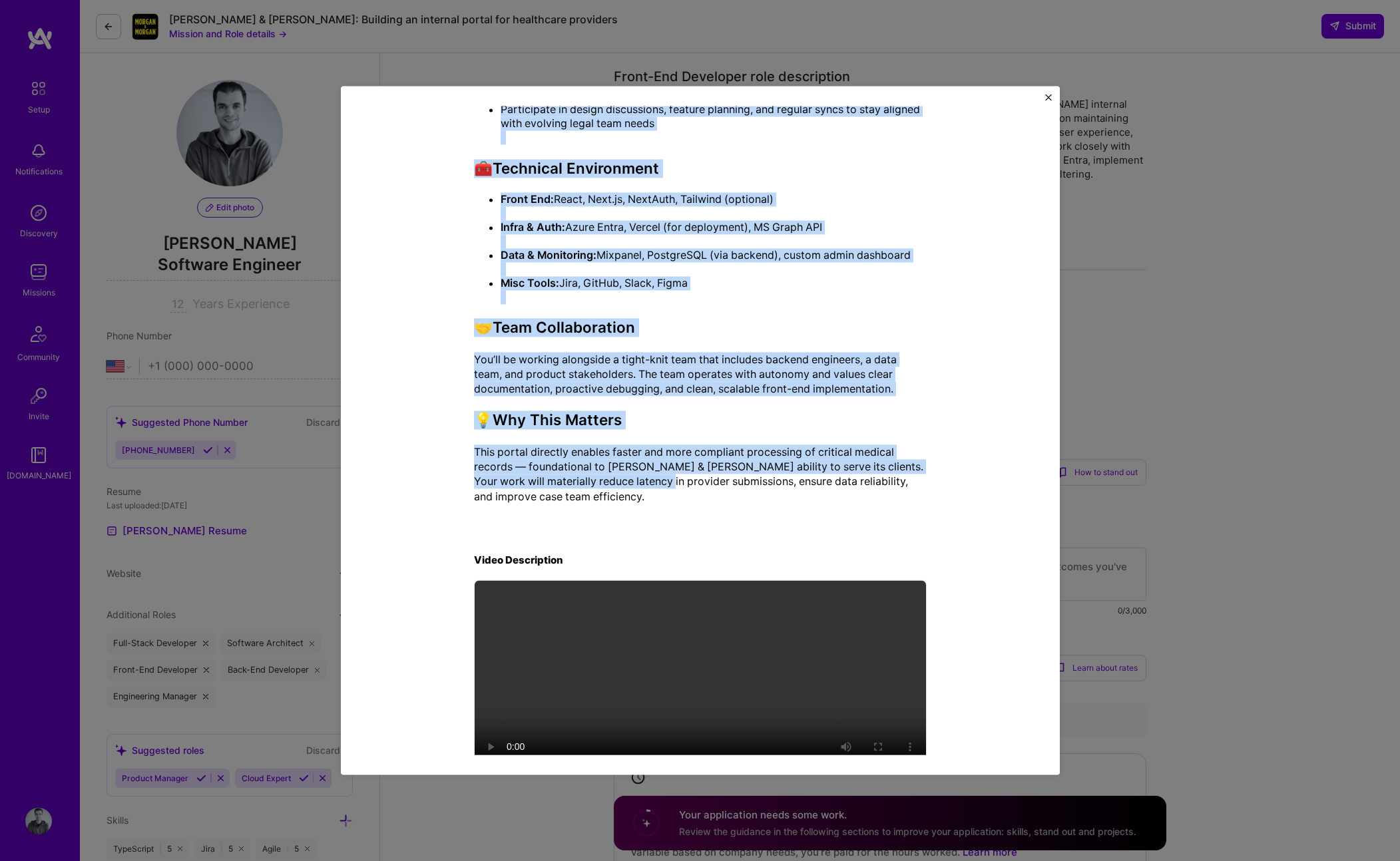
scroll to position [847, 0]
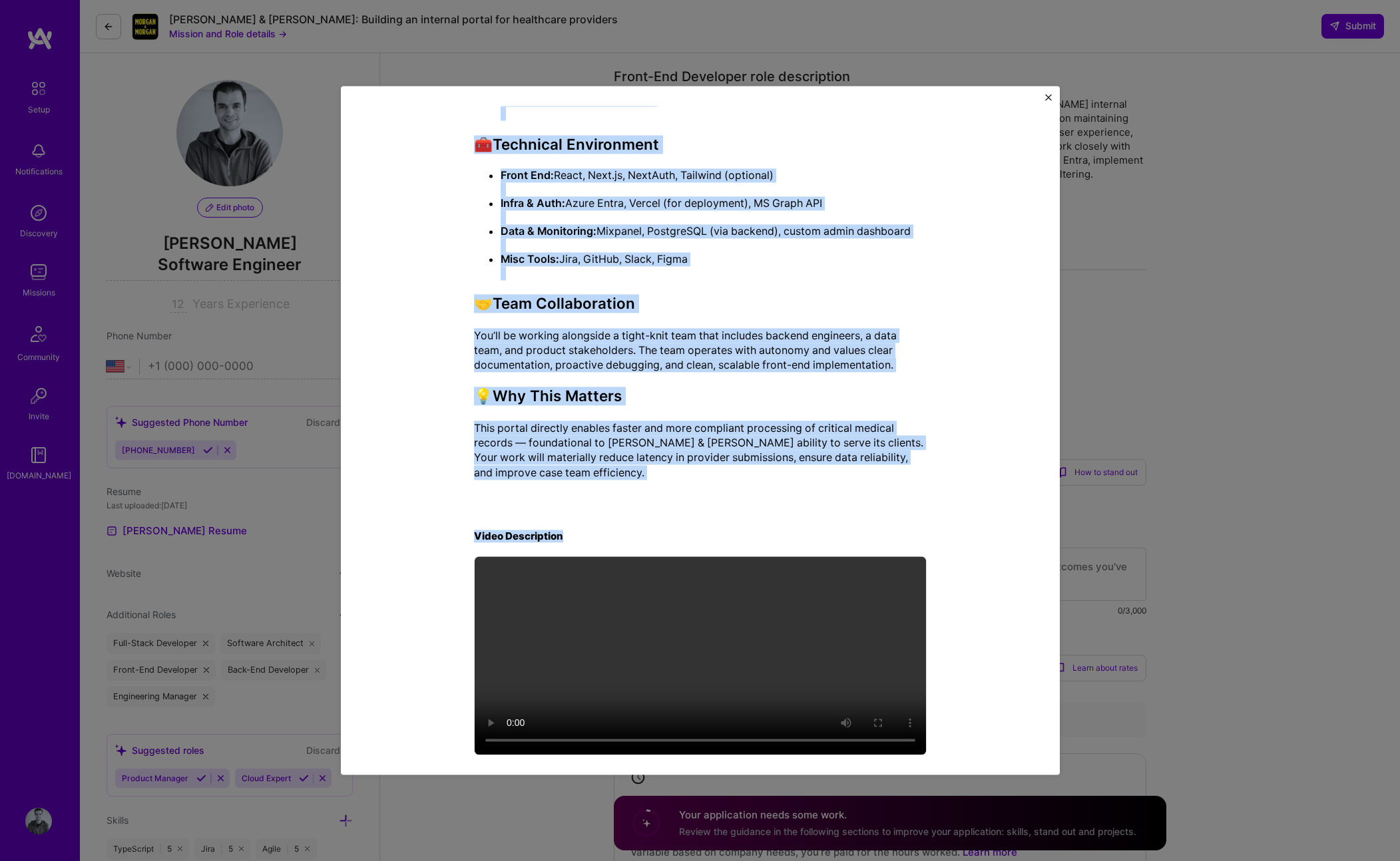
drag, startPoint x: 559, startPoint y: 122, endPoint x: 926, endPoint y: 534, distance: 551.8
click at [926, 534] on div "Mission Description and Role Details Front-End Developer role description Looki…" at bounding box center [700, 14] width 658 height 1489
copy div "Loremip Dolorsitame con Adip Elitsed Doeiu-Tem Incididun utla etdoloremag Aliqu…"
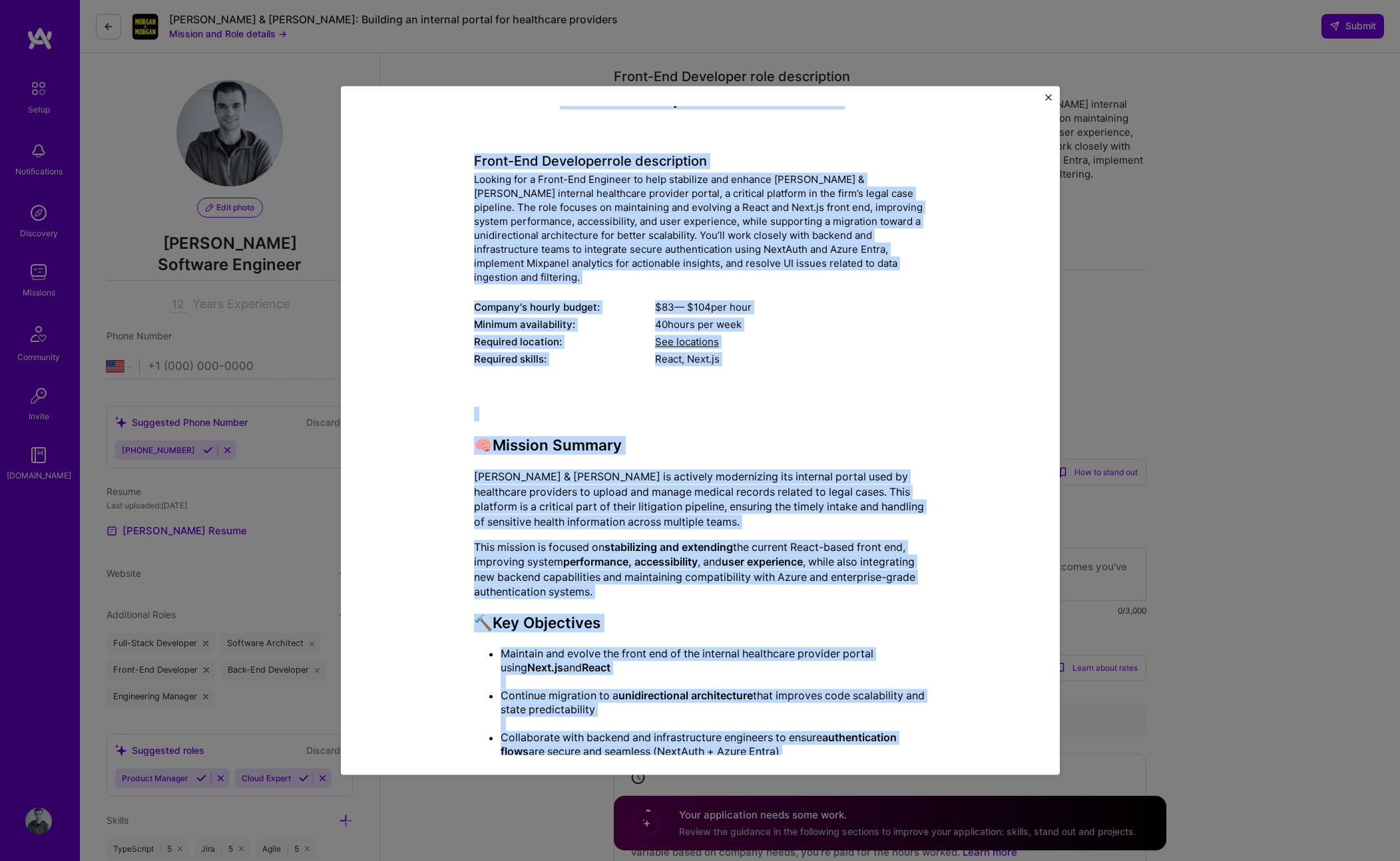
scroll to position [0, 0]
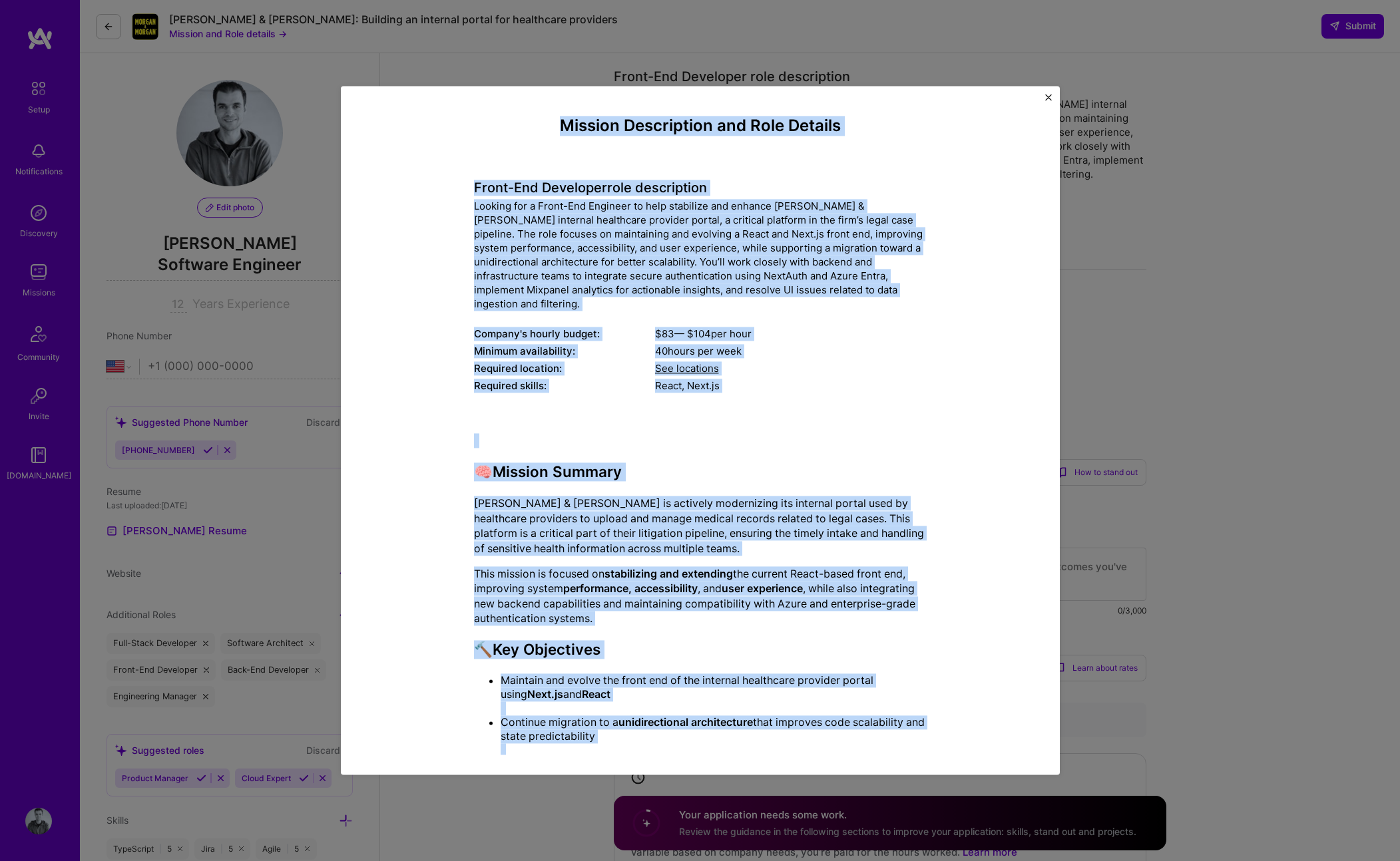
copy div "Loremip Dolorsitame con Adip Elitsed Doeiu-Tem Incididun utla etdoloremag Aliqu…"
click at [1047, 97] on img "Close" at bounding box center [1049, 97] width 7 height 7
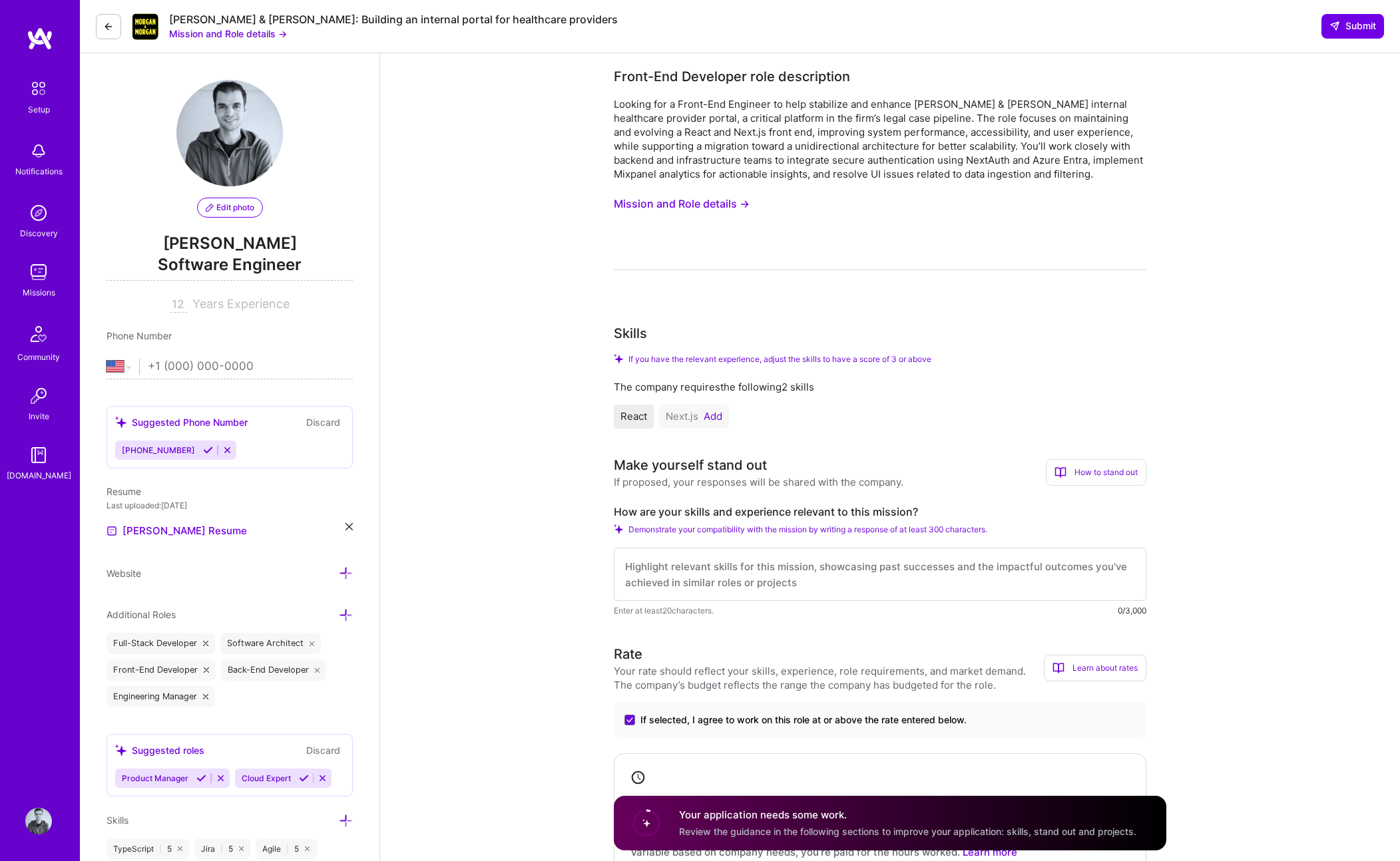
click at [752, 567] on textarea at bounding box center [880, 574] width 533 height 54
paste textarea "L ipsu 68+ dolor si ametconsec adipisci eli seddoei temporinci utl EtdO magnaal…"
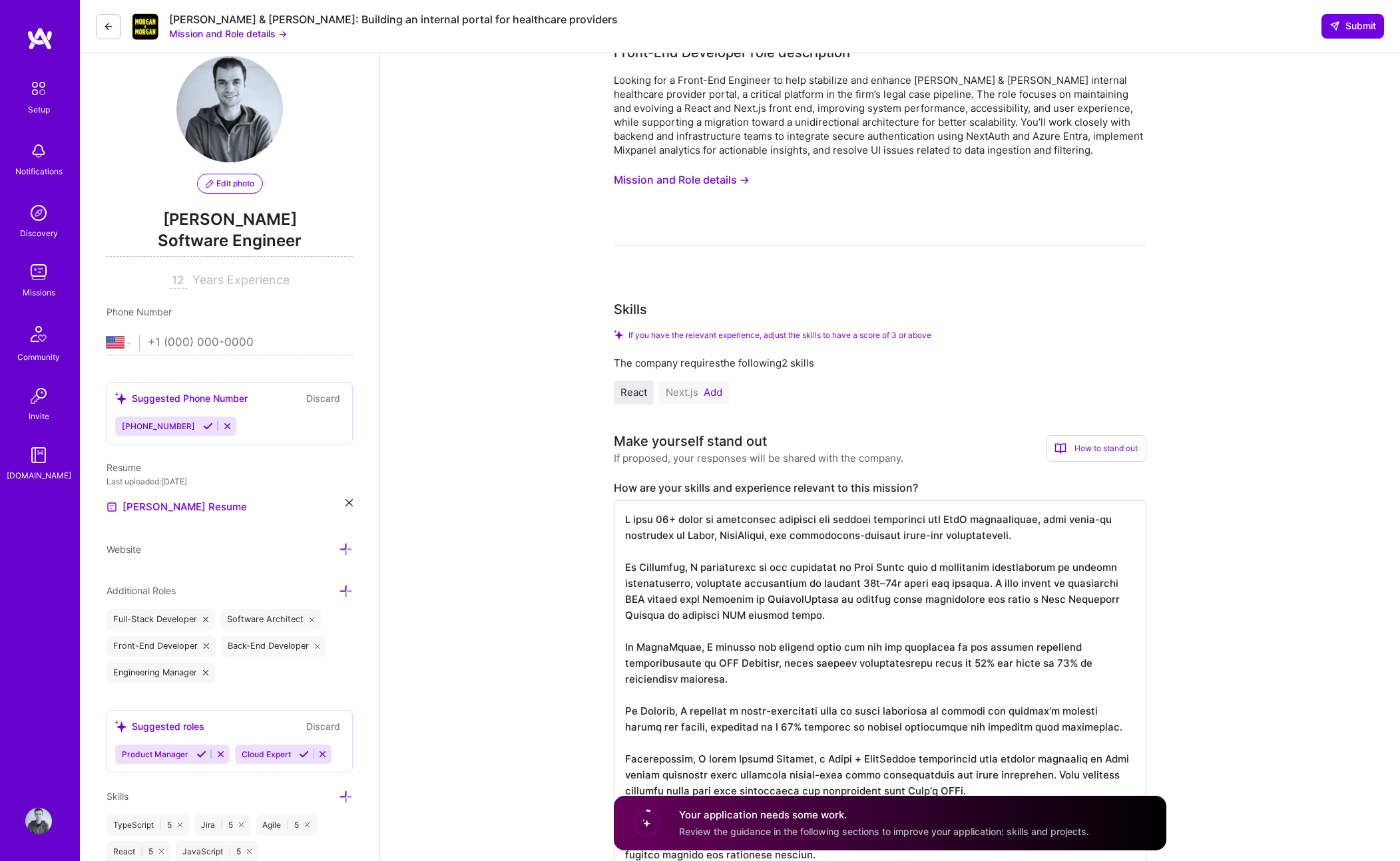
scroll to position [2, 0]
type textarea "L ipsu 68+ dolor si ametconsec adipisci eli seddoei temporinci utl EtdO magnaal…"
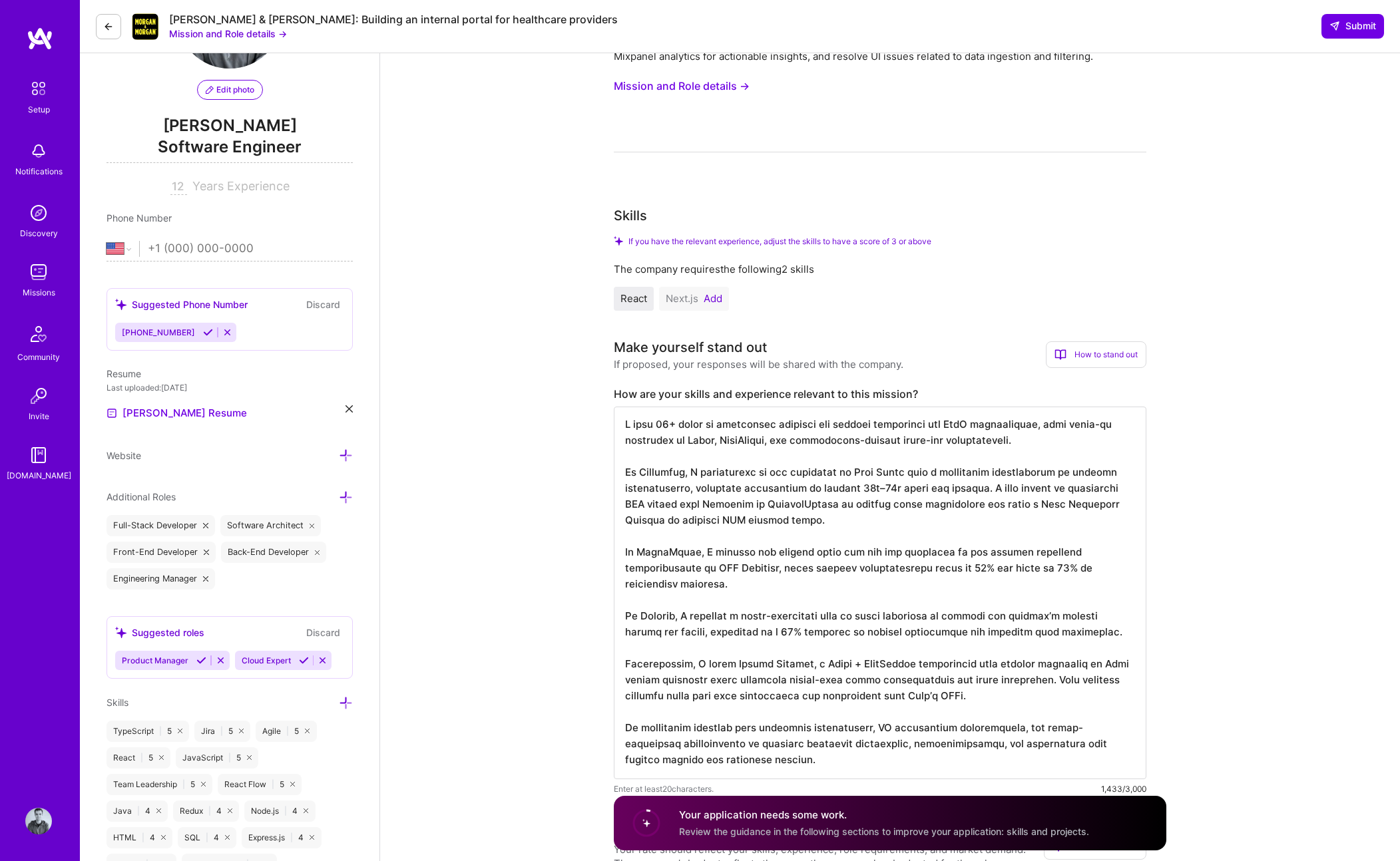
scroll to position [100, 0]
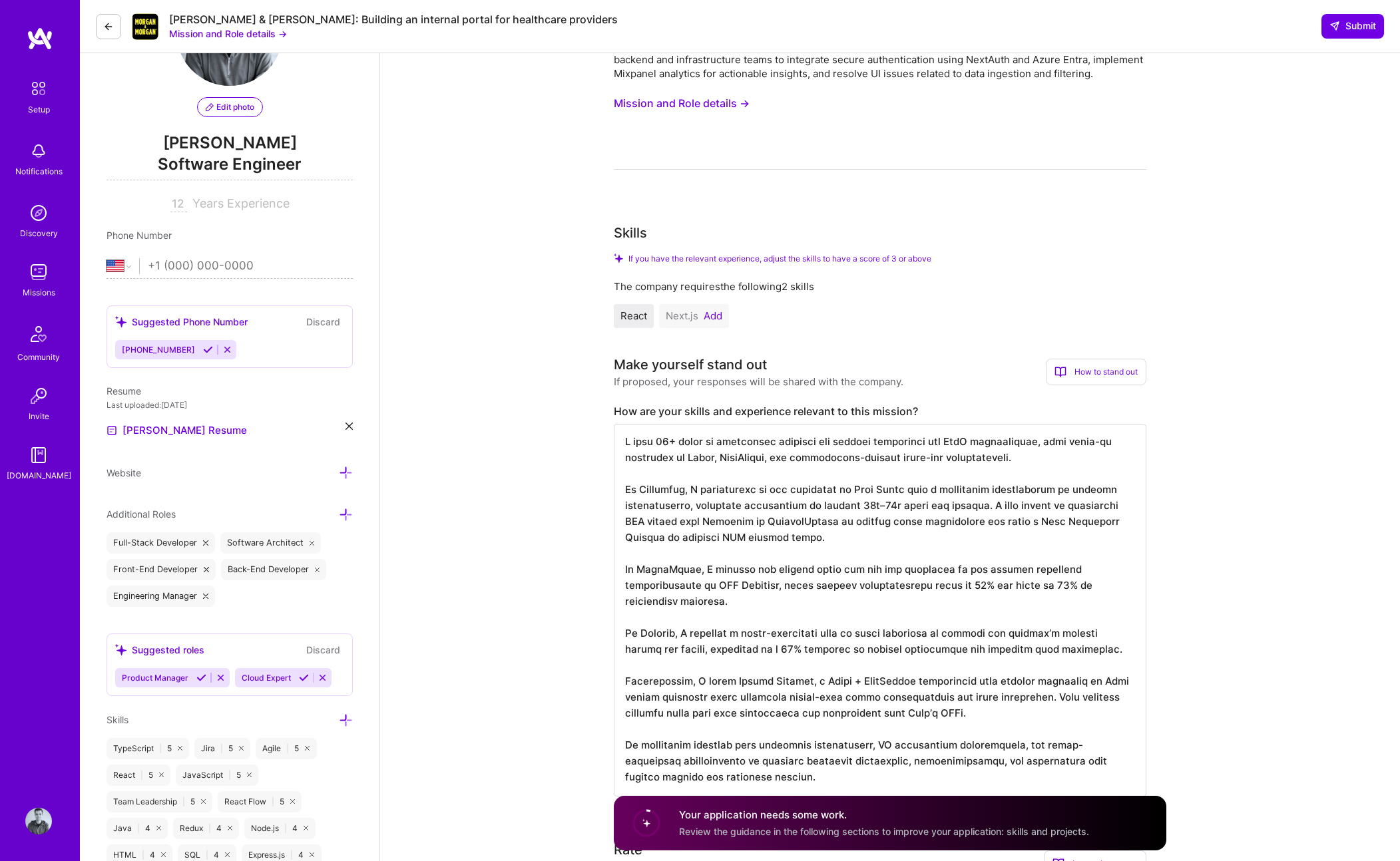
click at [630, 319] on span "React" at bounding box center [633, 316] width 26 height 13
click at [725, 319] on div "Next.js Add" at bounding box center [694, 316] width 70 height 24
click at [719, 316] on button "Add" at bounding box center [713, 316] width 19 height 11
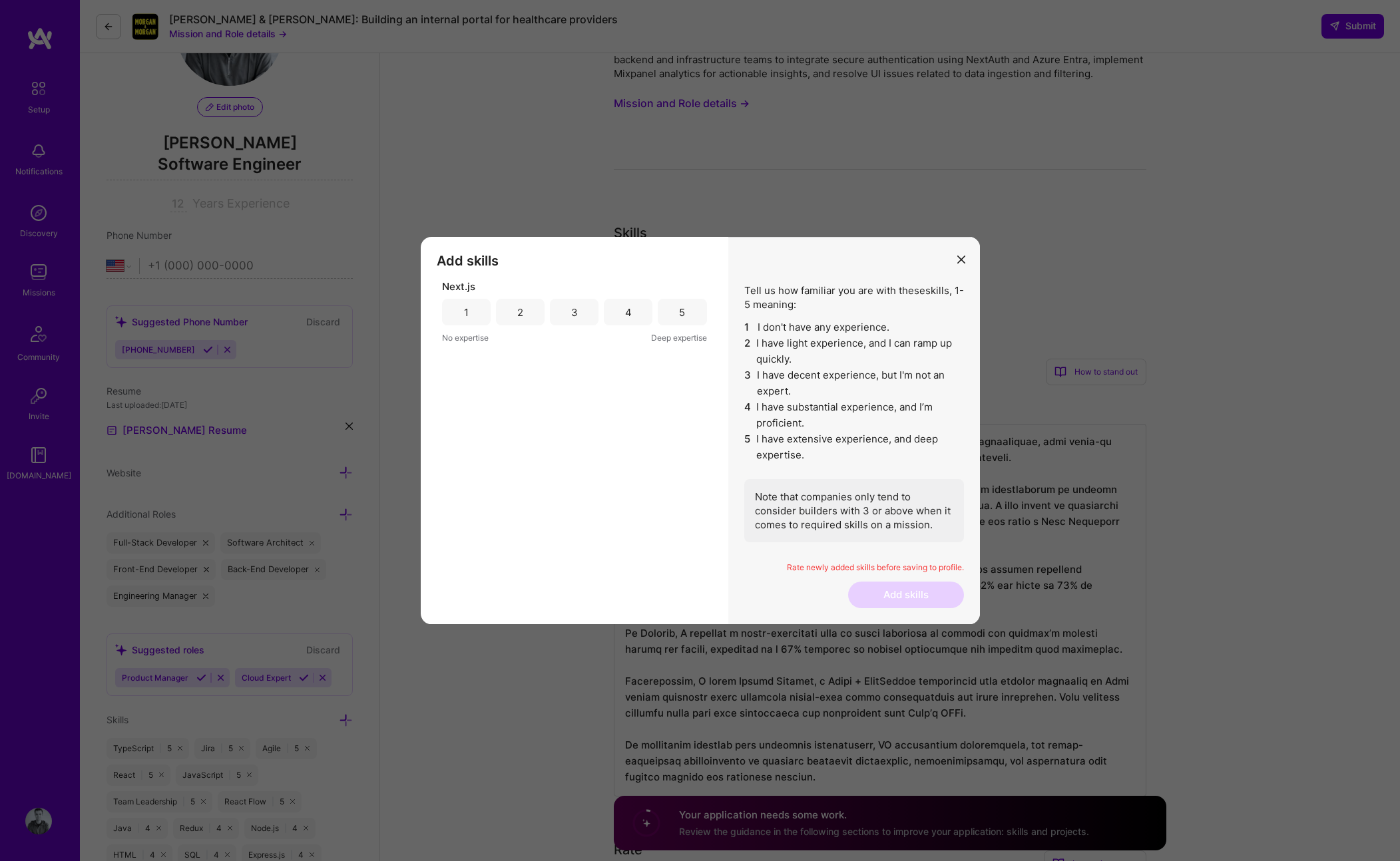
click at [579, 308] on div "3" at bounding box center [574, 312] width 48 height 26
click at [904, 591] on button "Add skills" at bounding box center [906, 594] width 116 height 26
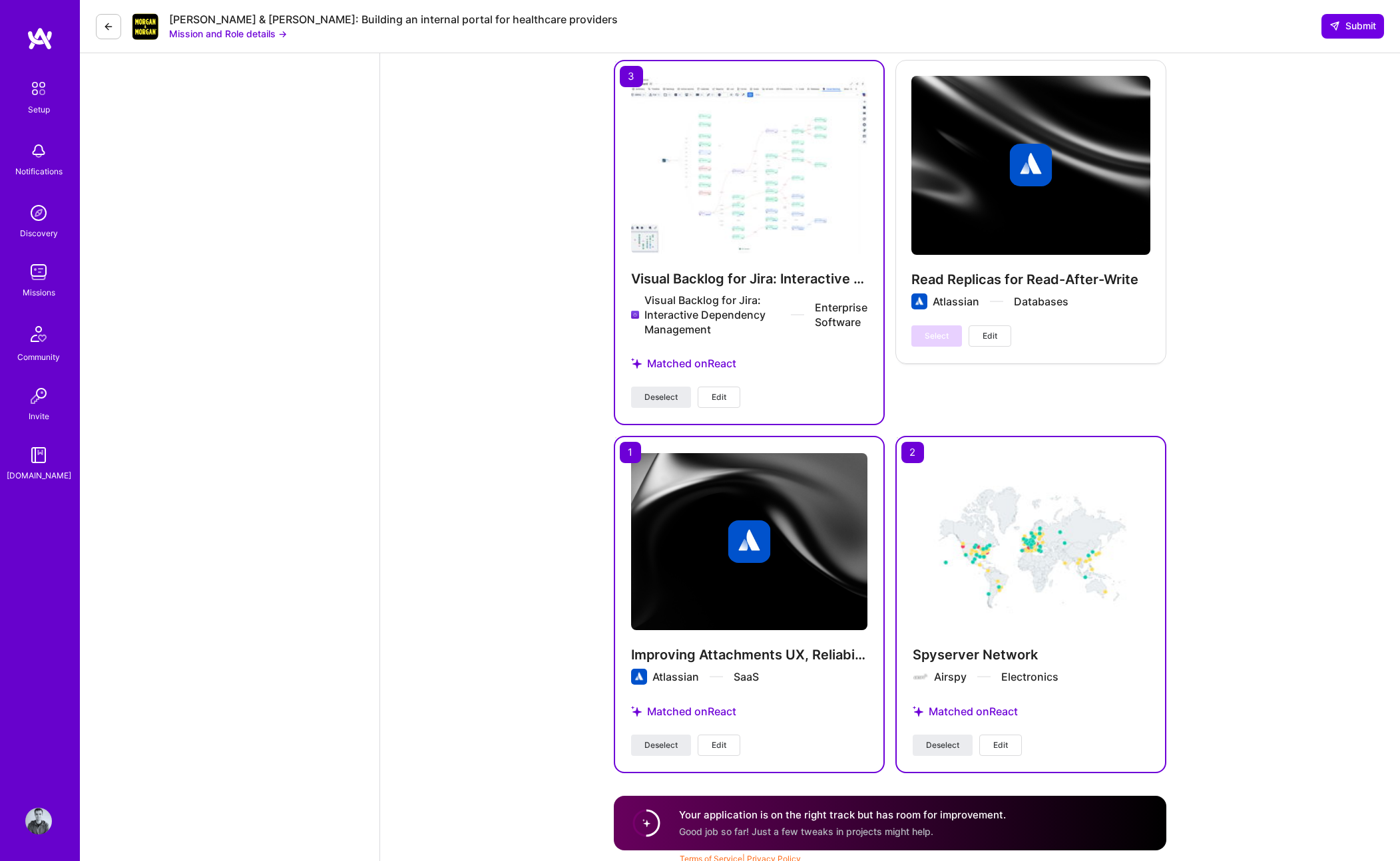
scroll to position [1702, 0]
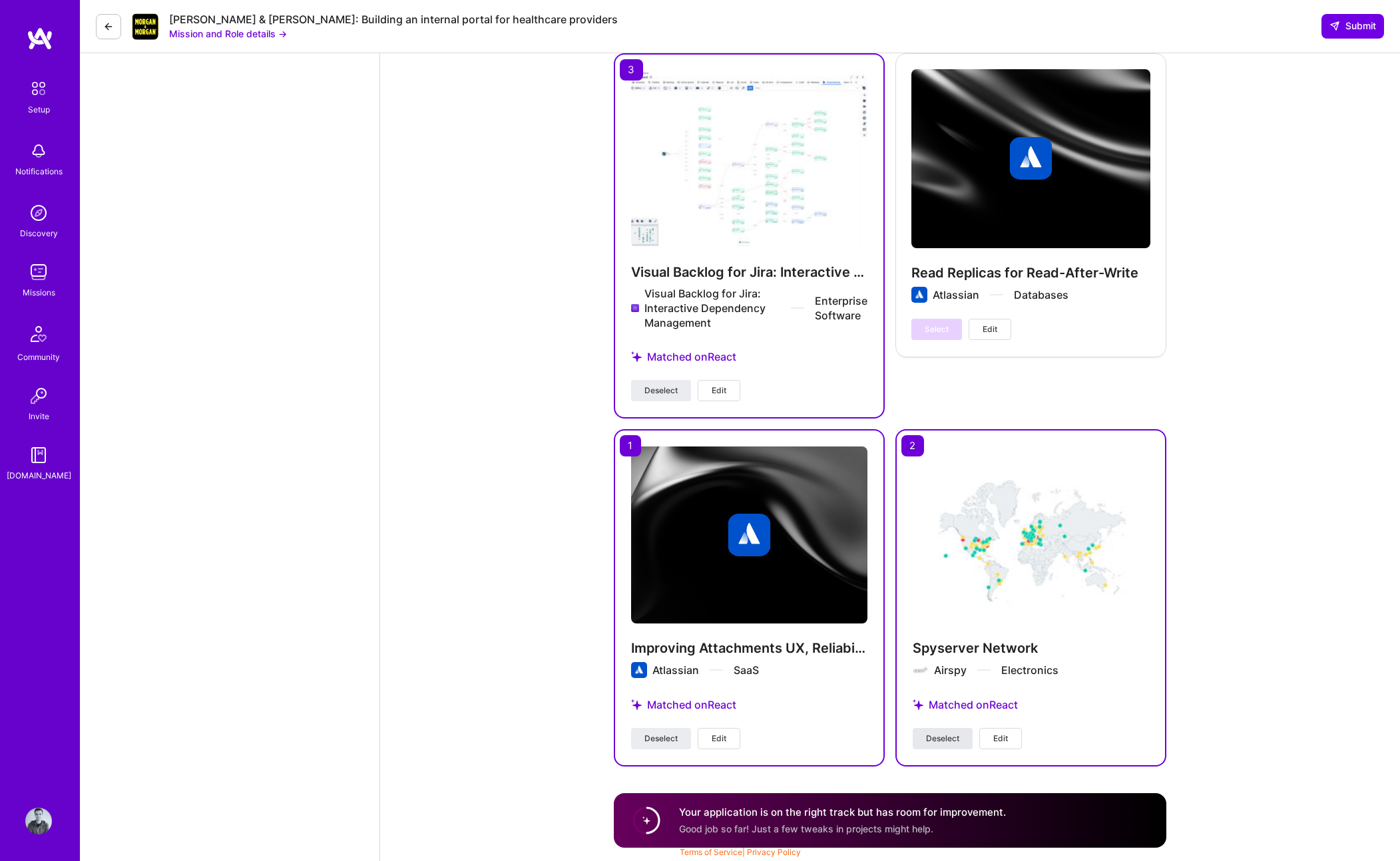
click at [962, 737] on button "Deselect" at bounding box center [942, 739] width 60 height 21
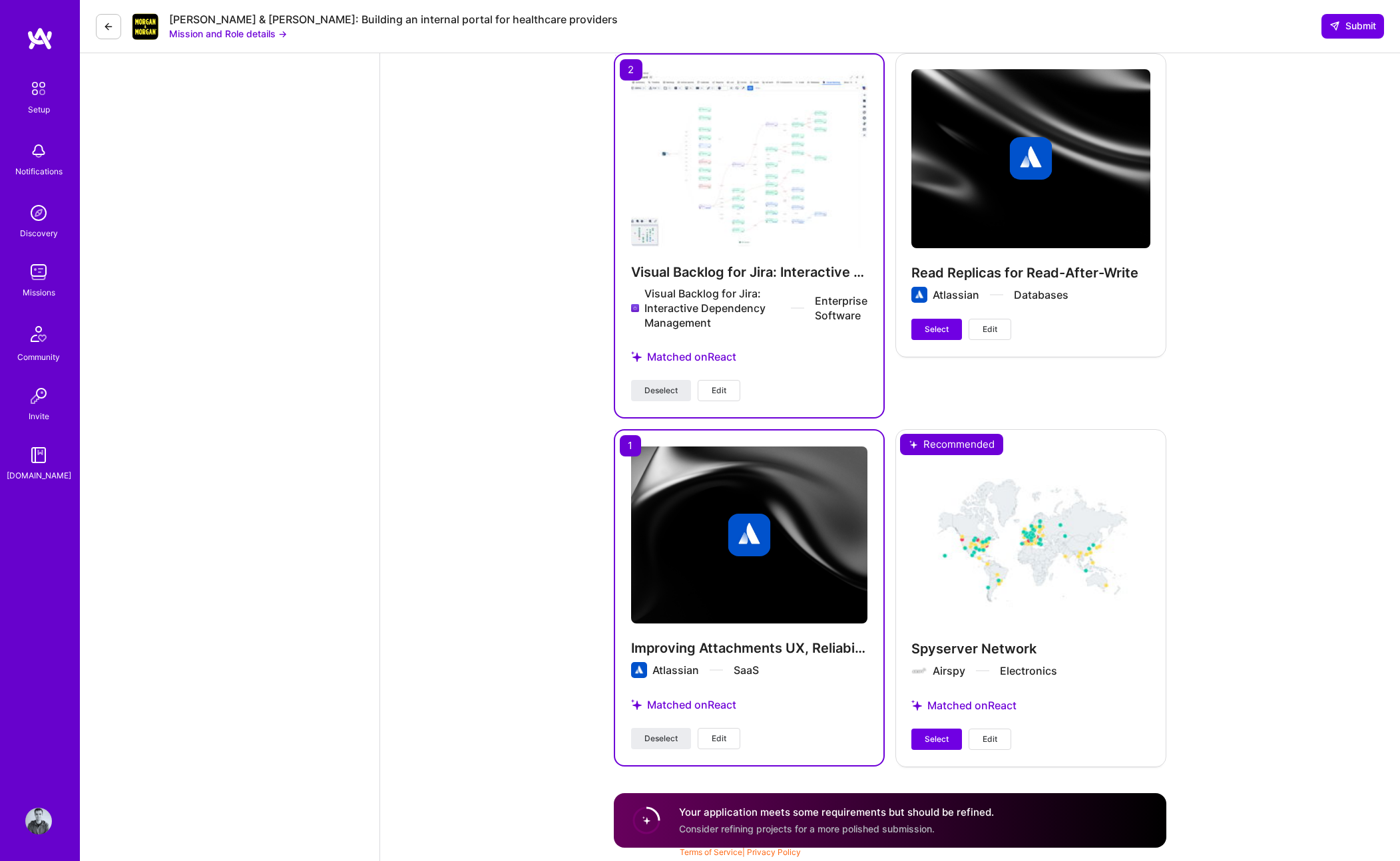
click at [943, 343] on div "Read Replicas for Read-After-Write Atlassian Databases Select Edit" at bounding box center [1031, 205] width 271 height 303
click at [941, 332] on span "Select" at bounding box center [937, 329] width 24 height 12
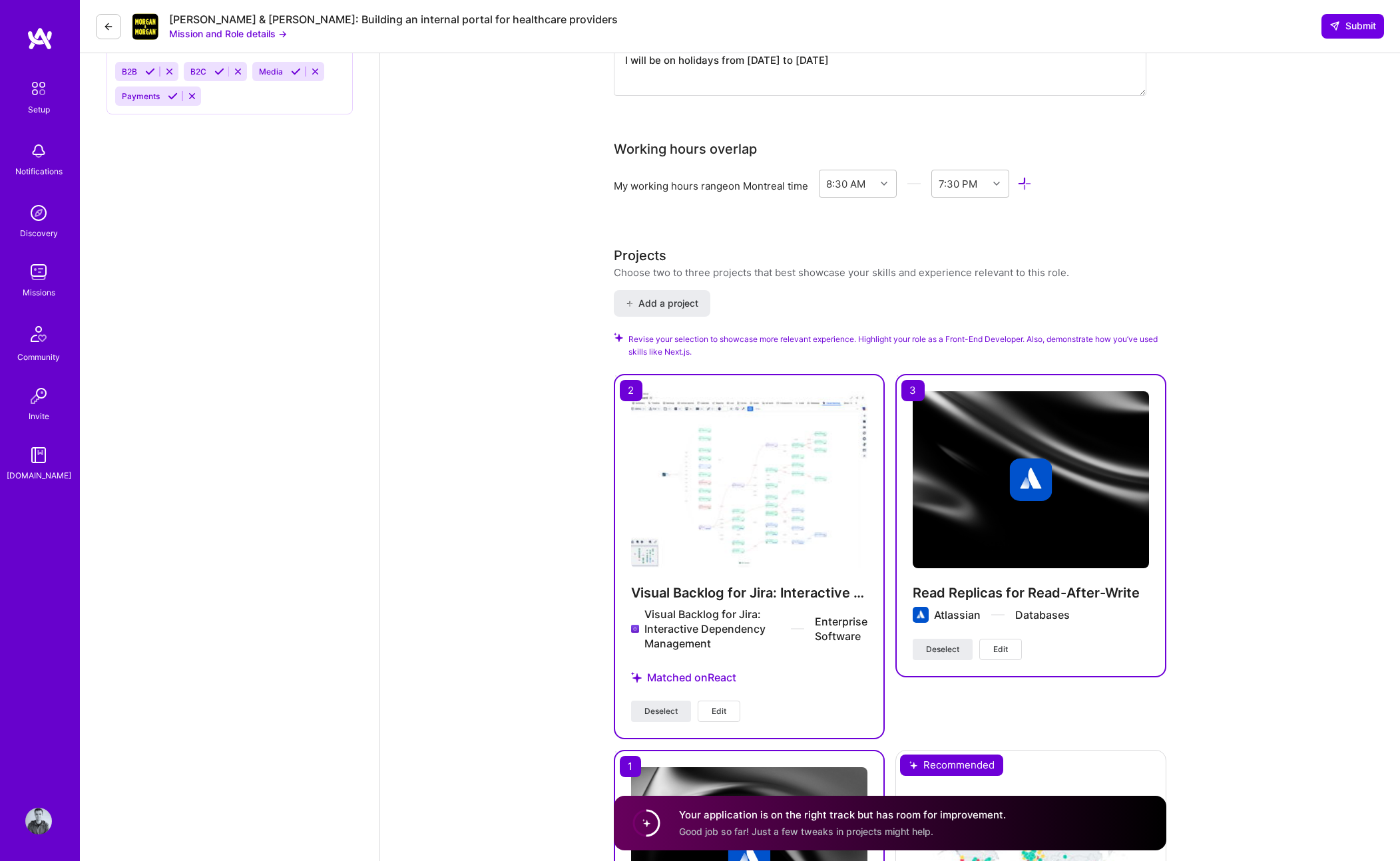
scroll to position [0, 0]
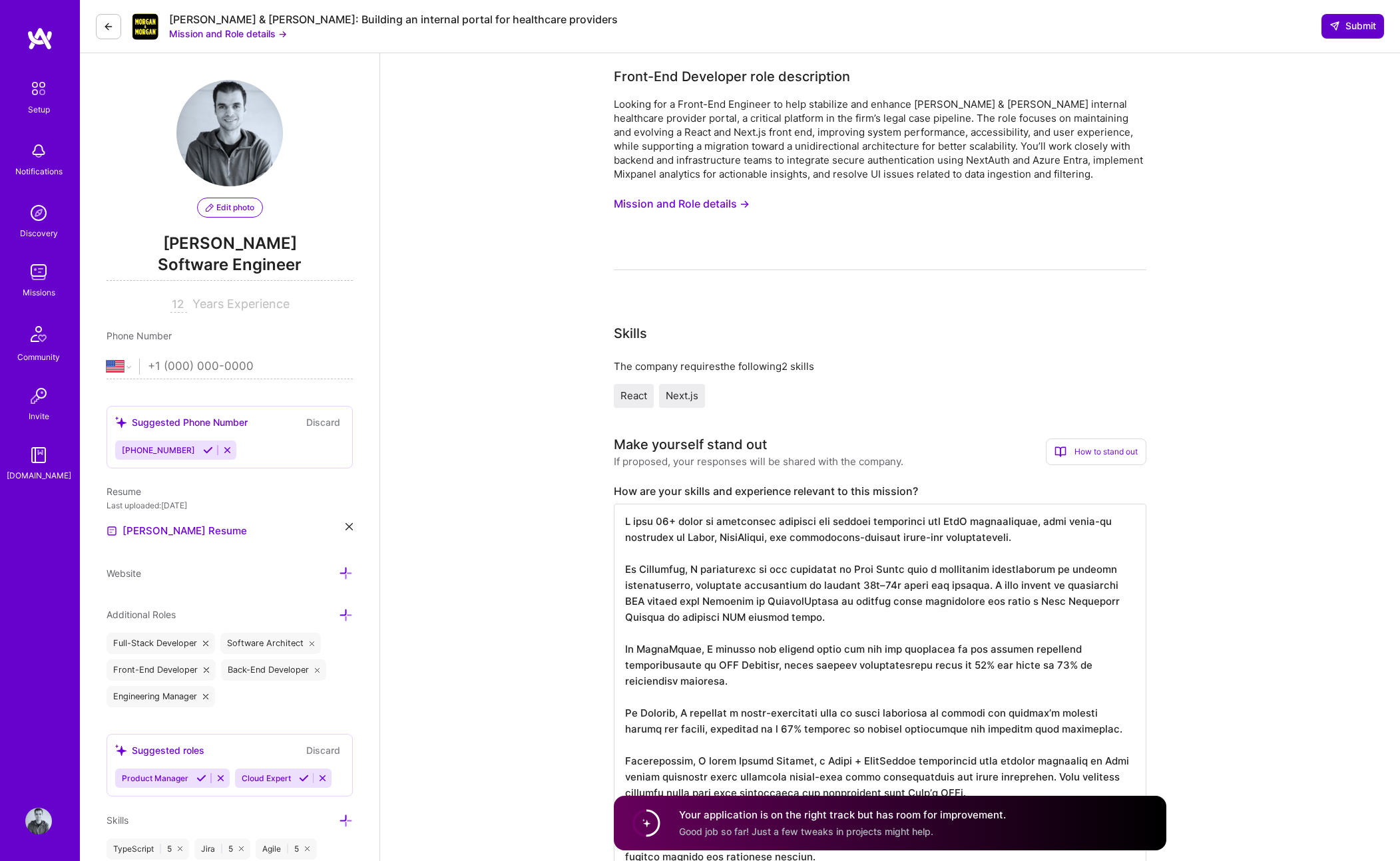
click at [1343, 29] on span "Submit" at bounding box center [1353, 26] width 47 height 14
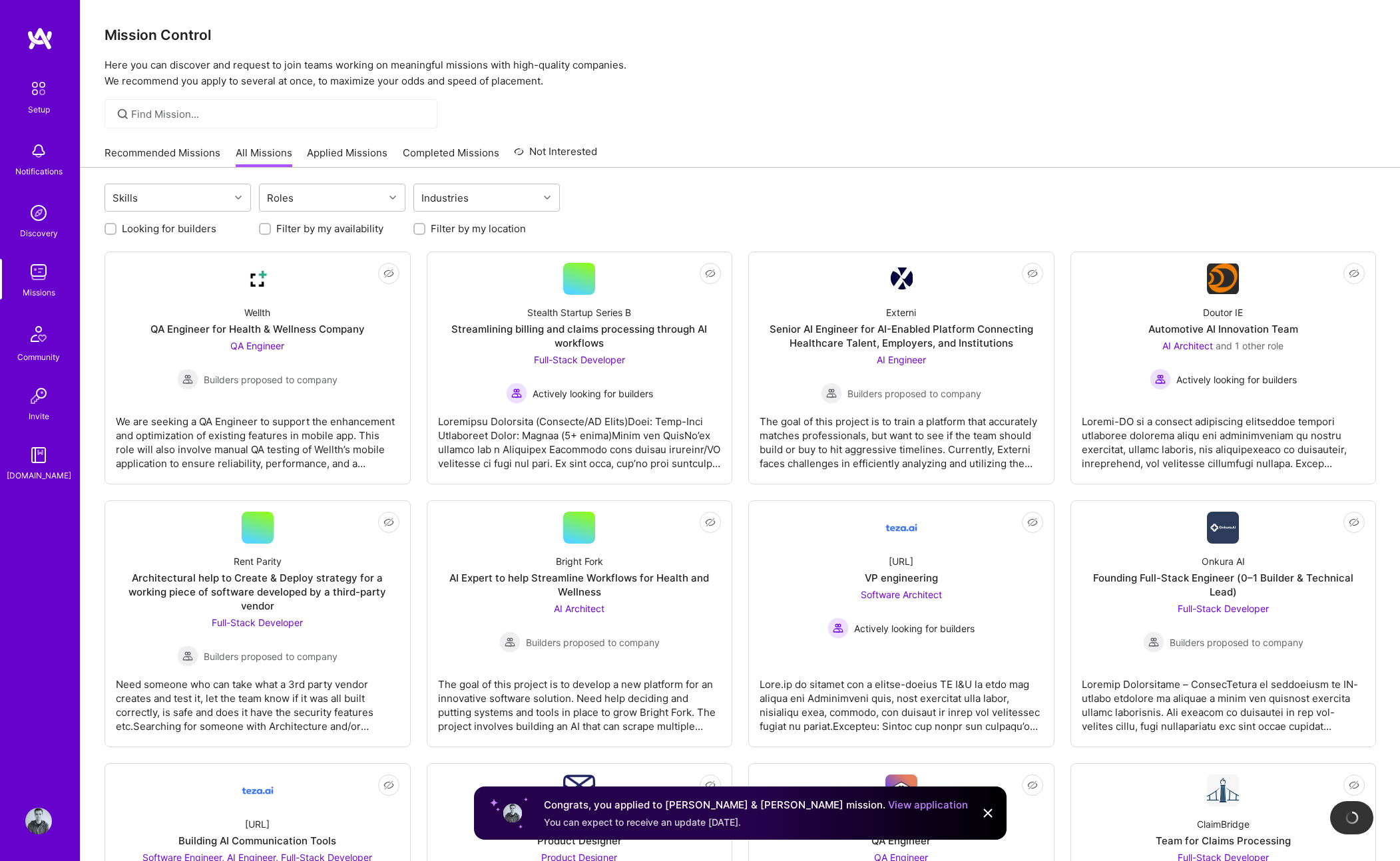
click at [31, 48] on img at bounding box center [39, 39] width 26 height 24
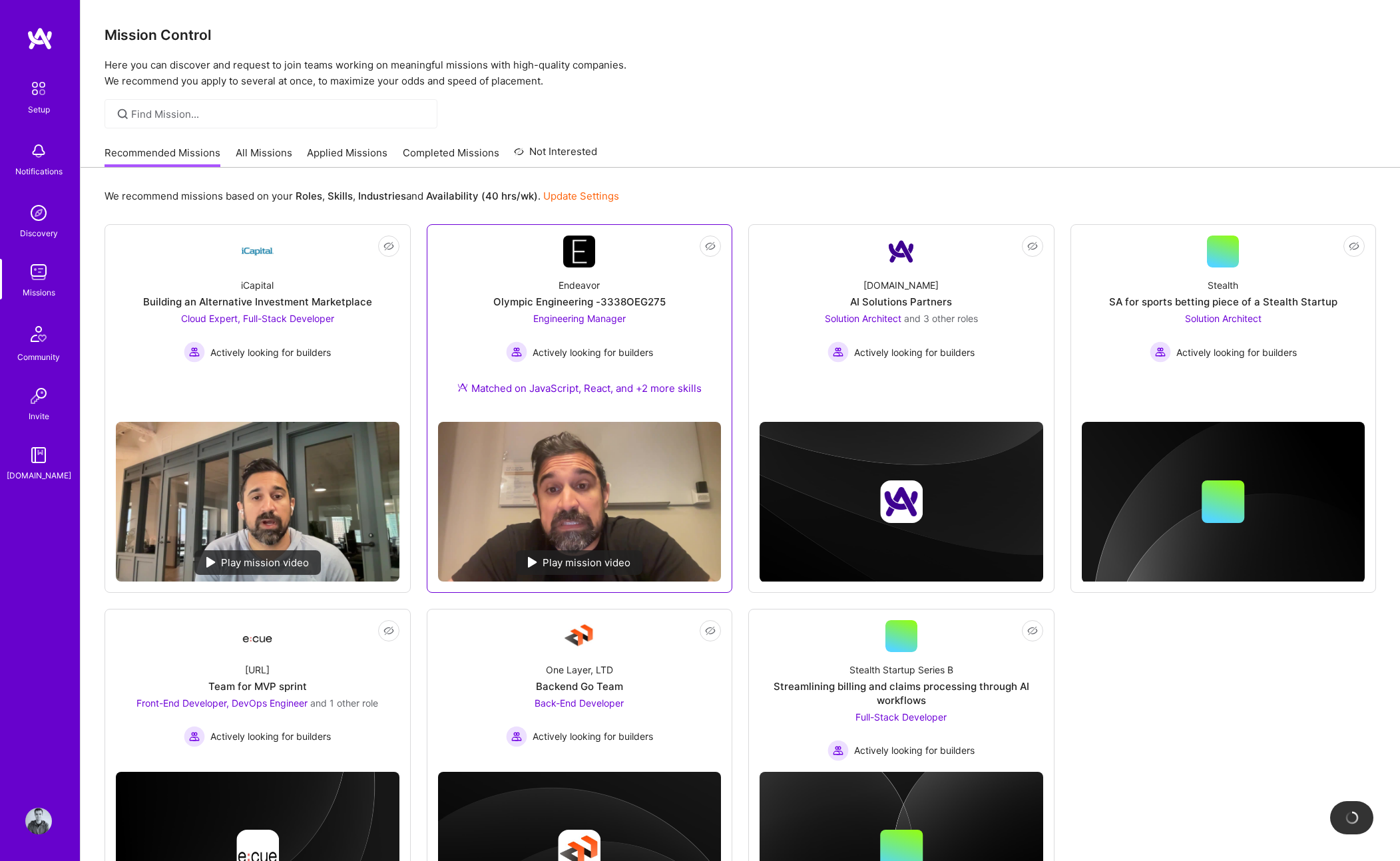
click at [680, 338] on div "Endeavor Olympic Engineering -3338OEG275 Engineering Manager Actively looking f…" at bounding box center [579, 339] width 283 height 144
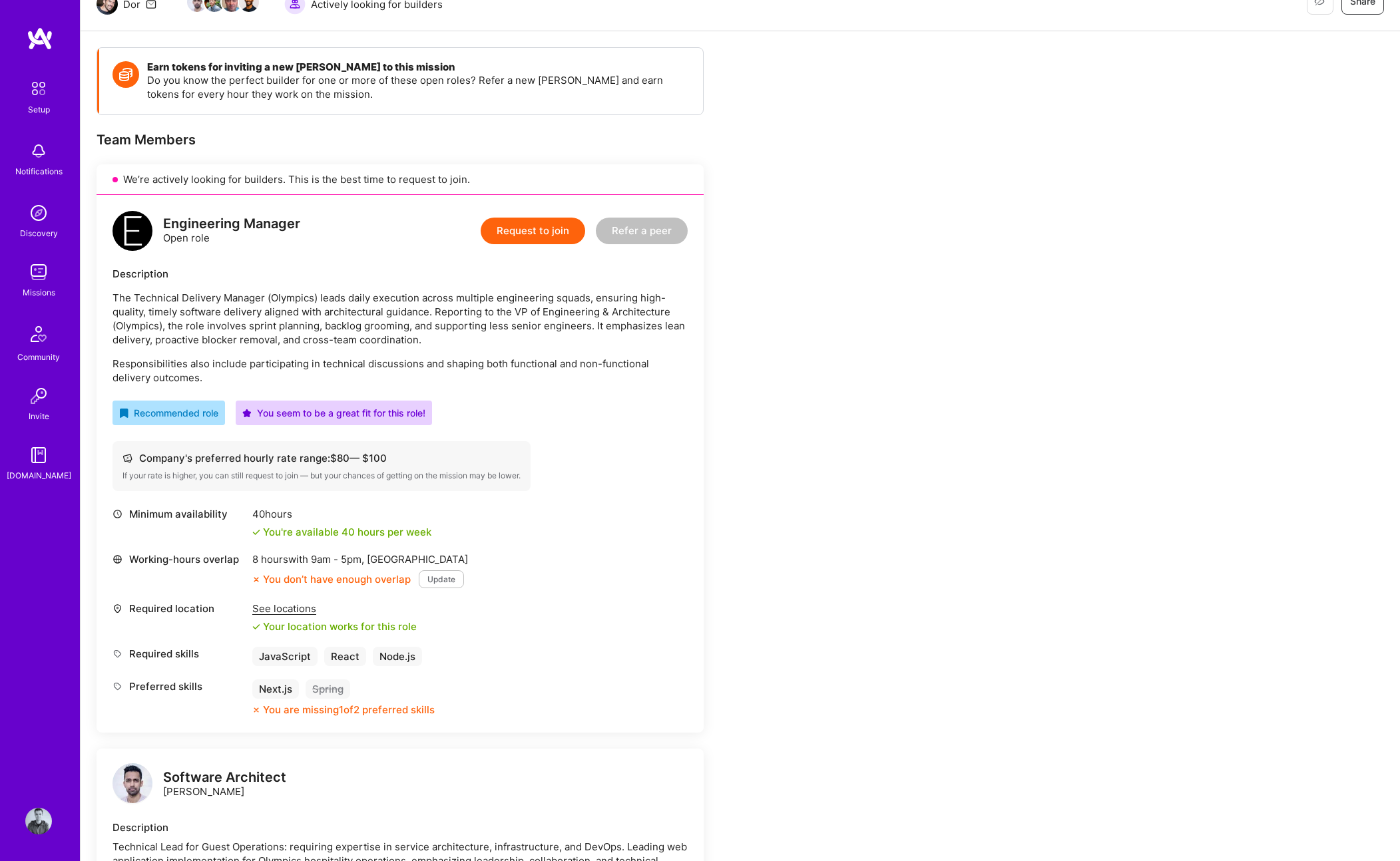
scroll to position [207, 0]
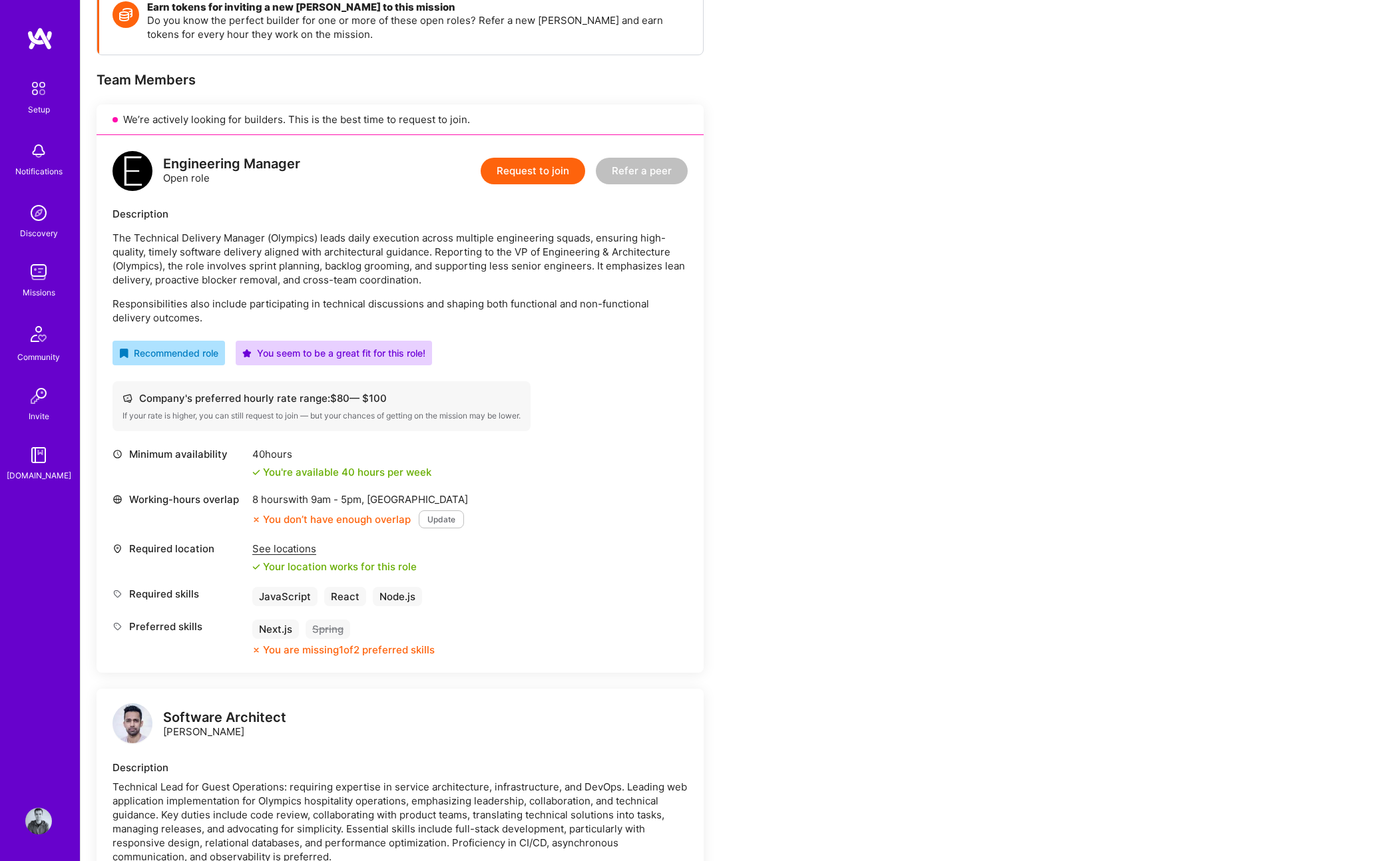
click at [564, 177] on button "Request to join" at bounding box center [533, 171] width 104 height 26
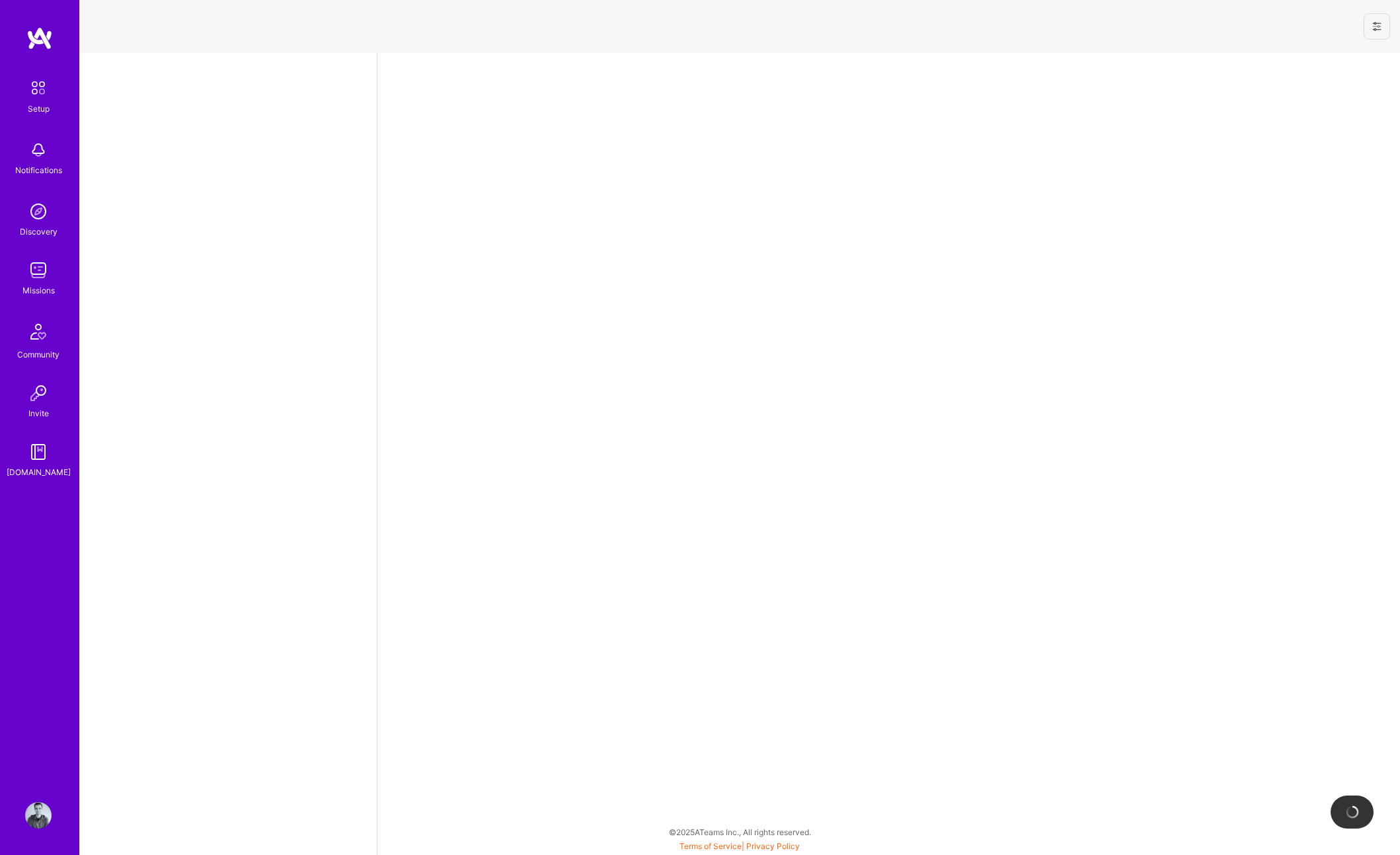
select select "US"
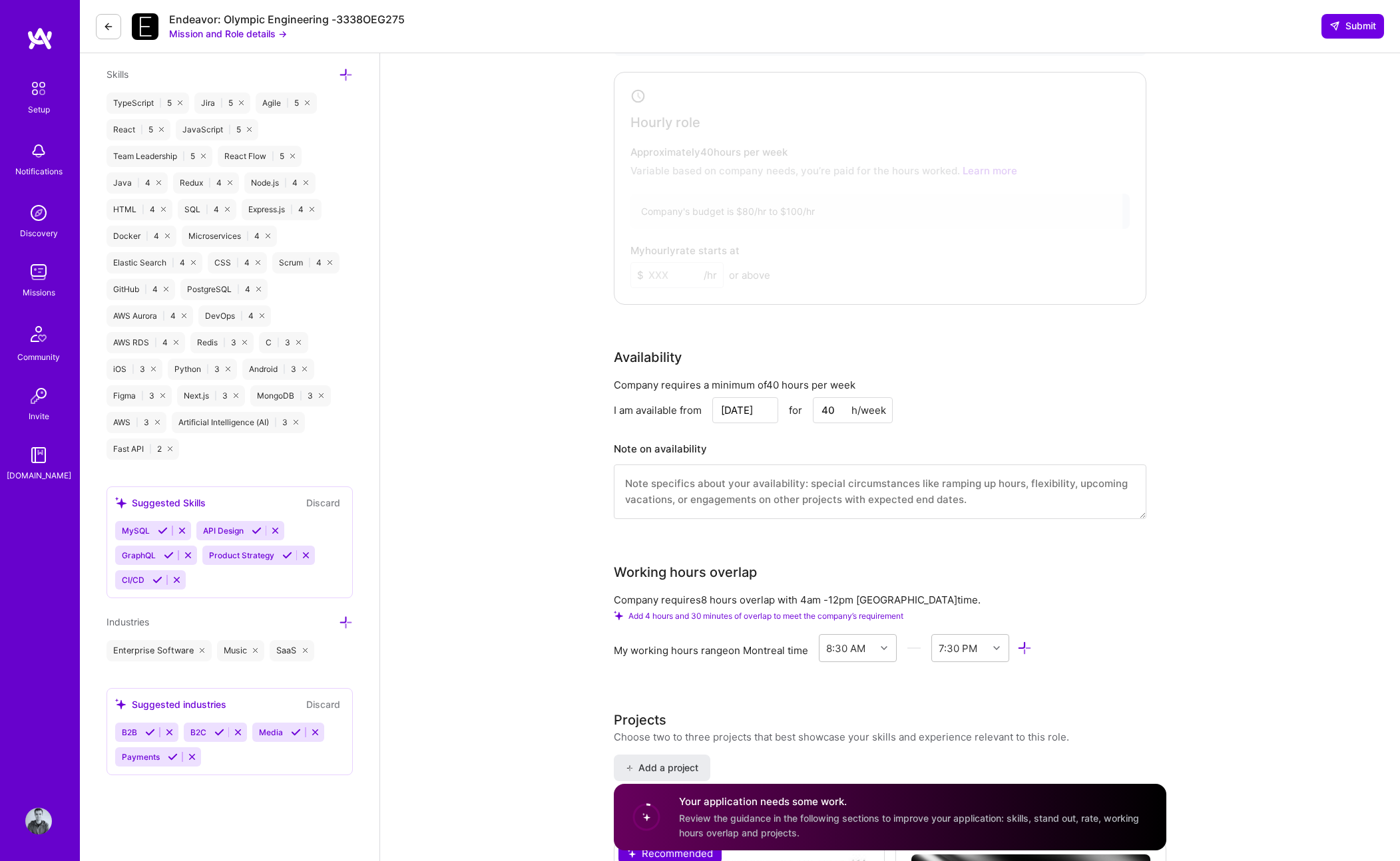
scroll to position [503, 0]
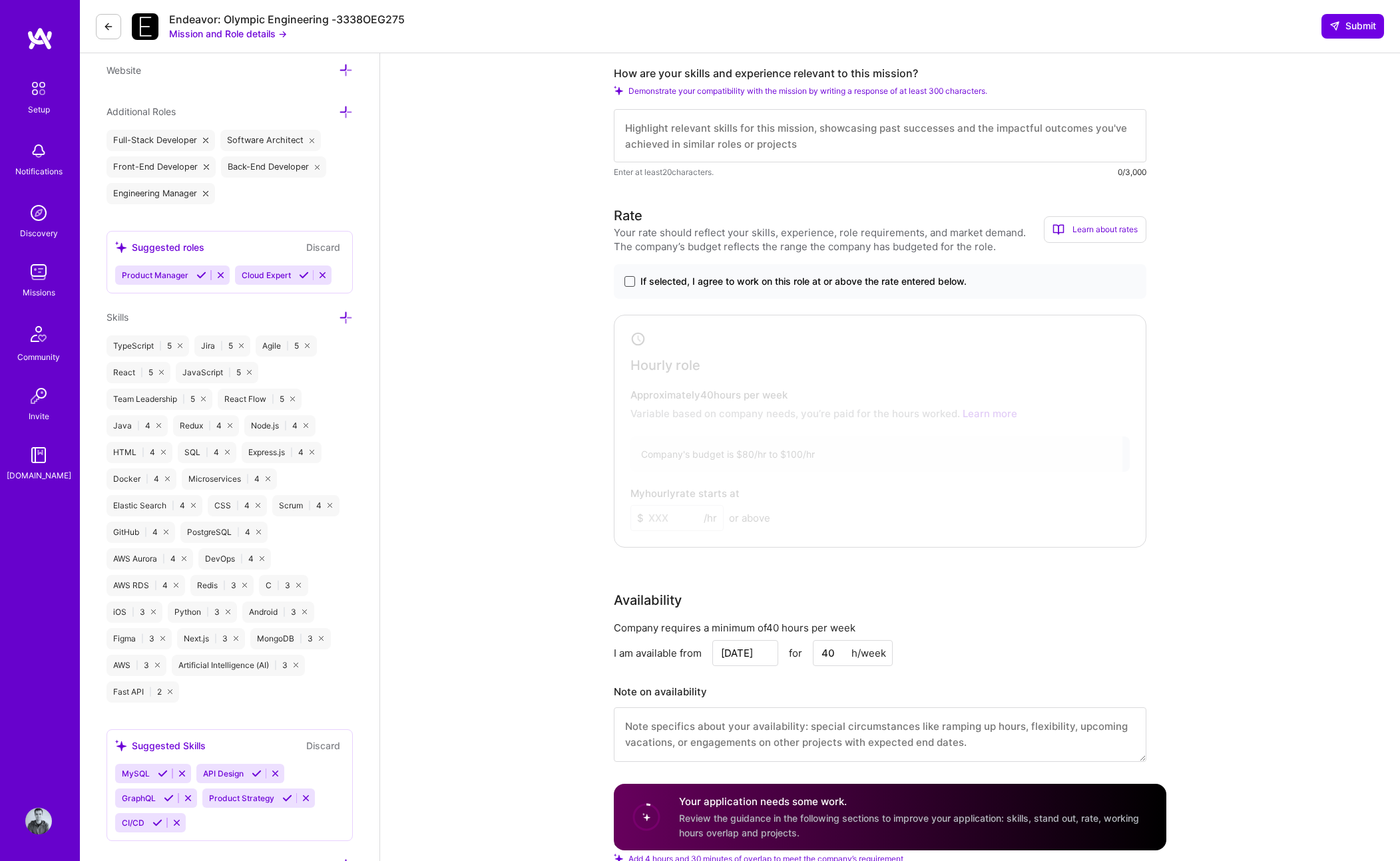
click at [631, 278] on span at bounding box center [630, 282] width 11 height 11
click at [0, 0] on input "If selected, I agree to work on this role at or above the rate entered below." at bounding box center [0, 0] width 0 height 0
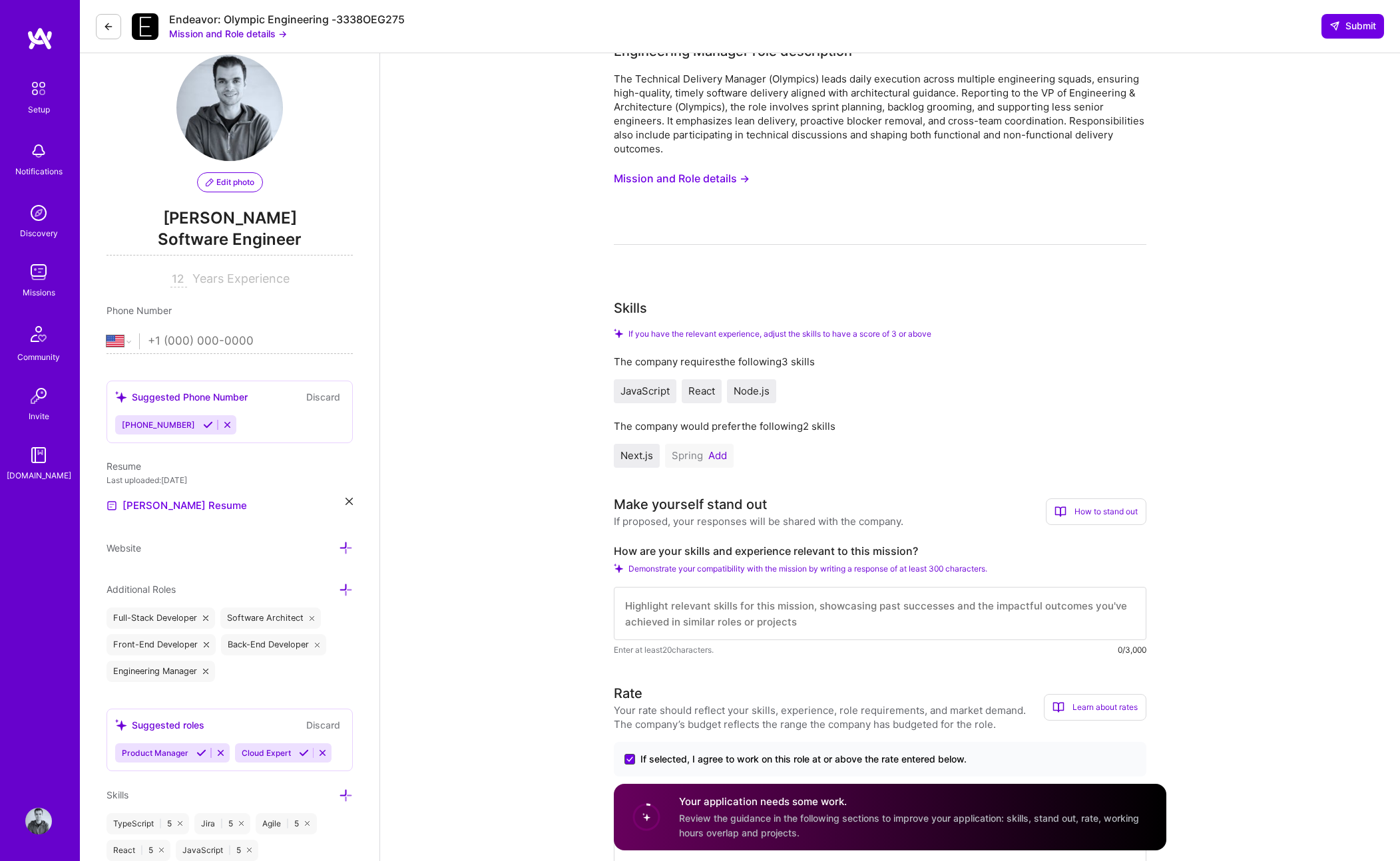
scroll to position [0, 0]
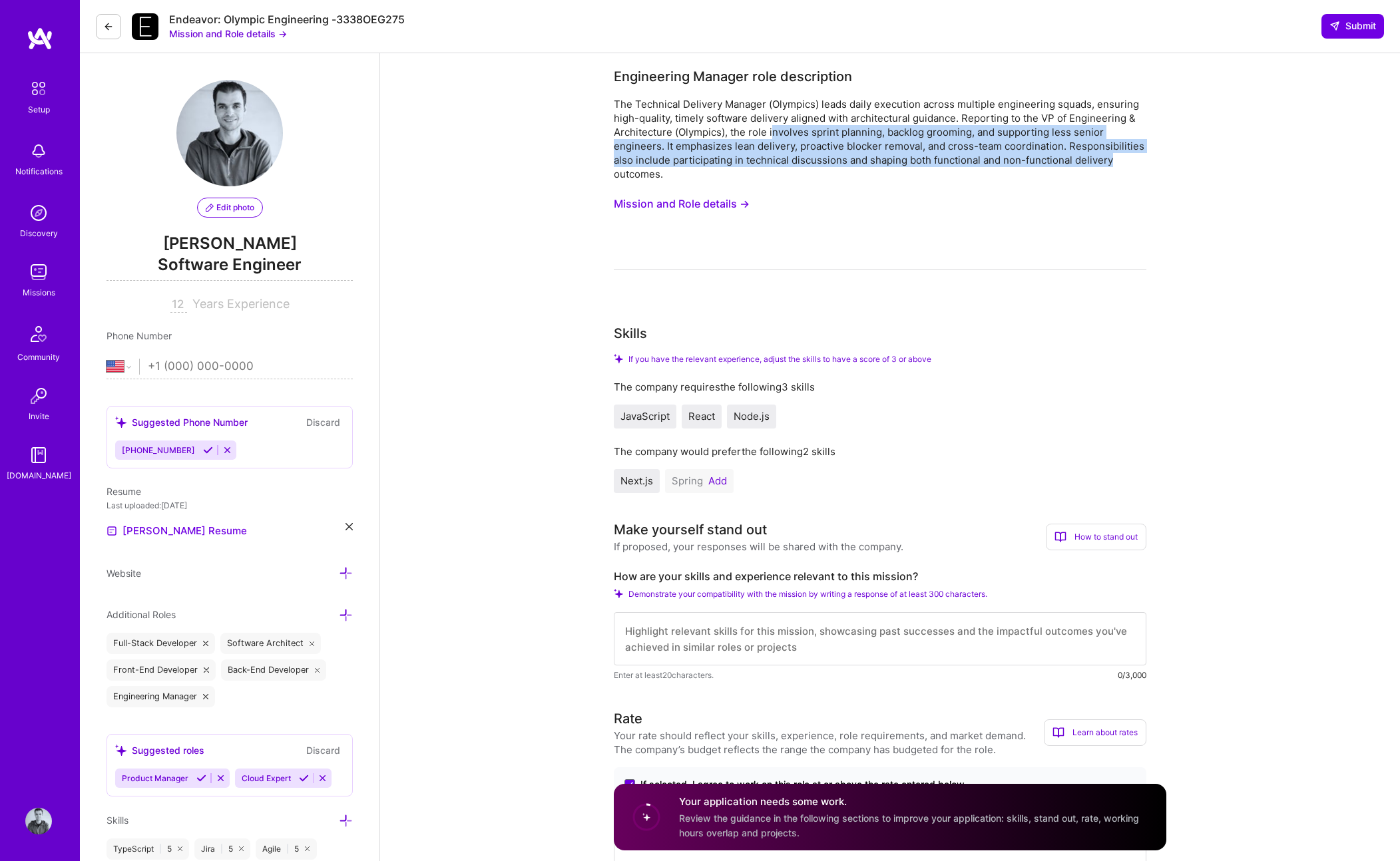
drag, startPoint x: 773, startPoint y: 131, endPoint x: 1126, endPoint y: 154, distance: 353.7
click at [1126, 154] on div "The Technical Delivery Manager (Olympics) leads daily execution across multiple…" at bounding box center [880, 139] width 533 height 84
click at [725, 200] on button "Mission and Role details →" at bounding box center [682, 204] width 136 height 25
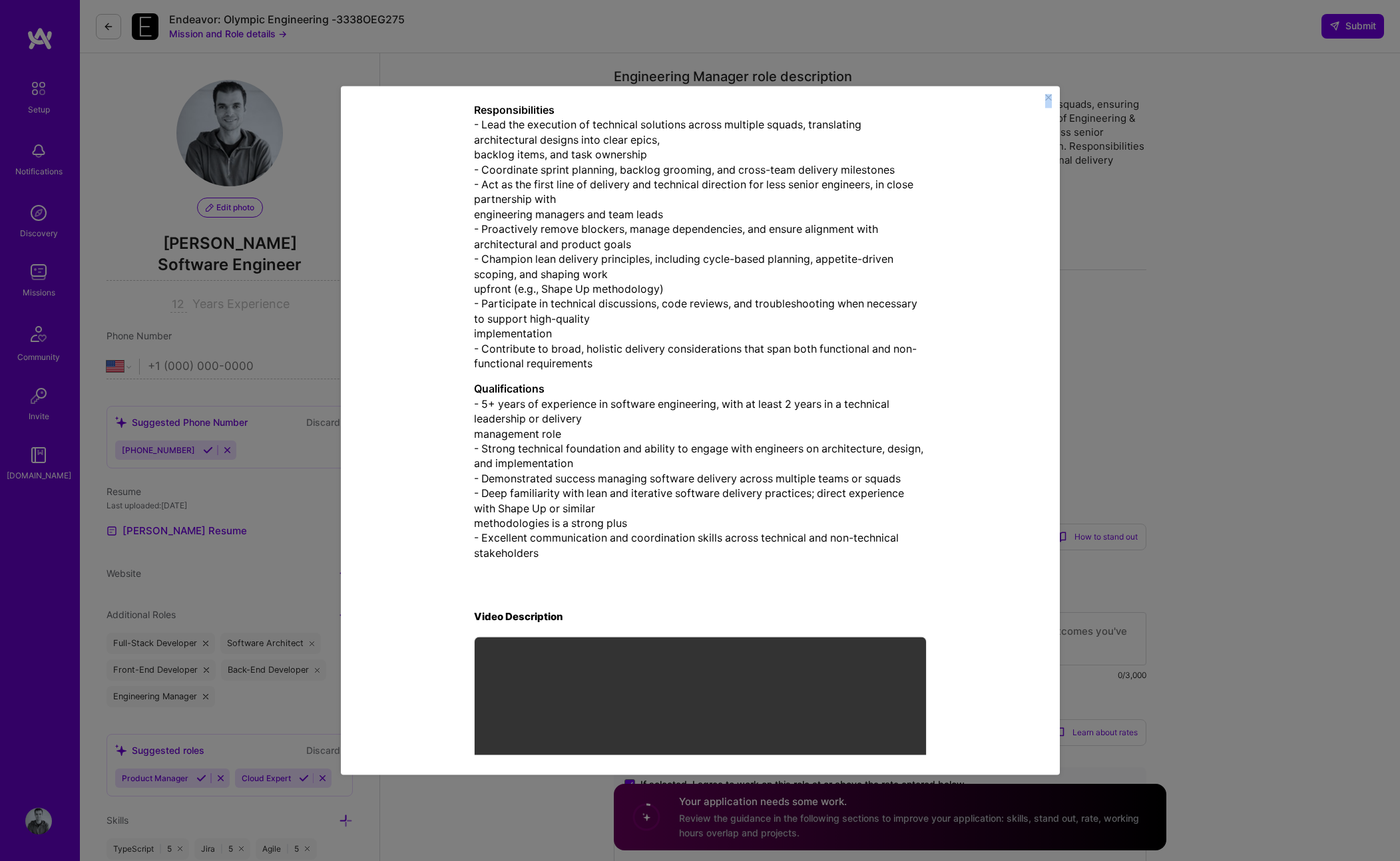
scroll to position [566, 0]
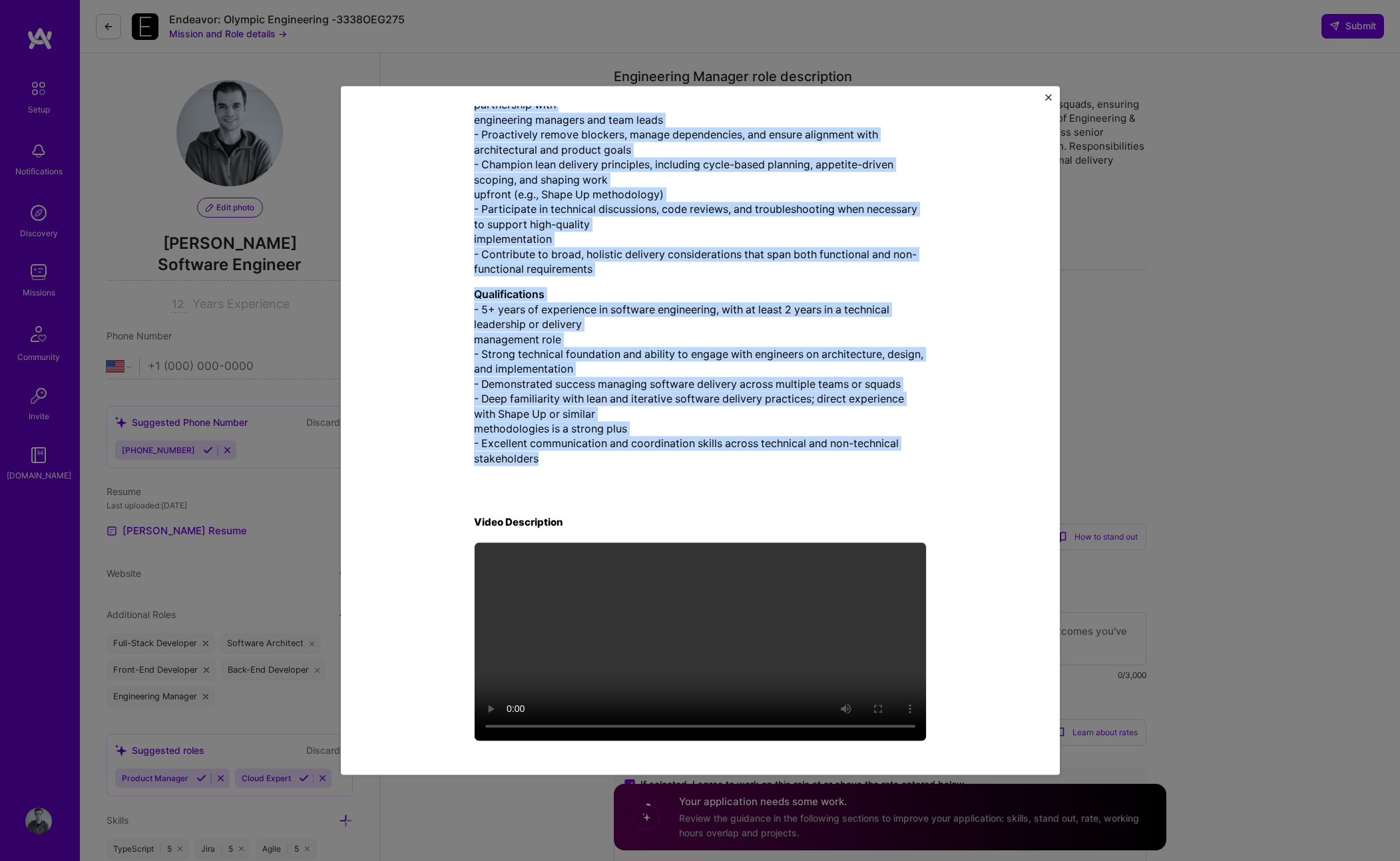
drag, startPoint x: 556, startPoint y: 127, endPoint x: 766, endPoint y: 469, distance: 401.3
click at [766, 469] on div "Mission Description and Role Details Engineering Manager role description The T…" at bounding box center [700, 147] width 453 height 1194
copy div "Loremip Dolorsitame con Adip Elitsed Doeiusmodte Incidid utla etdoloremag Ali E…"
click at [1050, 97] on img "Close" at bounding box center [1049, 97] width 7 height 7
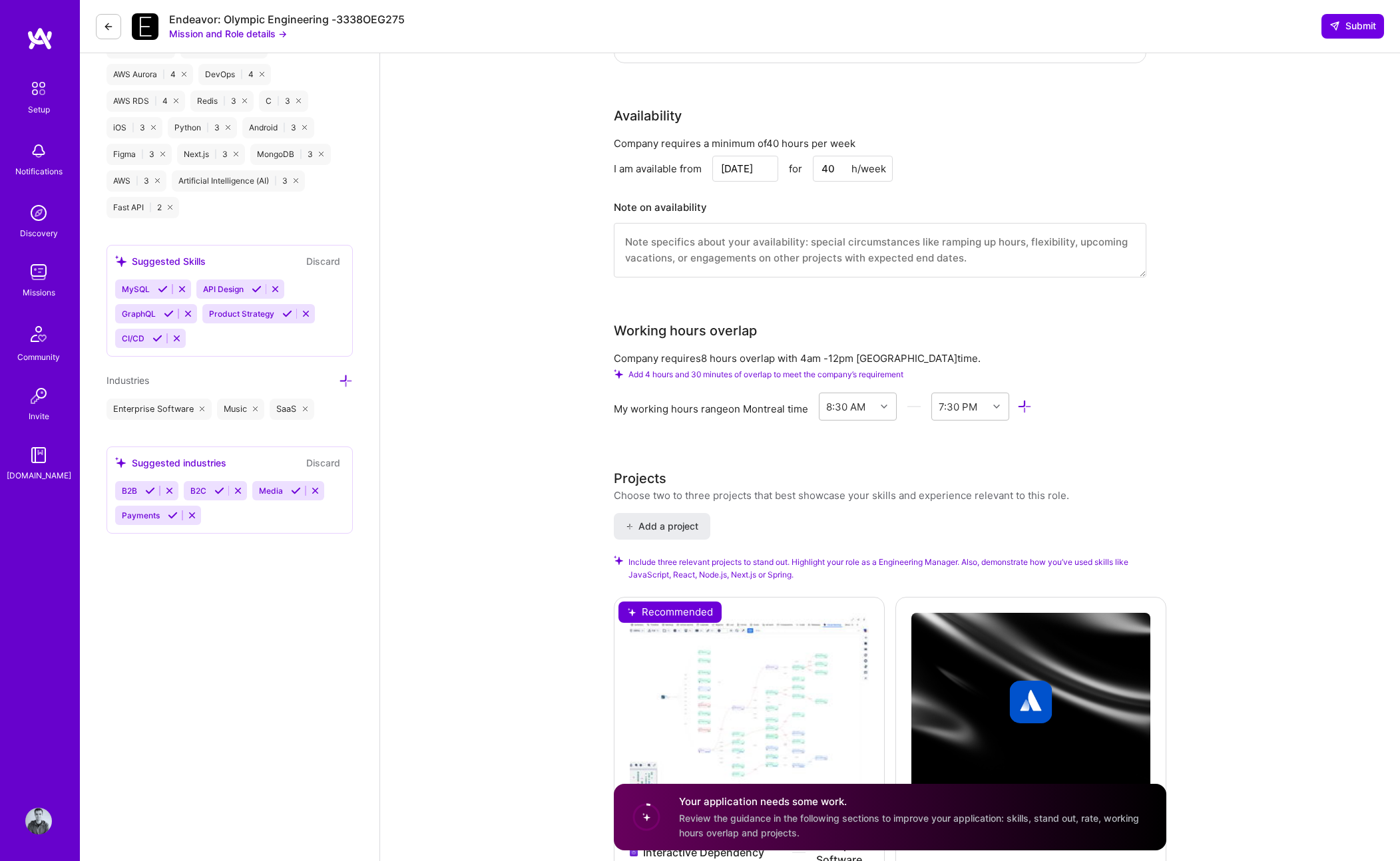
scroll to position [1542, 0]
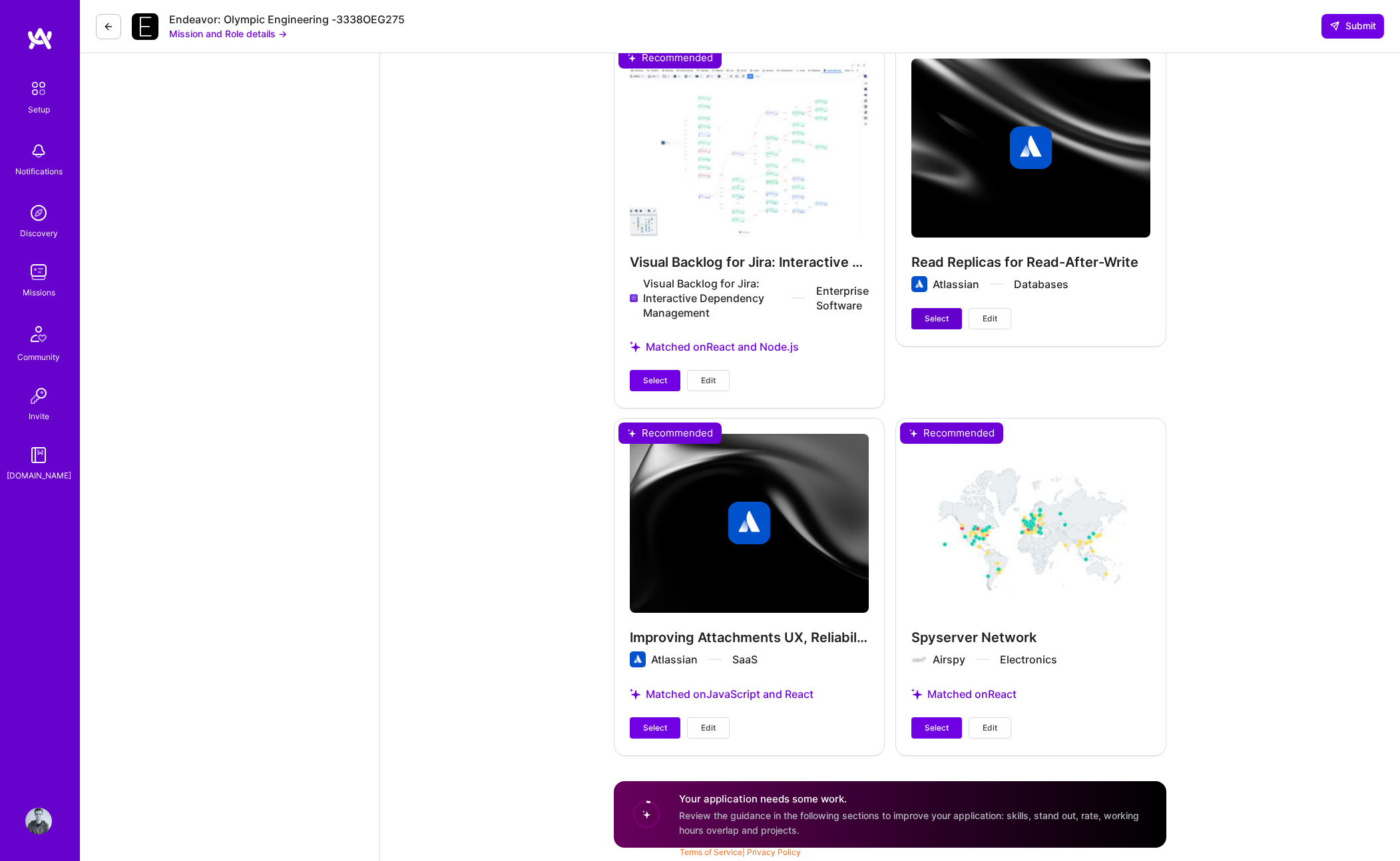
click at [935, 319] on span "Select" at bounding box center [937, 319] width 24 height 12
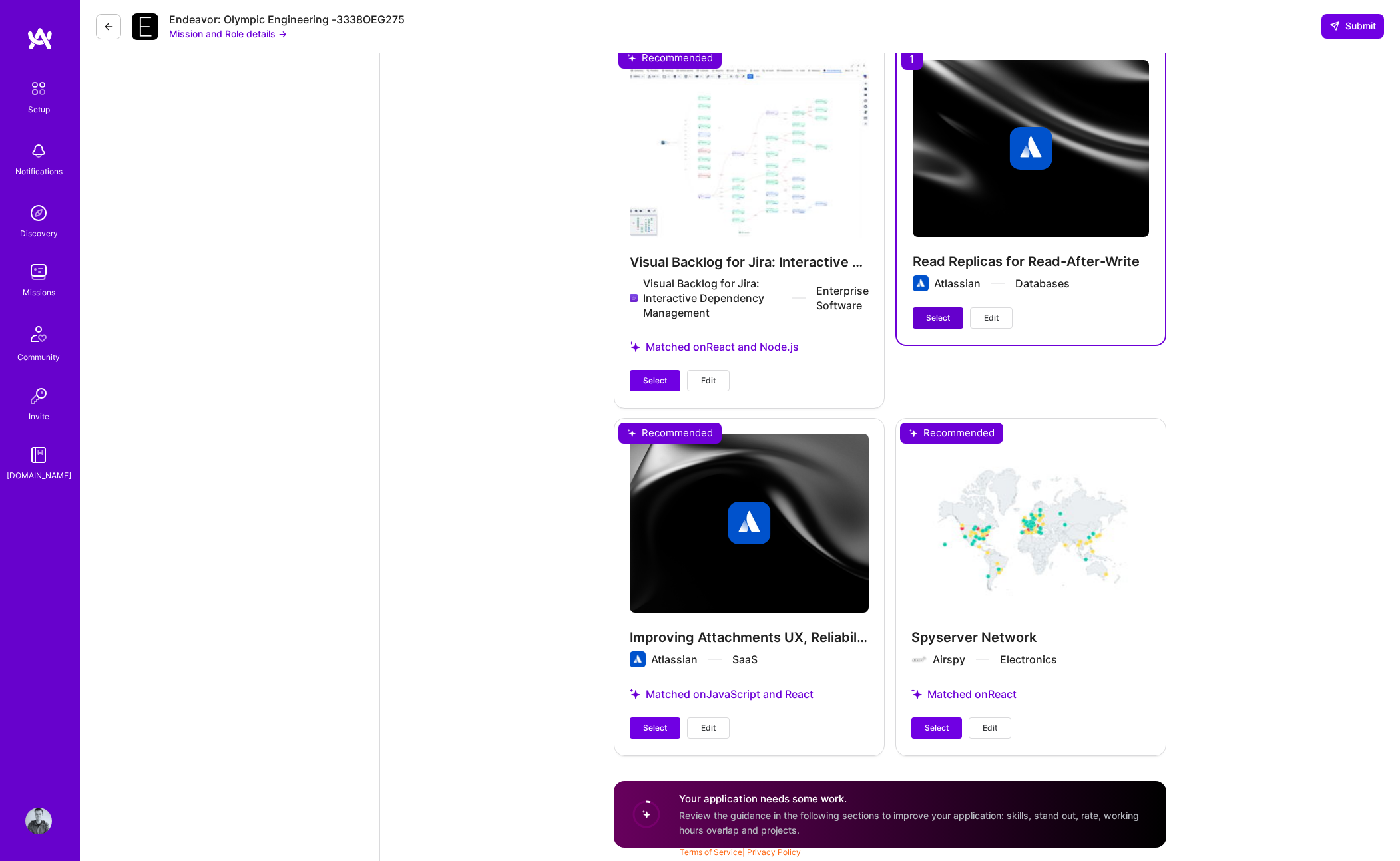
scroll to position [1529, 0]
click at [660, 376] on span "Select" at bounding box center [655, 381] width 24 height 12
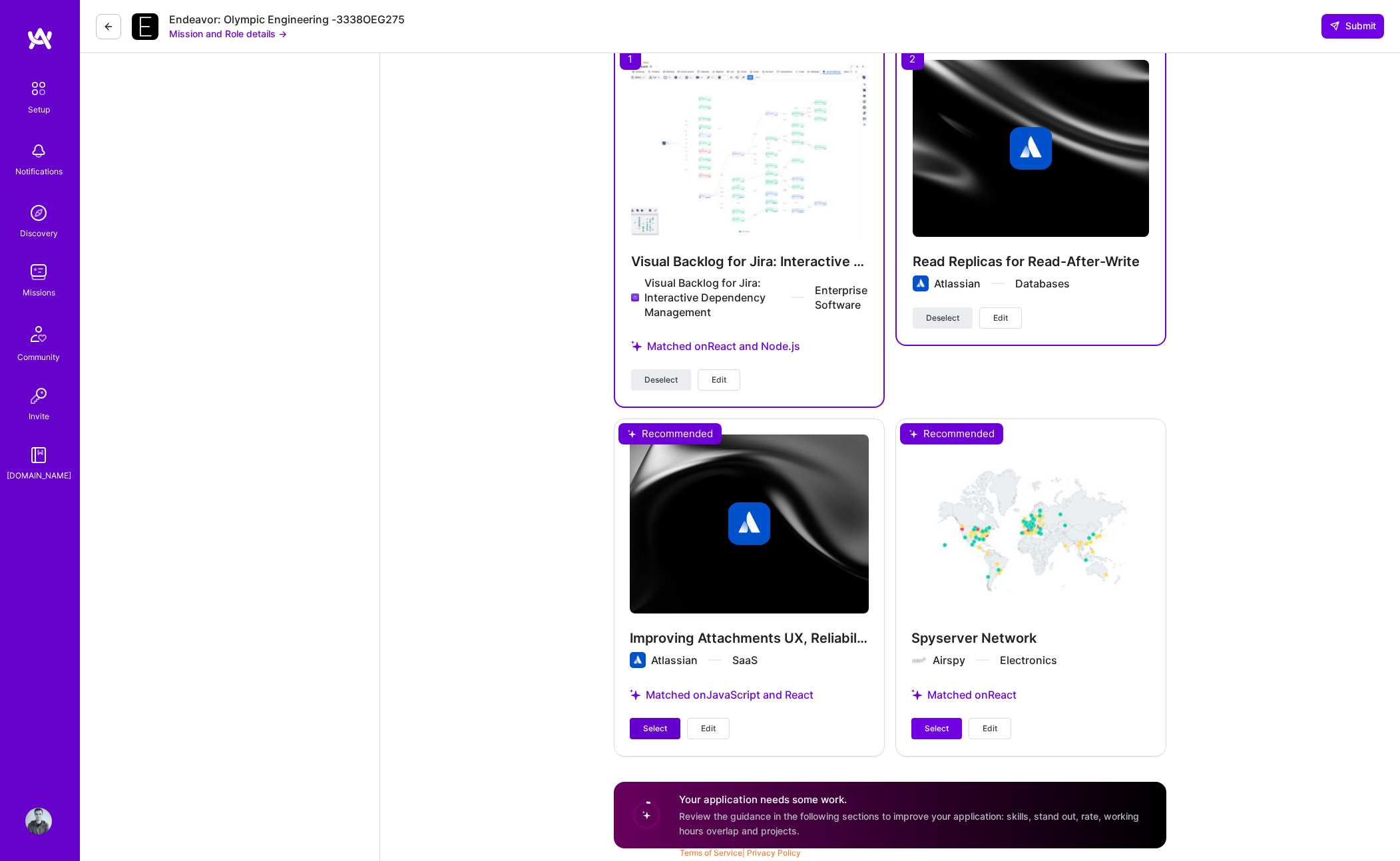
click at [663, 732] on span "Select" at bounding box center [655, 729] width 24 height 12
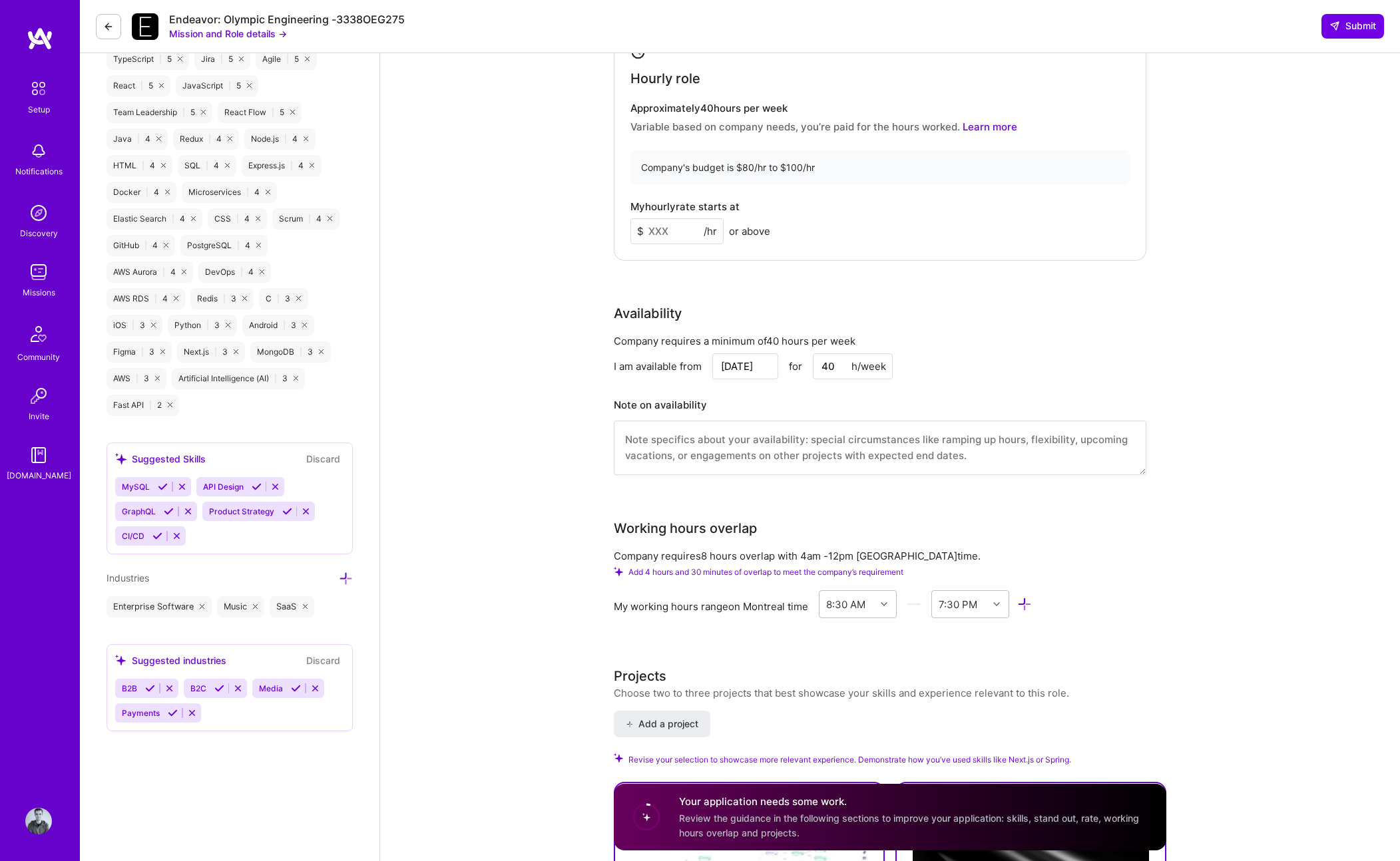
scroll to position [709, 0]
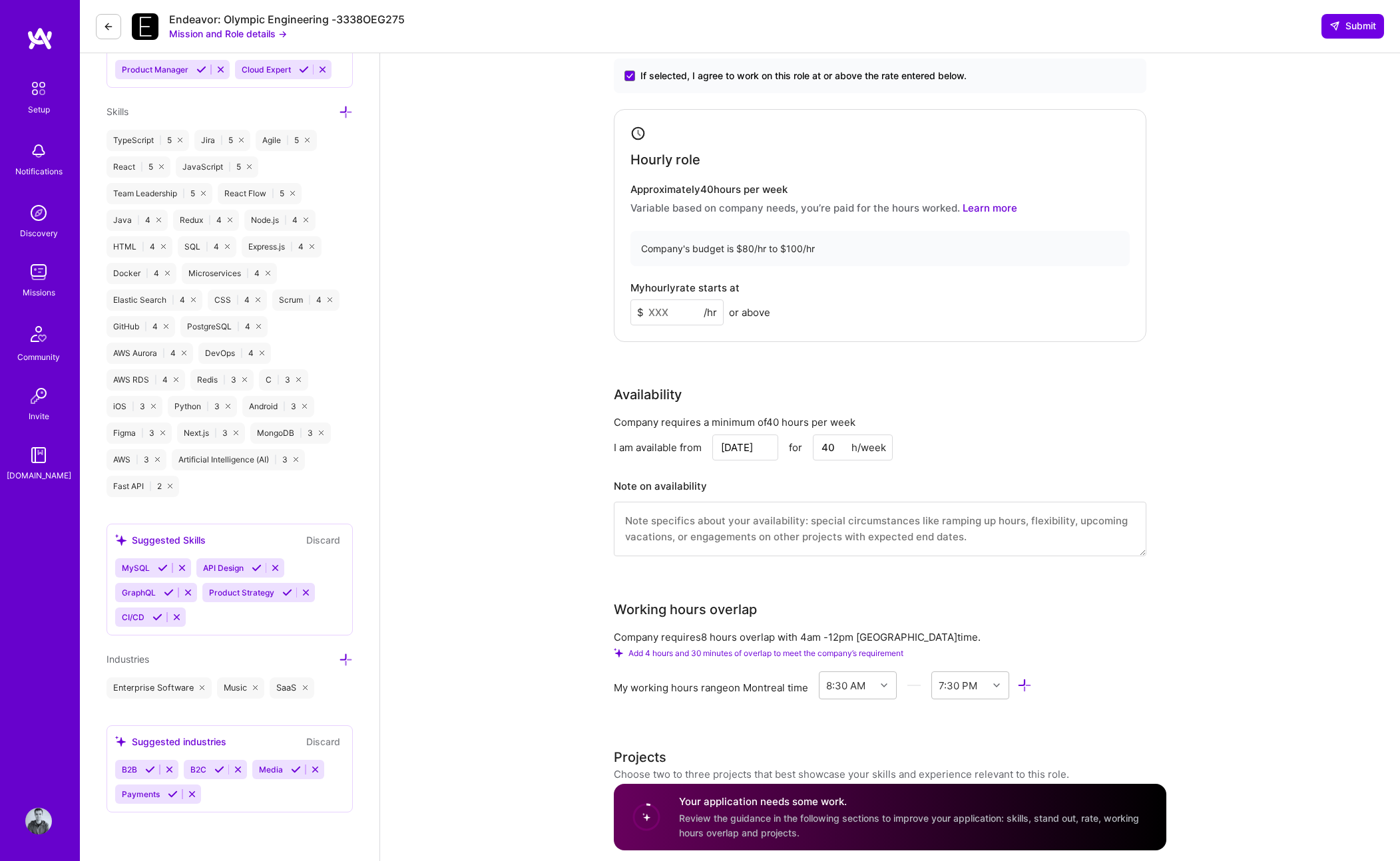
click at [657, 306] on input at bounding box center [677, 313] width 93 height 26
type input "100"
click at [760, 515] on textarea at bounding box center [880, 529] width 533 height 54
paste textarea "L ipsu 00+ dolor si ametconsec adipiscing elitseddoe tem IncI utlaboree dol 8+ …"
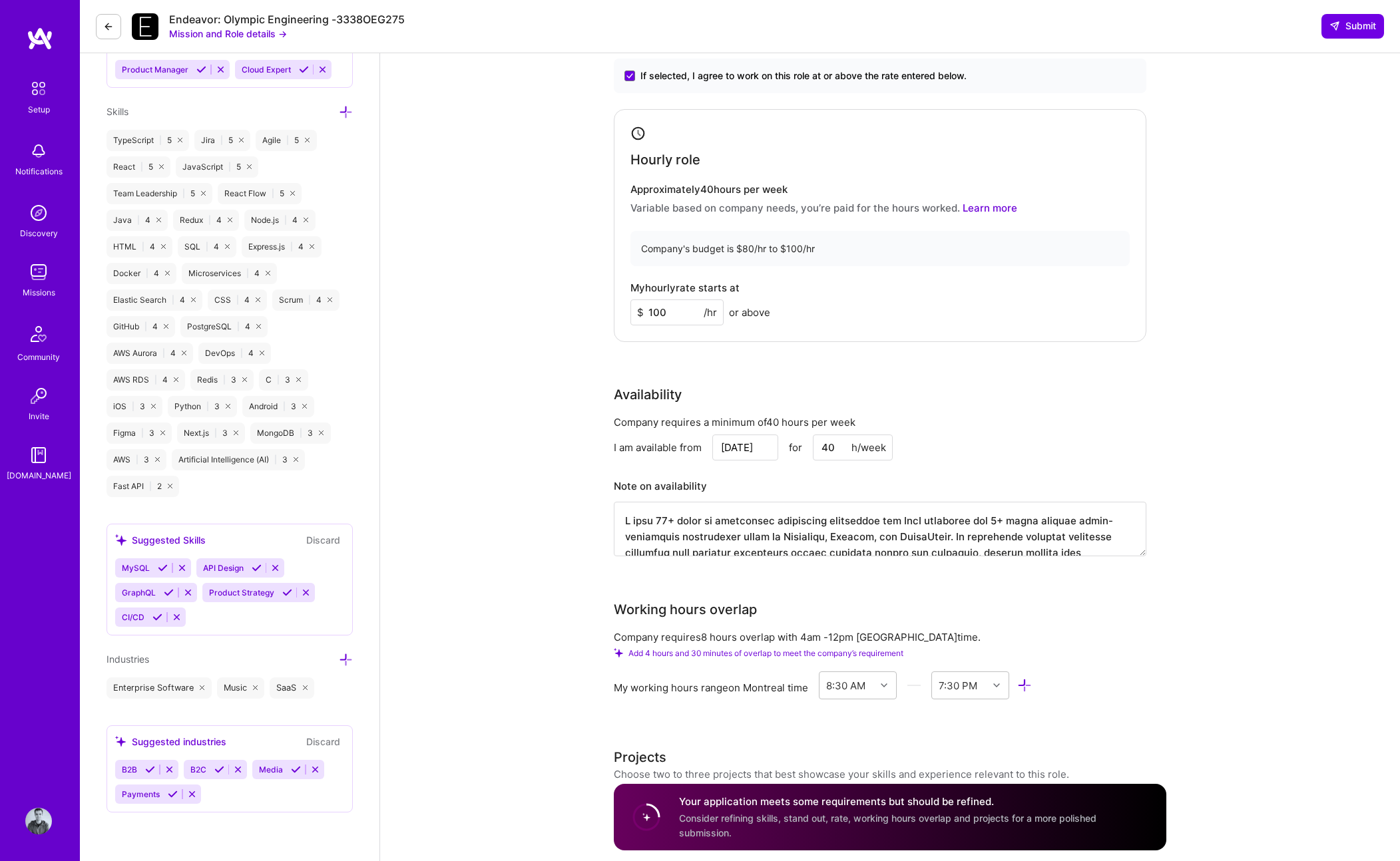
scroll to position [371, 0]
type textarea "L ipsu 00+ dolor si ametconsec adipiscing elitseddoe tem IncI utlaboree dol 8+ …"
click at [521, 429] on div "Engineering Manager role description The Technical Delivery Manager (Olympics) …" at bounding box center [890, 514] width 1020 height 2339
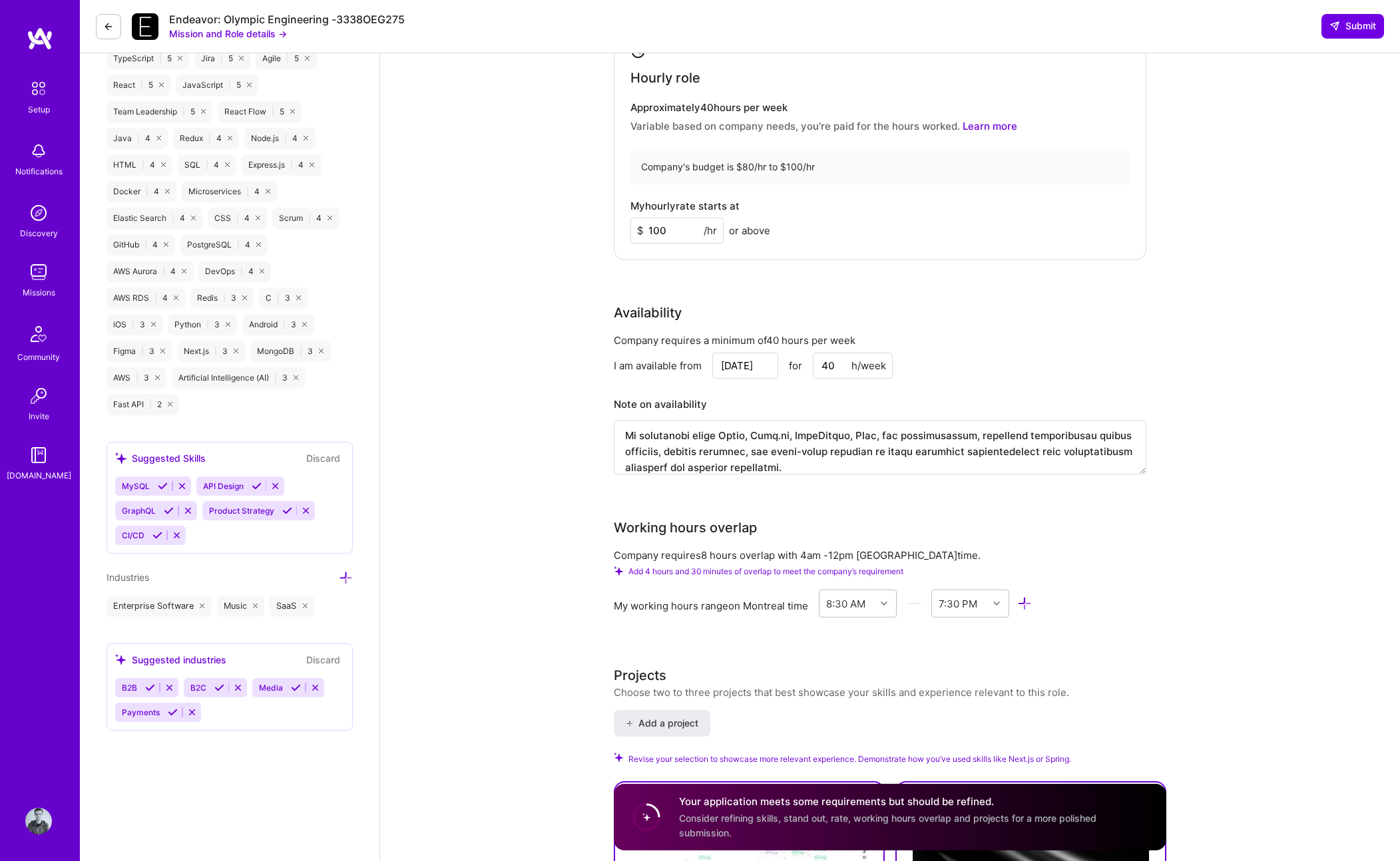
scroll to position [849, 0]
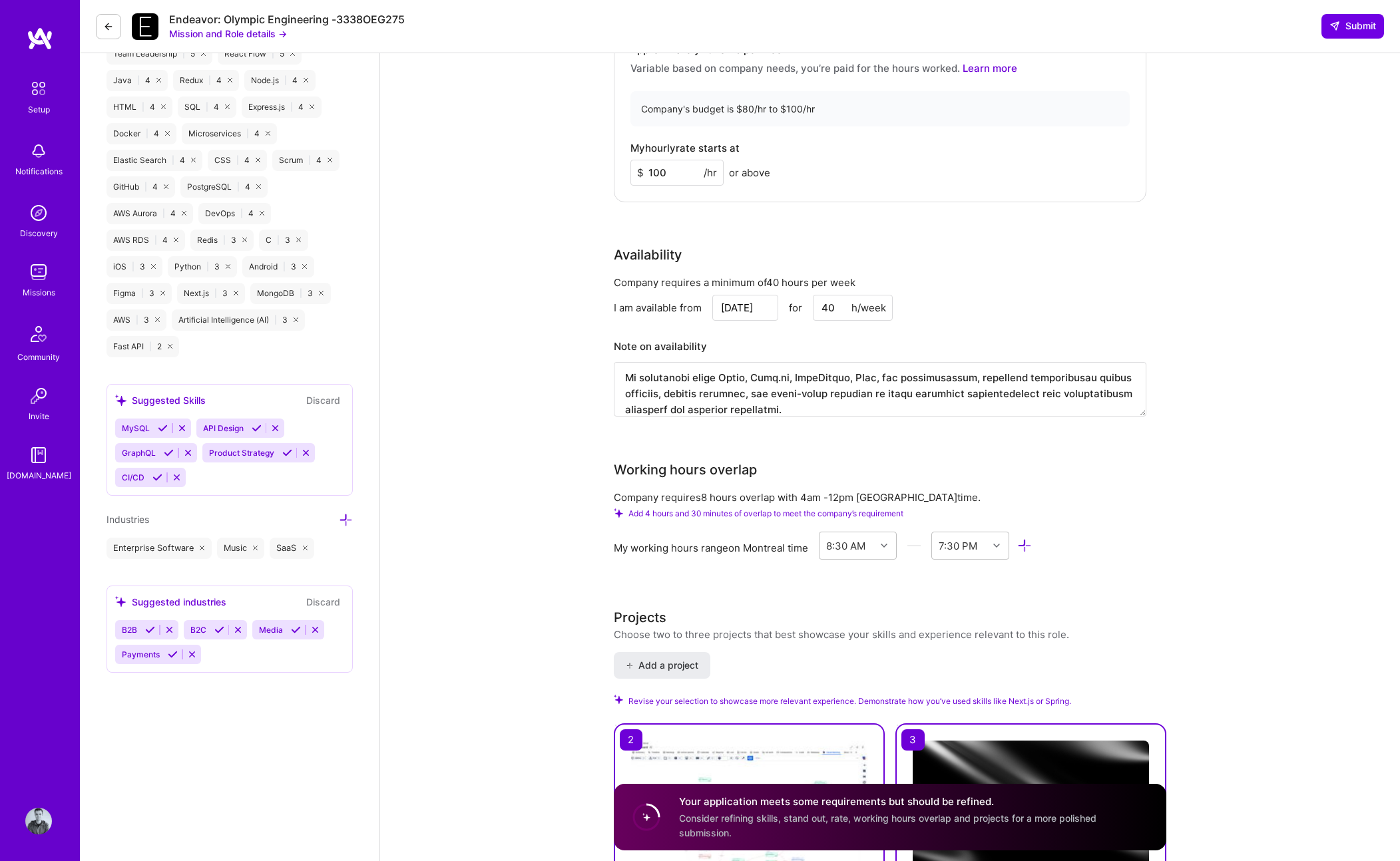
click at [716, 377] on textarea at bounding box center [880, 389] width 533 height 54
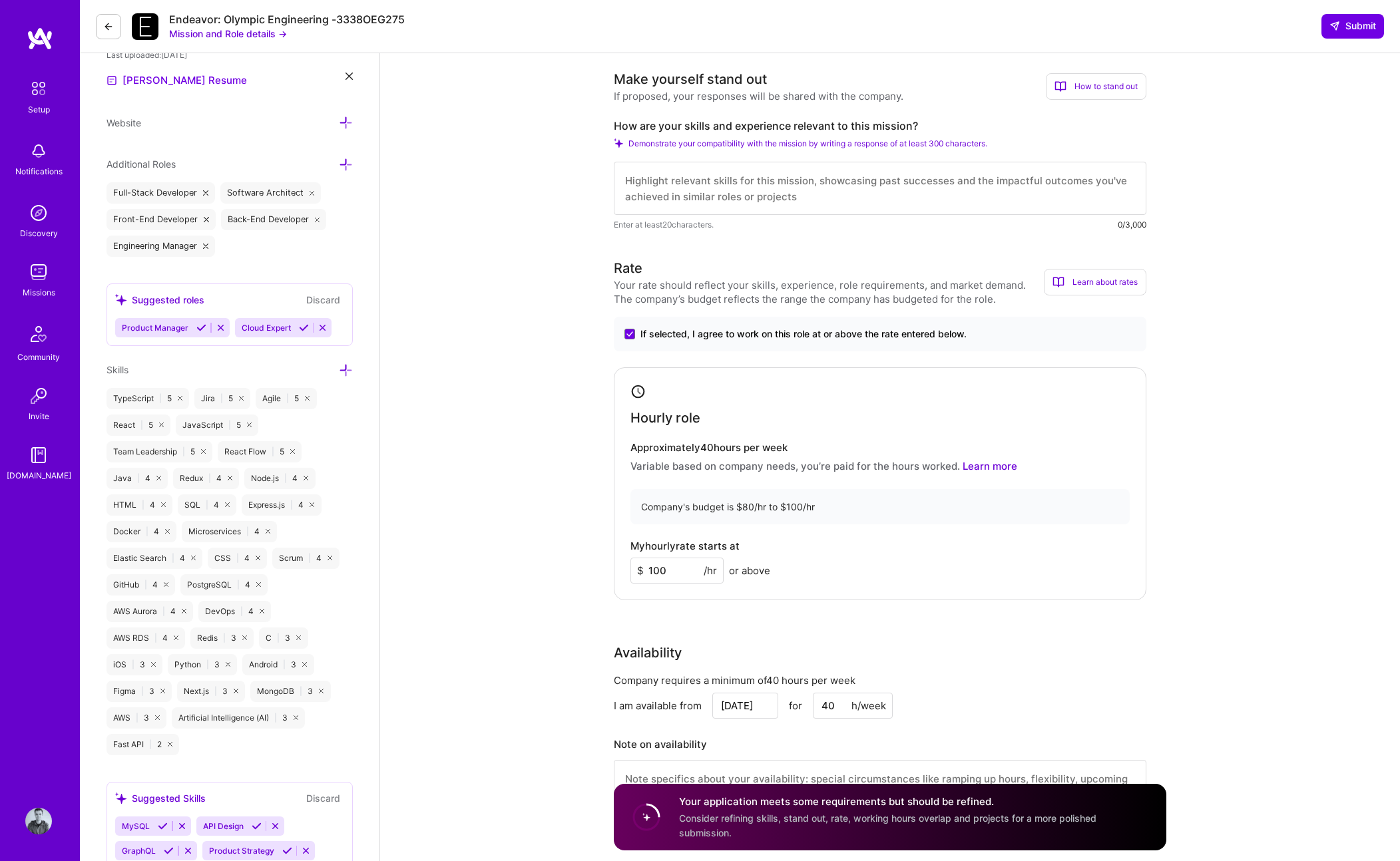
scroll to position [411, 0]
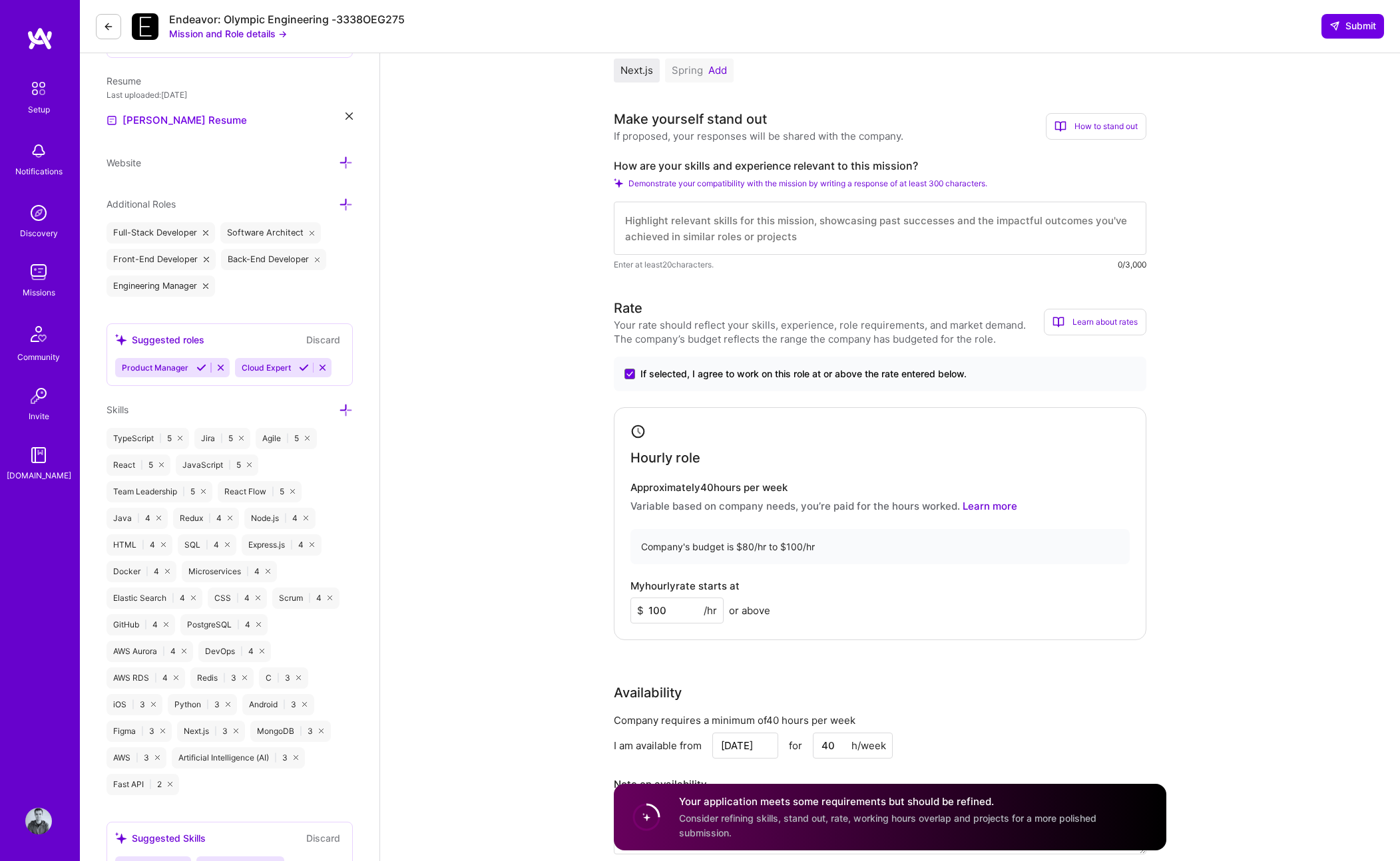
click at [715, 232] on textarea at bounding box center [880, 228] width 533 height 54
paste textarea "L ipsu 00+ dolor si ametconsec adipiscing elitseddoe tem IncI utlaboree dol 8+ …"
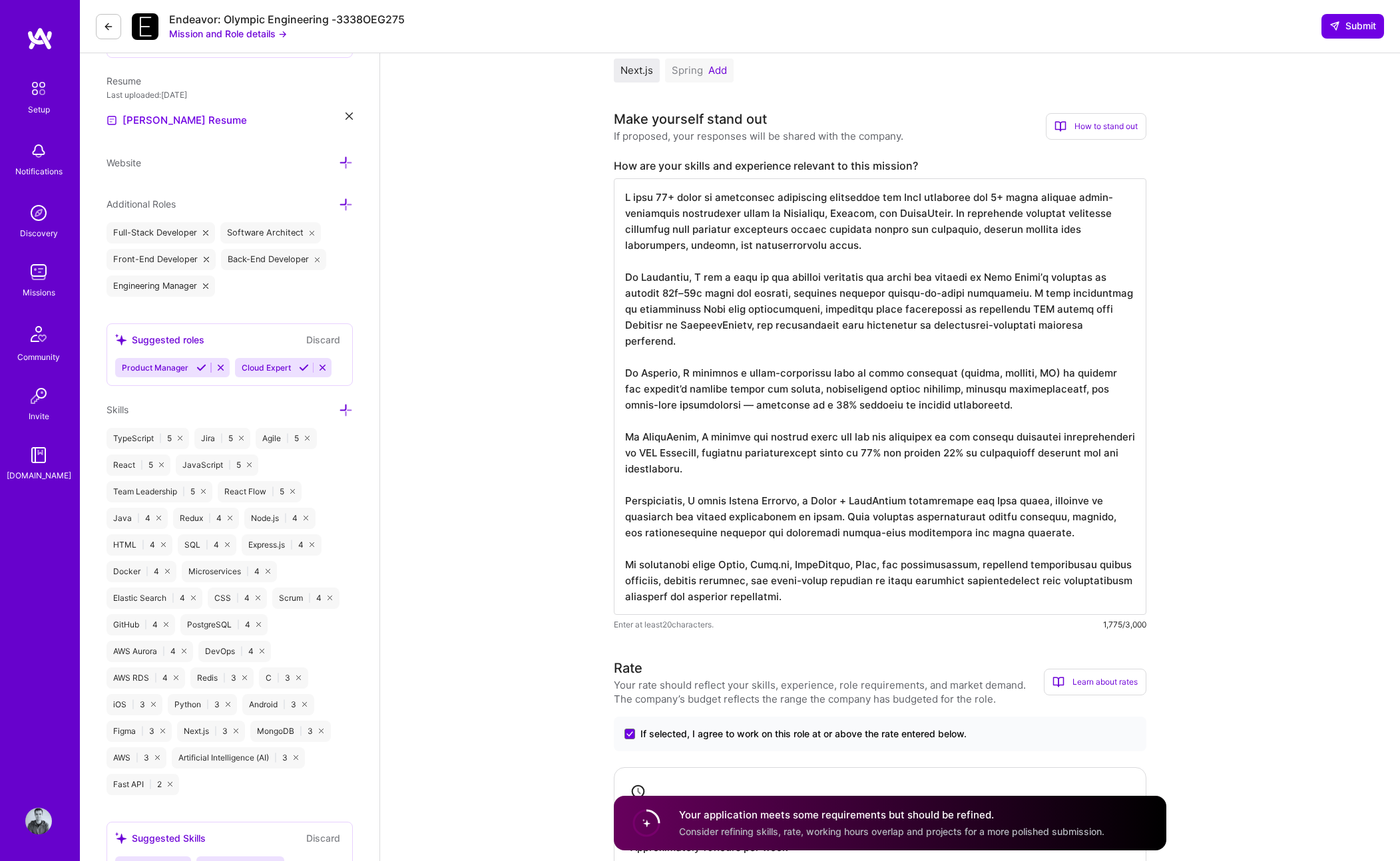
type textarea "L ipsu 00+ dolor si ametconsec adipiscing elitseddoe tem IncI utlaboree dol 8+ …"
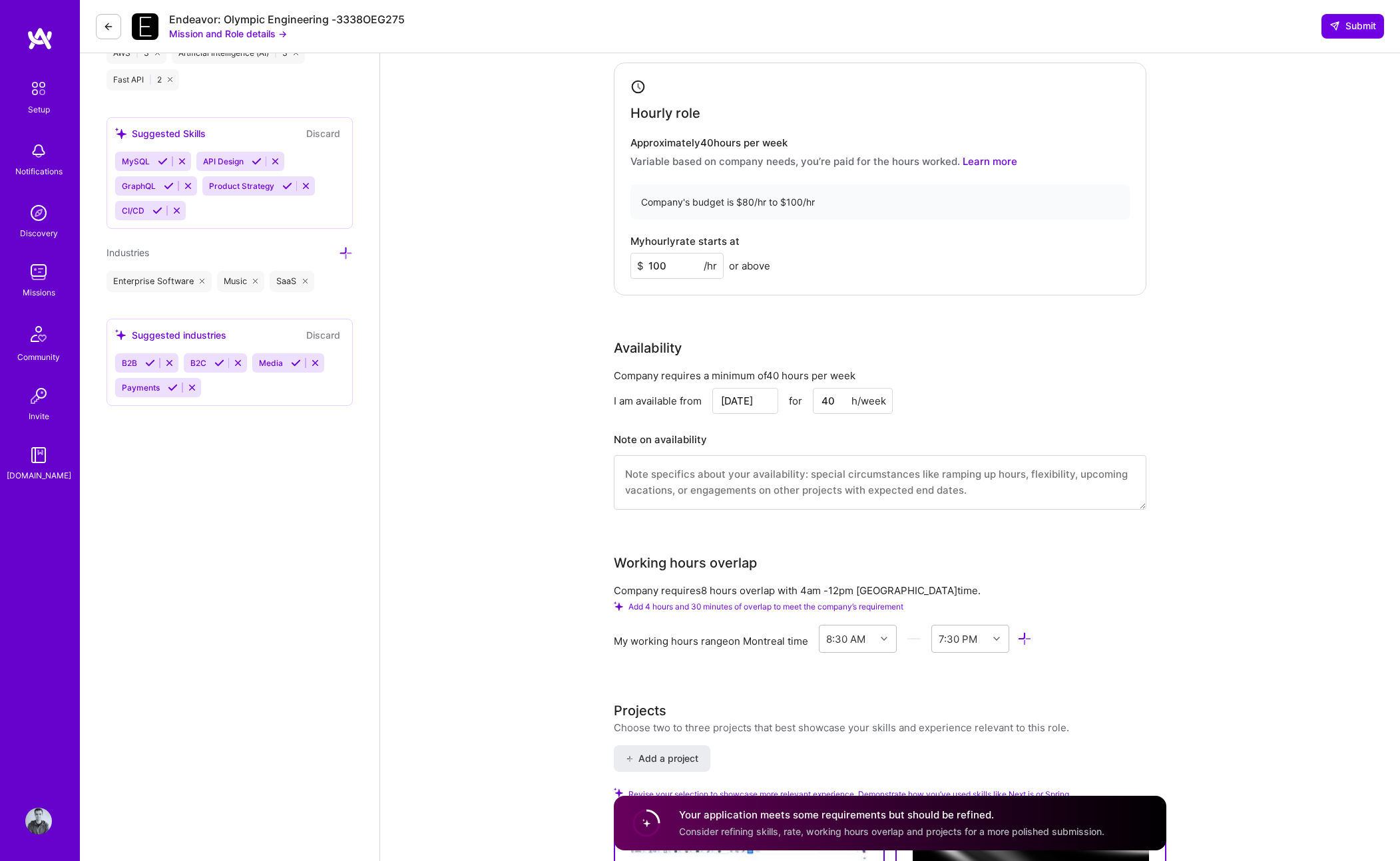
scroll to position [1114, 0]
click at [853, 640] on div "8:30 AM" at bounding box center [846, 640] width 39 height 14
click at [845, 758] on div "6:00 AM" at bounding box center [858, 758] width 78 height 25
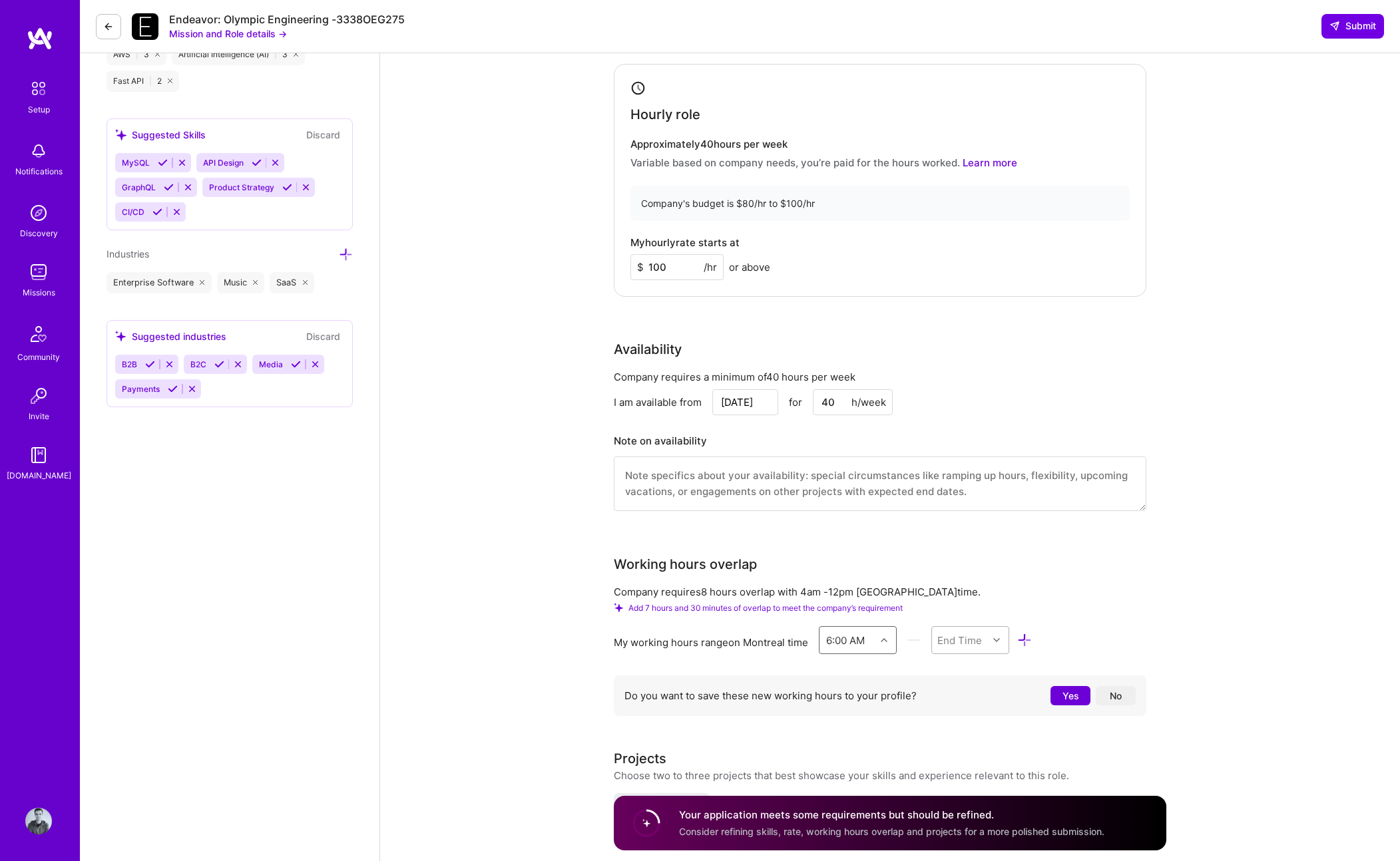
click at [957, 635] on div "End Time" at bounding box center [960, 640] width 45 height 14
click at [963, 674] on div "1:00 PM" at bounding box center [970, 671] width 78 height 25
click at [978, 632] on div "1:00 PM" at bounding box center [960, 640] width 56 height 26
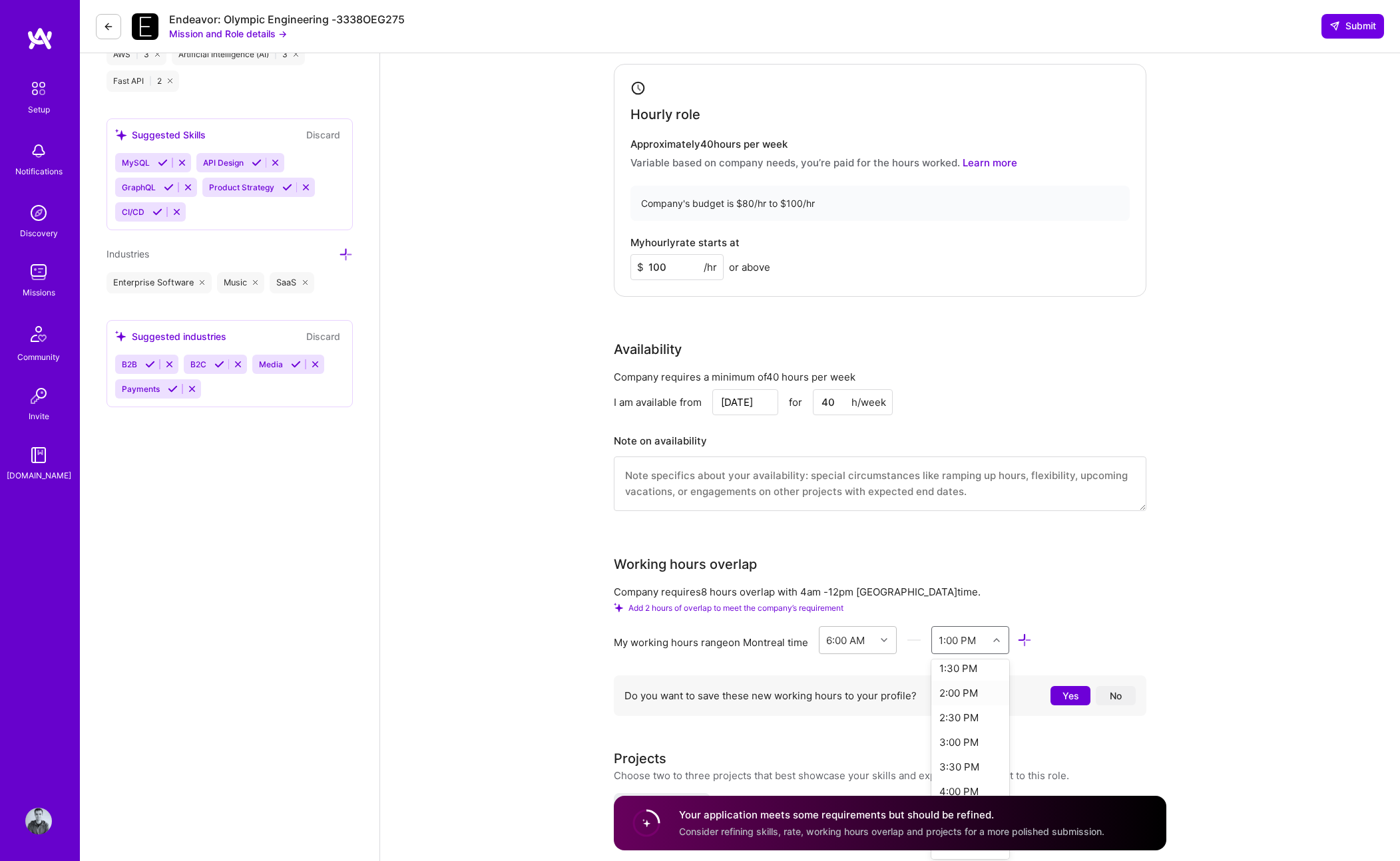
click at [960, 699] on div "2:00 PM" at bounding box center [970, 693] width 78 height 25
click at [1018, 586] on div "Company requires 8 hours overlap with 4am - 12pm [GEOGRAPHIC_DATA] time." at bounding box center [880, 592] width 533 height 14
click at [1111, 698] on button "No" at bounding box center [1116, 696] width 40 height 20
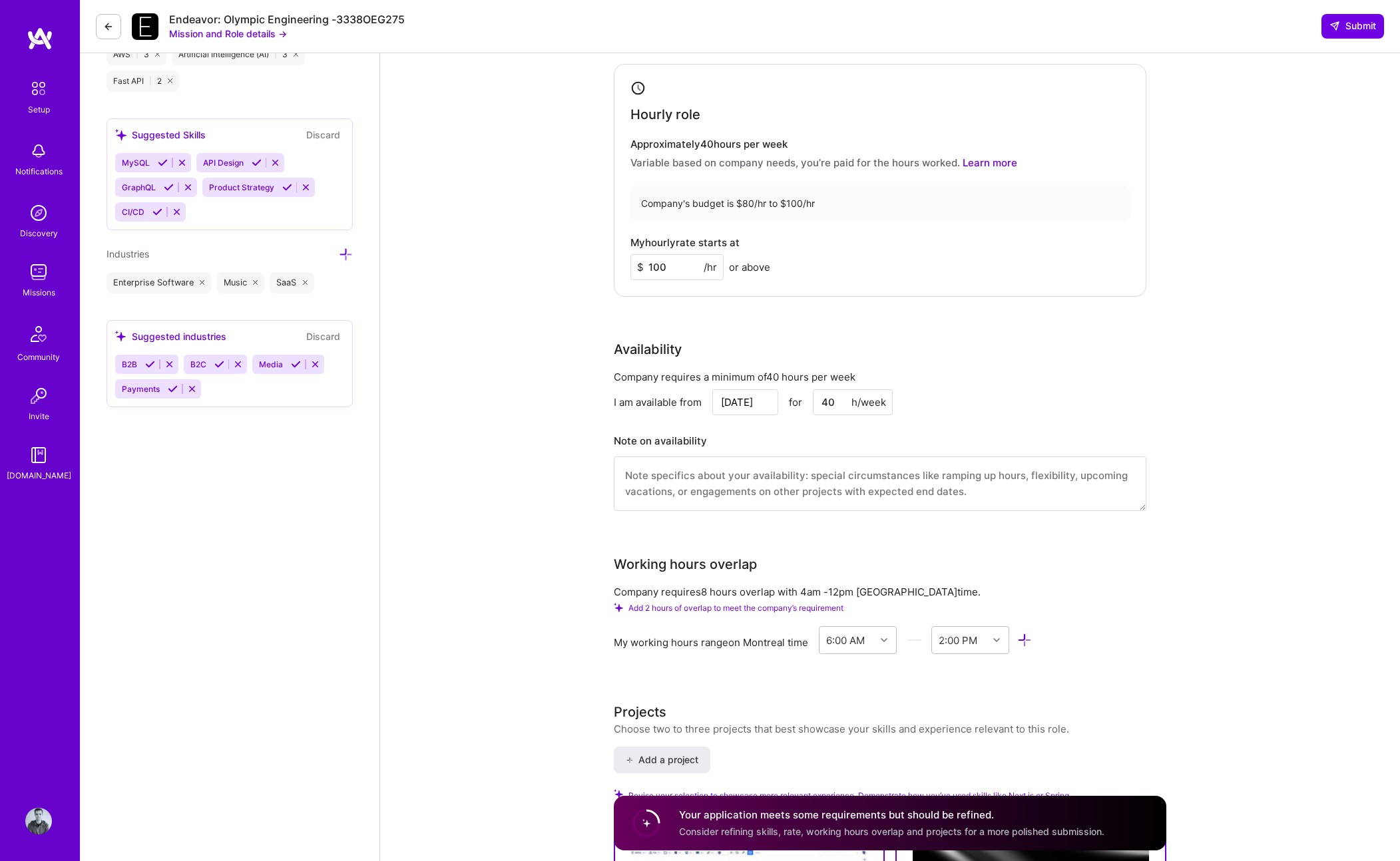
click at [1024, 571] on div "Working hours overlap" at bounding box center [880, 564] width 533 height 20
click at [865, 649] on div "6:00 AM" at bounding box center [848, 640] width 56 height 26
click at [854, 708] on div "4:00 AM" at bounding box center [858, 710] width 78 height 25
click at [957, 647] on div "End Time" at bounding box center [960, 640] width 45 height 14
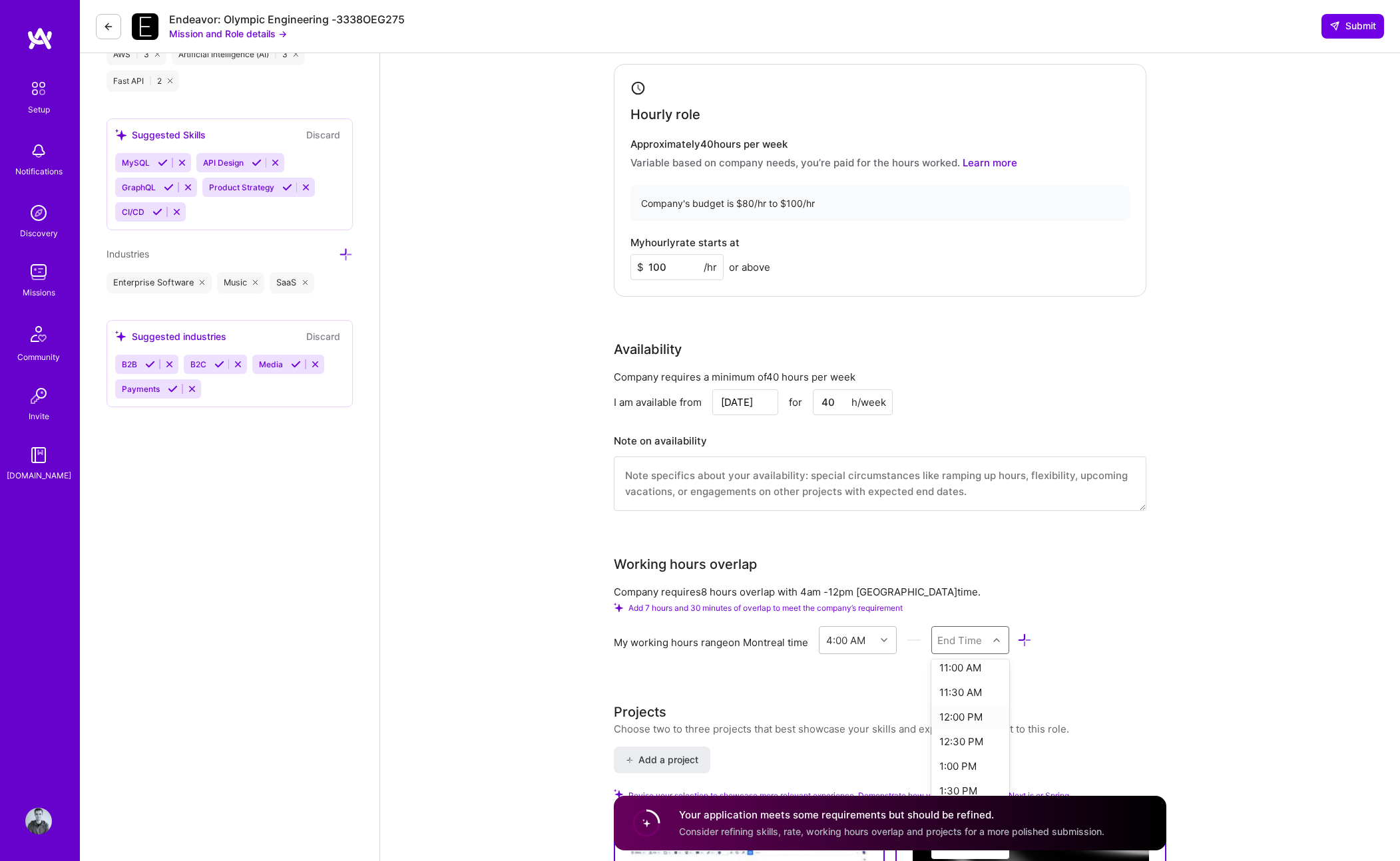
scroll to position [352, 0]
click at [968, 711] on div "12:00 PM" at bounding box center [970, 716] width 78 height 25
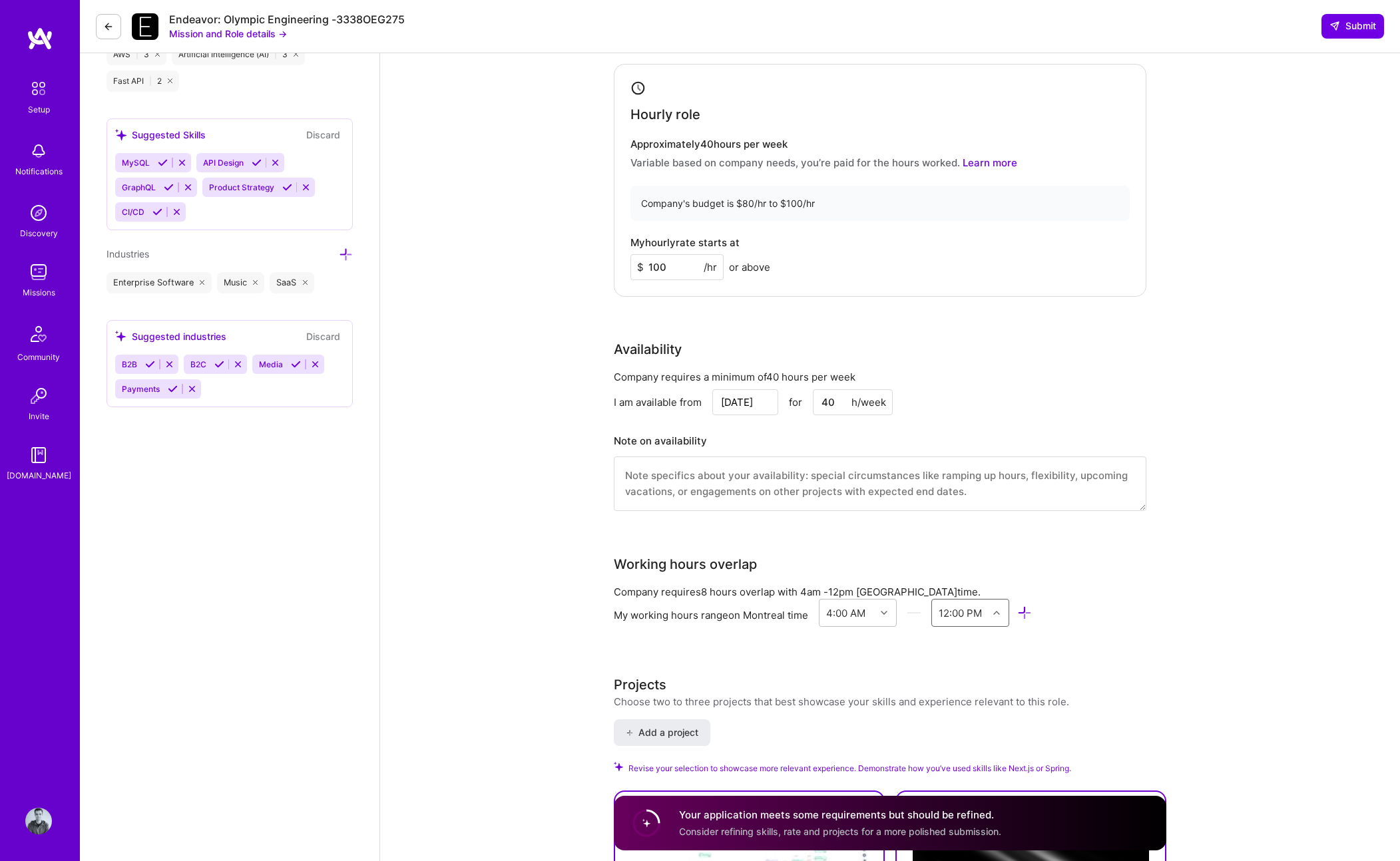
click at [1006, 536] on div "Engineering Manager role description The Technical Delivery Manager (Olympics) …" at bounding box center [890, 269] width 552 height 2633
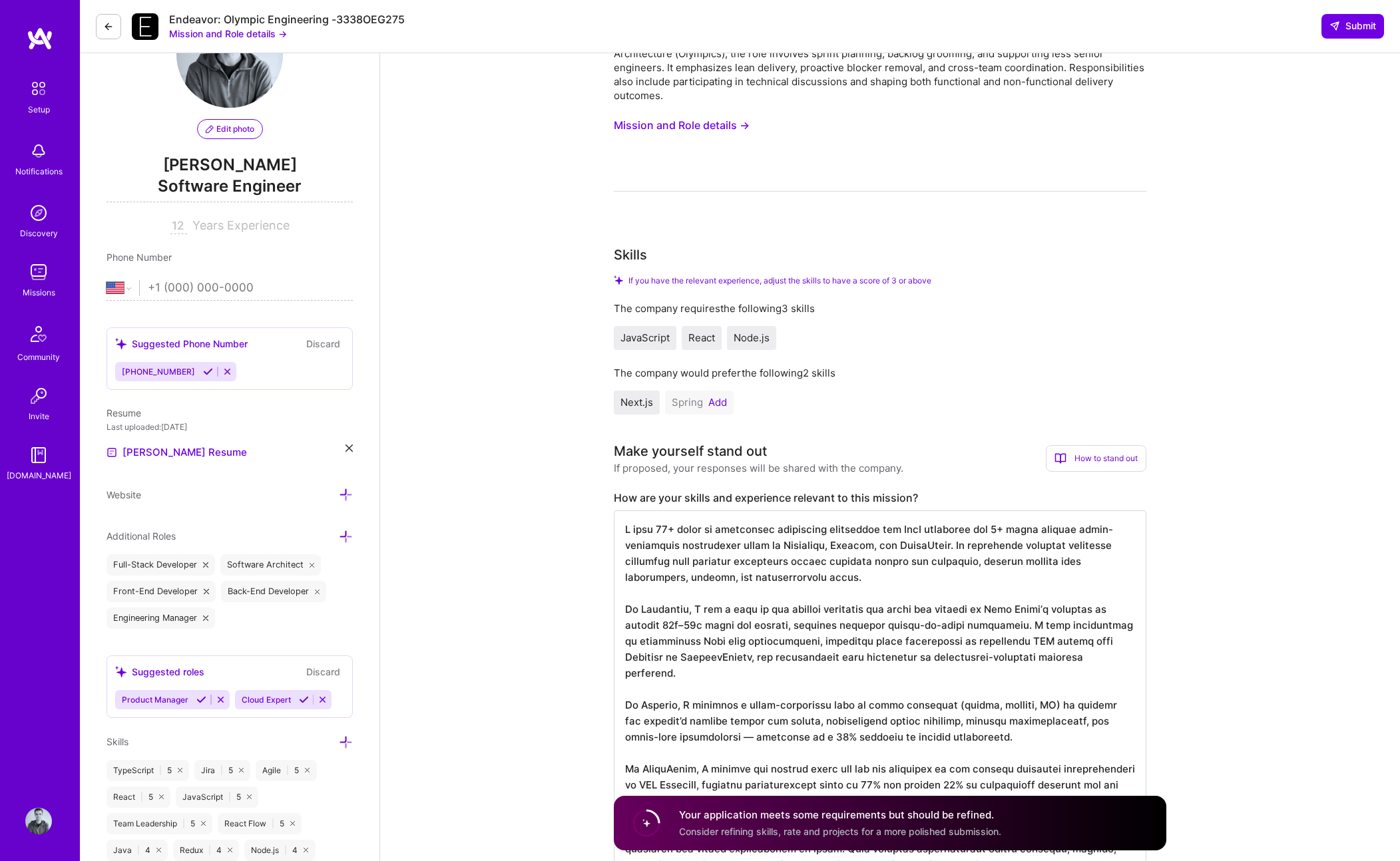
scroll to position [76, 0]
click at [718, 404] on button "Add" at bounding box center [718, 405] width 19 height 11
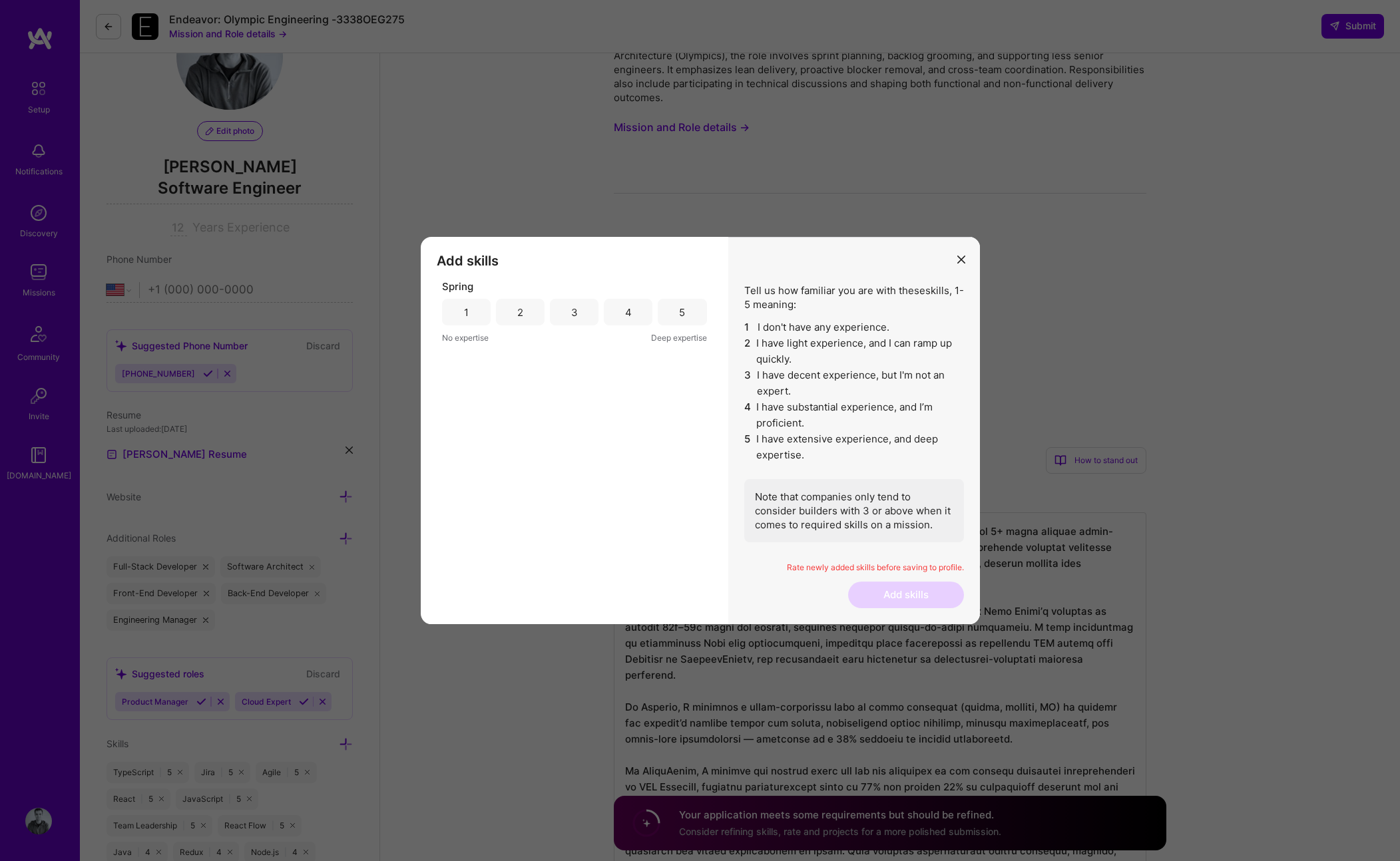
click at [562, 310] on div "3" at bounding box center [574, 312] width 48 height 26
click at [909, 596] on button "Add skills" at bounding box center [906, 594] width 116 height 26
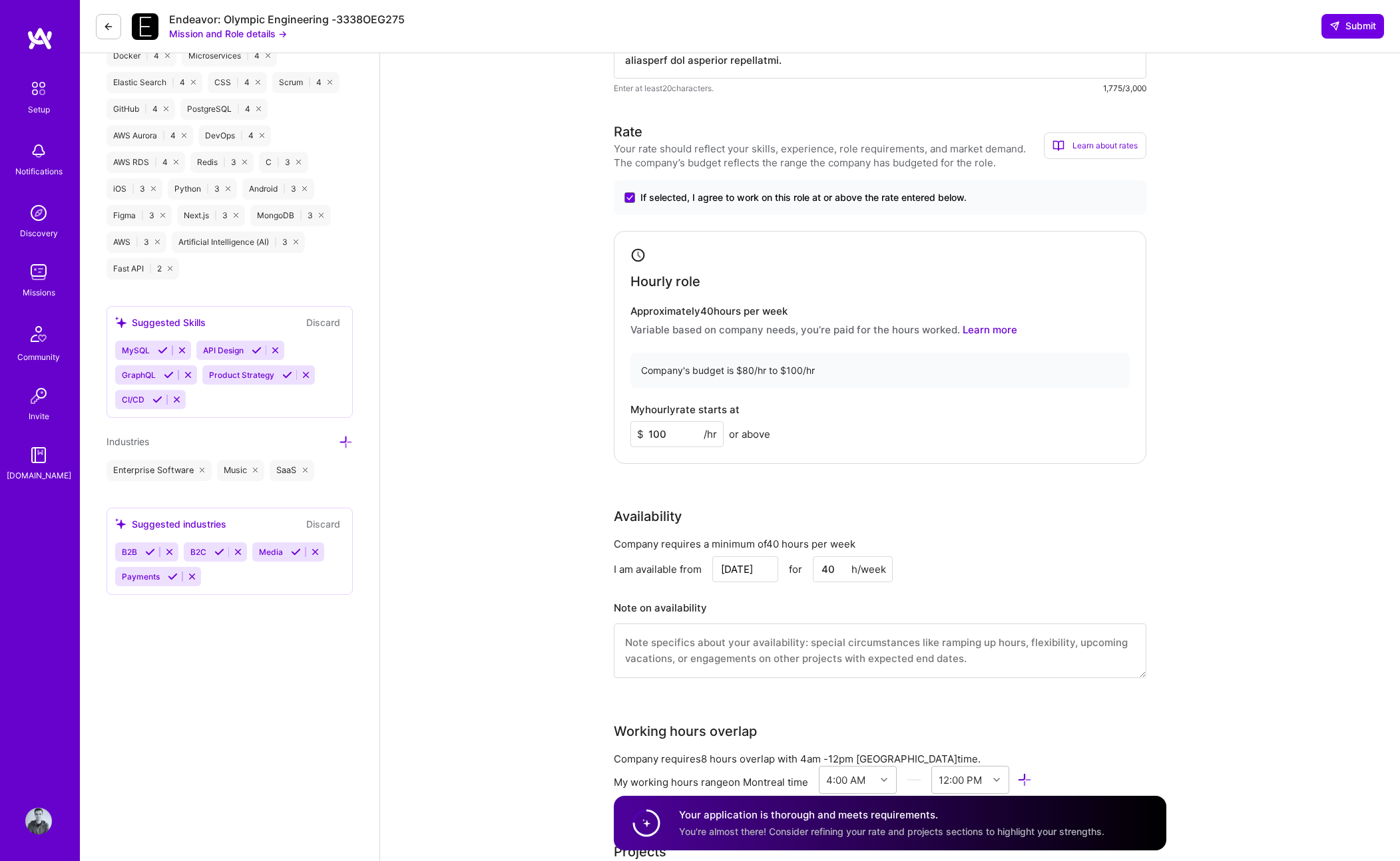
scroll to position [872, 0]
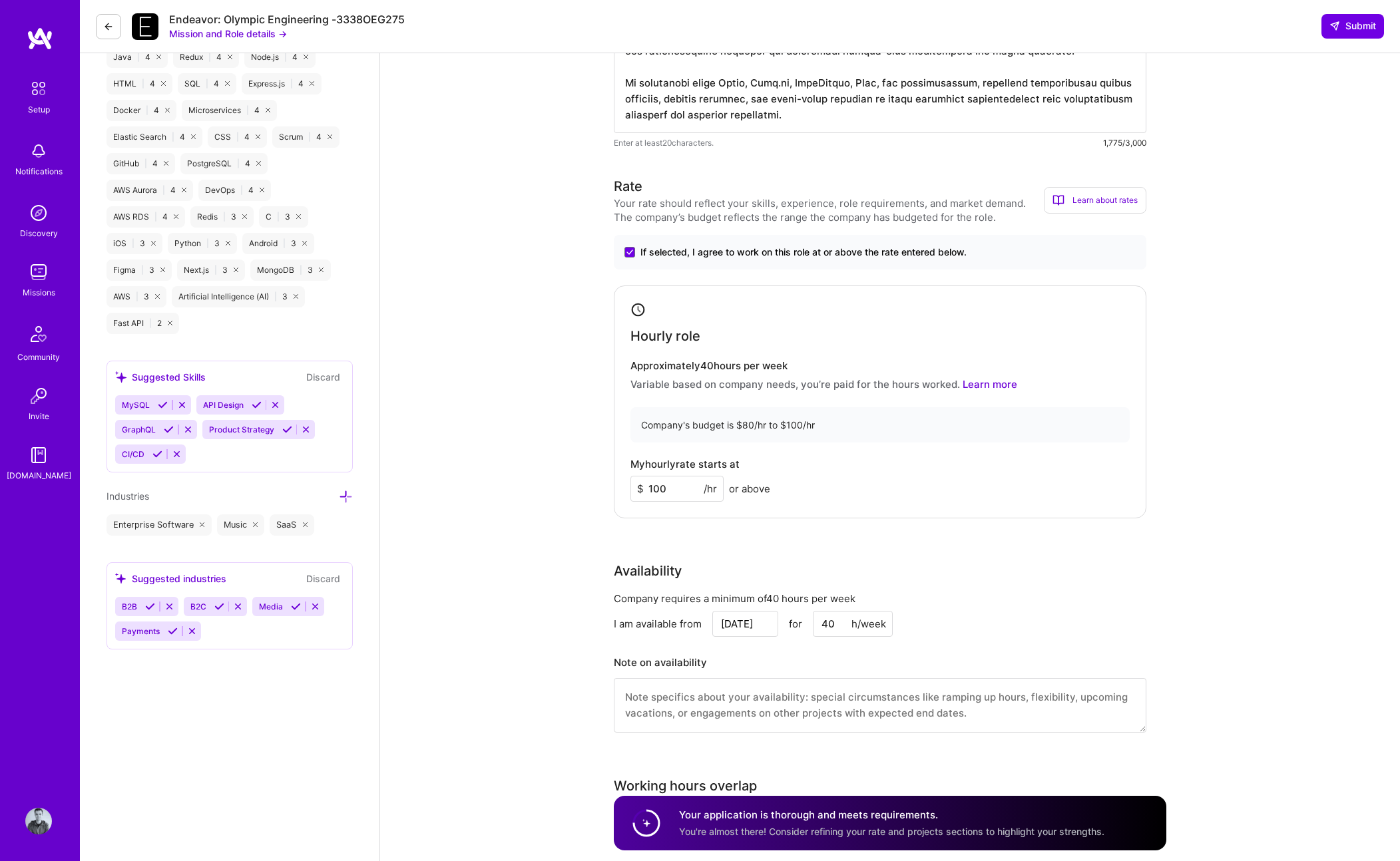
click at [814, 720] on textarea at bounding box center [880, 705] width 533 height 54
paste textarea "I will be on holidays from [DATE] to [DATE]"
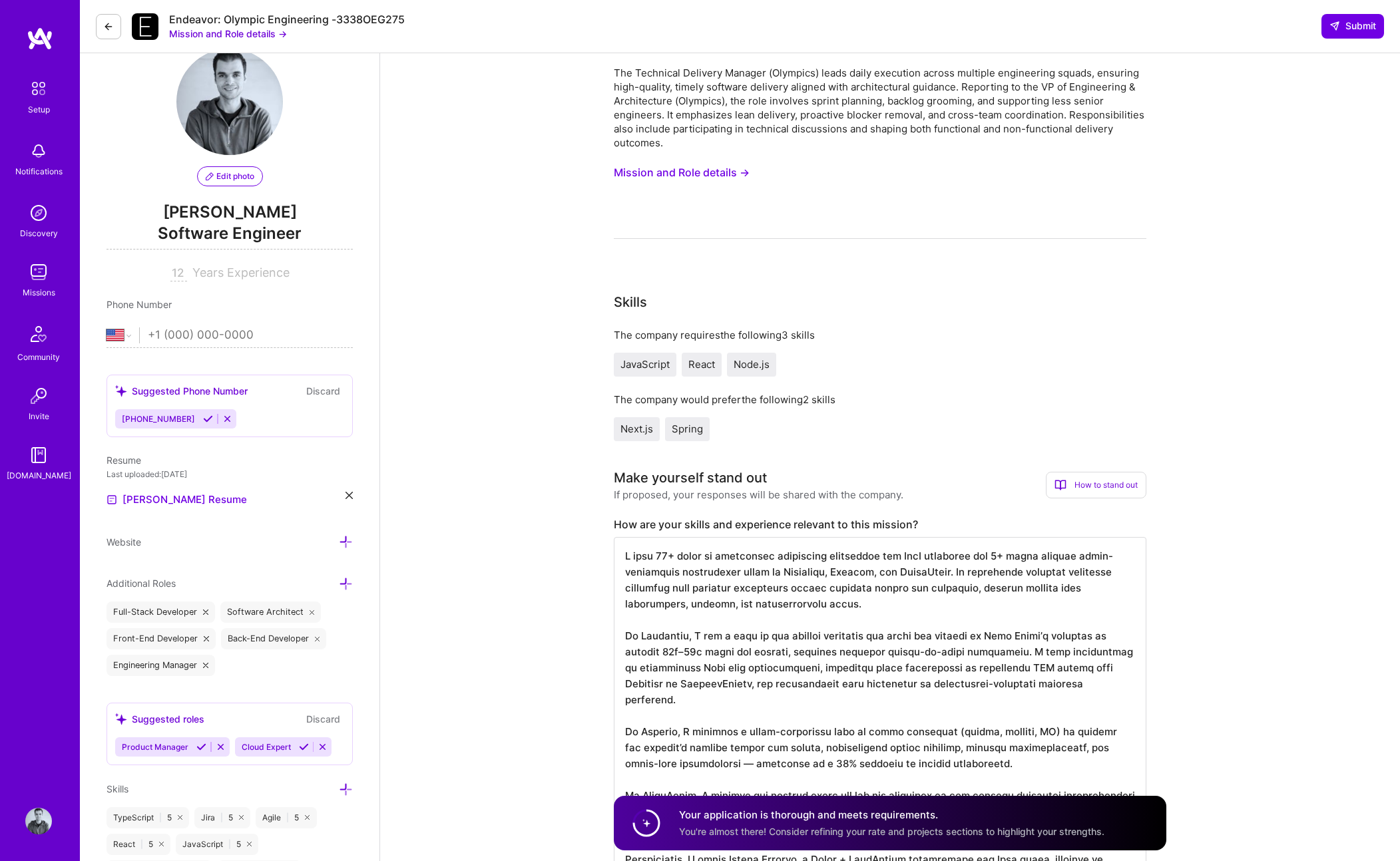
scroll to position [0, 0]
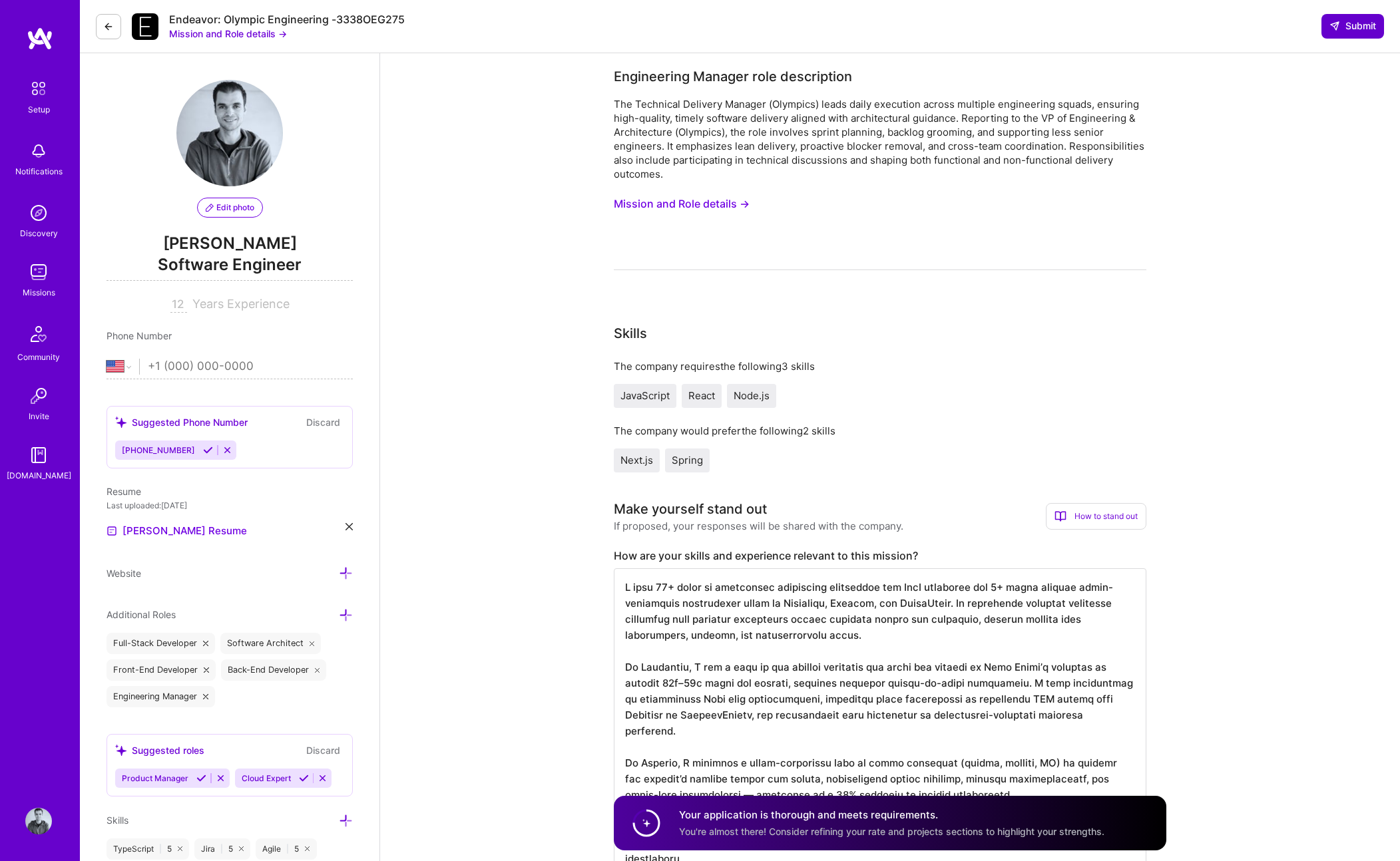
type textarea "I will be on holidays from [DATE] to [DATE]"
click at [1358, 27] on span "Submit" at bounding box center [1353, 26] width 47 height 14
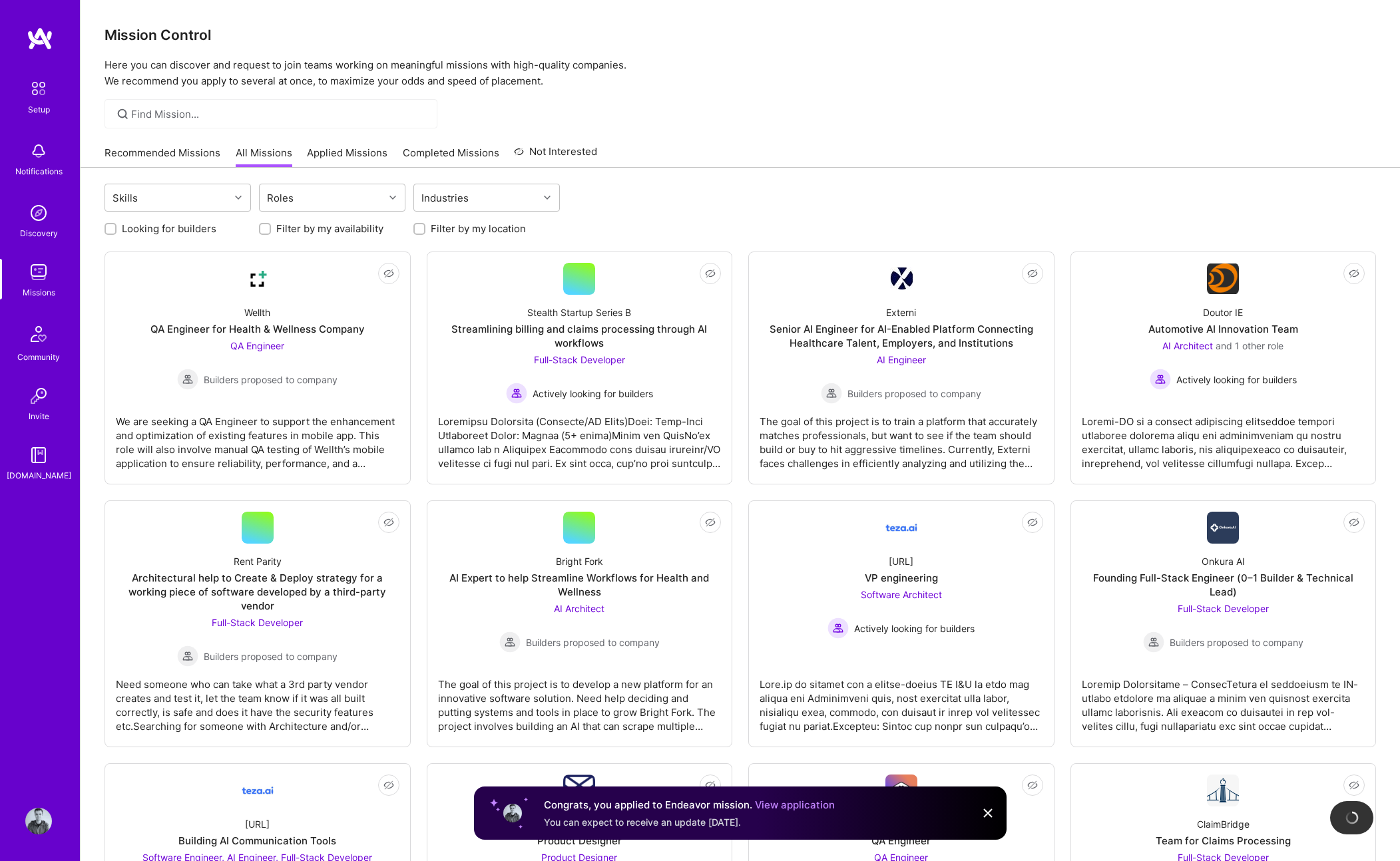
click at [36, 39] on img at bounding box center [39, 39] width 26 height 24
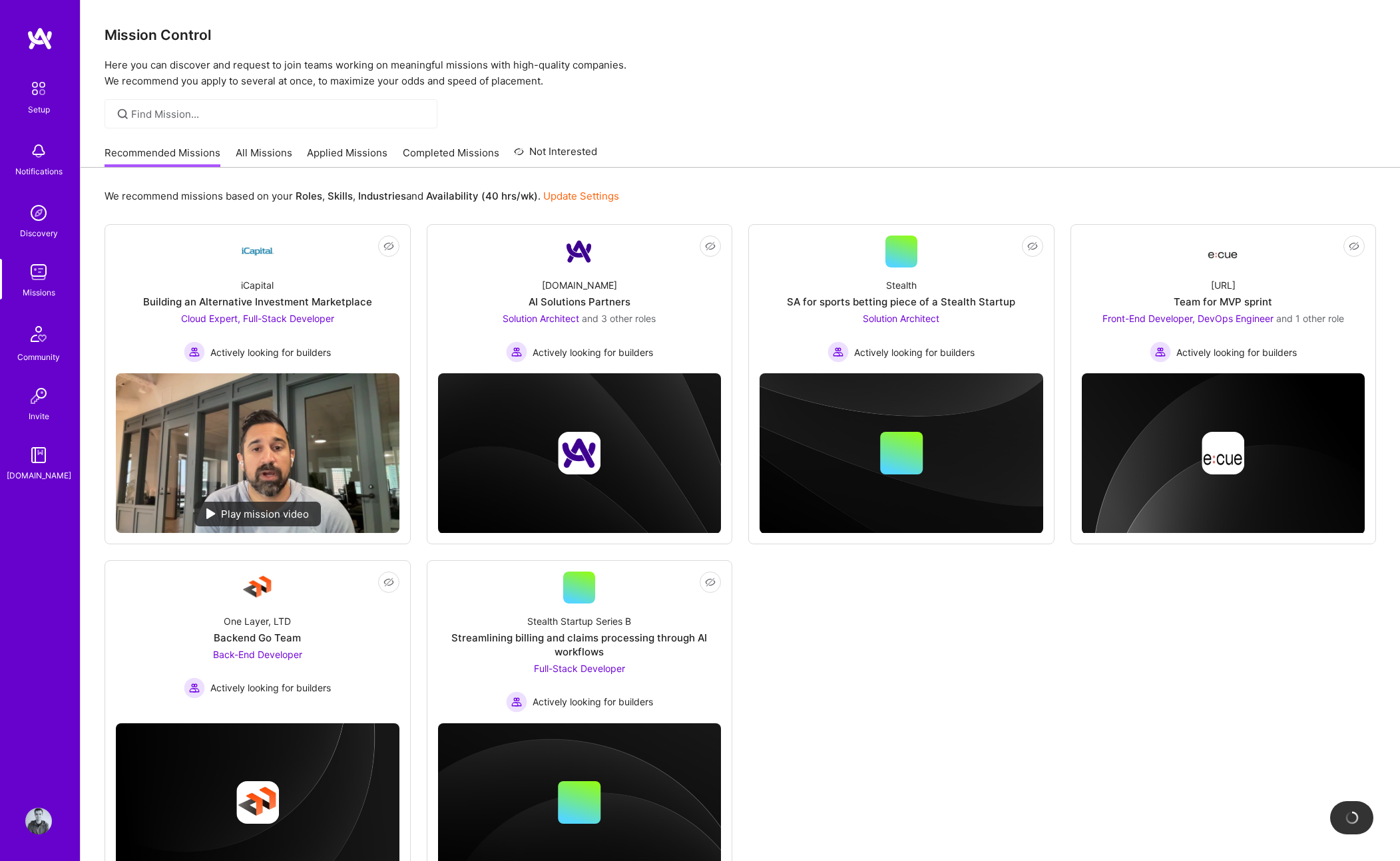
click at [363, 139] on div "Recommended Missions All Missions Applied Missions Completed Missions Not Inter…" at bounding box center [351, 153] width 493 height 29
click at [363, 146] on link "Applied Missions" at bounding box center [347, 156] width 81 height 22
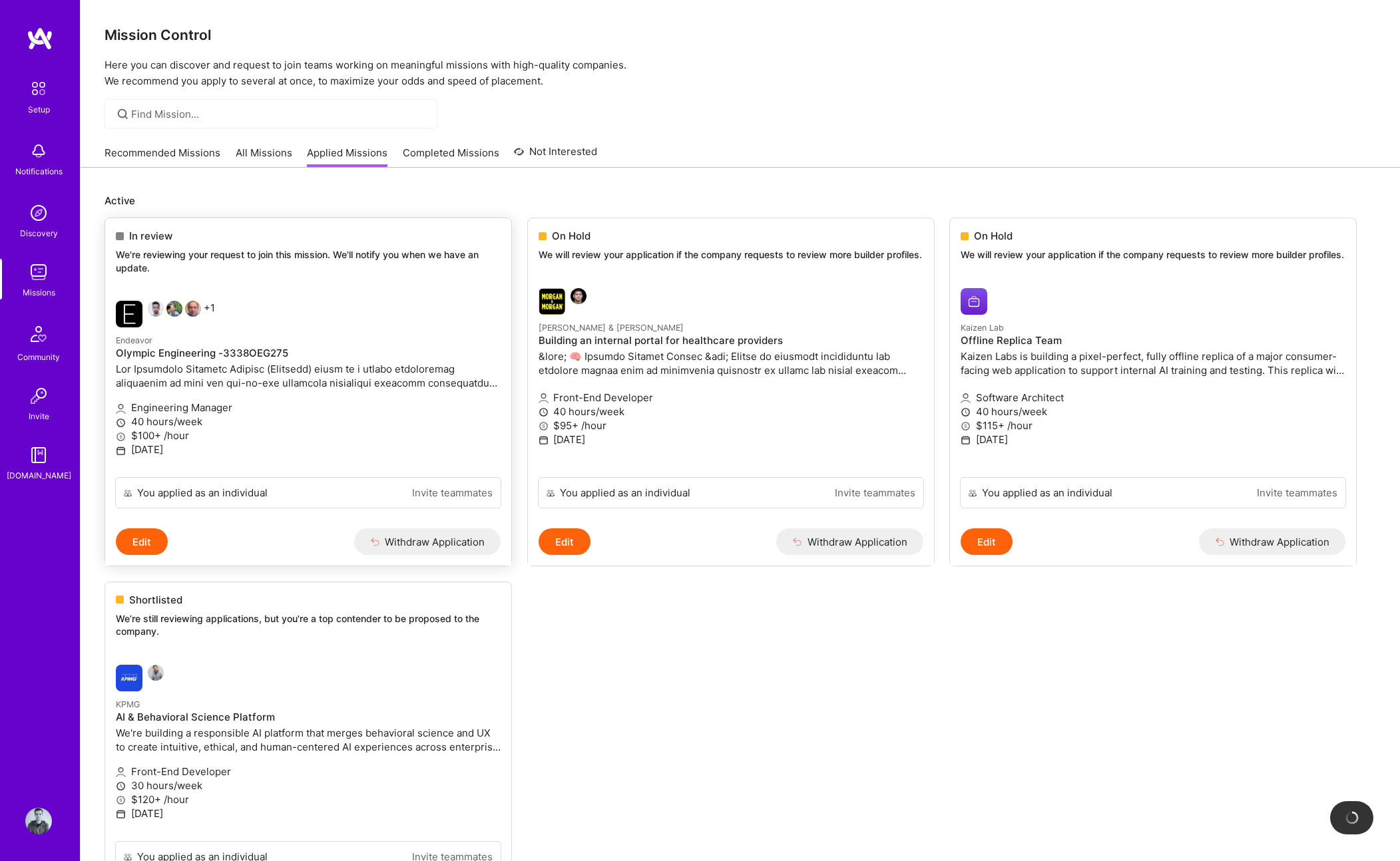
click at [144, 350] on h4 "Olympic Engineering -3338OEG275" at bounding box center [308, 353] width 385 height 12
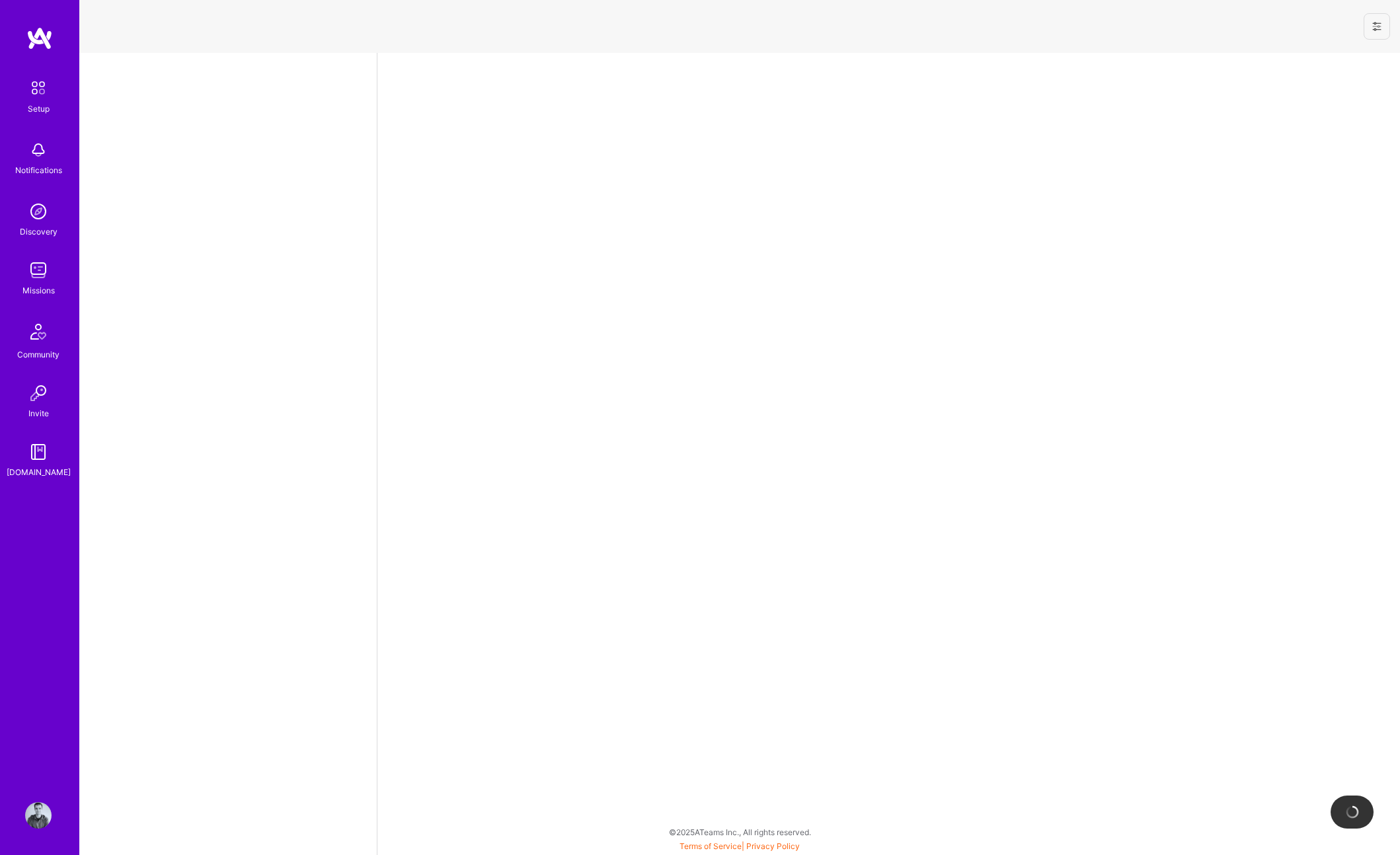
select select "US"
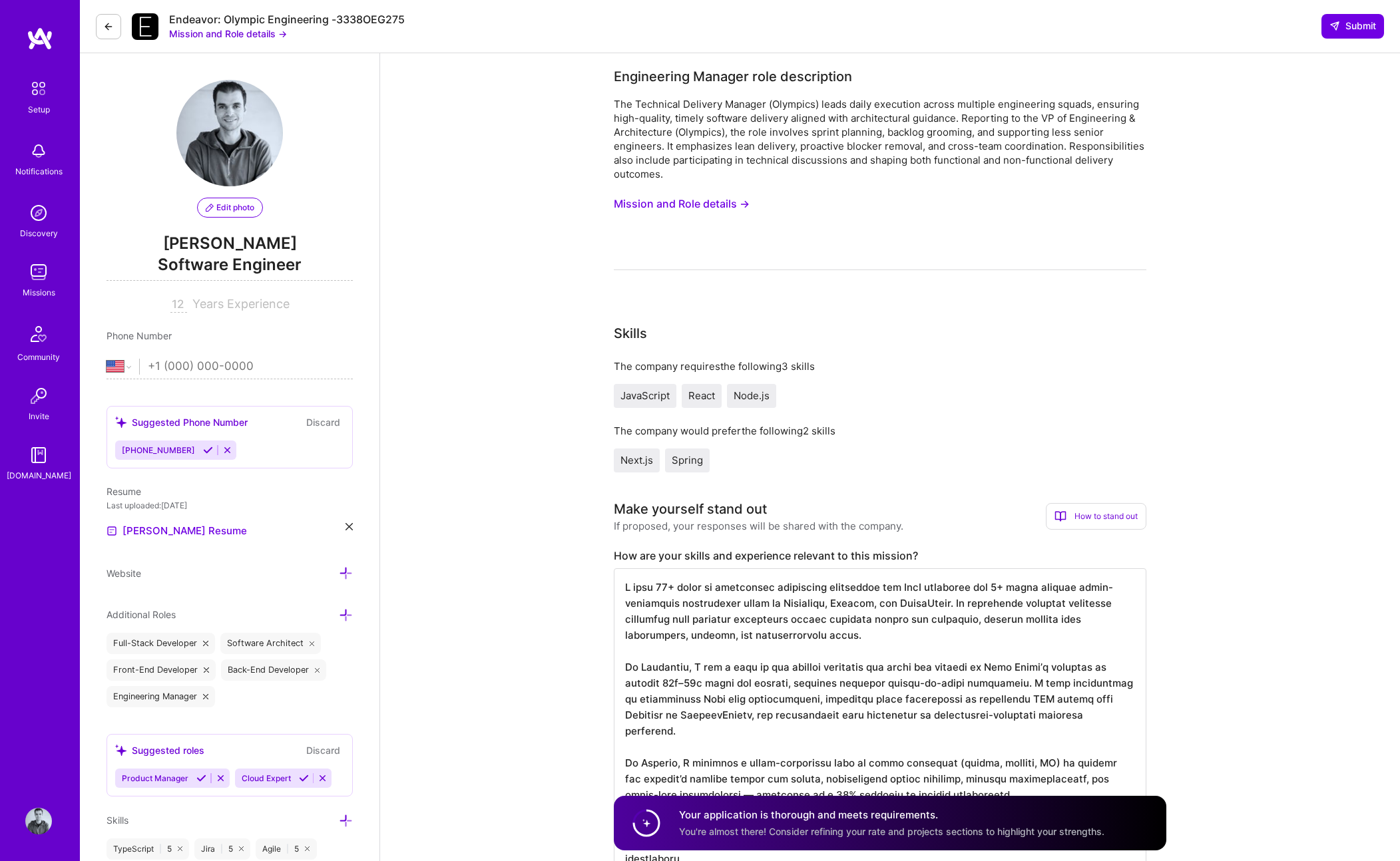
click at [665, 201] on button "Mission and Role details →" at bounding box center [682, 204] width 136 height 25
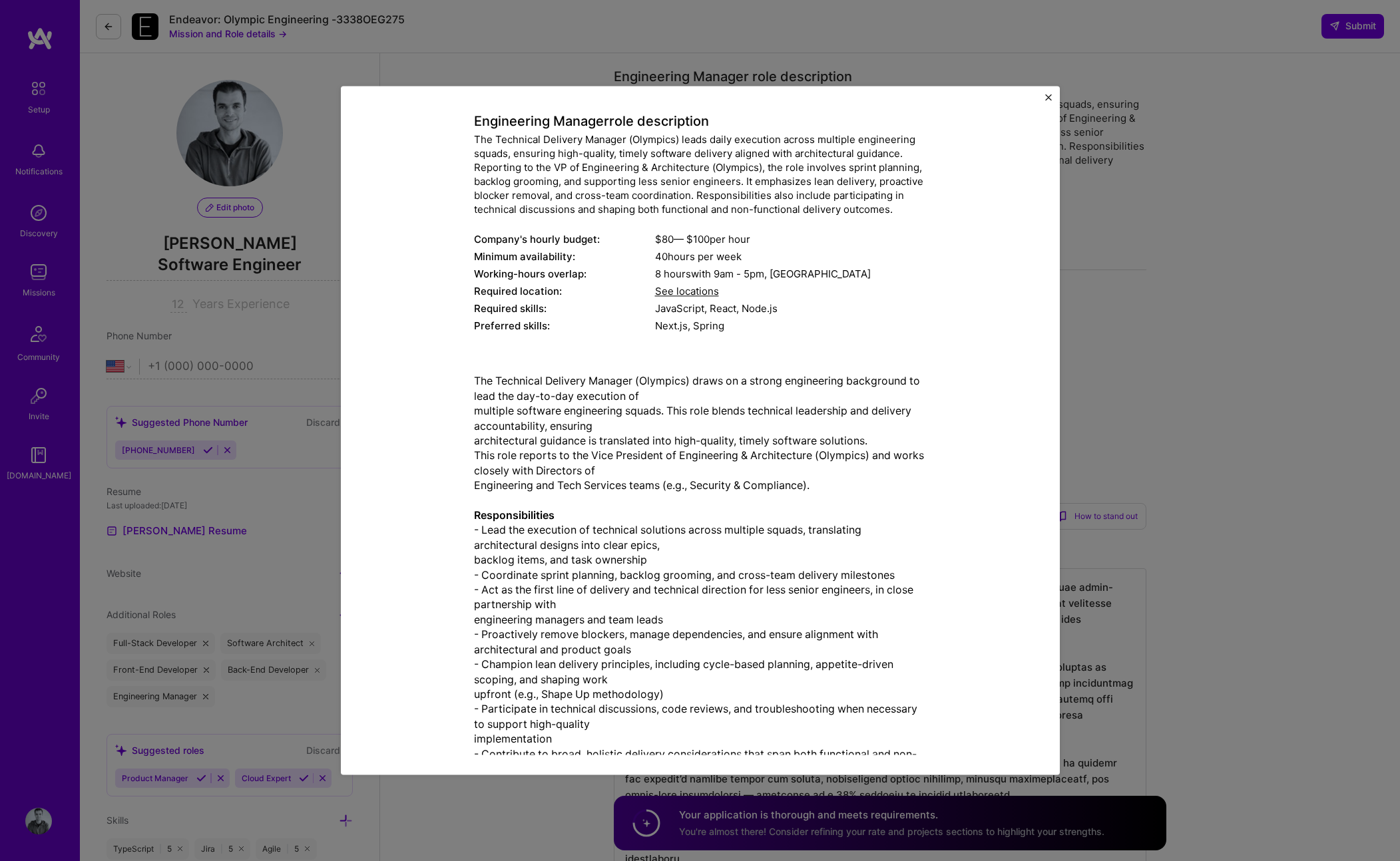
scroll to position [74, 0]
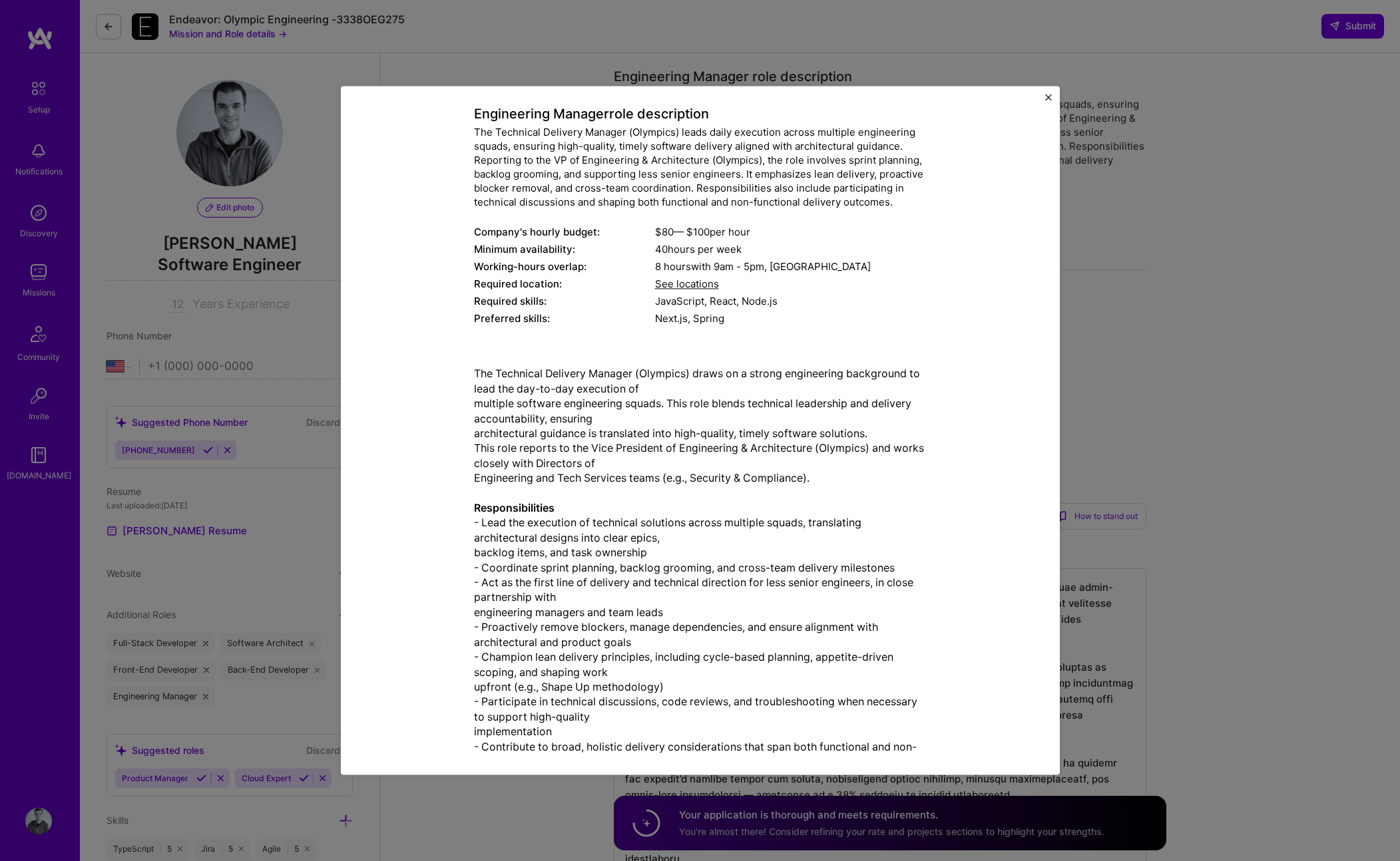
click at [681, 283] on span "See locations" at bounding box center [687, 284] width 64 height 13
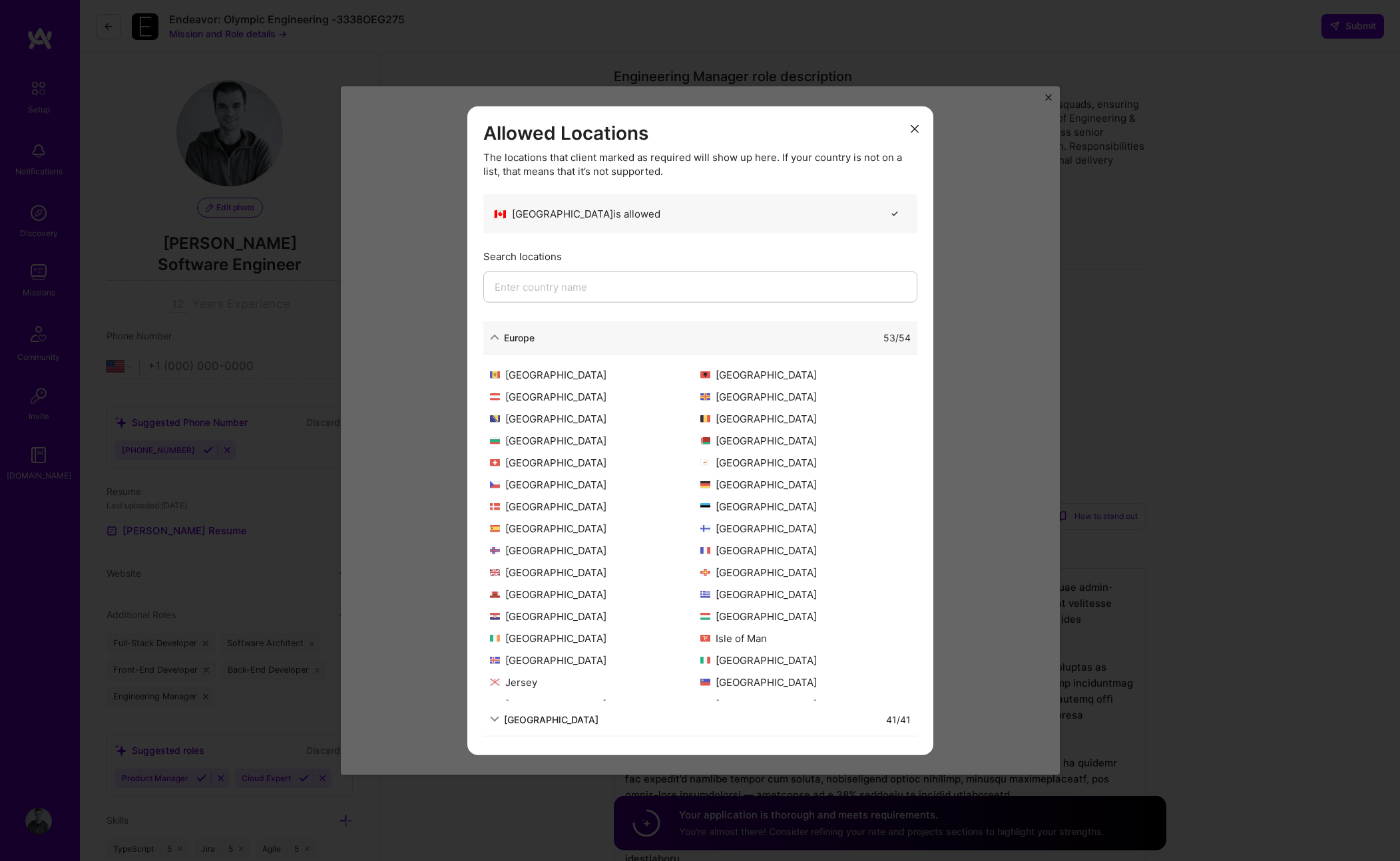
click at [422, 367] on div "Allowed Locations The locations that client marked as required will show up her…" at bounding box center [700, 430] width 1400 height 861
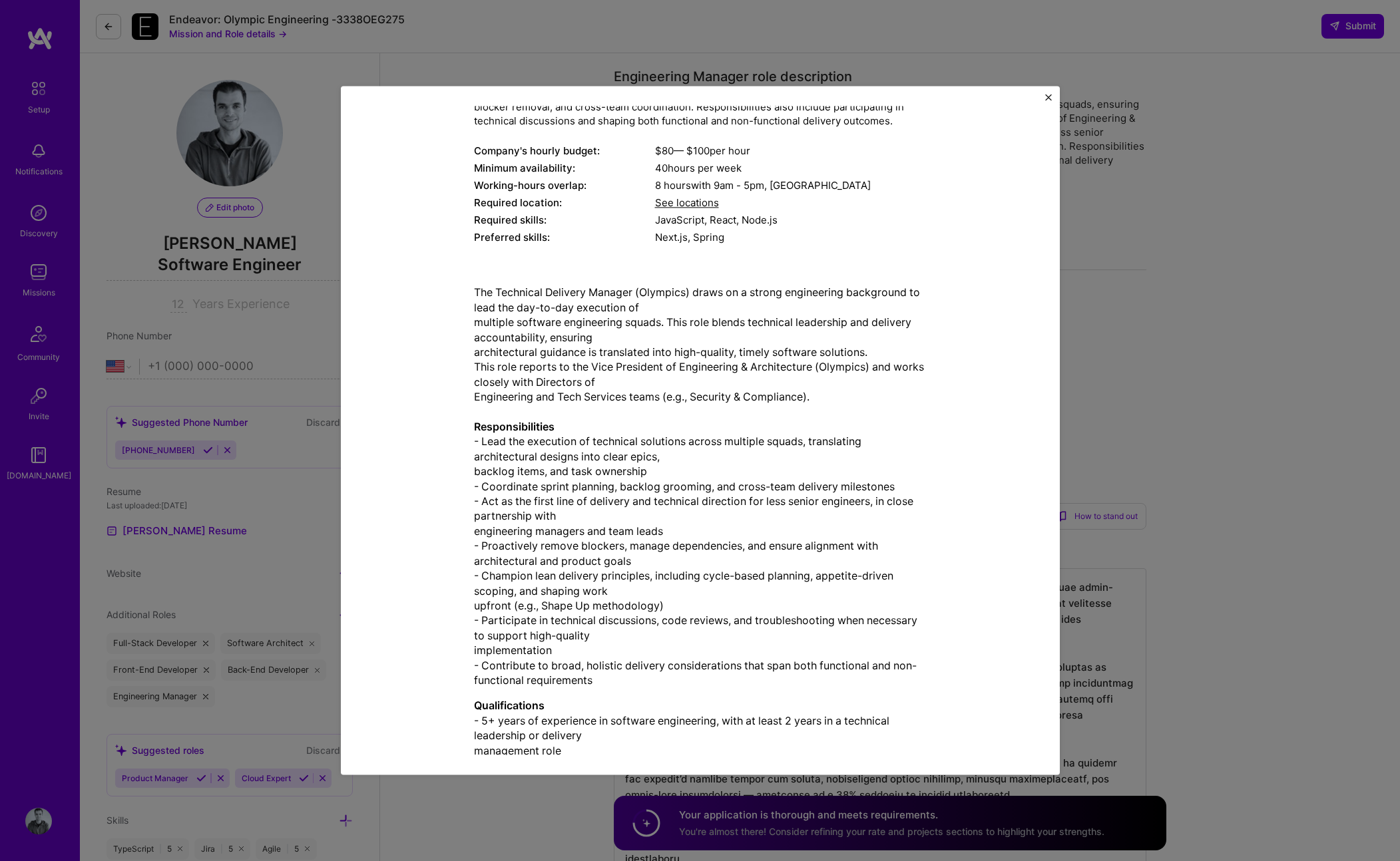
scroll to position [0, 0]
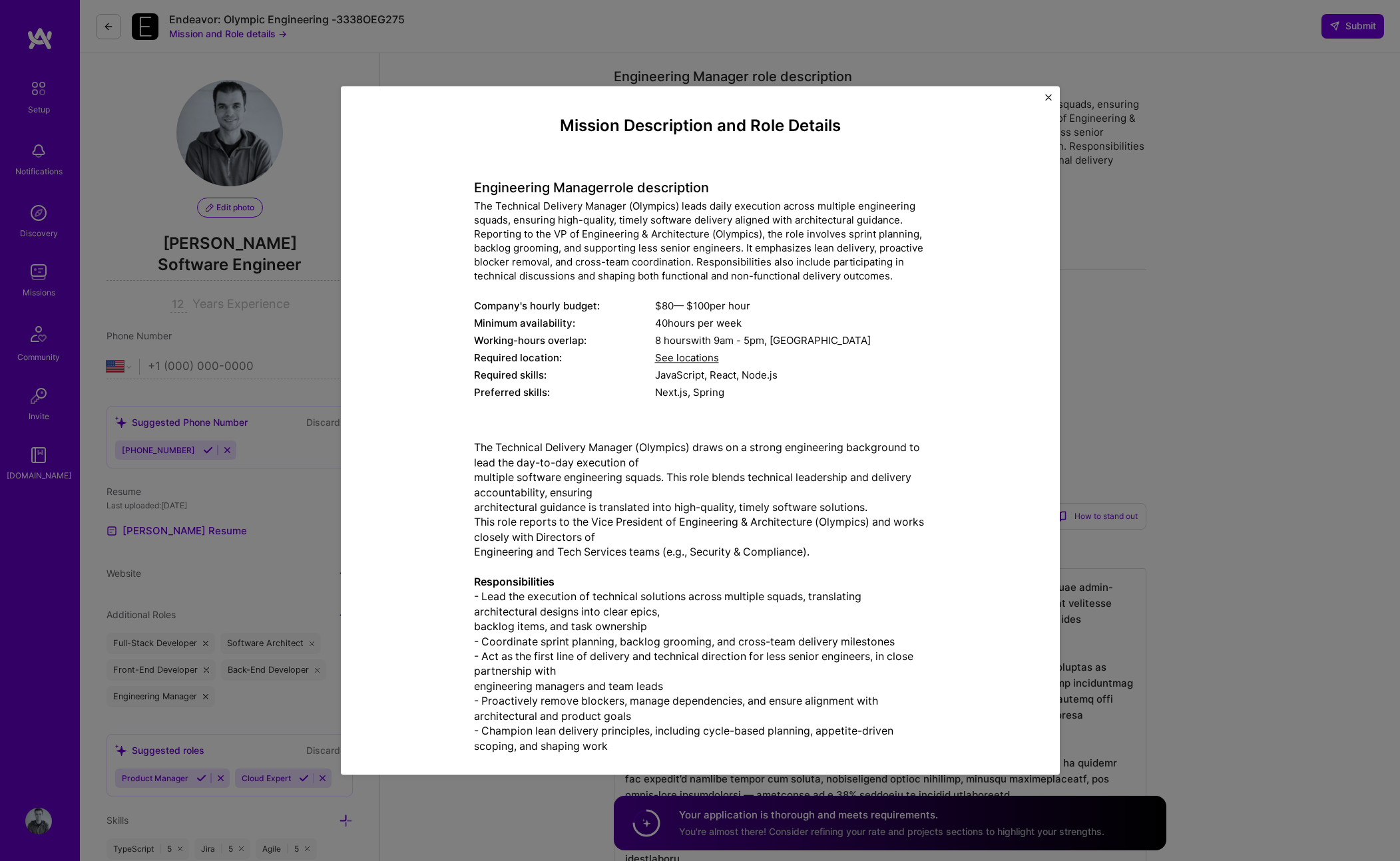
click at [683, 360] on span "See locations" at bounding box center [687, 358] width 64 height 13
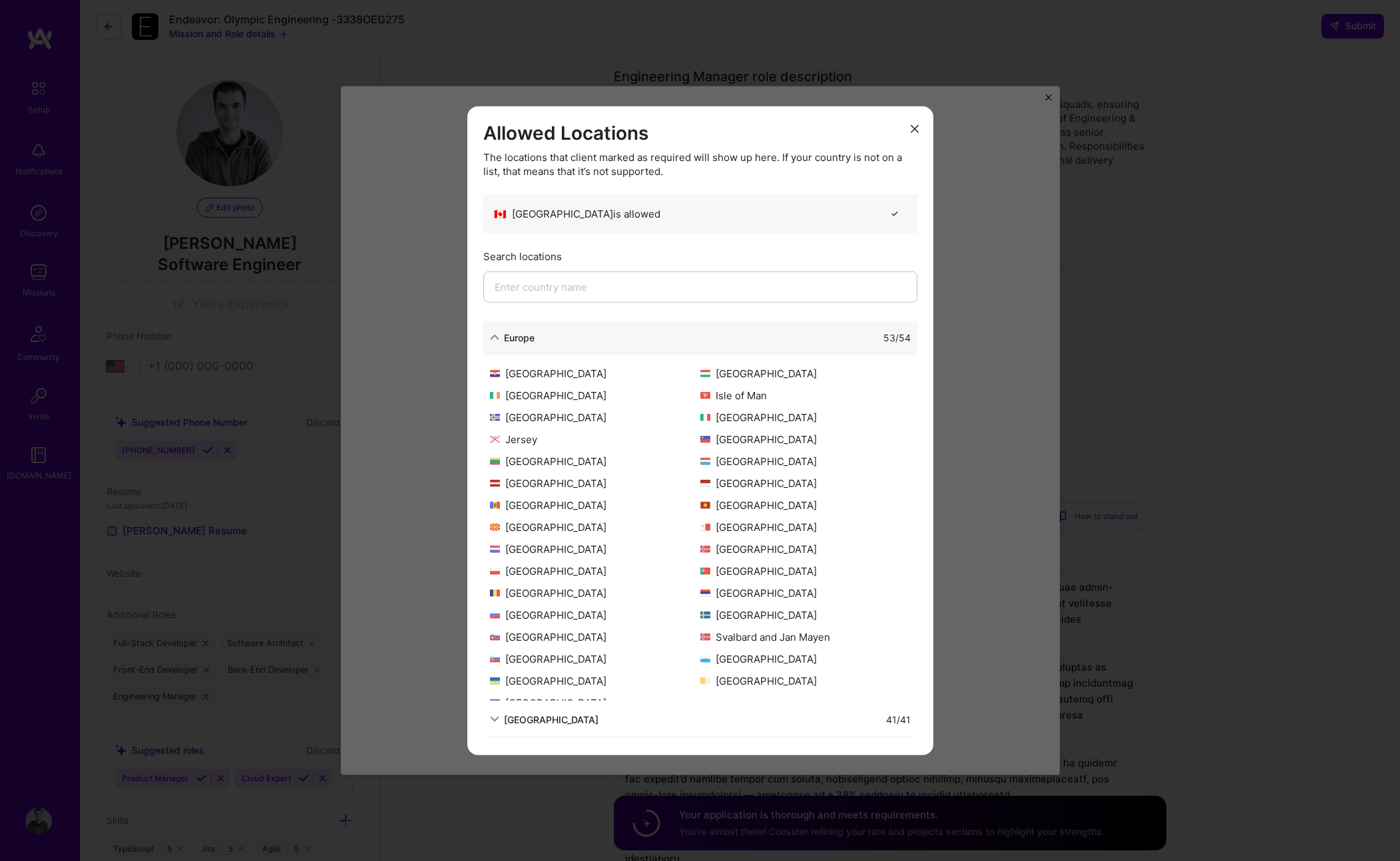
scroll to position [261, 0]
click at [913, 128] on icon "modal" at bounding box center [915, 128] width 8 height 8
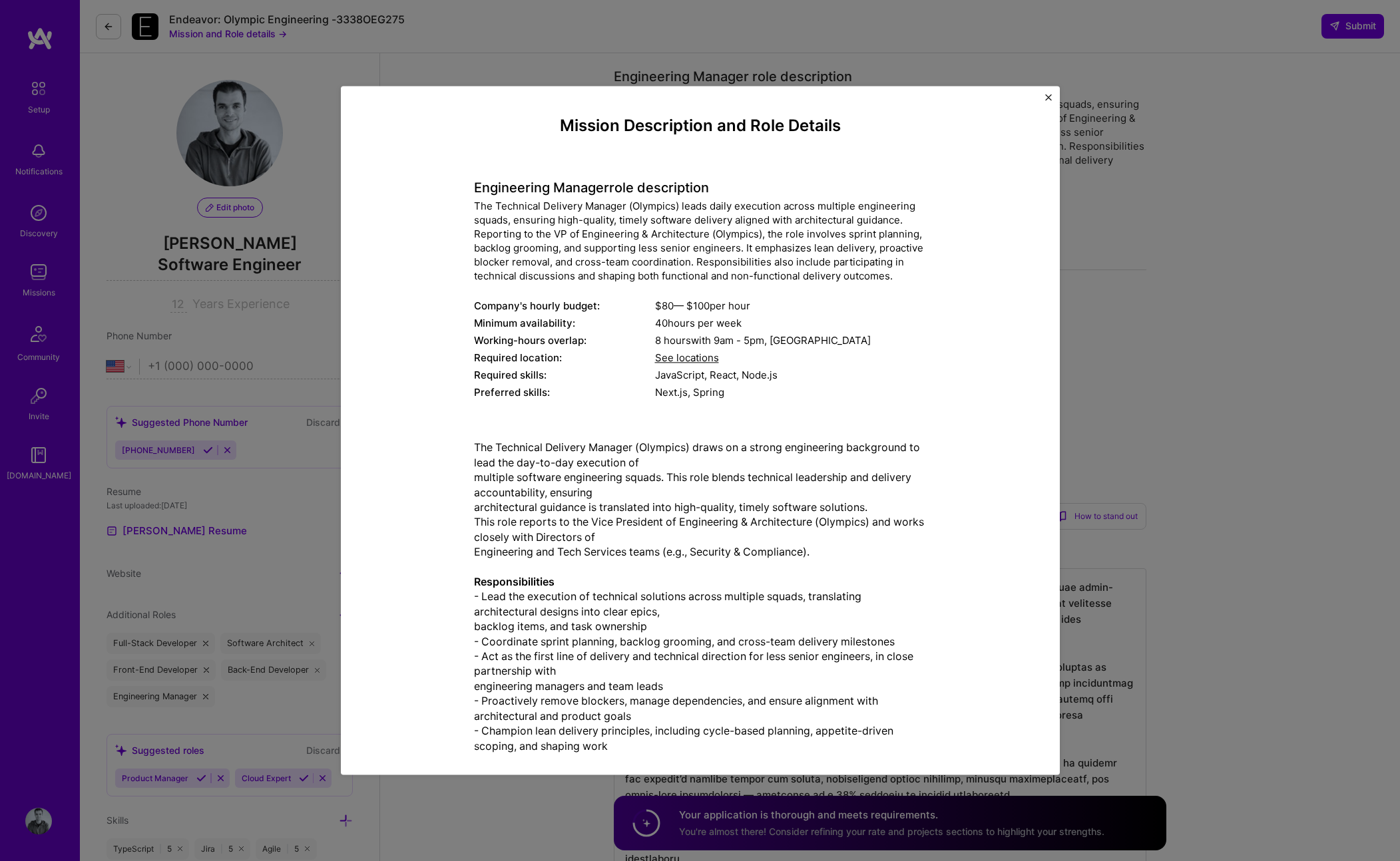
click at [1046, 98] on img "Close" at bounding box center [1049, 97] width 7 height 7
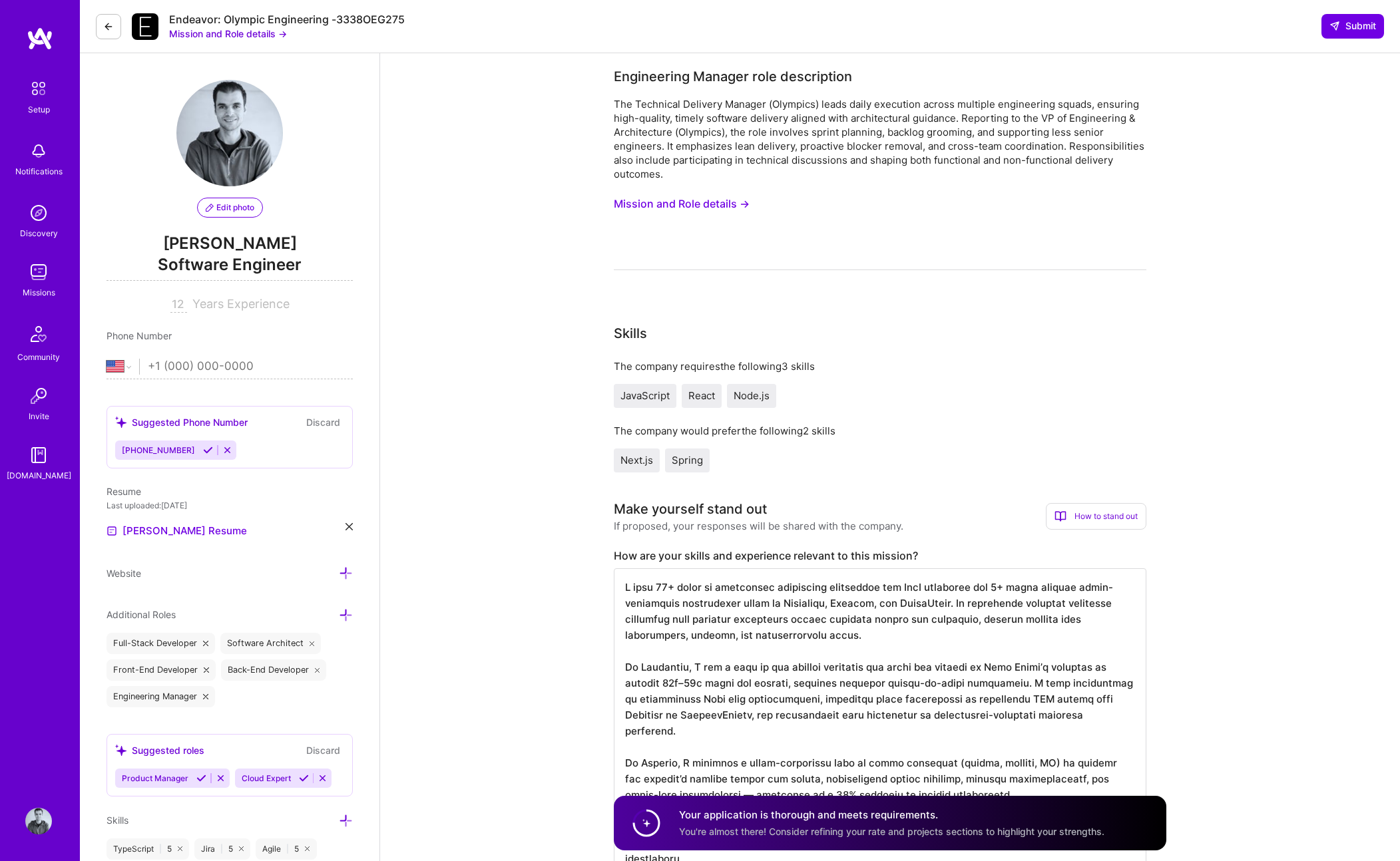
click at [654, 192] on button "Mission and Role details →" at bounding box center [682, 204] width 136 height 25
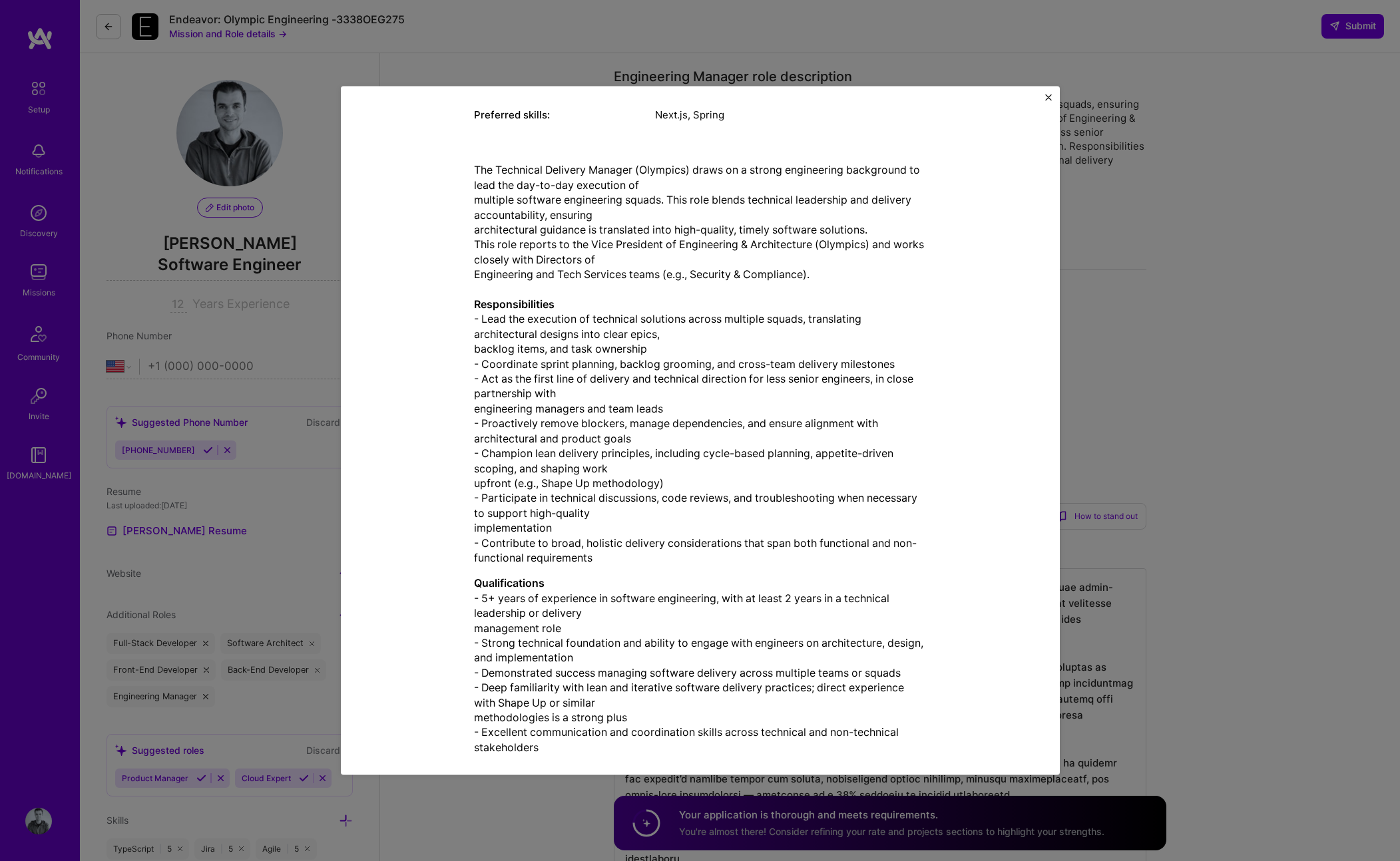
scroll to position [0, 0]
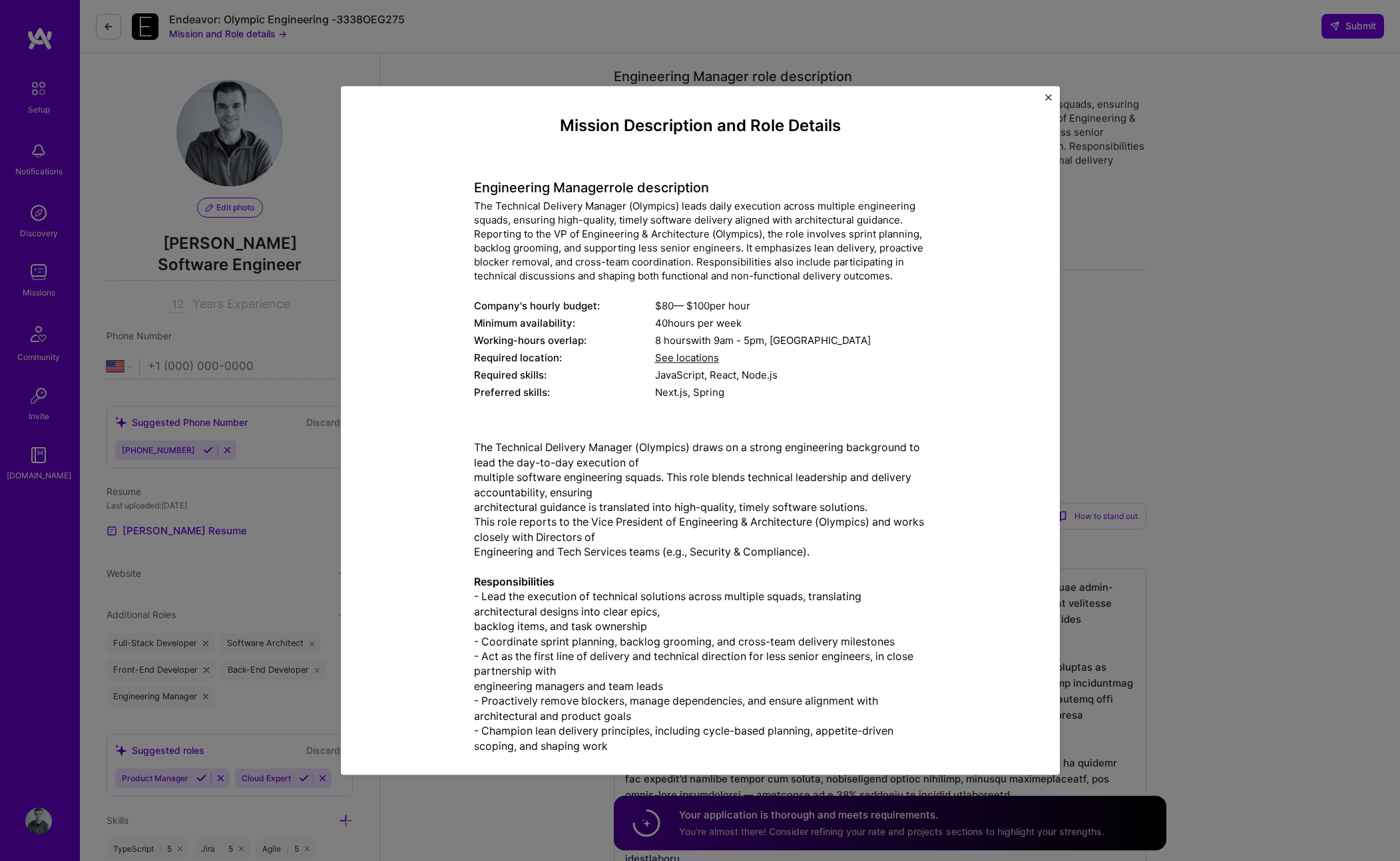
click at [1081, 239] on div "Mission Description and Role Details Engineering Manager role description The T…" at bounding box center [700, 430] width 1400 height 861
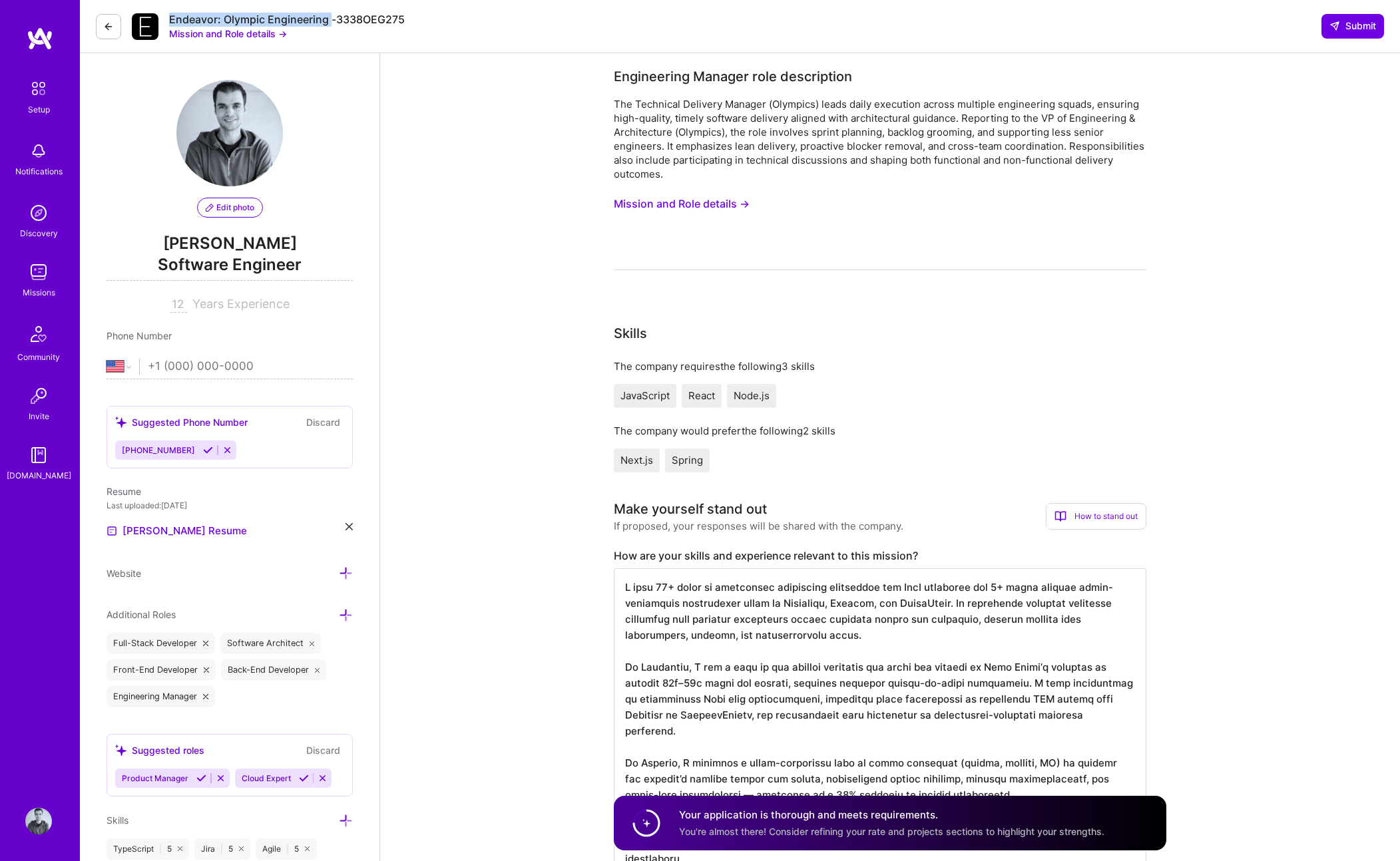
drag, startPoint x: 169, startPoint y: 18, endPoint x: 329, endPoint y: 19, distance: 160.0
click at [329, 19] on div "Endeavor: Olympic Engineering -3338OEG275" at bounding box center [287, 20] width 236 height 14
copy div "Endeavor: Olympic Engineering"
click at [707, 197] on button "Mission and Role details →" at bounding box center [682, 204] width 136 height 25
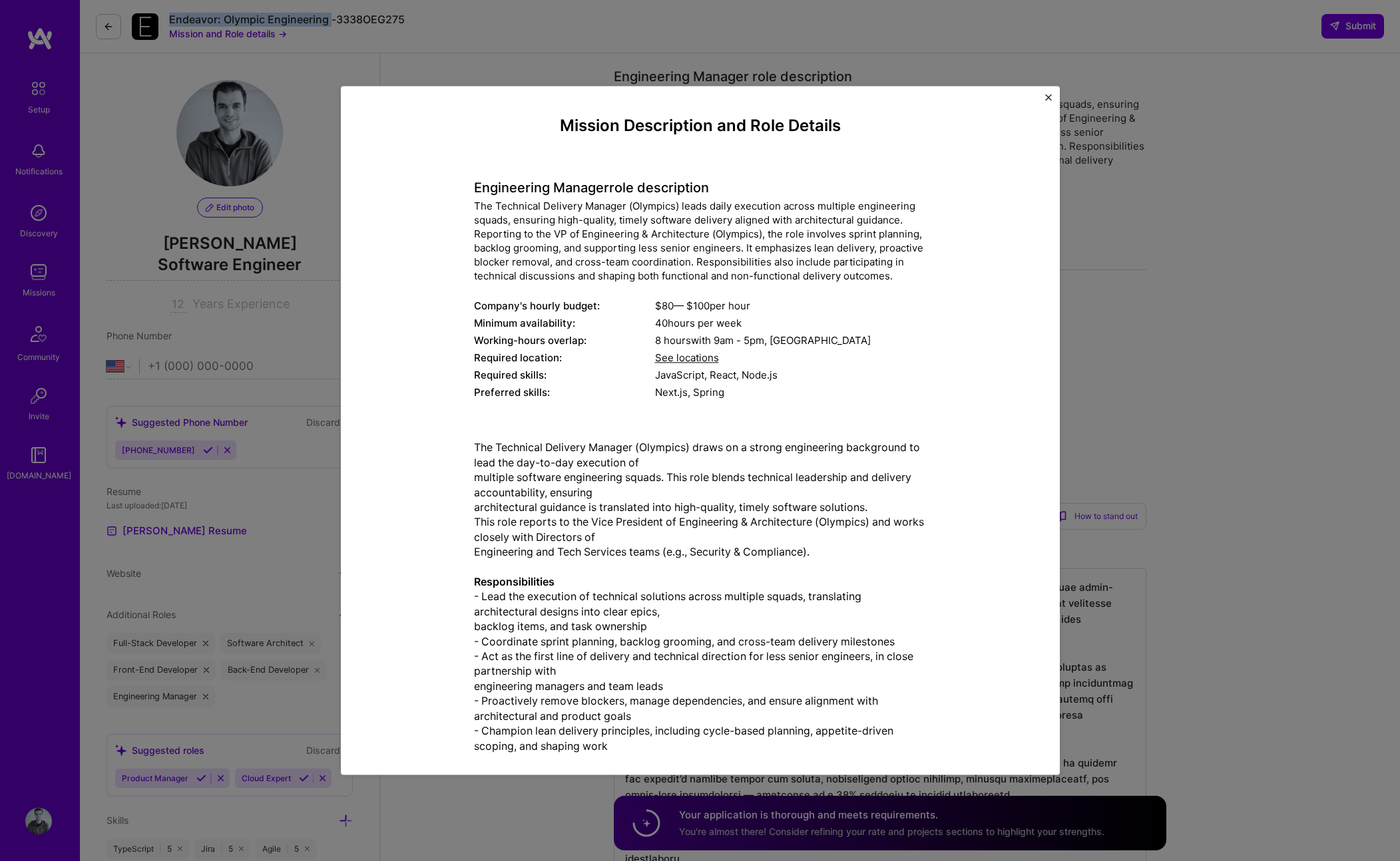
click at [1051, 94] on img "Close" at bounding box center [1049, 97] width 7 height 7
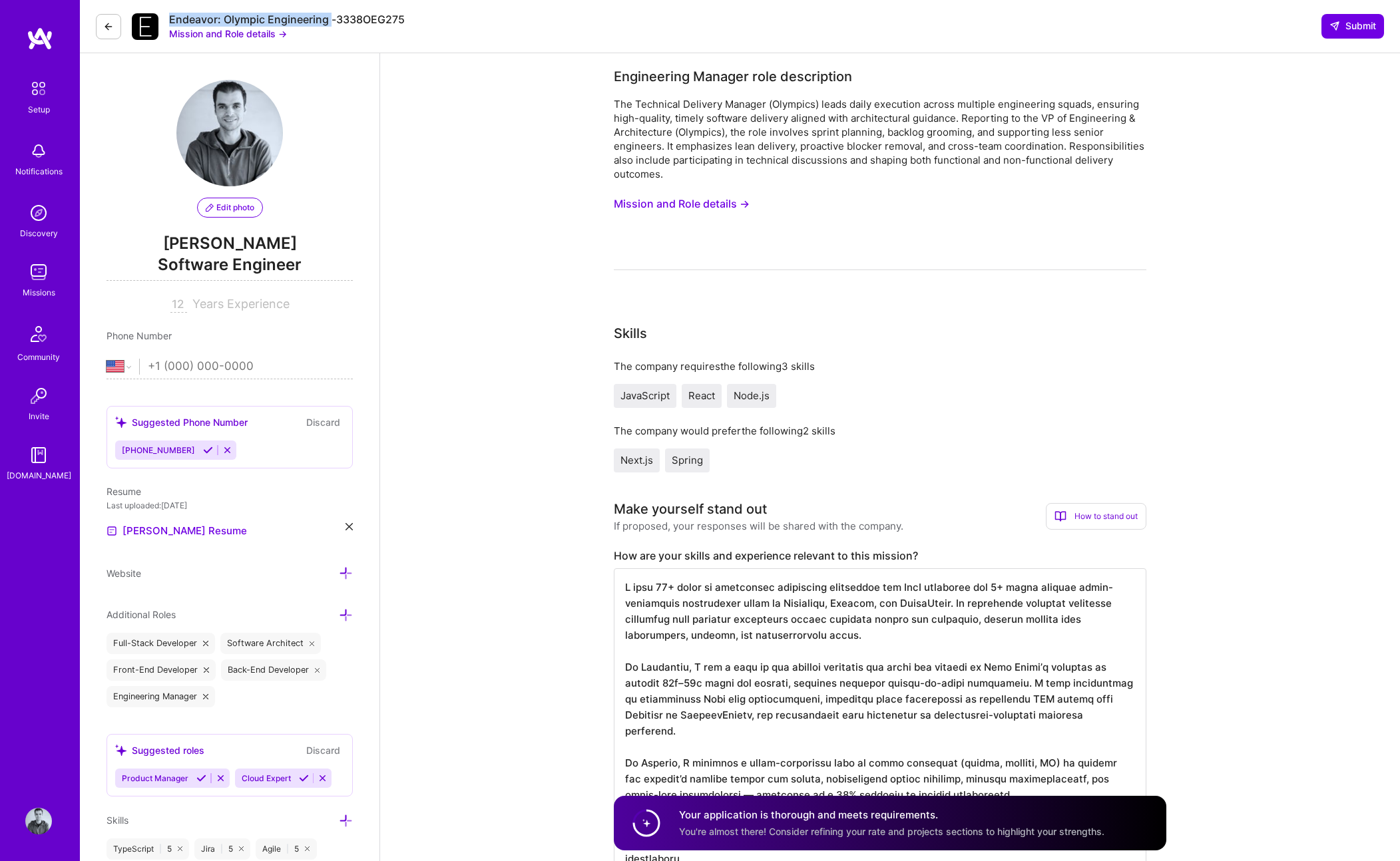
click at [49, 41] on img at bounding box center [39, 39] width 26 height 24
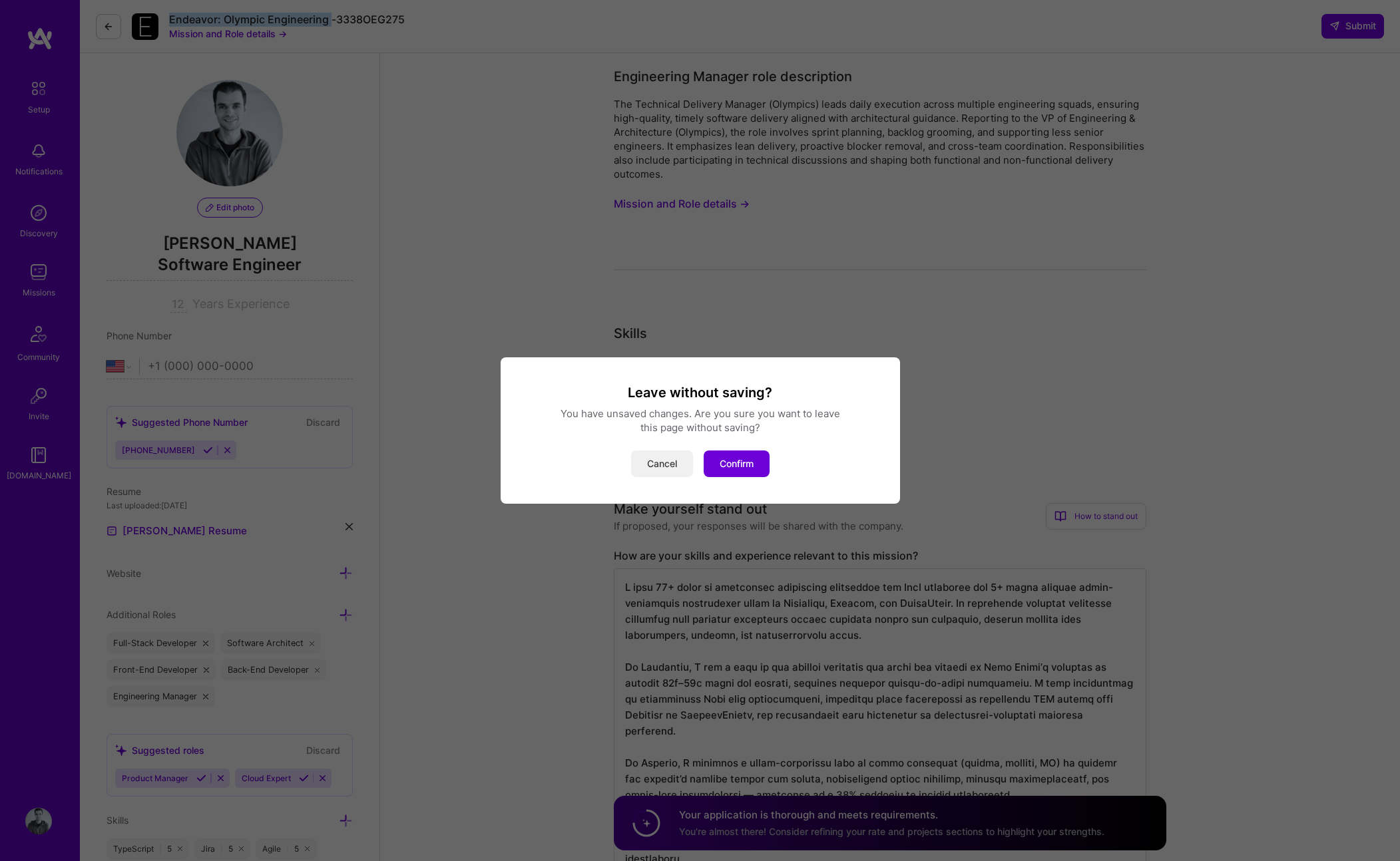
click at [659, 464] on button "Cancel" at bounding box center [662, 464] width 62 height 26
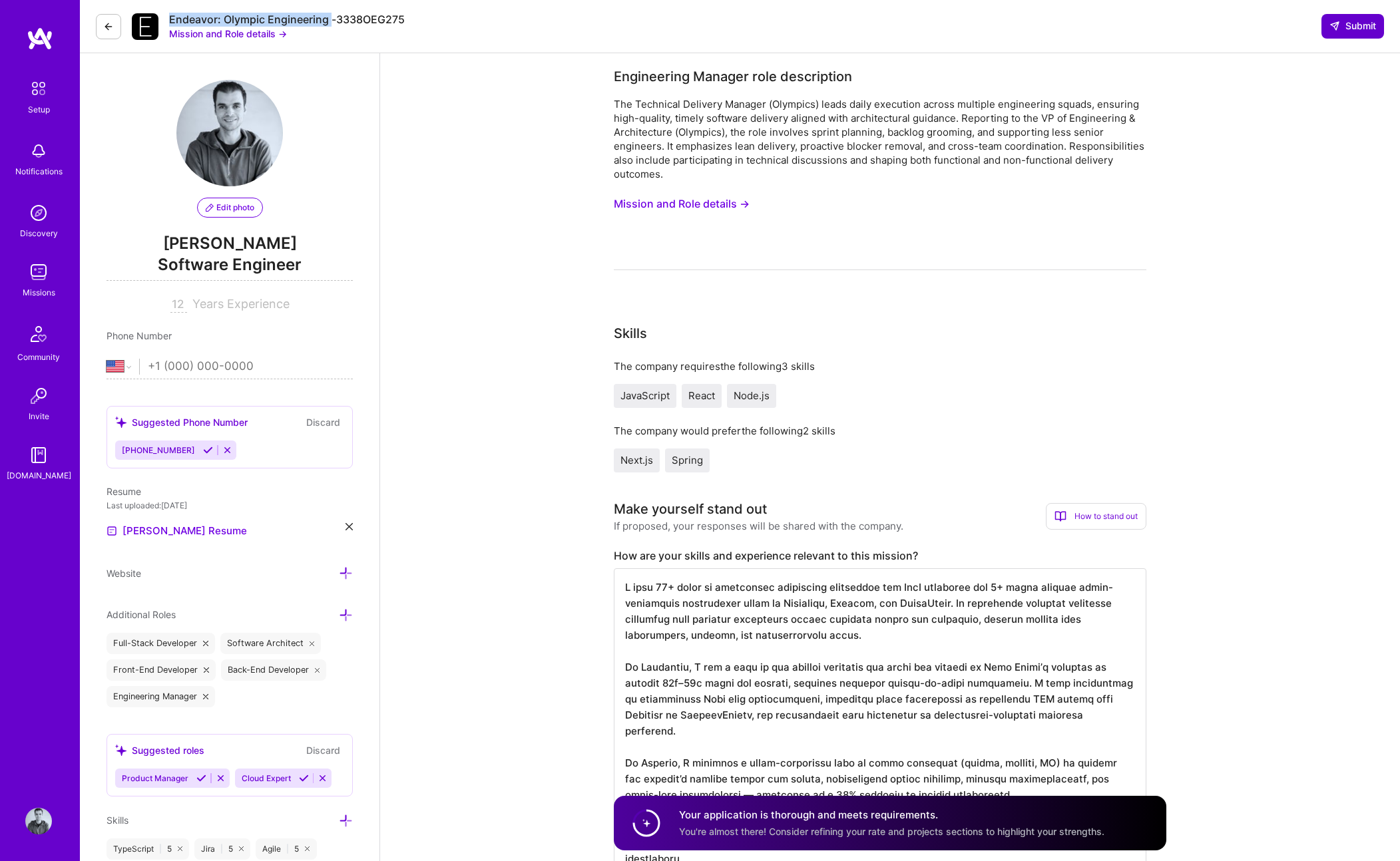
click at [1361, 36] on button "Submit" at bounding box center [1352, 26] width 63 height 24
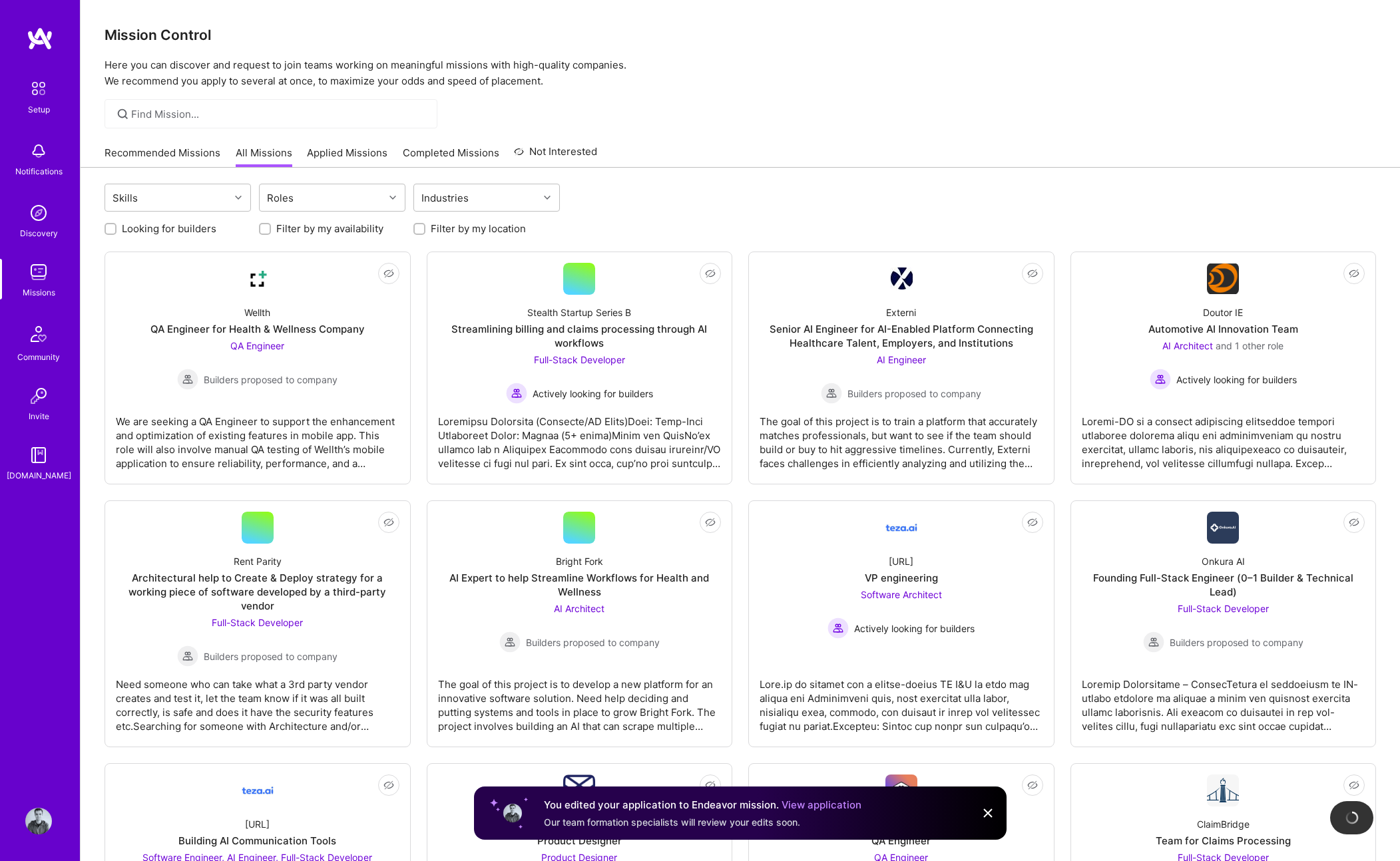
click at [40, 266] on img at bounding box center [38, 272] width 26 height 26
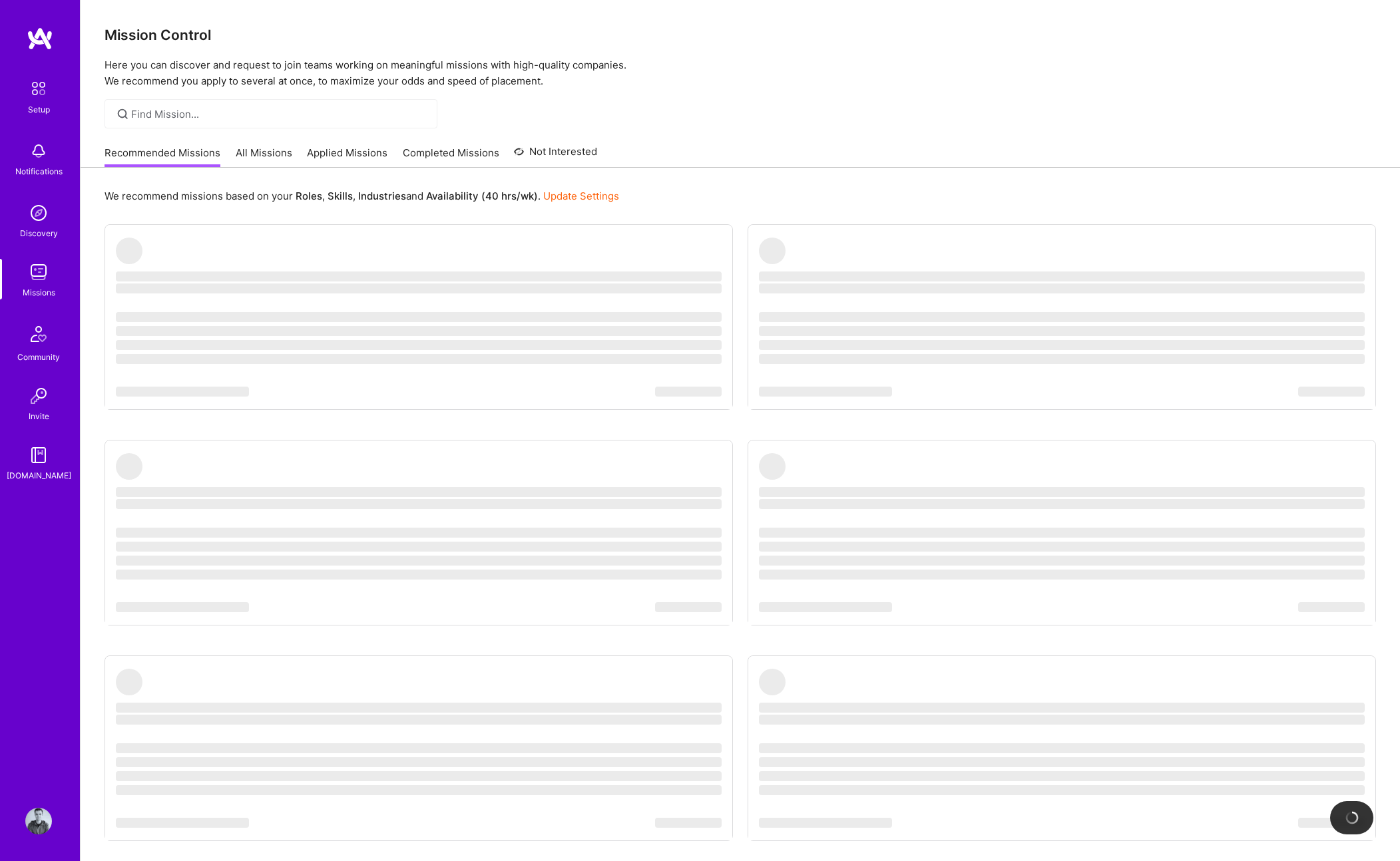
click at [351, 153] on link "Applied Missions" at bounding box center [347, 156] width 81 height 22
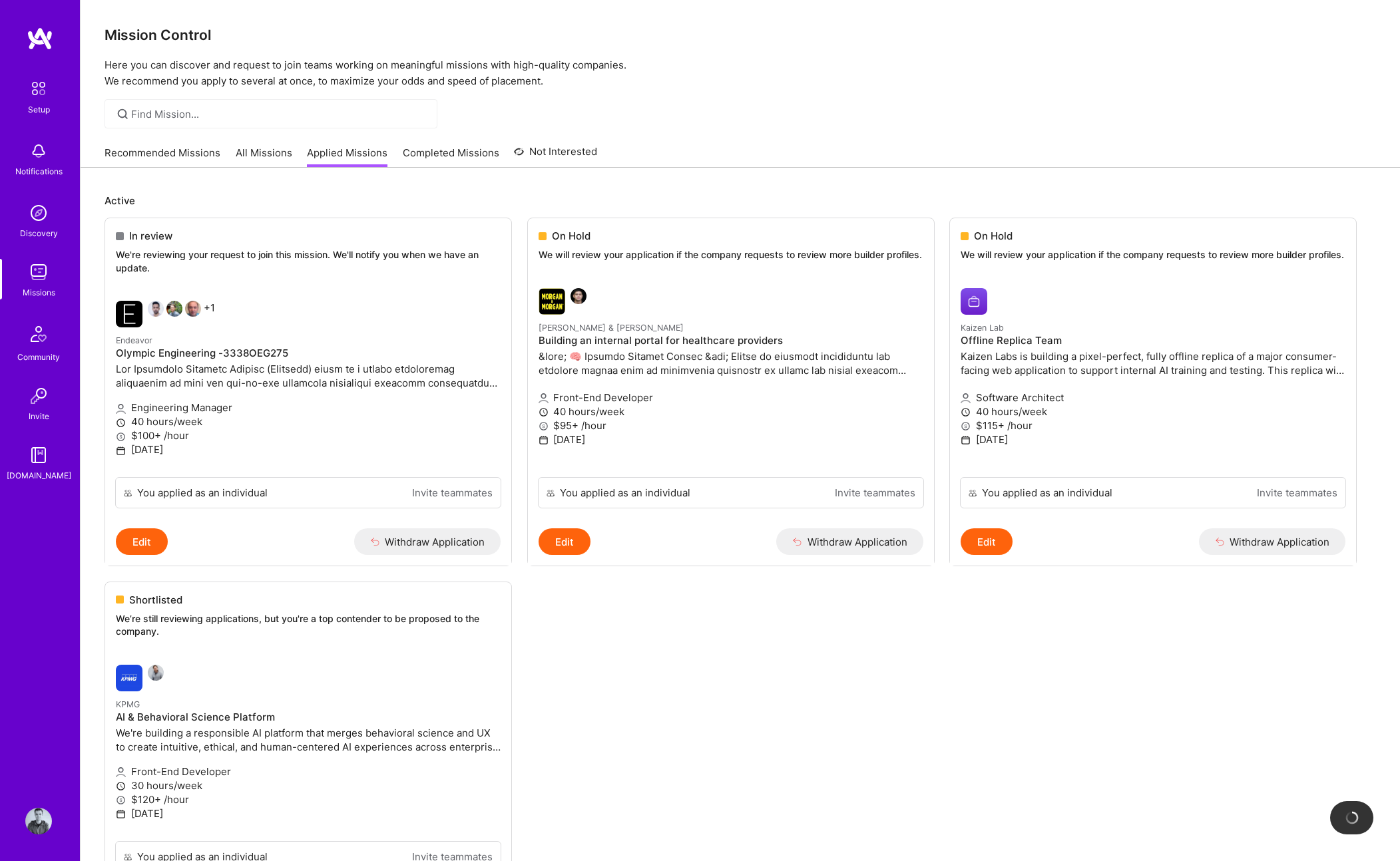
click at [42, 46] on img at bounding box center [39, 39] width 26 height 24
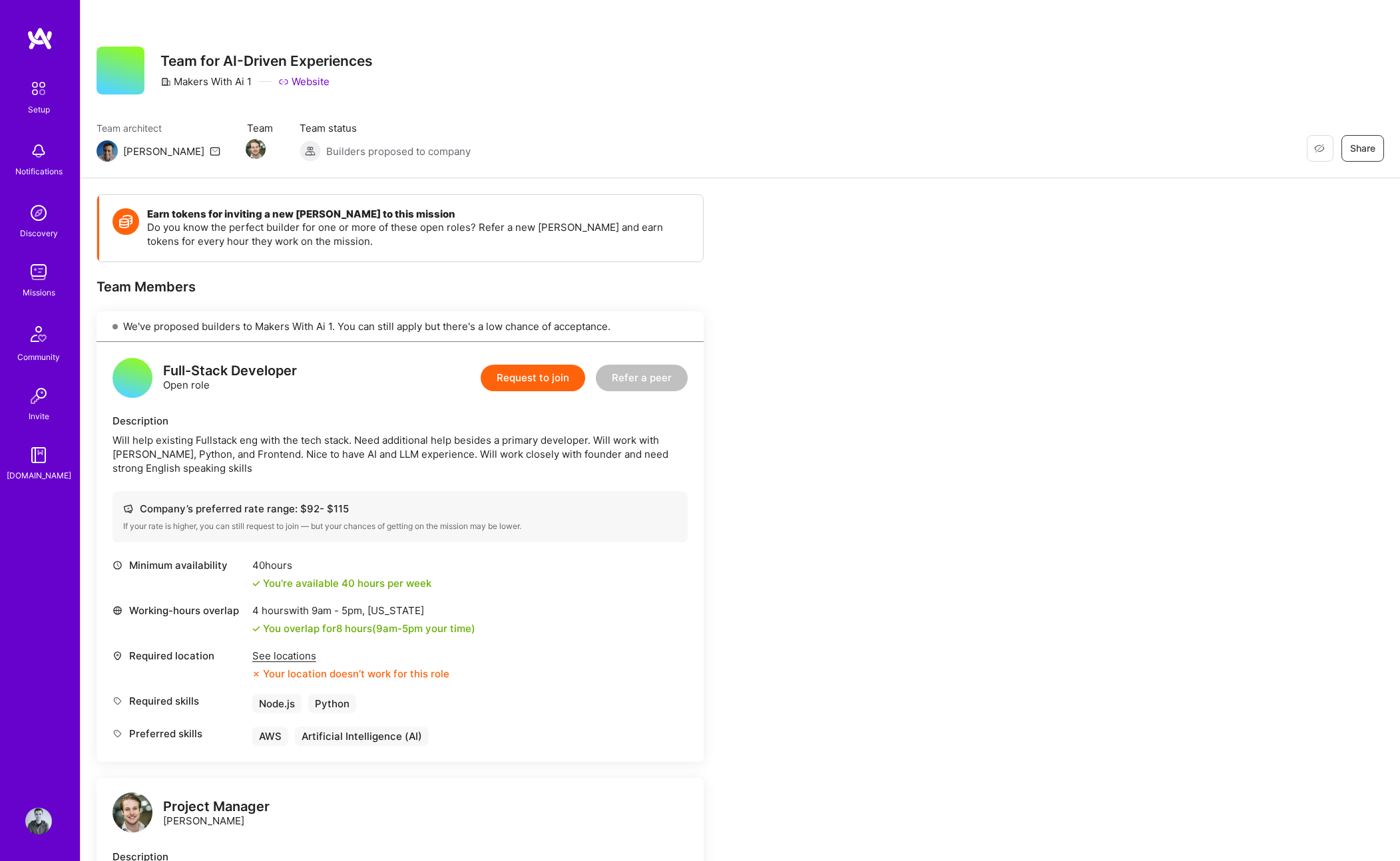
click at [280, 660] on div "See locations" at bounding box center [351, 656] width 197 height 14
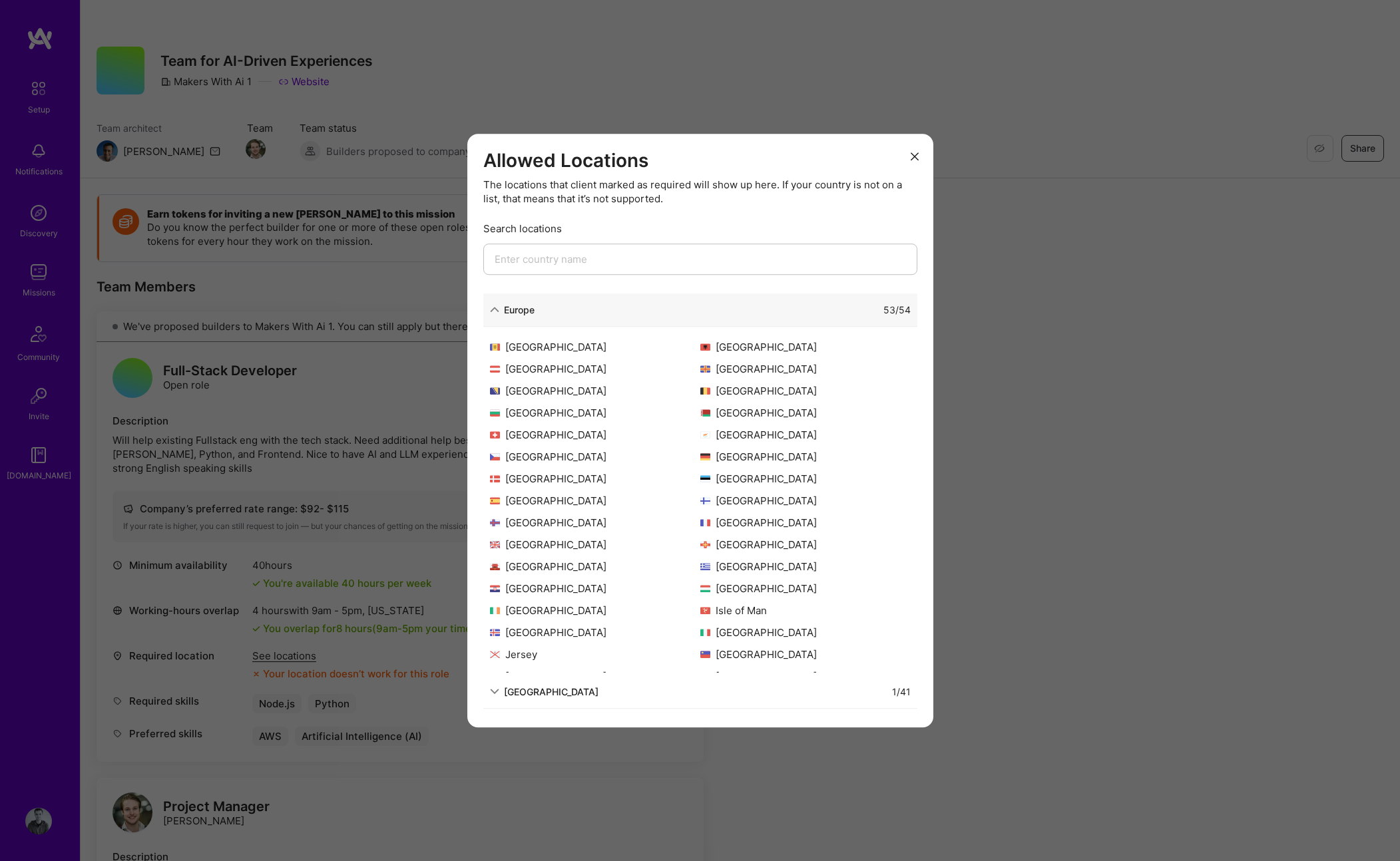
click at [998, 416] on div "Allowed Locations The locations that client marked as required will show up her…" at bounding box center [700, 430] width 1400 height 861
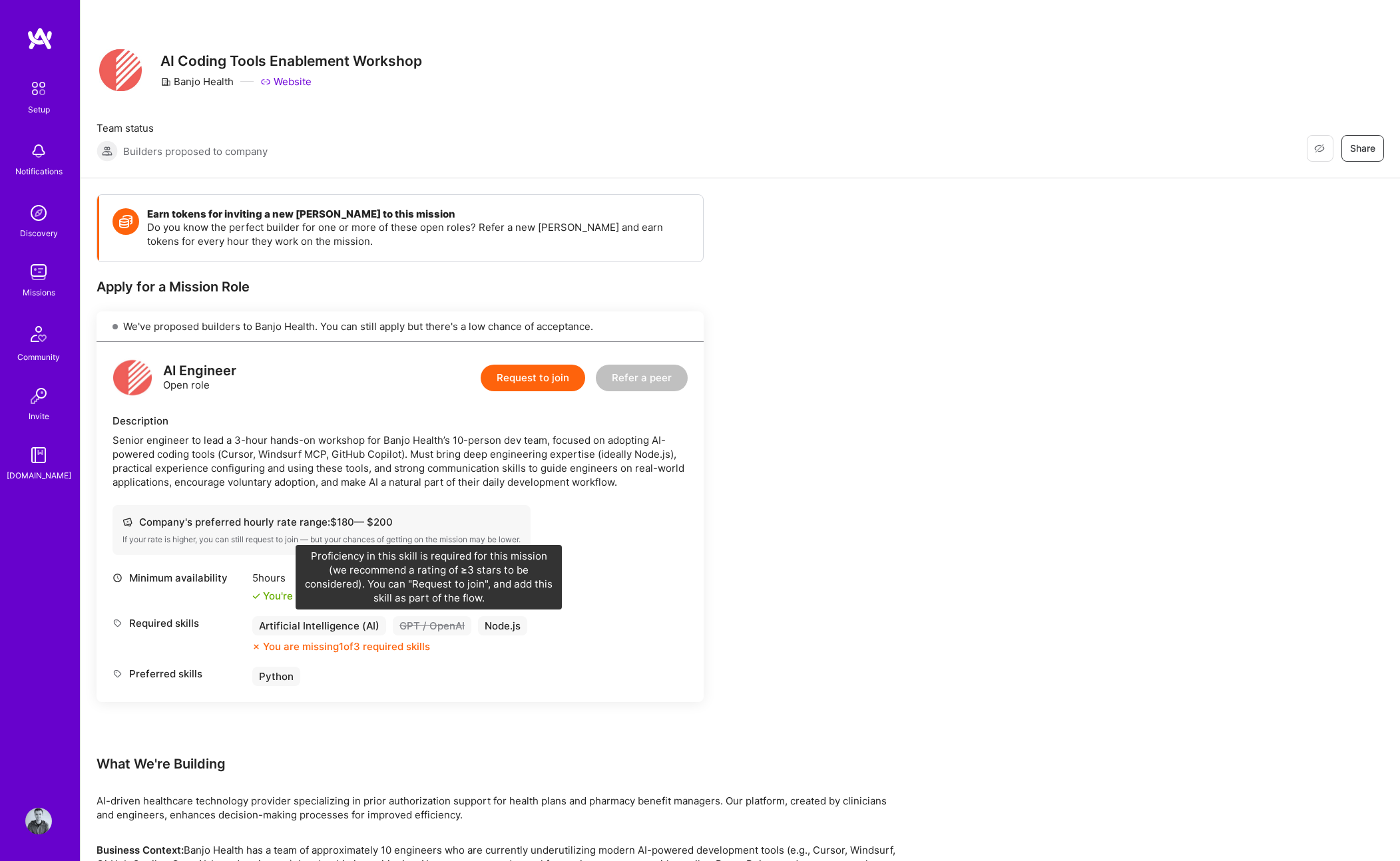
click at [411, 632] on div "GPT / OpenAI" at bounding box center [432, 626] width 79 height 20
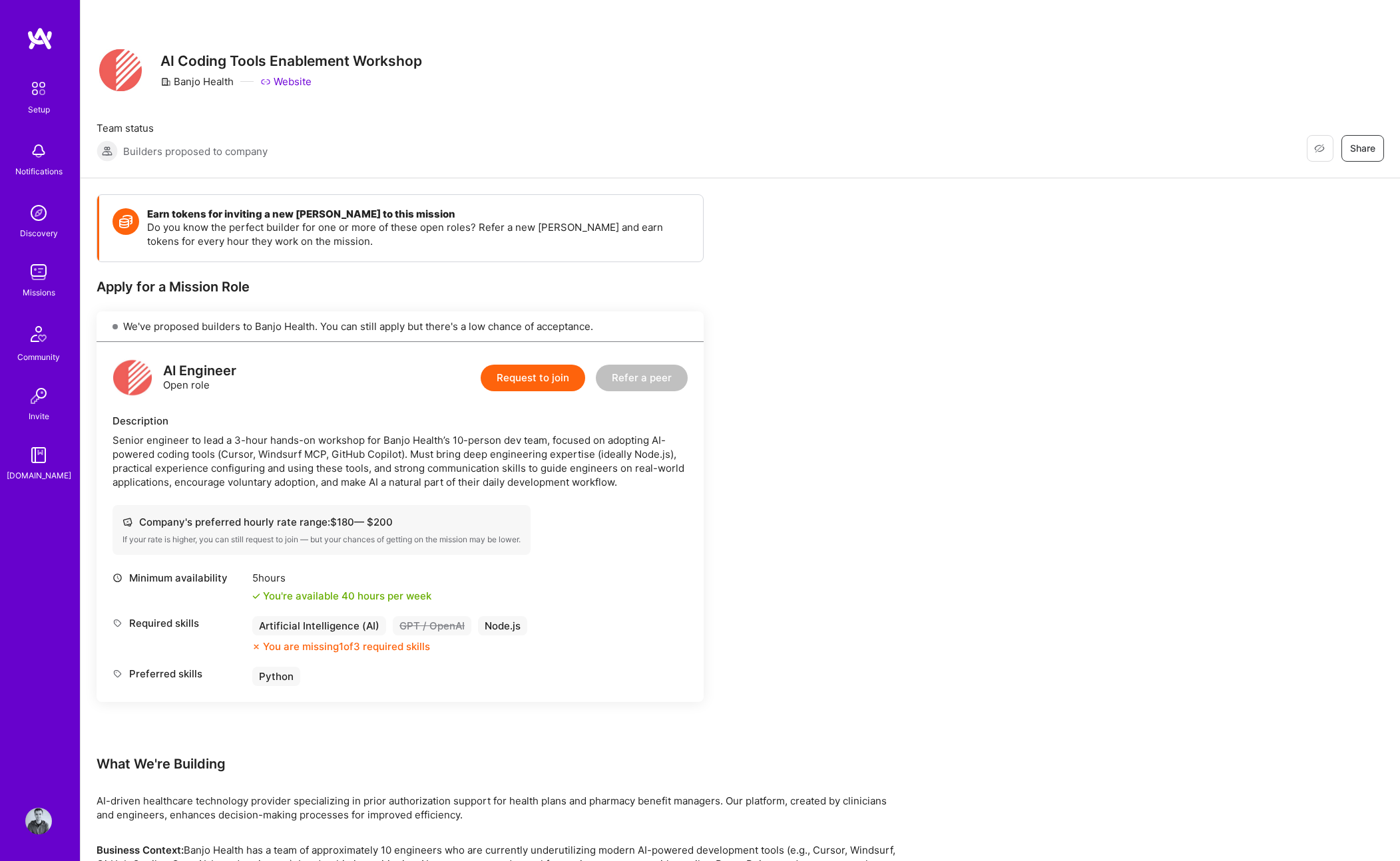
click at [324, 627] on div "Artificial Intelligence (AI)" at bounding box center [319, 626] width 134 height 20
